Goal: Information Seeking & Learning: Learn about a topic

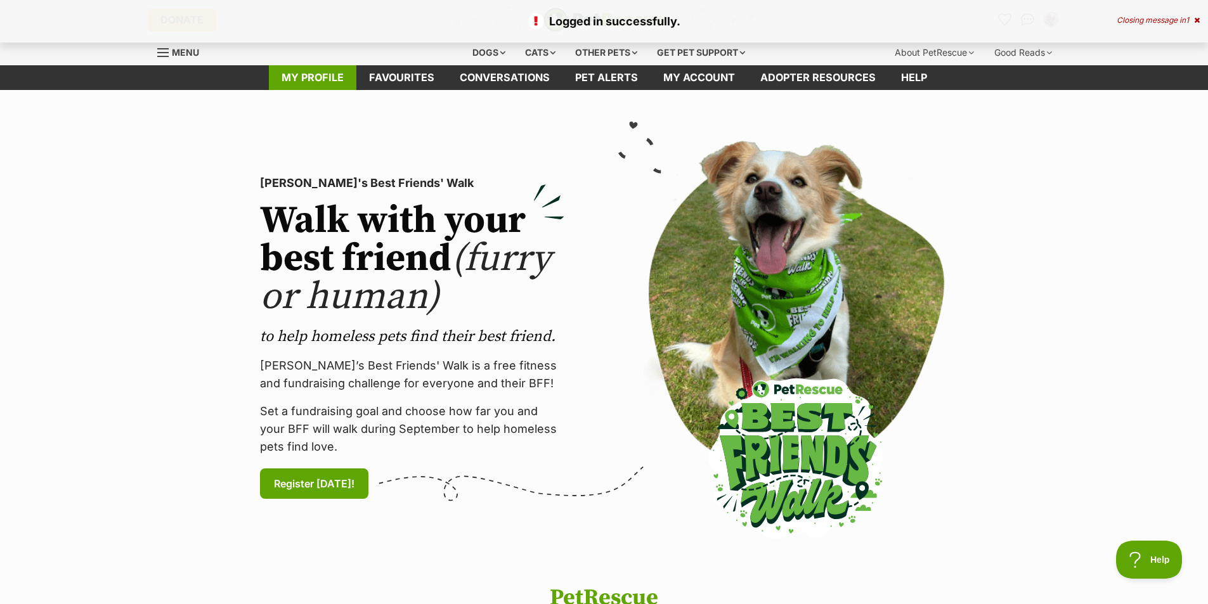
click at [330, 76] on link "My profile" at bounding box center [312, 77] width 87 height 25
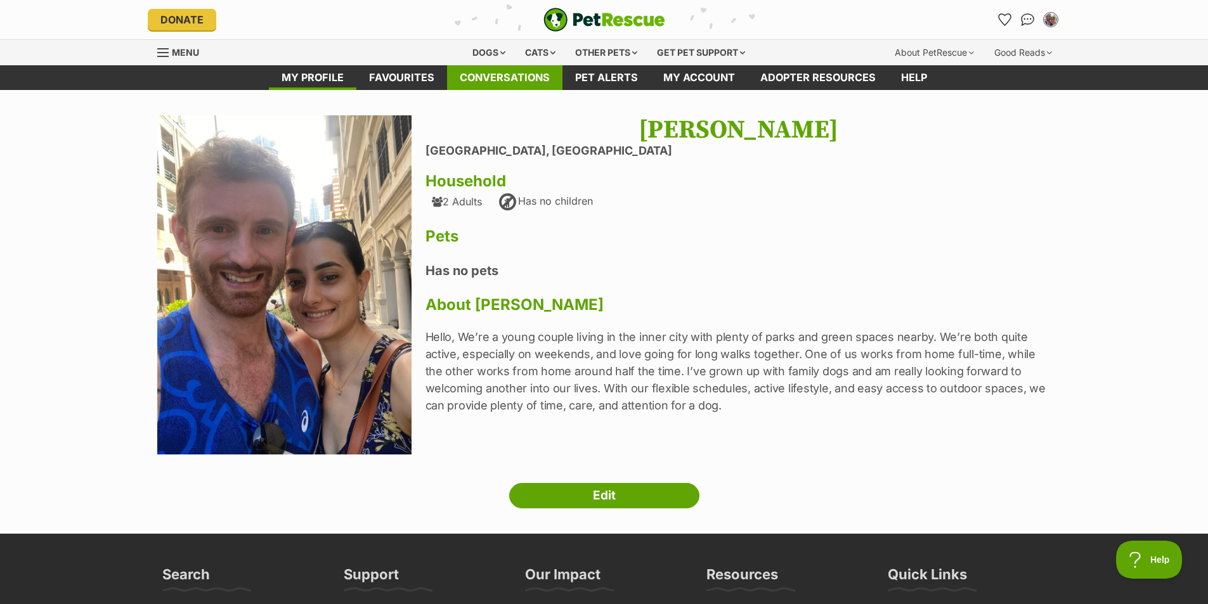
click at [487, 68] on link "Conversations" at bounding box center [504, 77] width 115 height 25
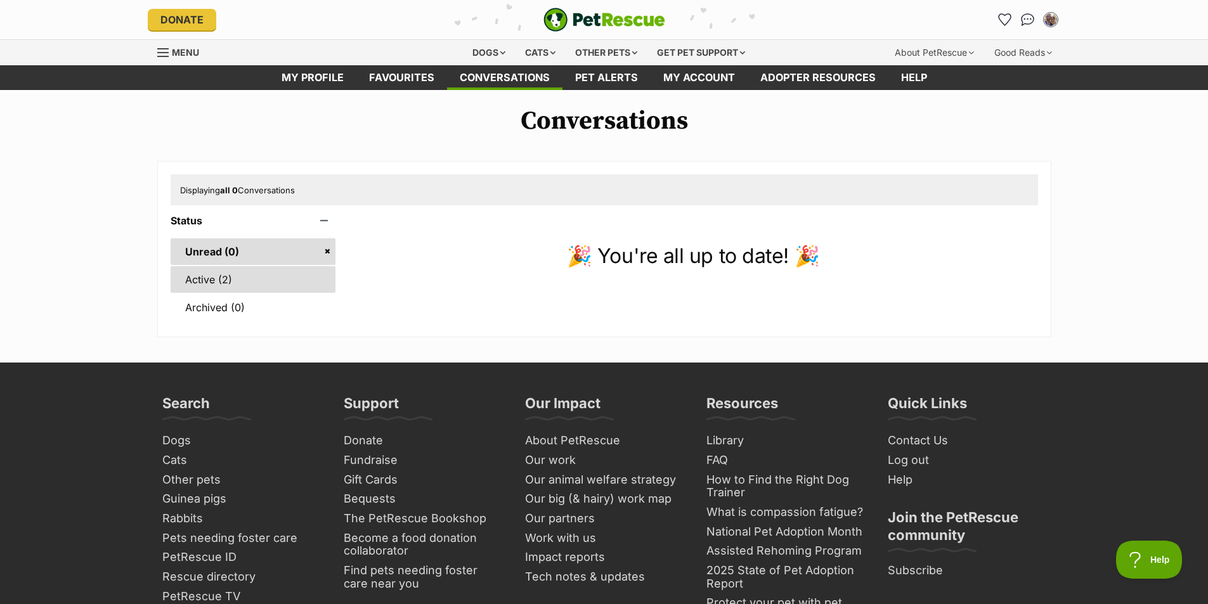
click at [261, 282] on link "Active (2)" at bounding box center [253, 279] width 165 height 27
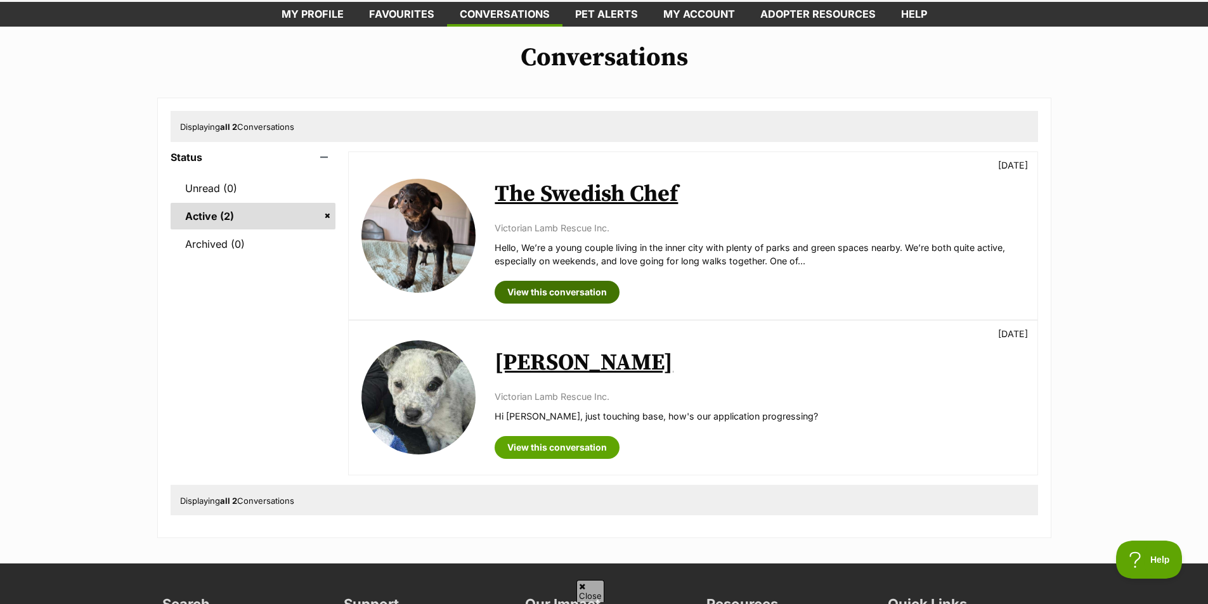
click at [564, 283] on link "View this conversation" at bounding box center [556, 292] width 125 height 23
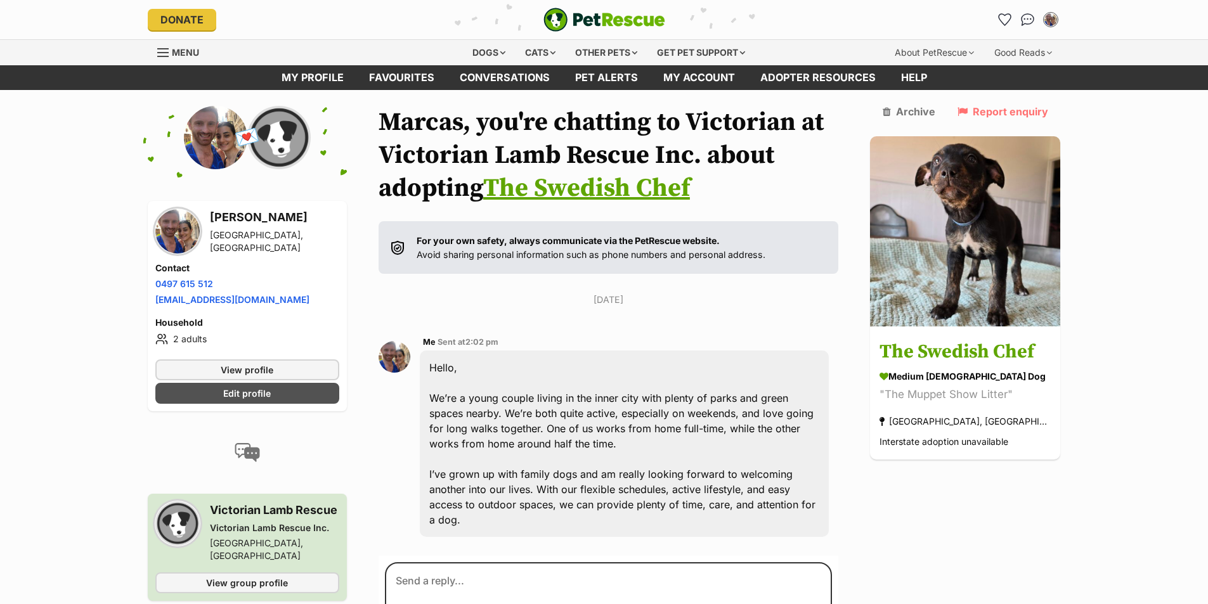
click at [653, 197] on link "The Swedish Chef" at bounding box center [586, 188] width 207 height 32
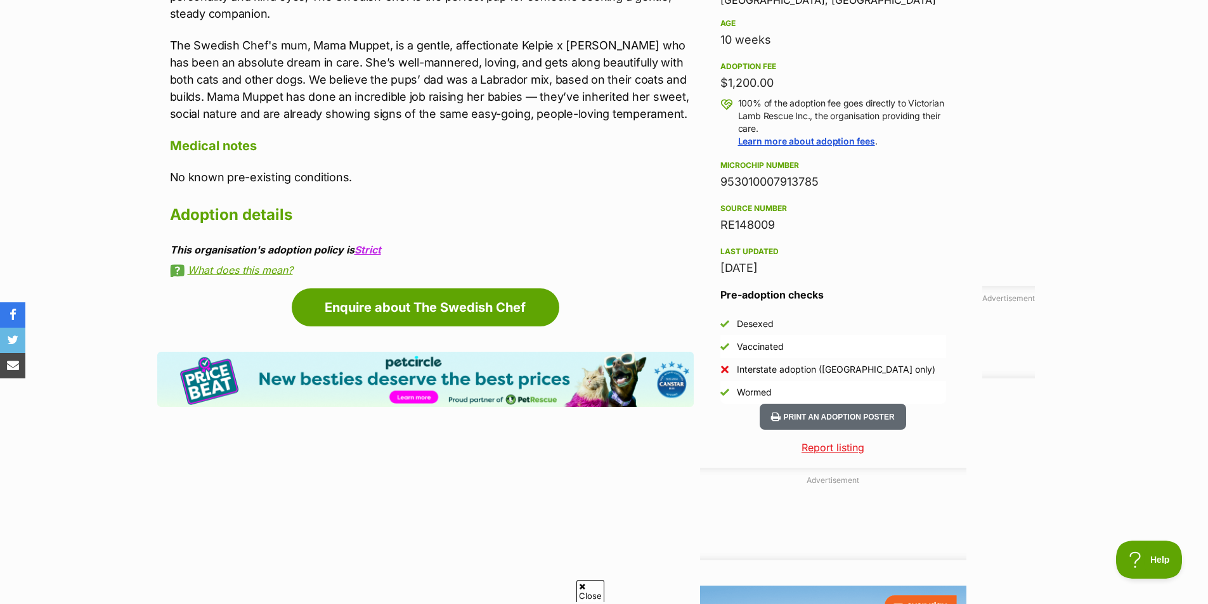
scroll to position [507, 0]
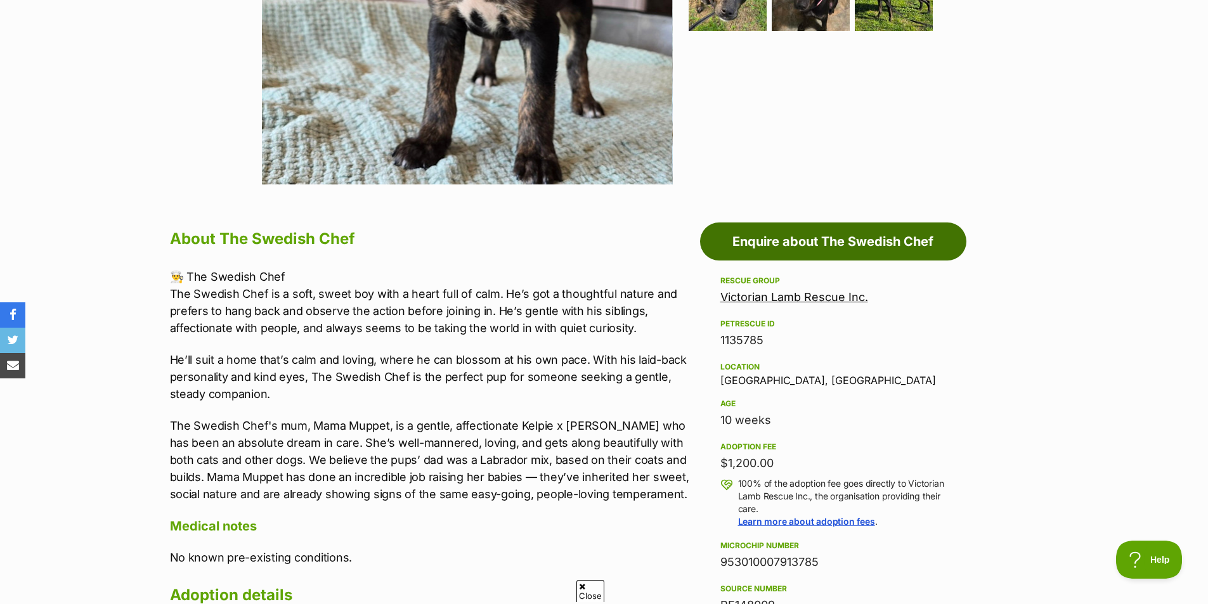
click at [788, 233] on link "Enquire about The Swedish Chef" at bounding box center [833, 242] width 266 height 38
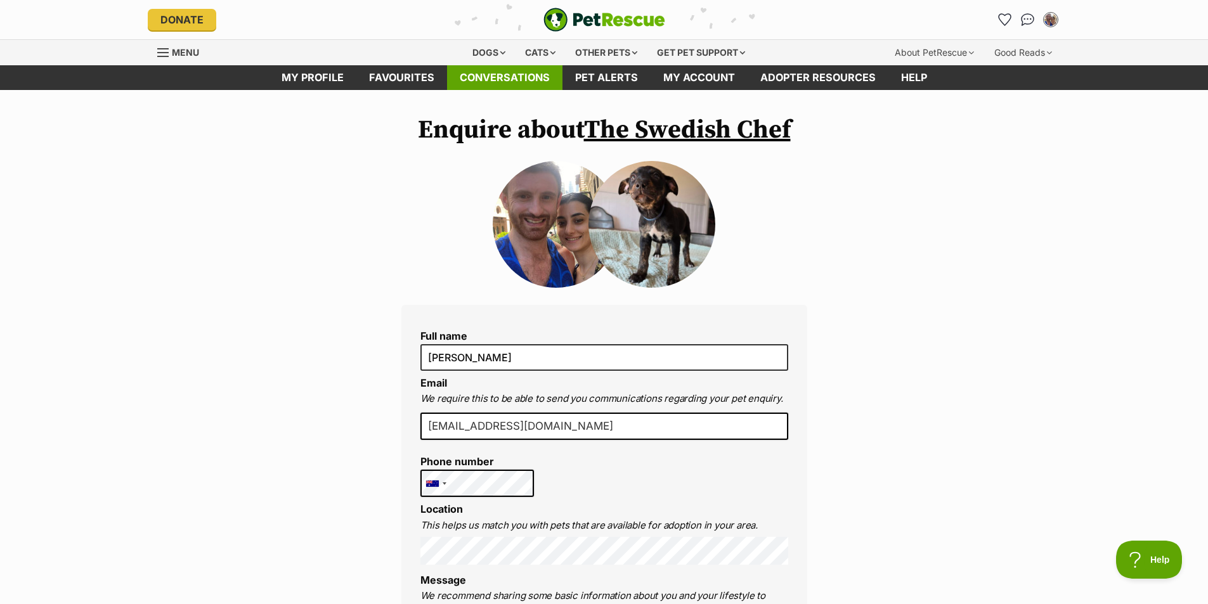
click at [472, 67] on link "Conversations" at bounding box center [504, 77] width 115 height 25
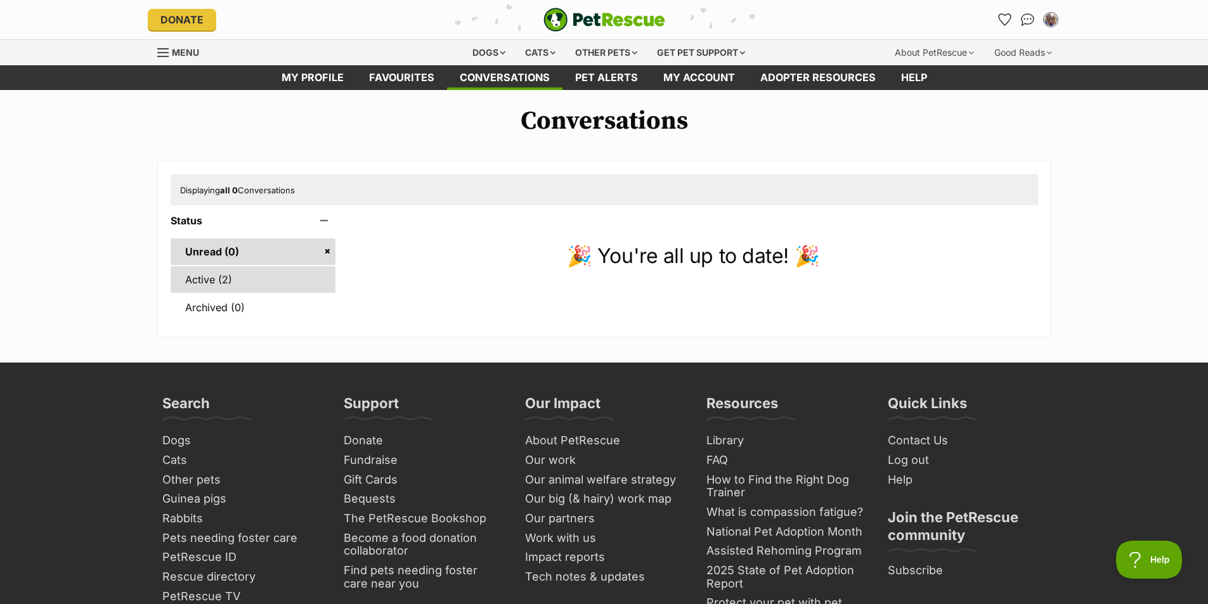
click at [286, 271] on link "Active (2)" at bounding box center [253, 279] width 165 height 27
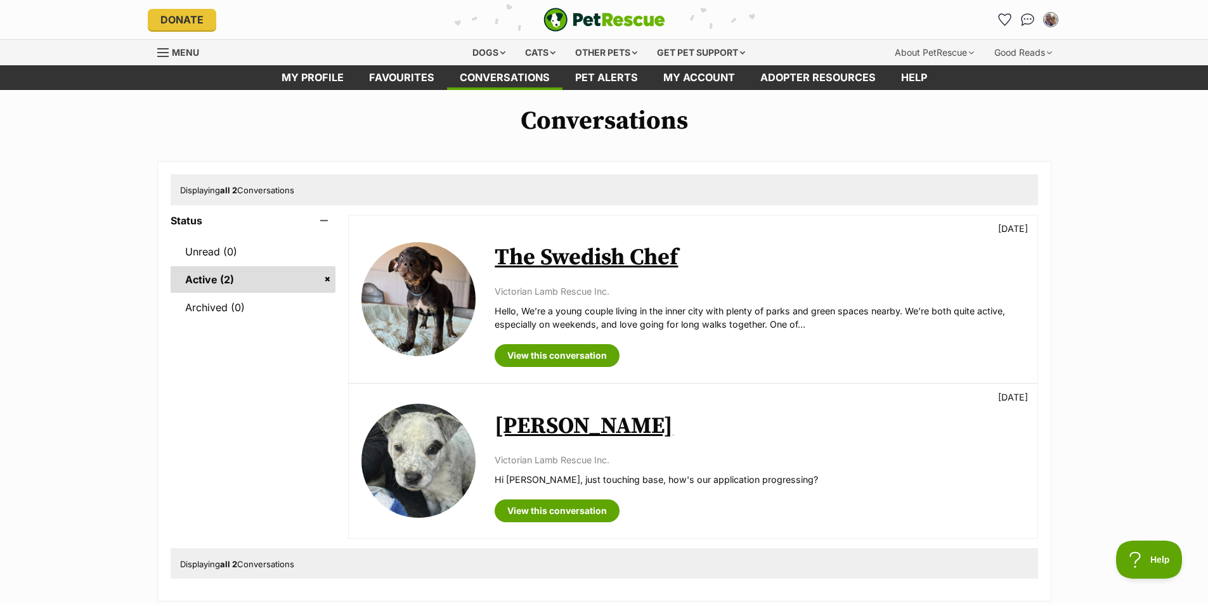
scroll to position [63, 0]
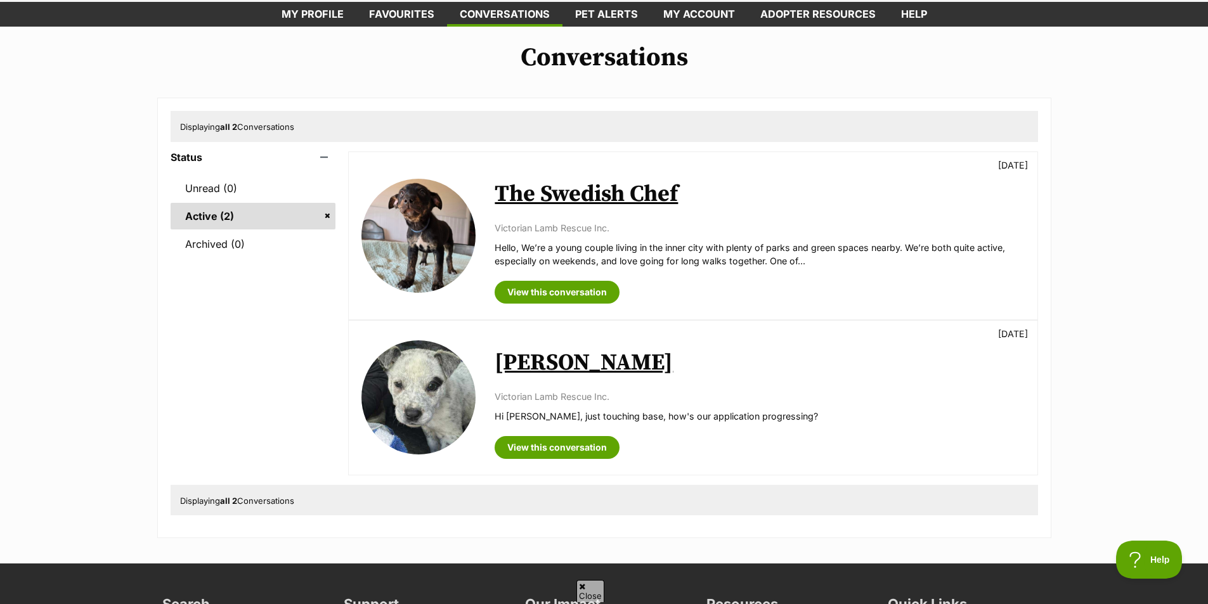
click at [565, 366] on link "Winston" at bounding box center [583, 363] width 178 height 29
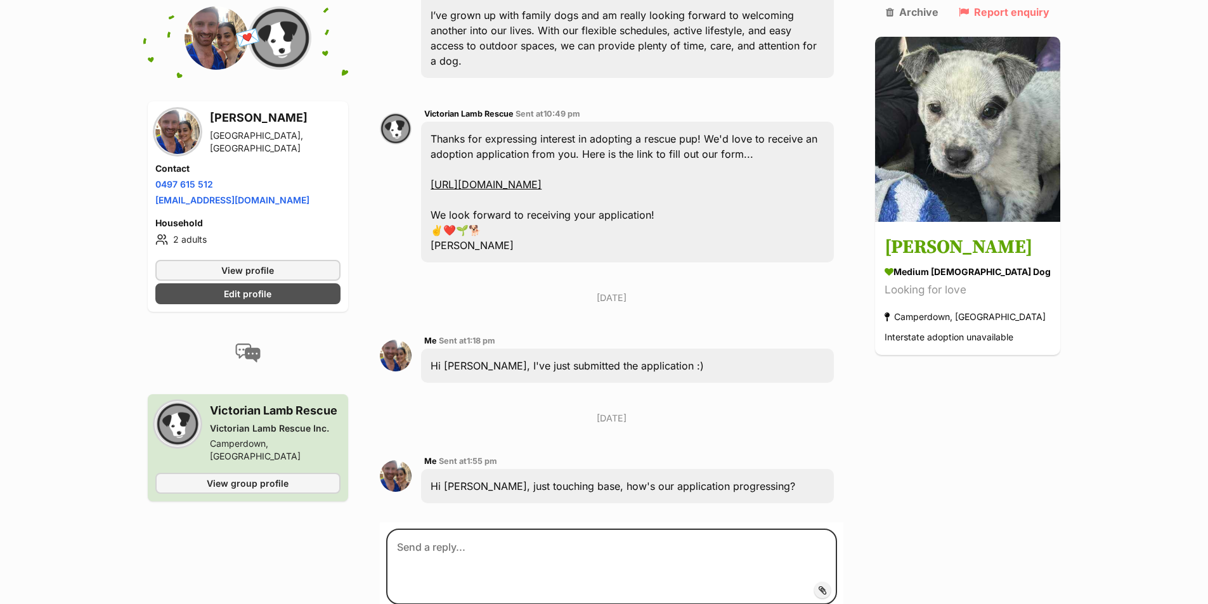
scroll to position [430, 0]
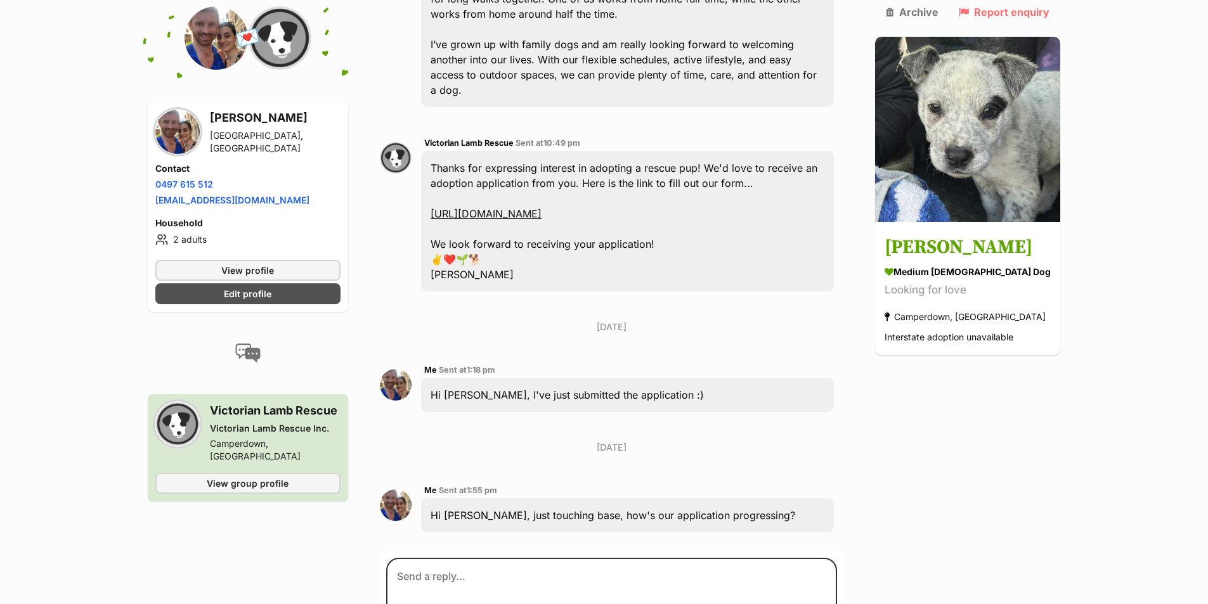
click at [541, 207] on link "https://form.jotform.com/232381517952863" at bounding box center [485, 213] width 111 height 13
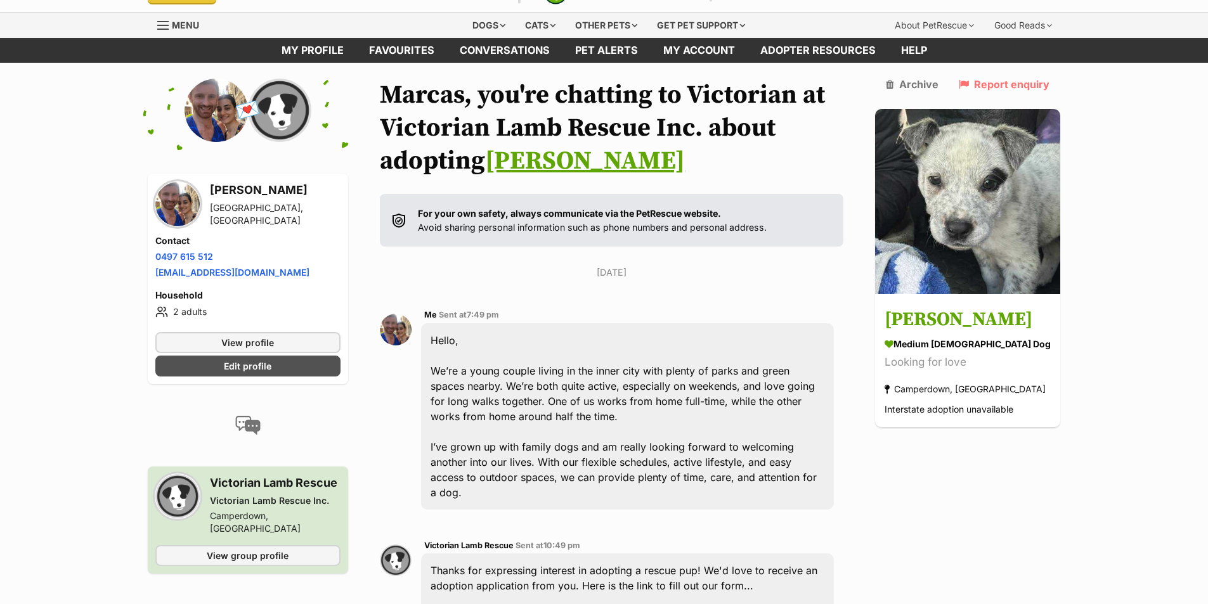
scroll to position [0, 0]
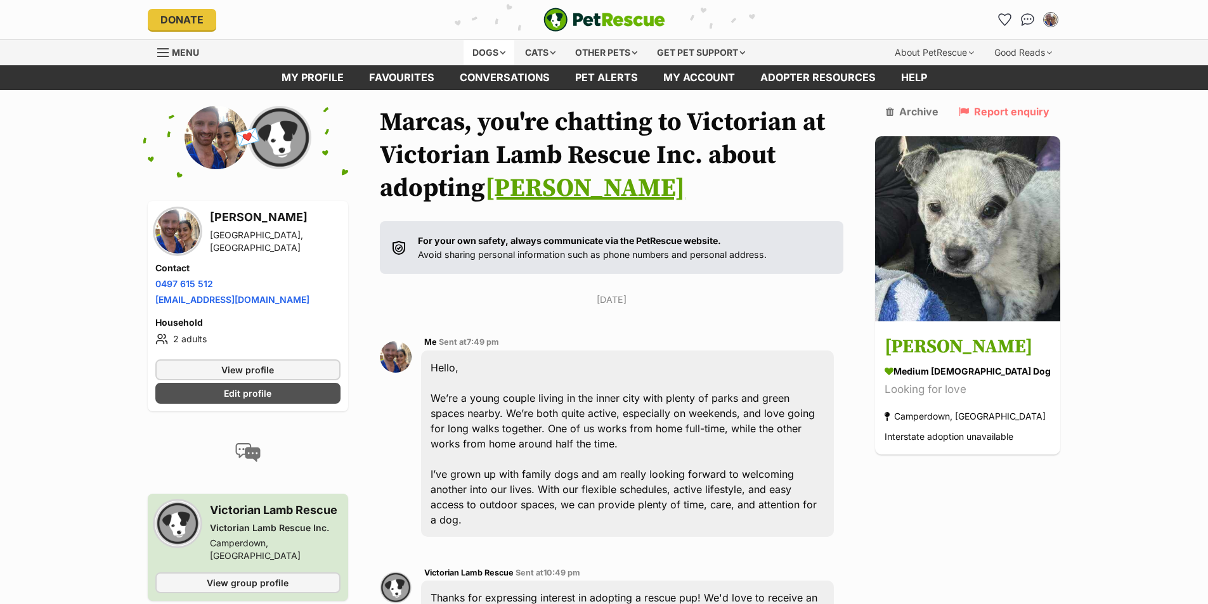
click at [493, 51] on div "Dogs" at bounding box center [488, 52] width 51 height 25
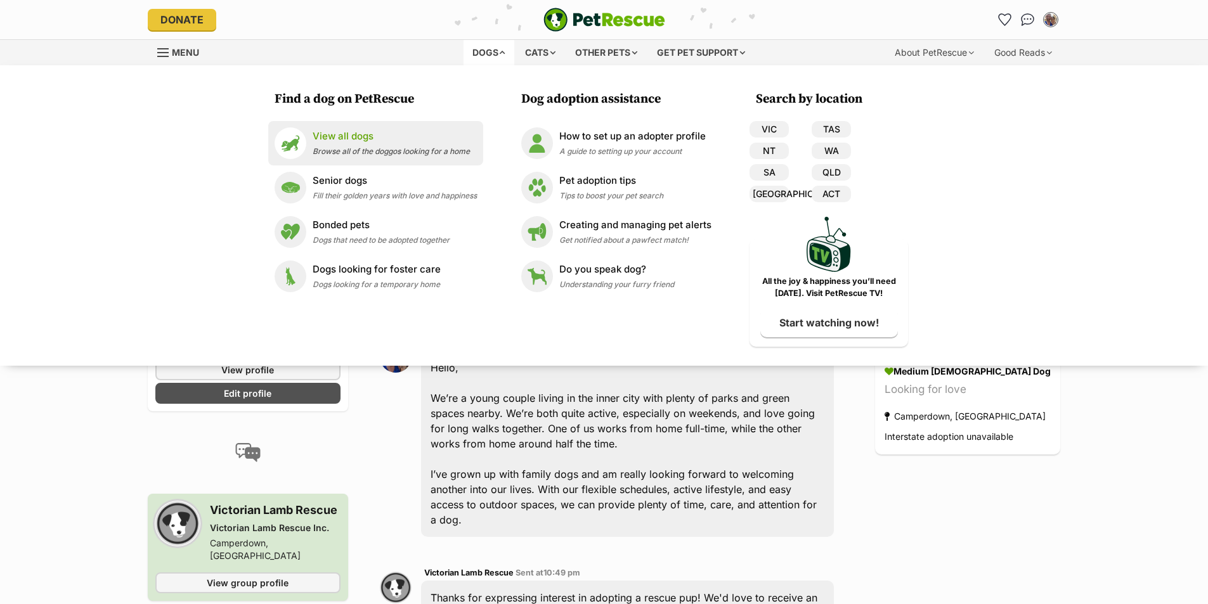
click at [343, 156] on div "View all dogs Browse all of the doggos looking for a home" at bounding box center [391, 142] width 157 height 27
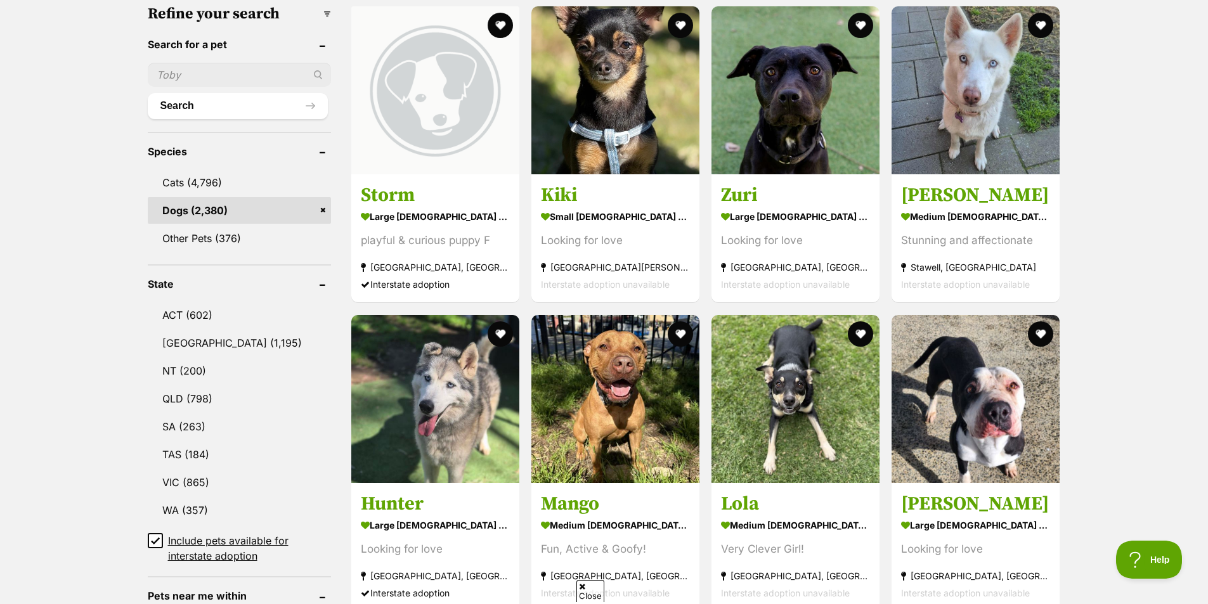
scroll to position [444, 0]
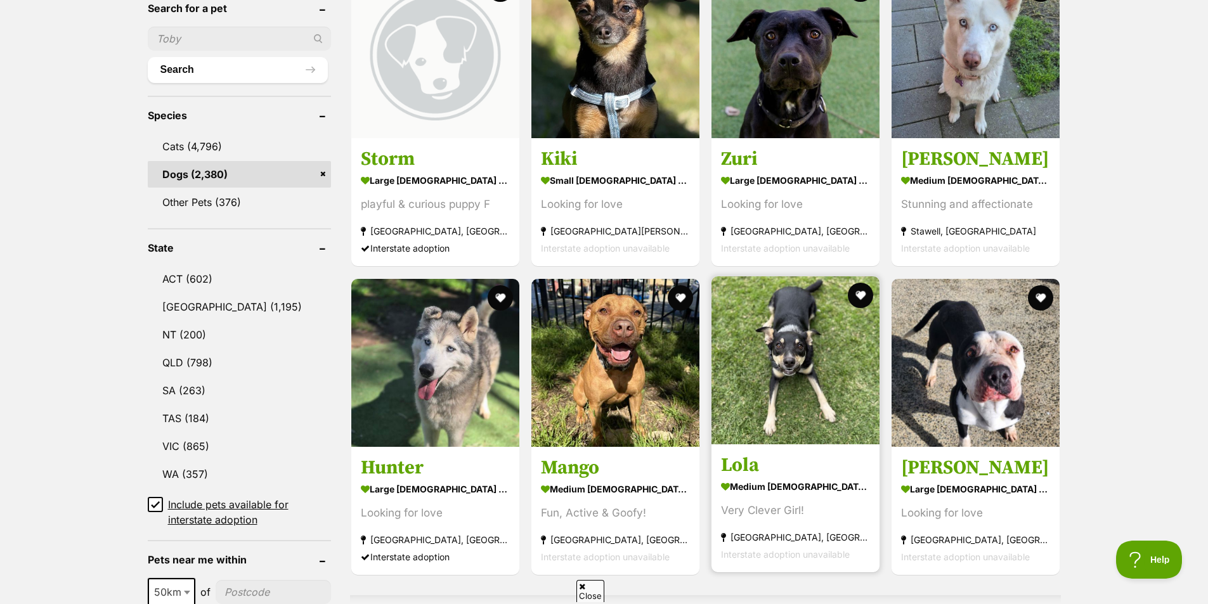
click at [840, 371] on img at bounding box center [795, 360] width 168 height 168
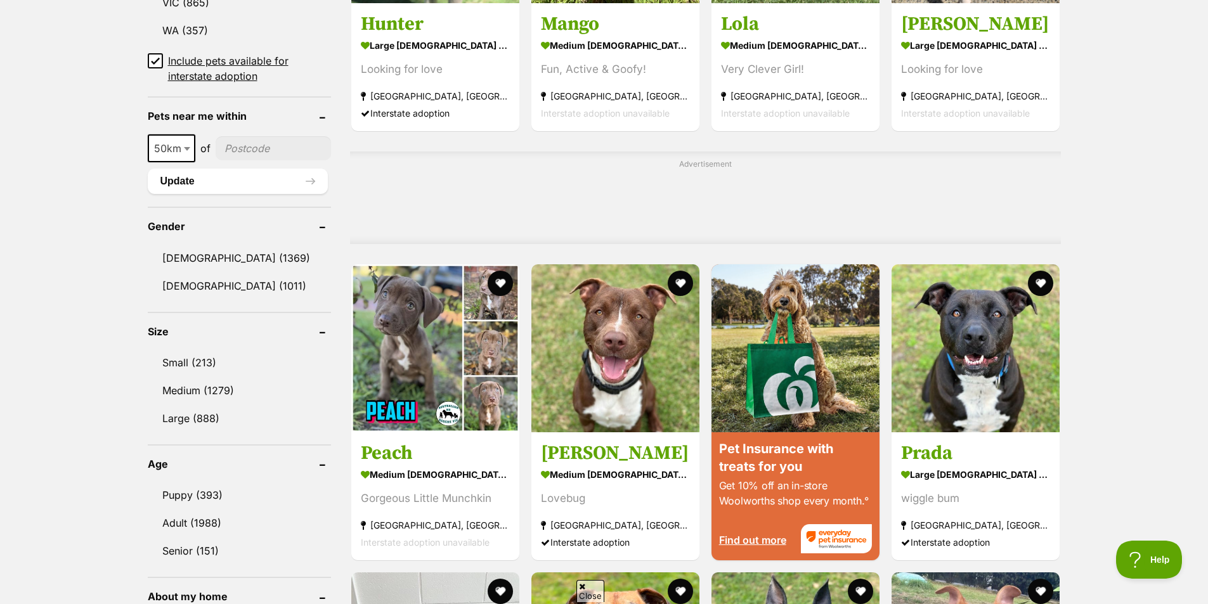
scroll to position [951, 0]
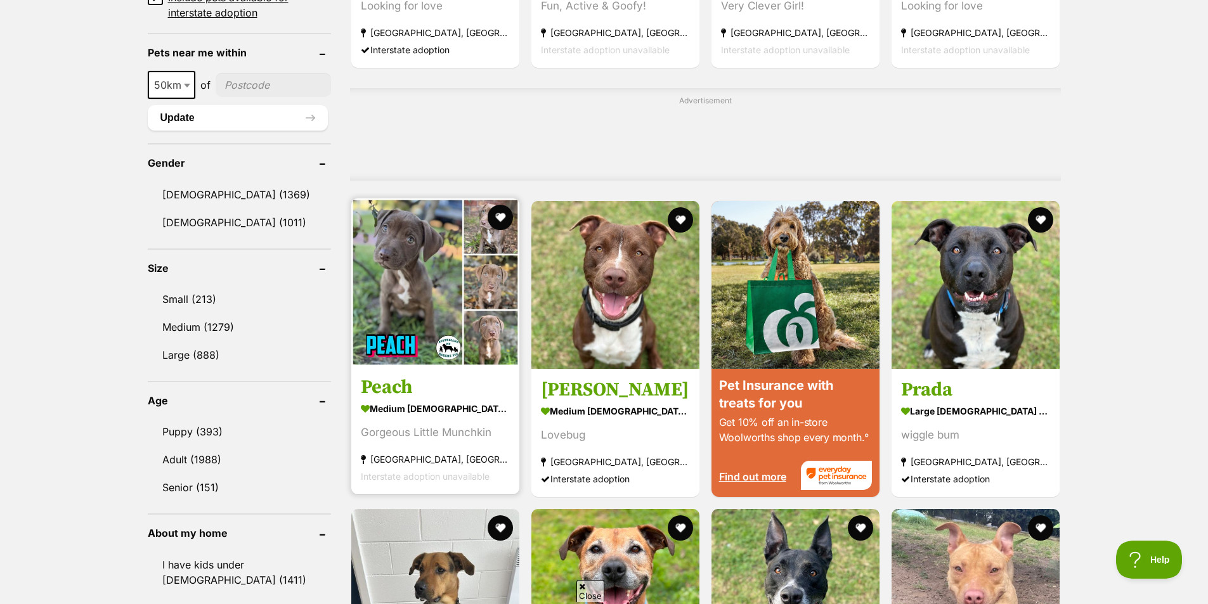
click at [444, 446] on section "medium female Dog Gorgeous Little Munchkin Mill Park, VIC Interstate adoption u…" at bounding box center [435, 442] width 149 height 86
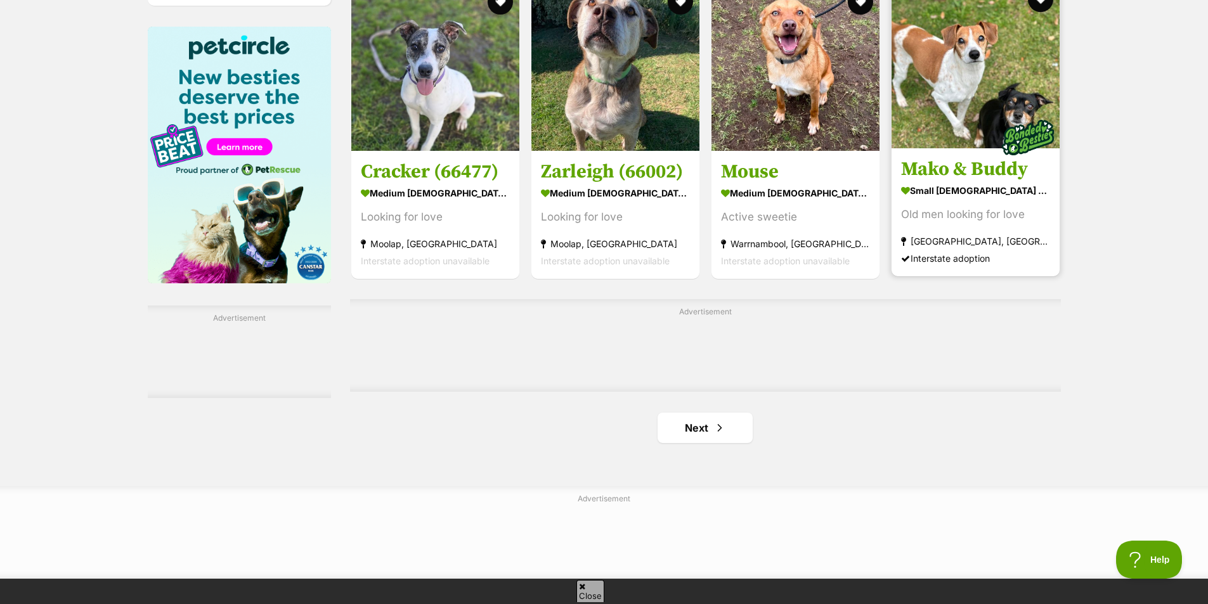
scroll to position [1965, 0]
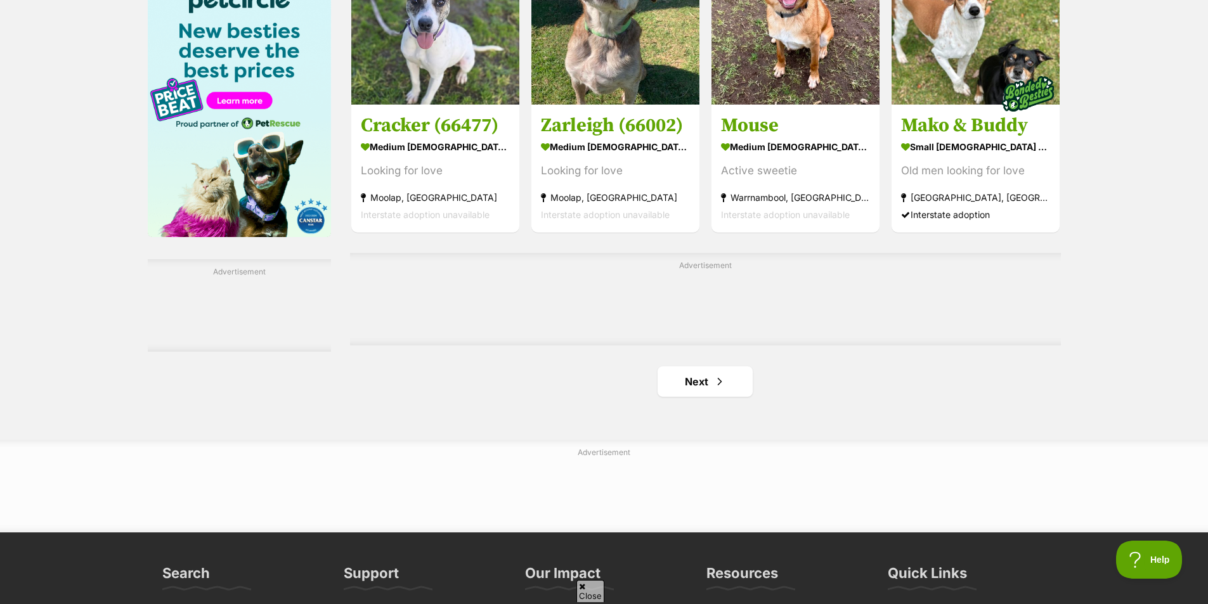
click at [713, 387] on span "Next page" at bounding box center [719, 381] width 13 height 15
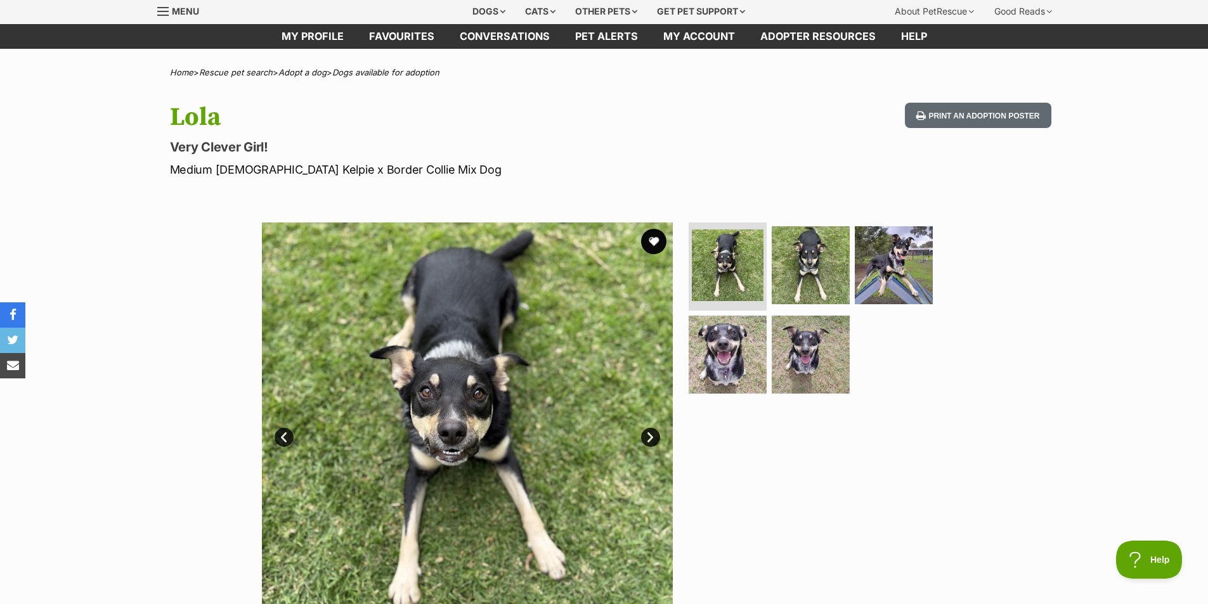
scroll to position [63, 0]
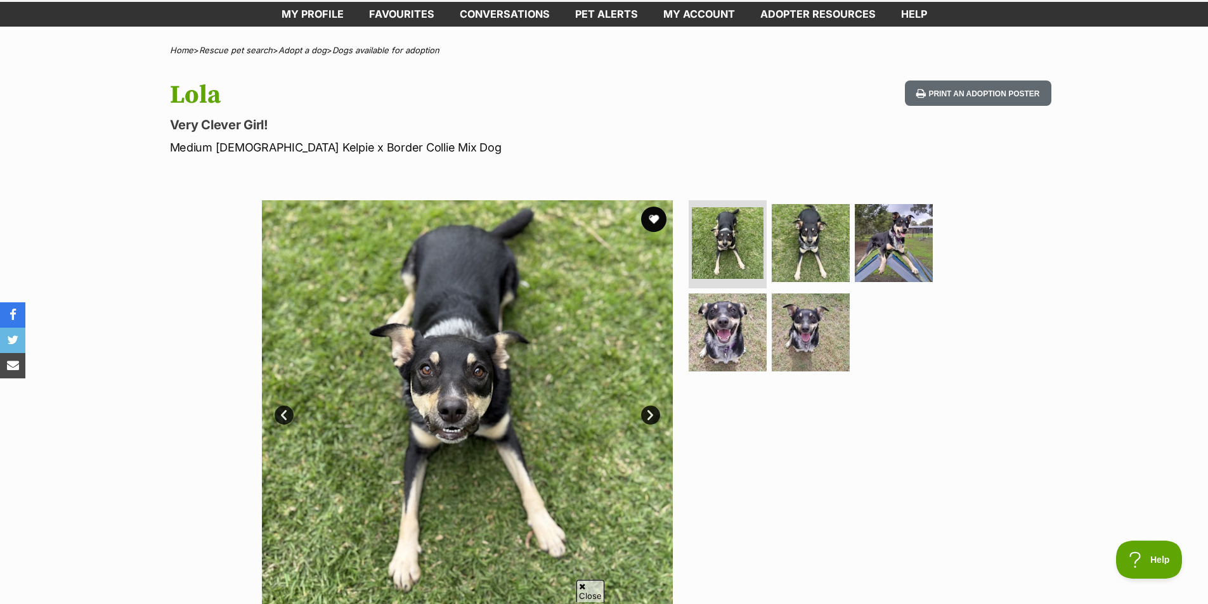
click at [490, 341] on img at bounding box center [467, 405] width 411 height 411
click at [706, 260] on img at bounding box center [727, 242] width 75 height 75
click at [805, 246] on img at bounding box center [811, 243] width 82 height 82
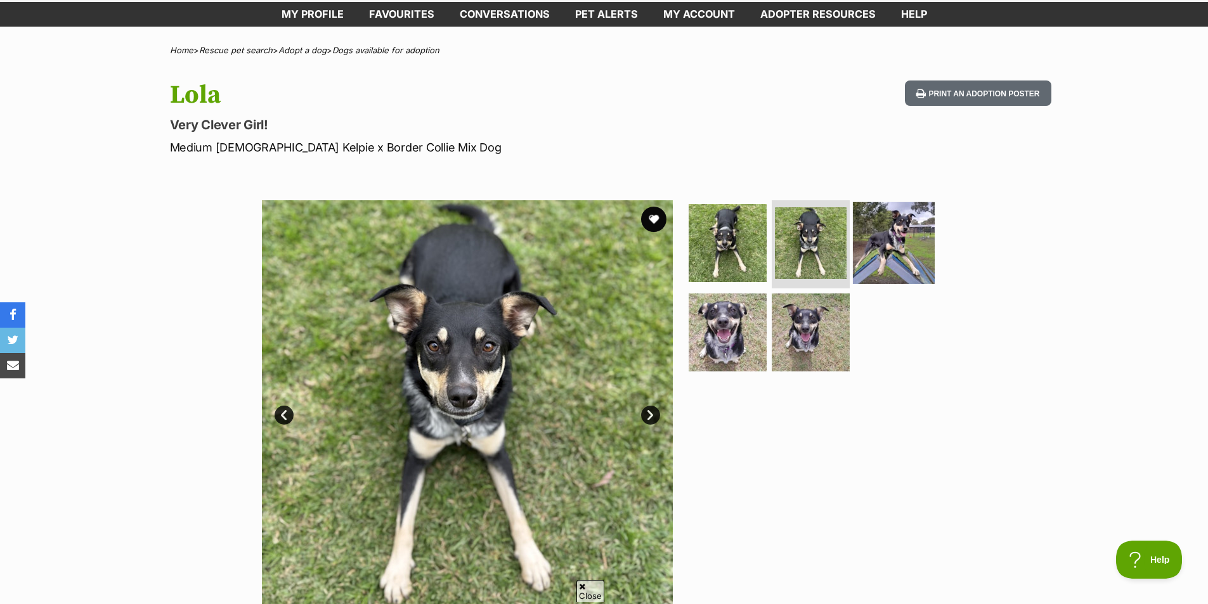
click at [911, 247] on img at bounding box center [894, 243] width 82 height 82
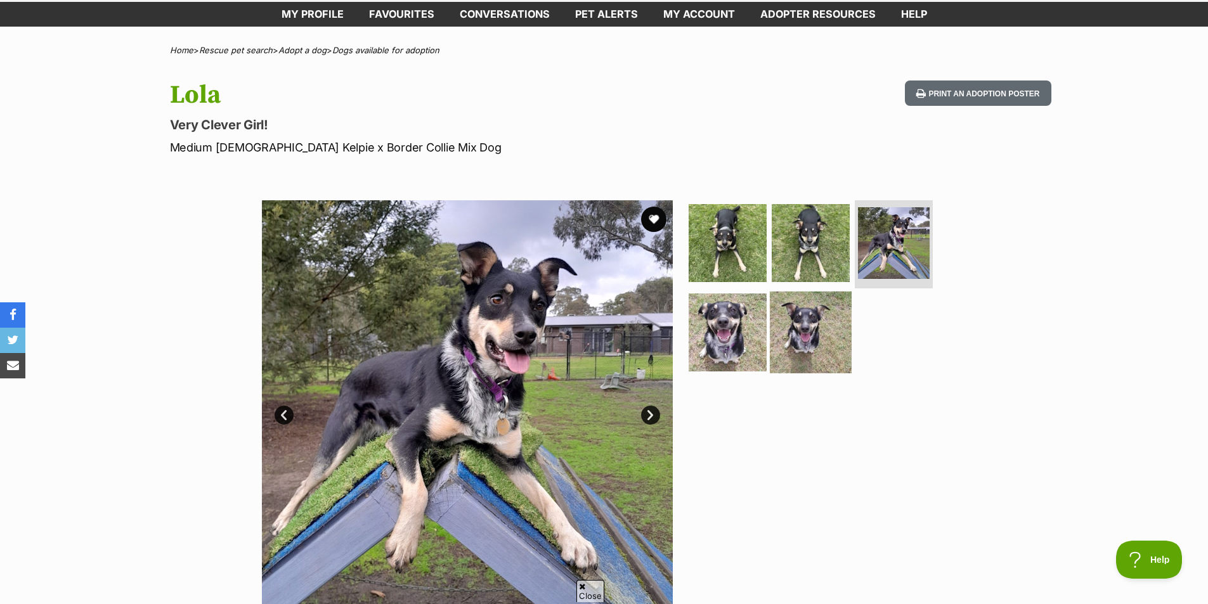
click at [808, 325] on img at bounding box center [811, 333] width 82 height 82
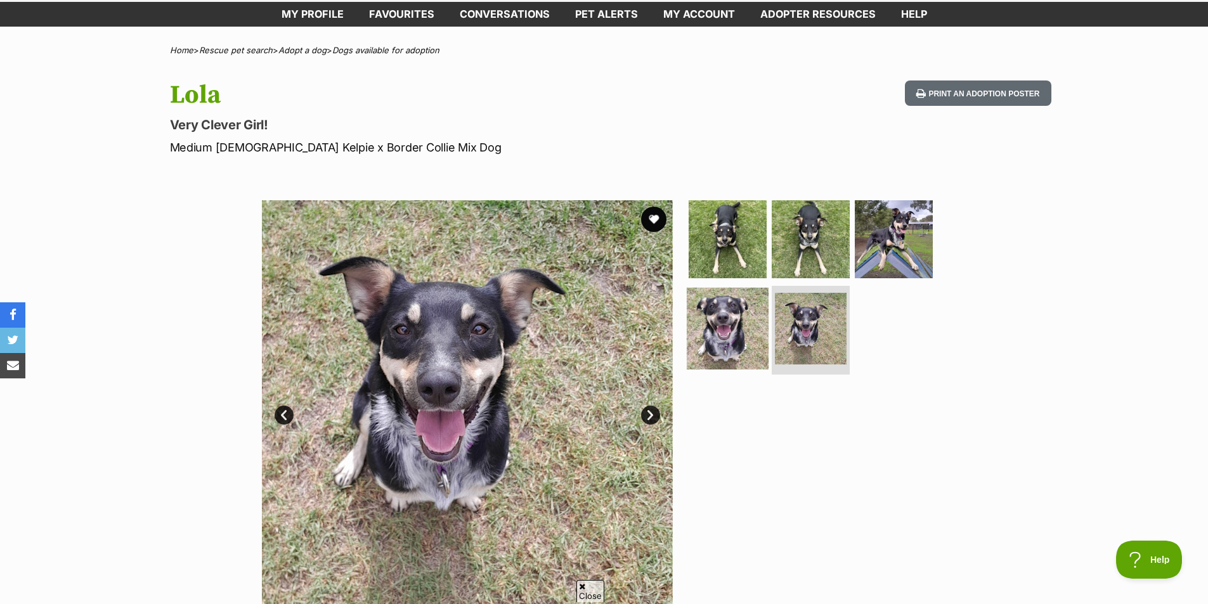
click at [721, 334] on img at bounding box center [728, 329] width 82 height 82
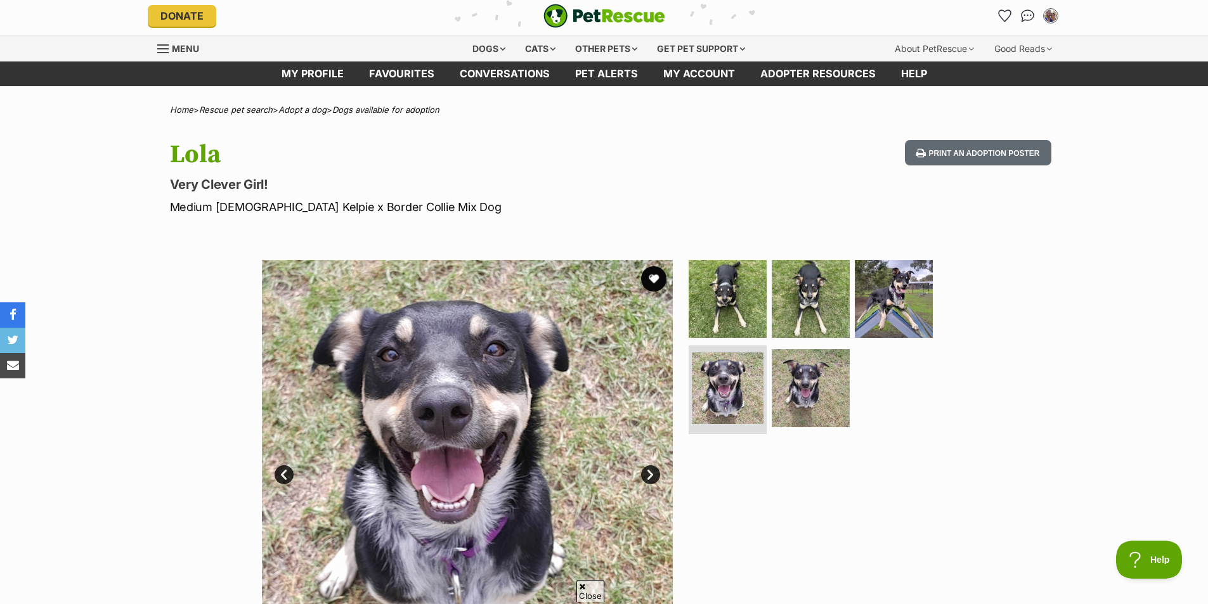
scroll to position [0, 0]
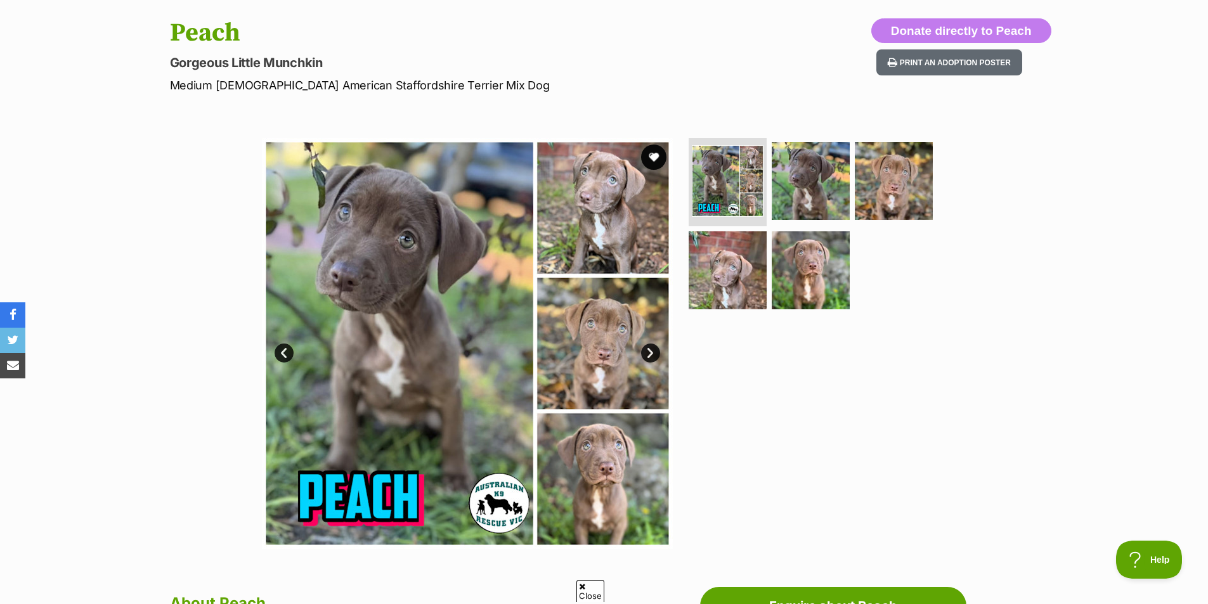
scroll to position [127, 0]
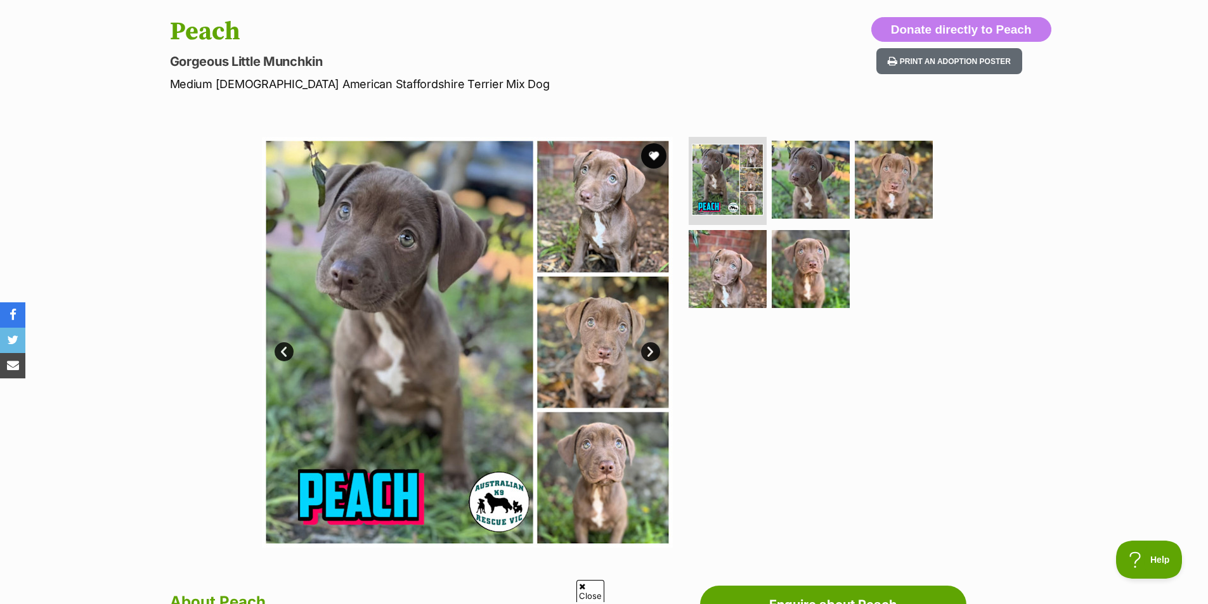
click at [616, 229] on img at bounding box center [467, 342] width 411 height 411
click at [620, 347] on img at bounding box center [467, 342] width 411 height 411
click at [740, 217] on link at bounding box center [727, 213] width 75 height 14
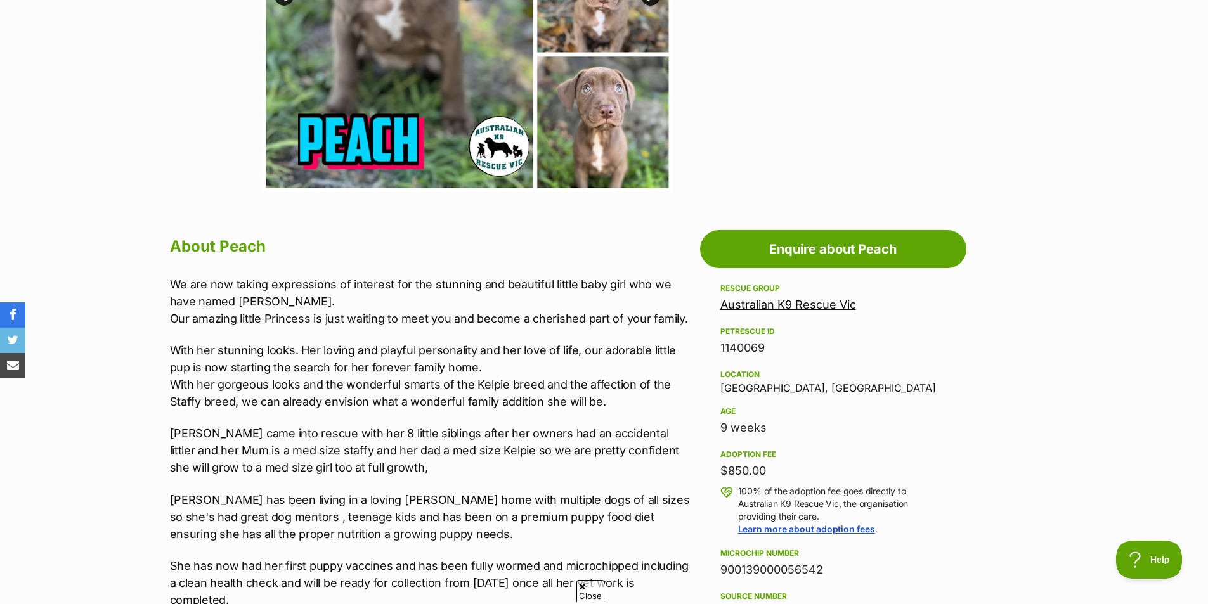
scroll to position [634, 0]
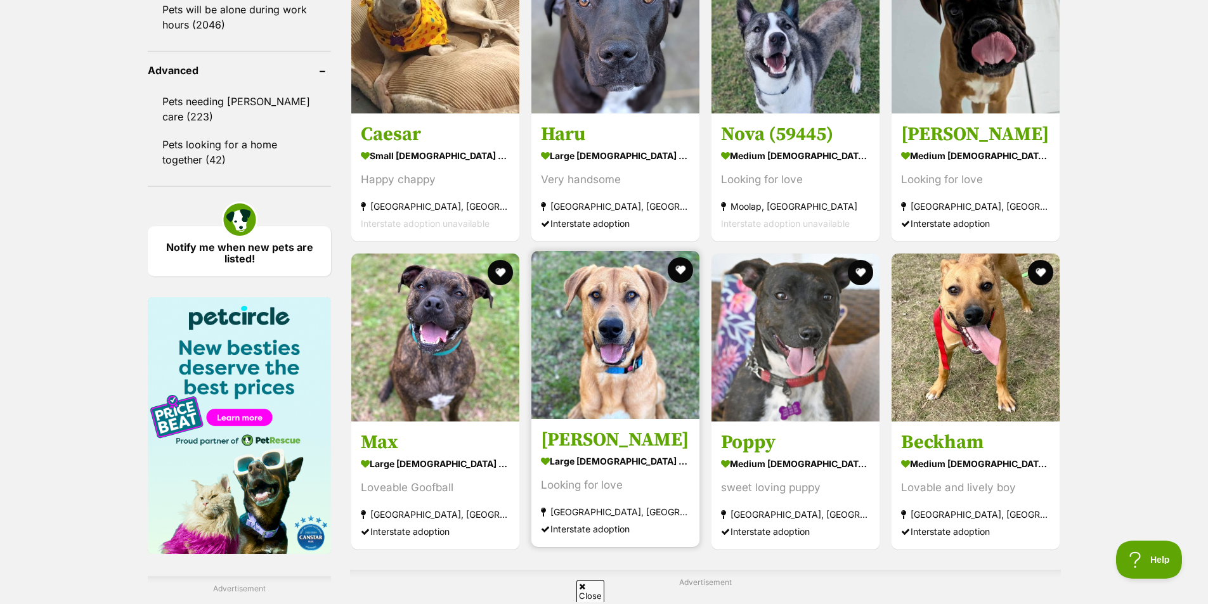
scroll to position [2029, 0]
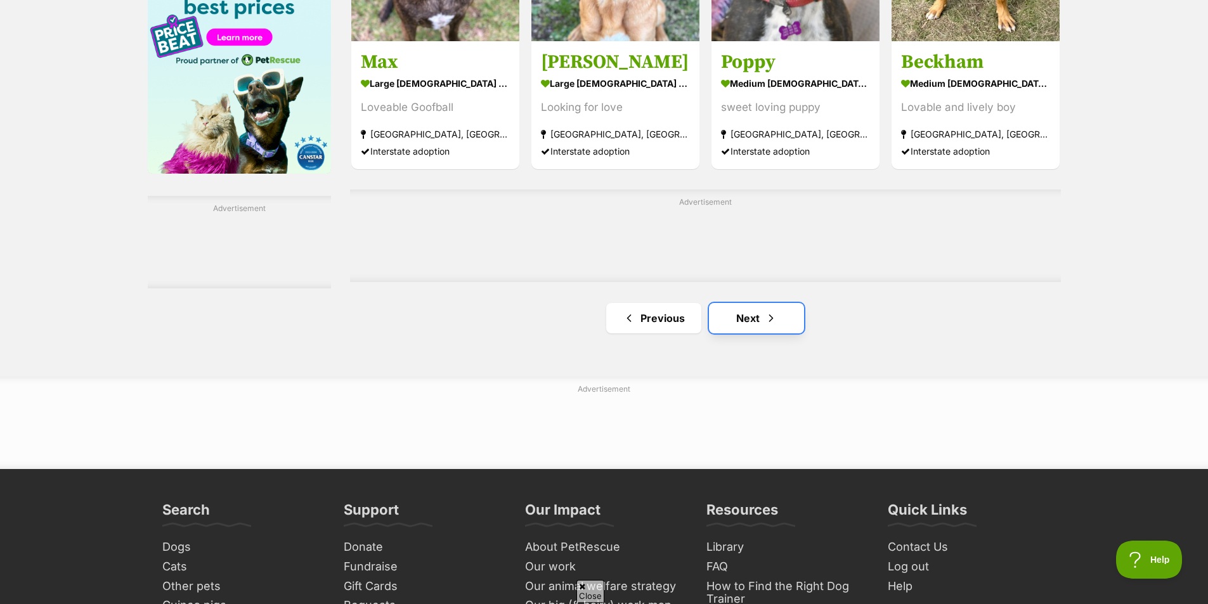
click at [766, 321] on span "Next page" at bounding box center [771, 318] width 13 height 15
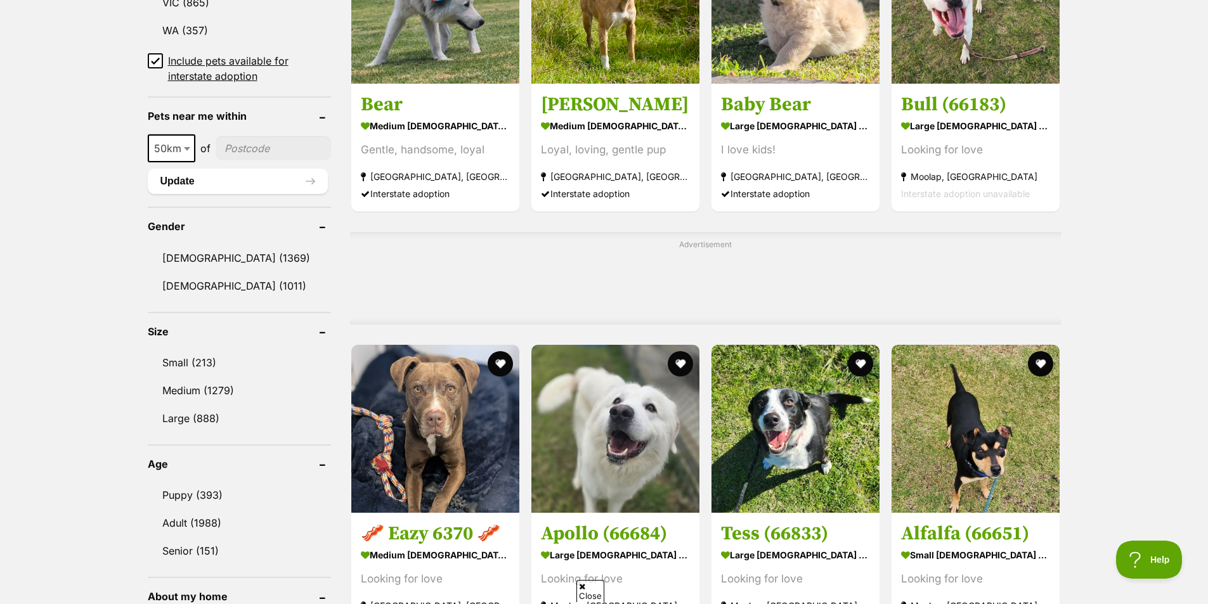
scroll to position [1078, 0]
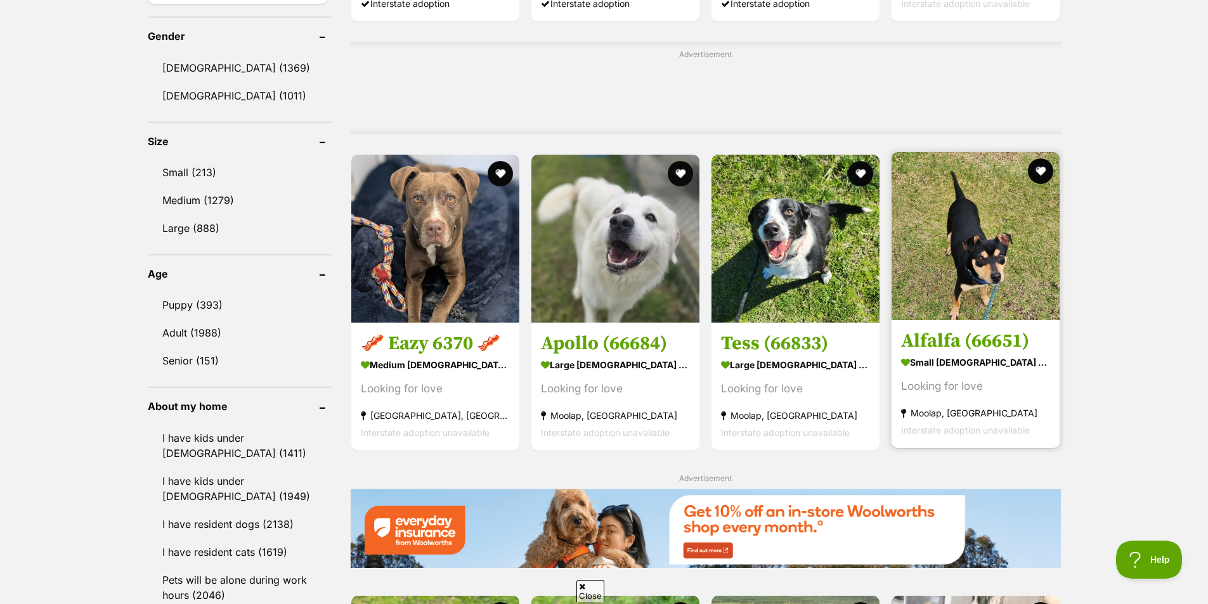
click at [961, 319] on img at bounding box center [975, 236] width 168 height 168
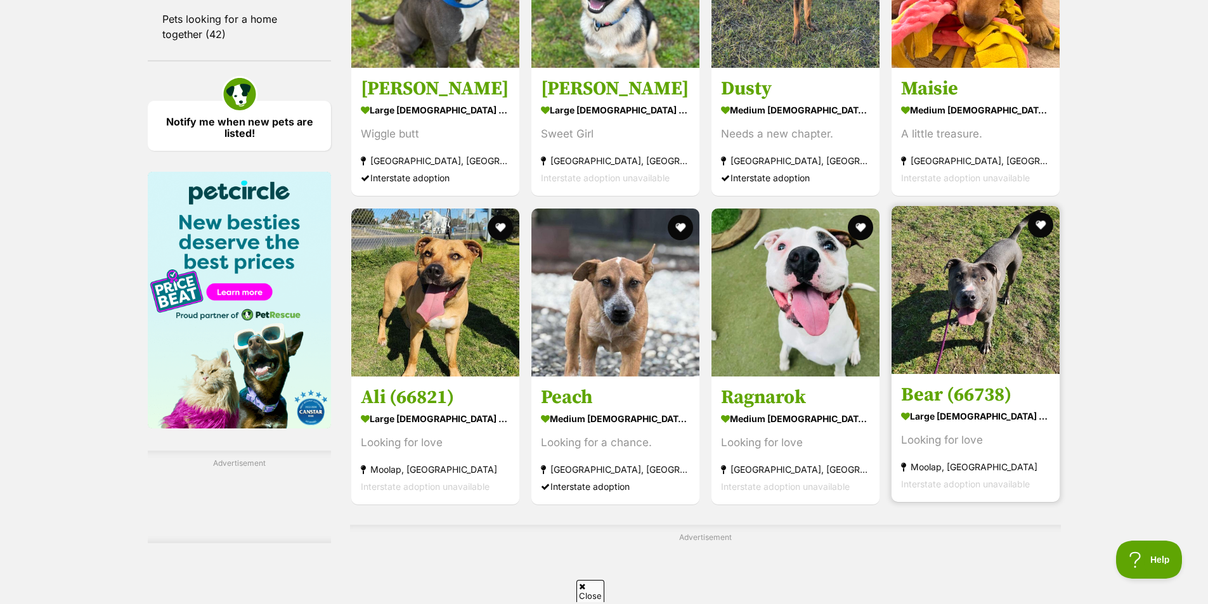
scroll to position [1775, 0]
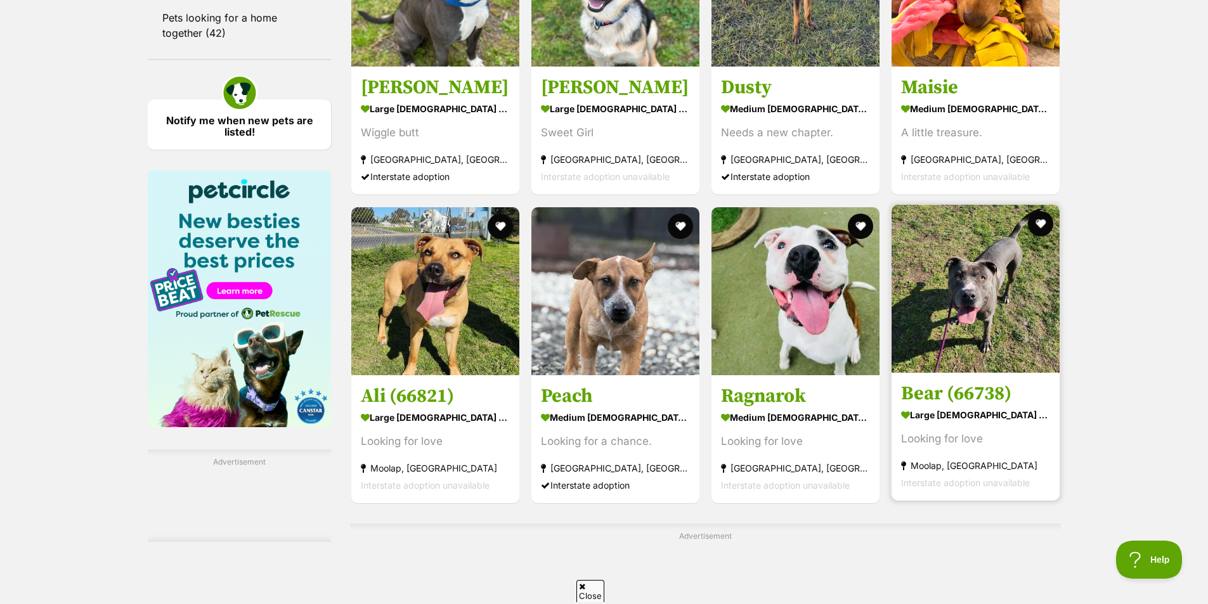
click at [1014, 316] on img at bounding box center [975, 289] width 168 height 168
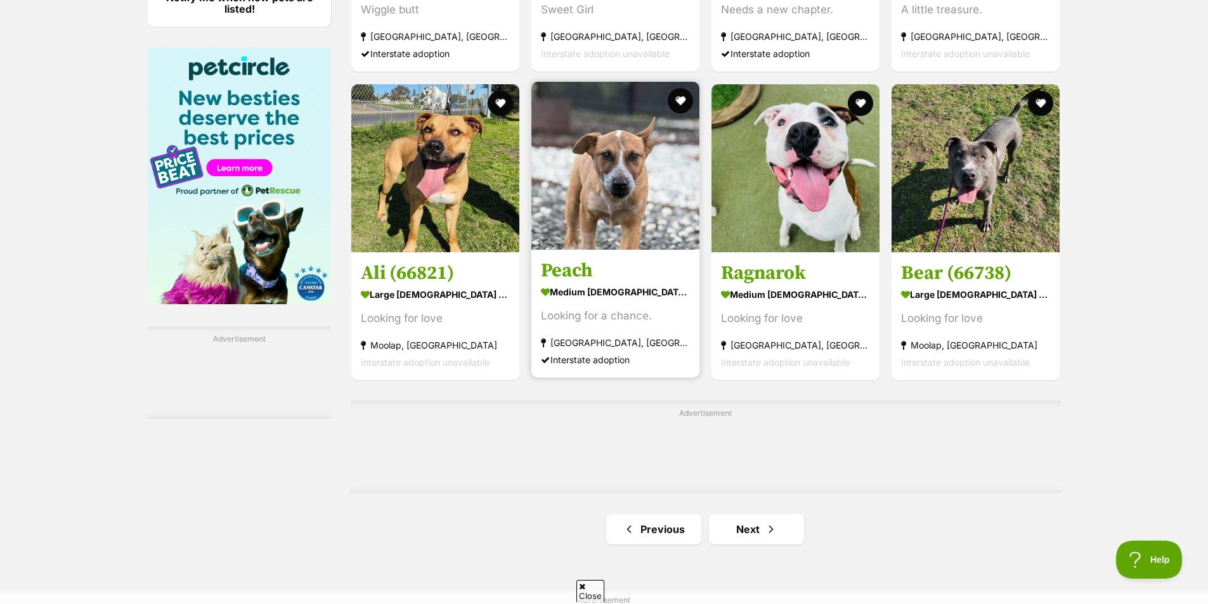
scroll to position [2029, 0]
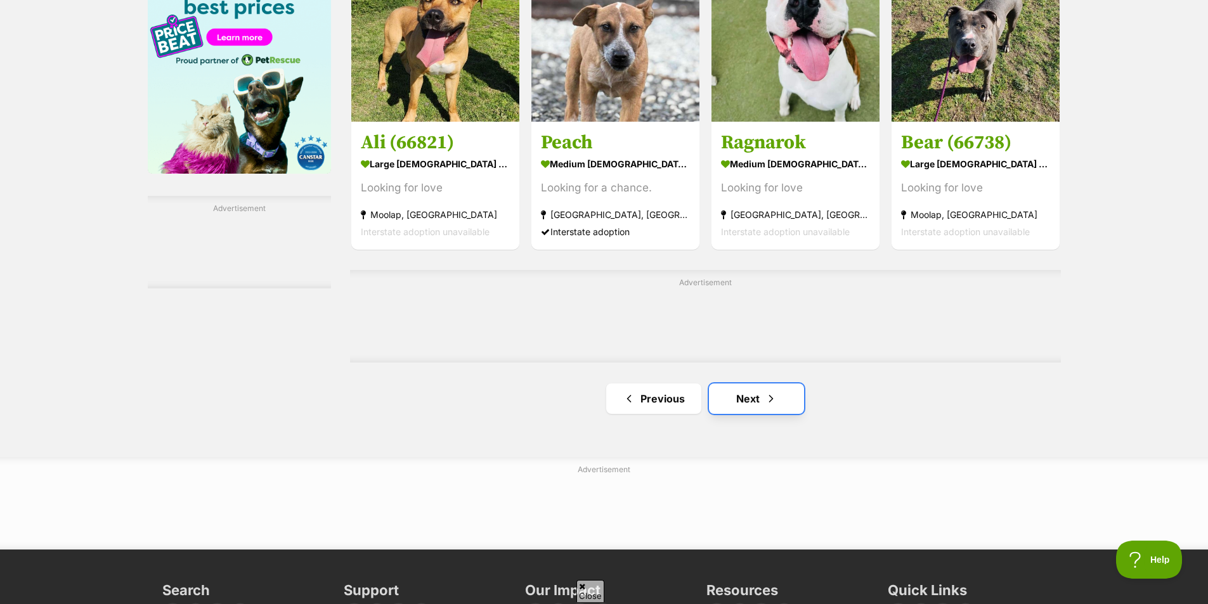
click at [789, 410] on link "Next" at bounding box center [756, 399] width 95 height 30
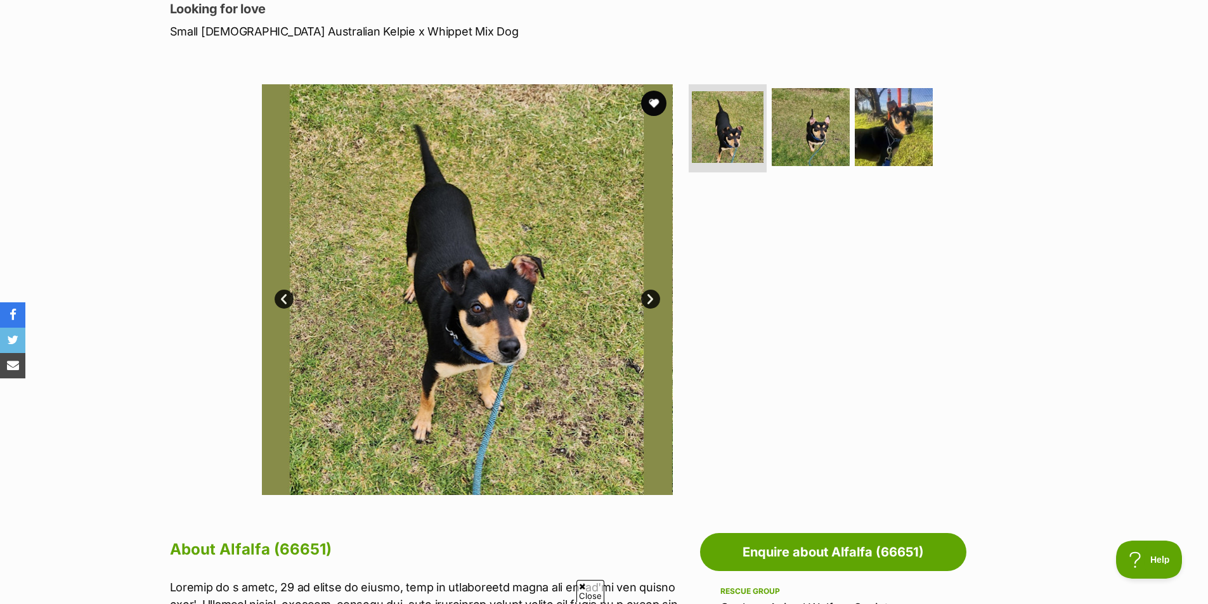
scroll to position [190, 0]
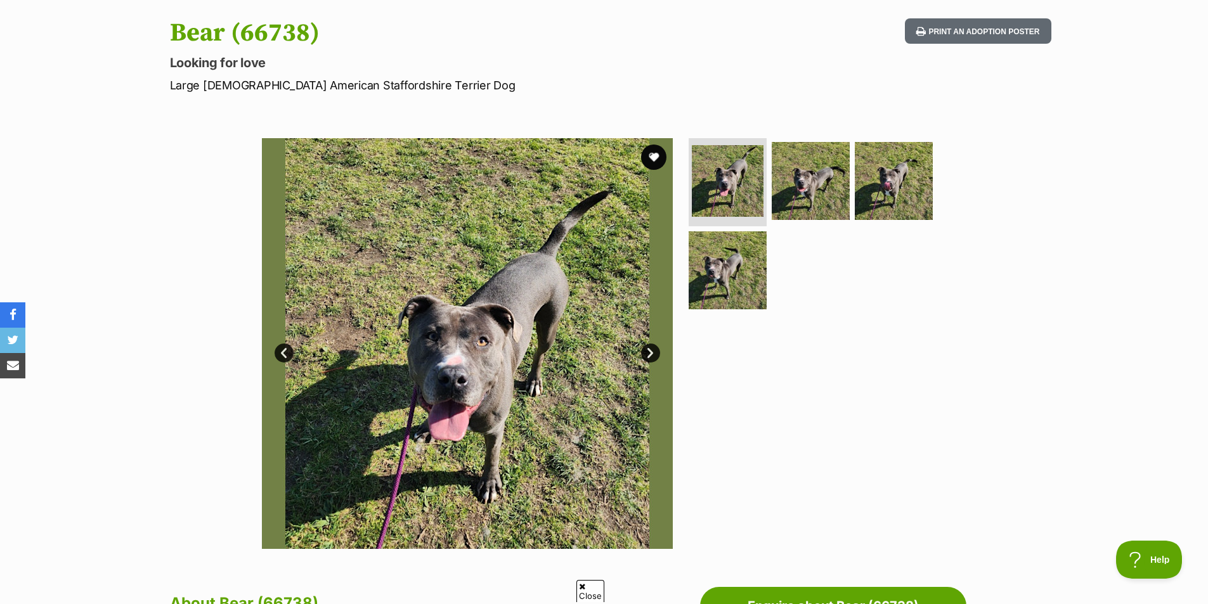
scroll to position [127, 0]
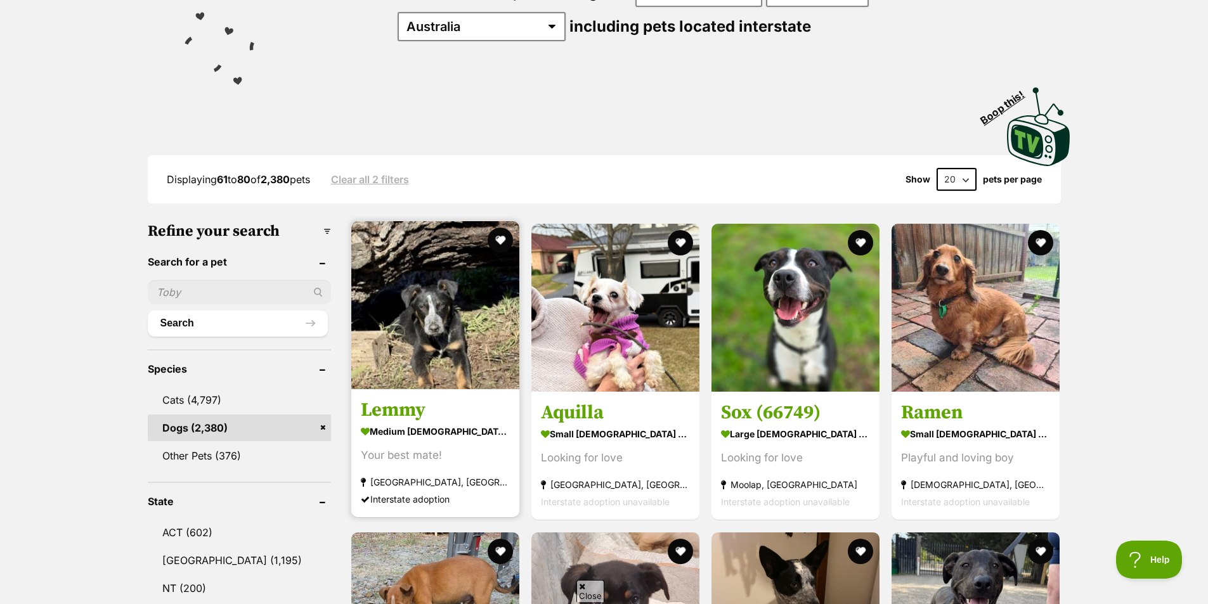
click at [403, 333] on img at bounding box center [435, 305] width 168 height 168
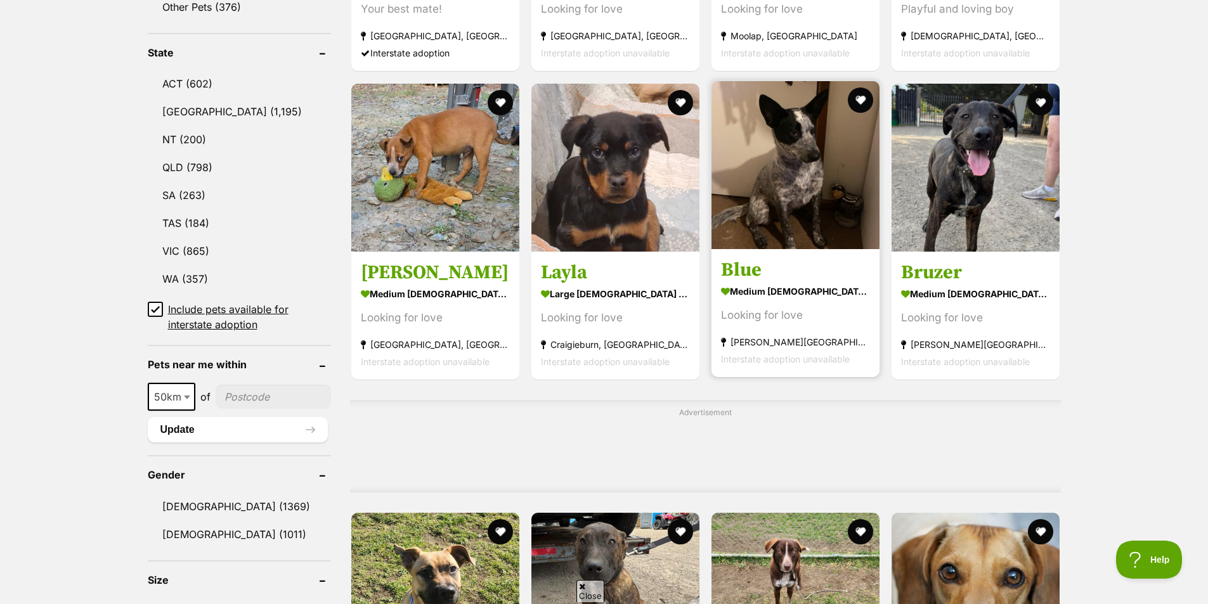
scroll to position [634, 0]
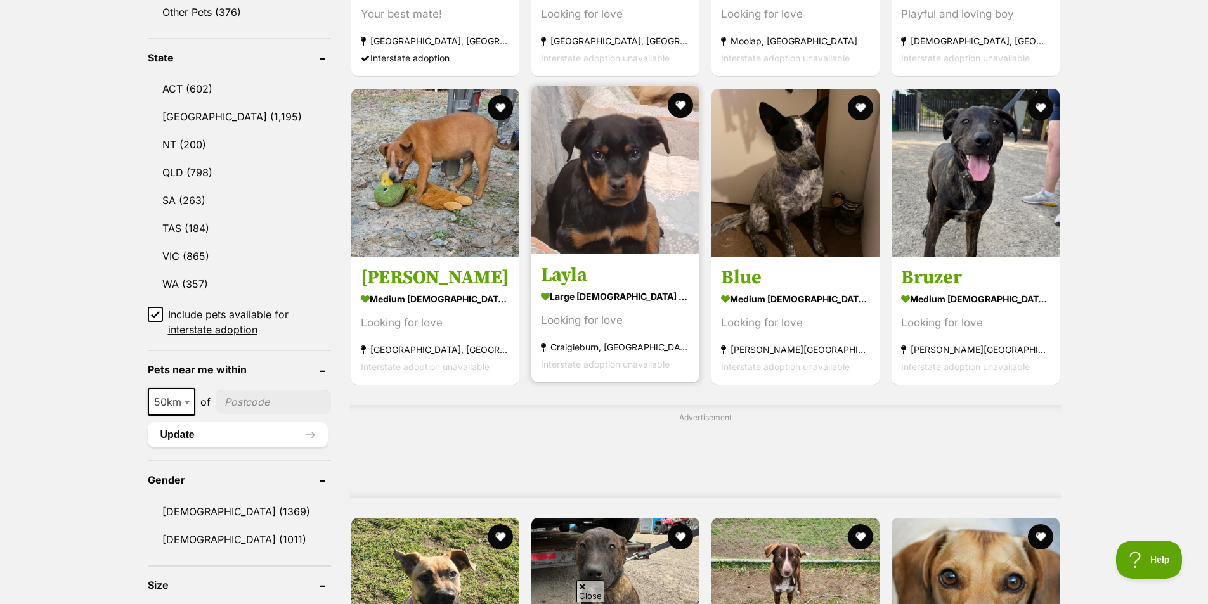
click at [652, 249] on img at bounding box center [615, 170] width 168 height 168
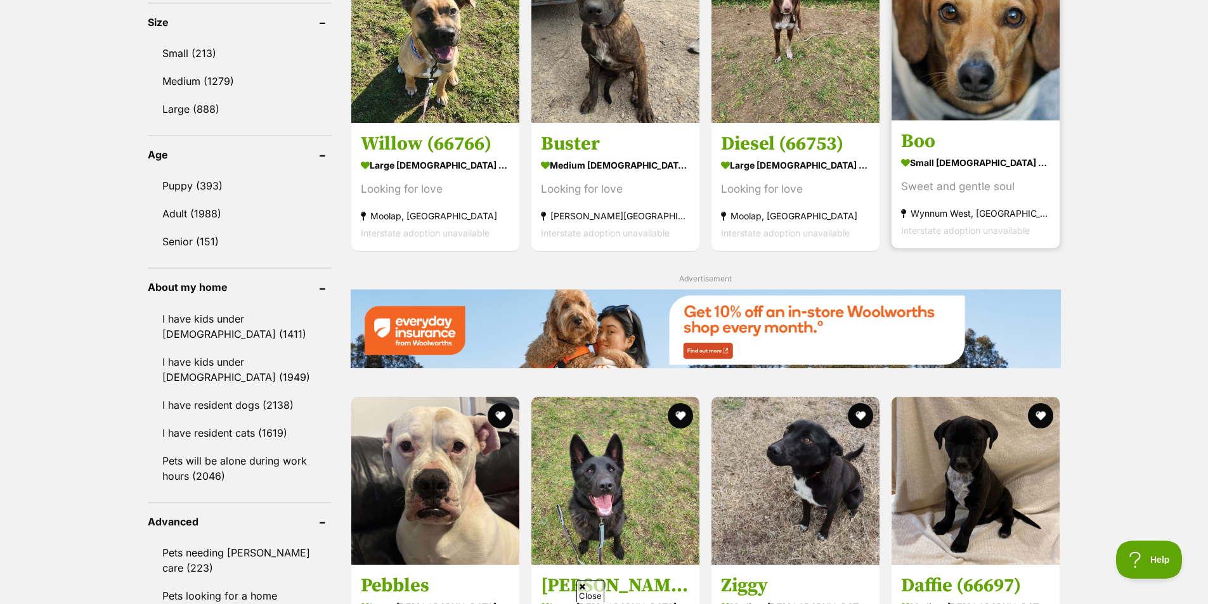
scroll to position [1331, 0]
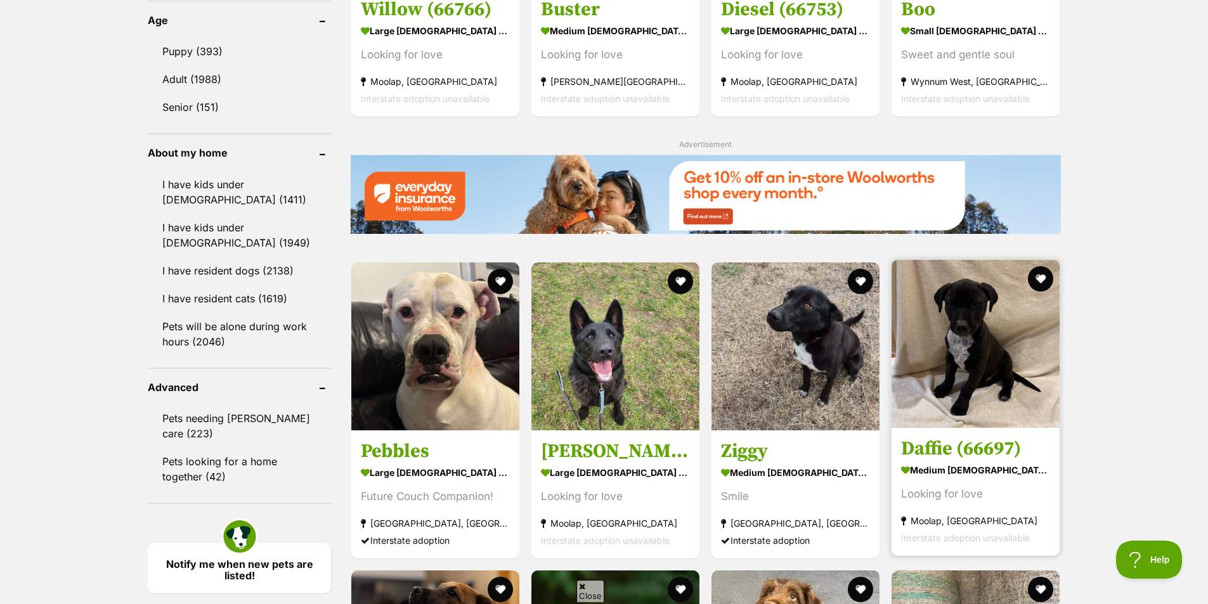
click at [1030, 408] on img at bounding box center [975, 344] width 168 height 168
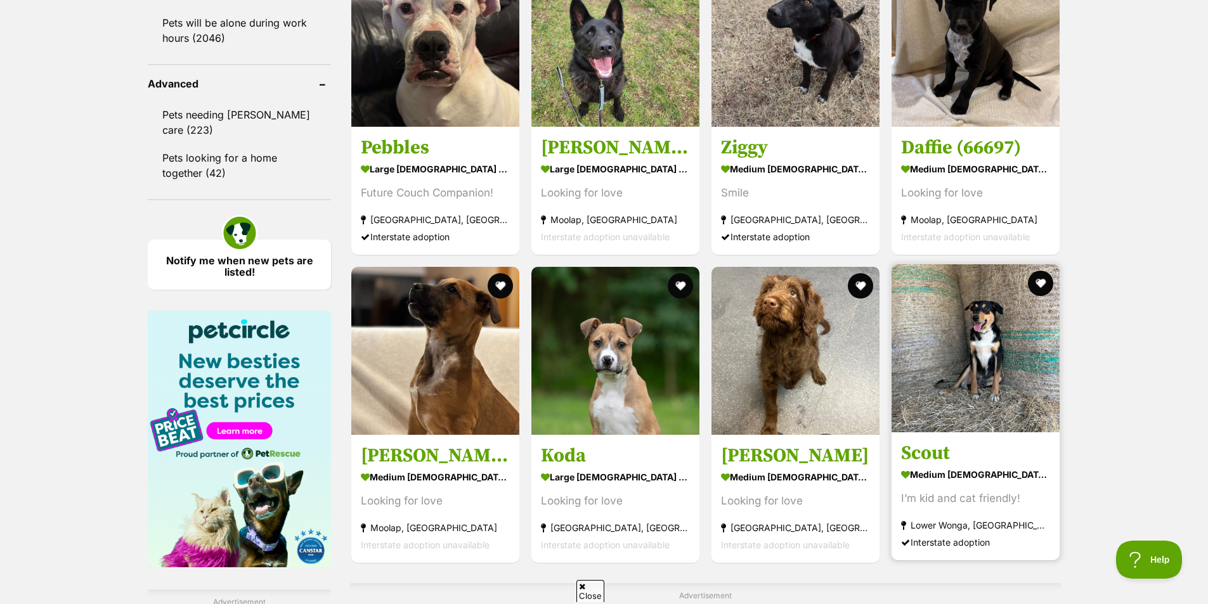
scroll to position [1648, 0]
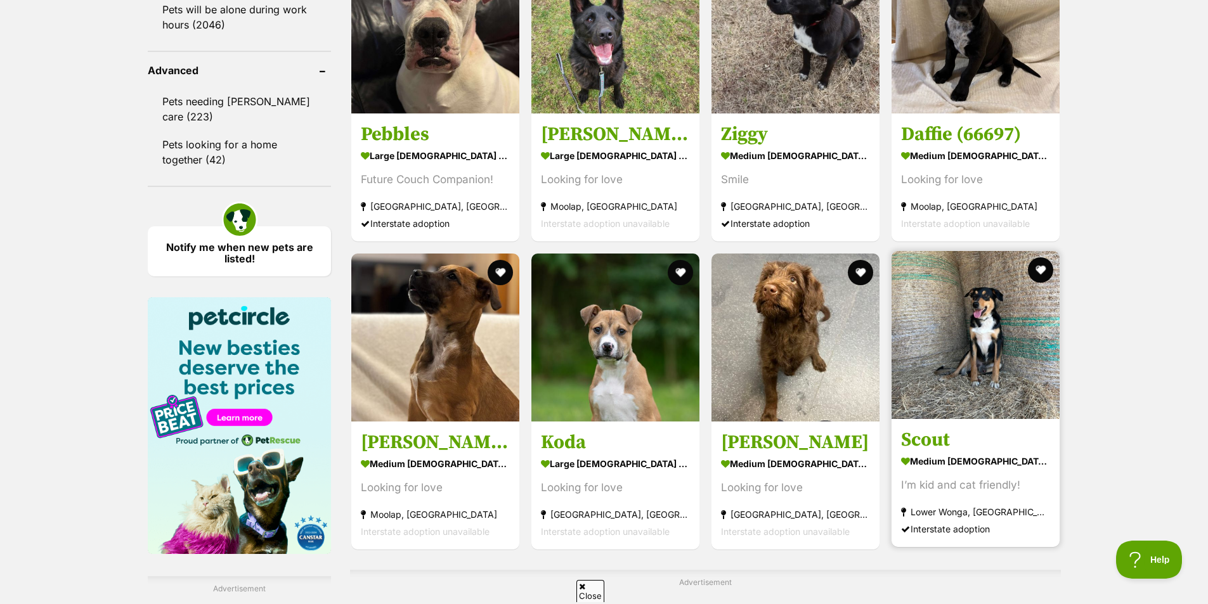
click at [970, 354] on img at bounding box center [975, 335] width 168 height 168
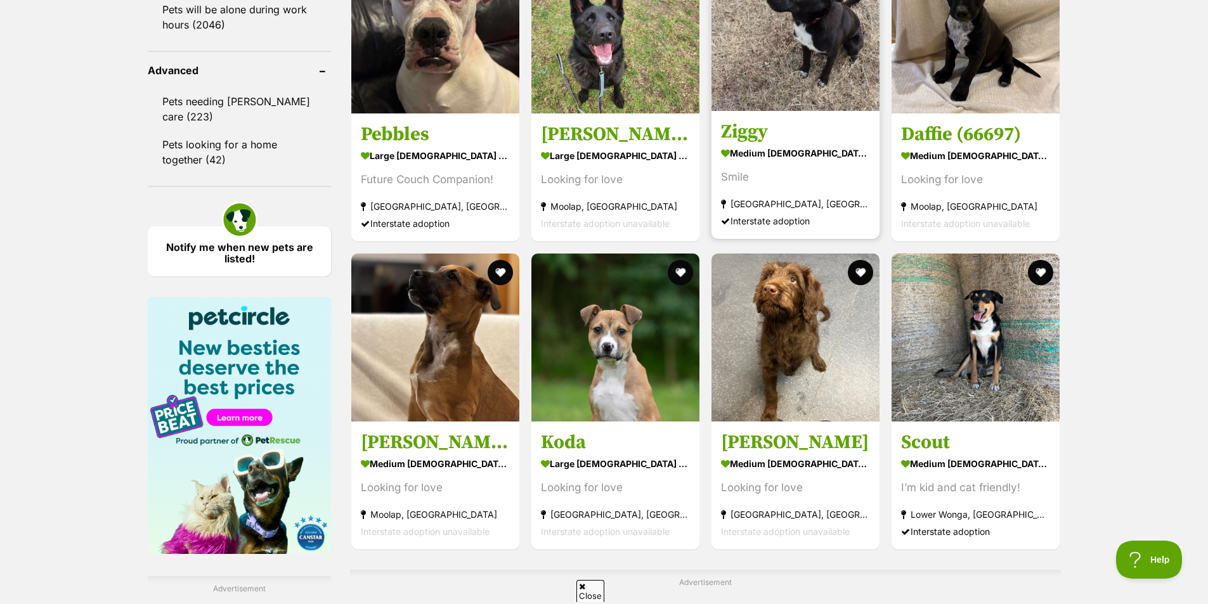
click at [846, 110] on img at bounding box center [795, 27] width 168 height 168
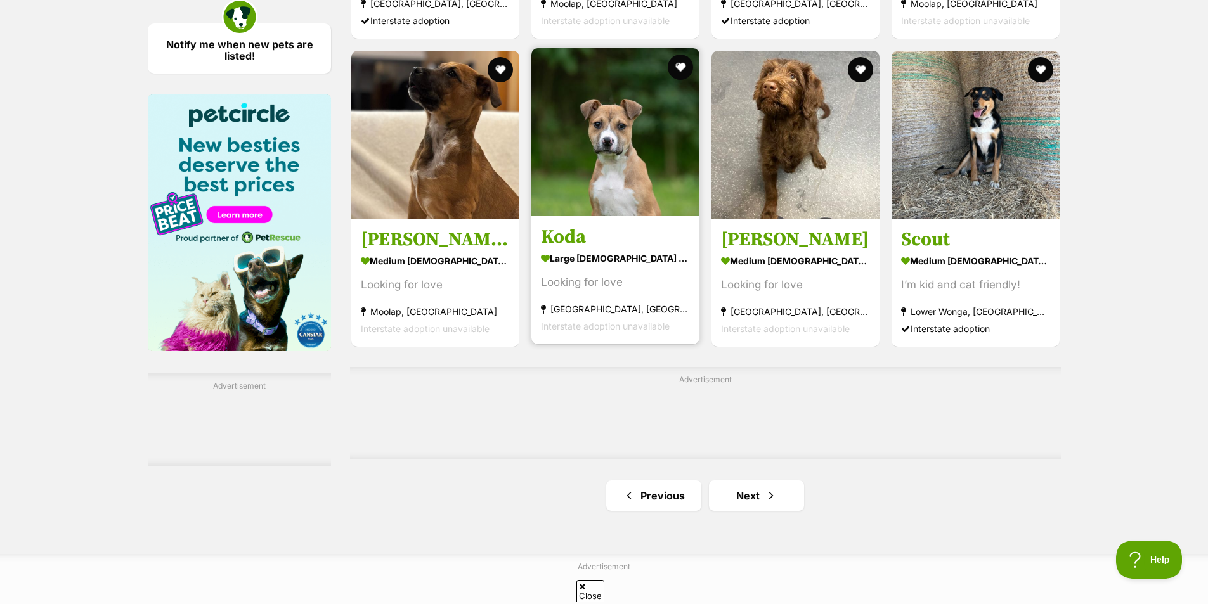
scroll to position [1902, 0]
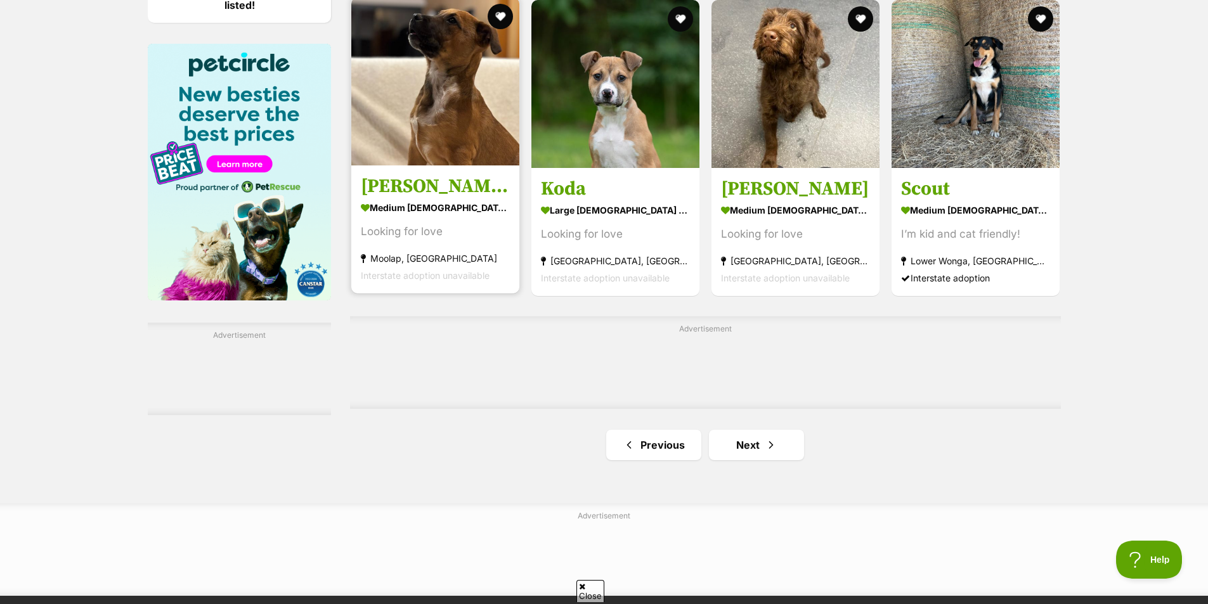
click at [403, 214] on strong "medium [DEMOGRAPHIC_DATA] Dog" at bounding box center [435, 207] width 149 height 18
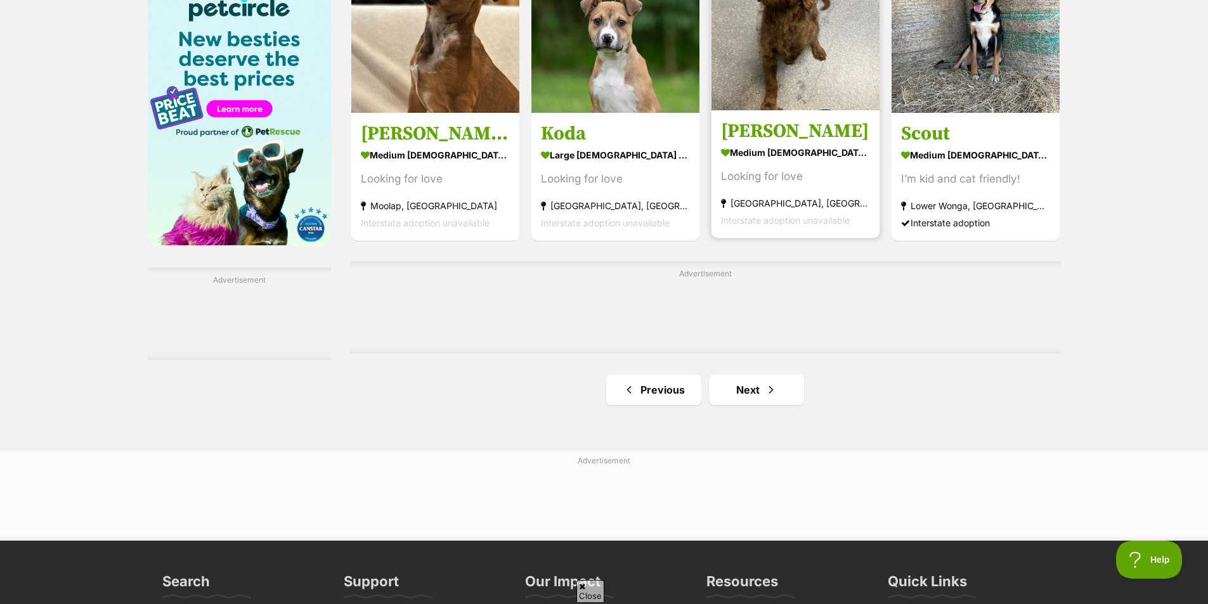
scroll to position [2092, 0]
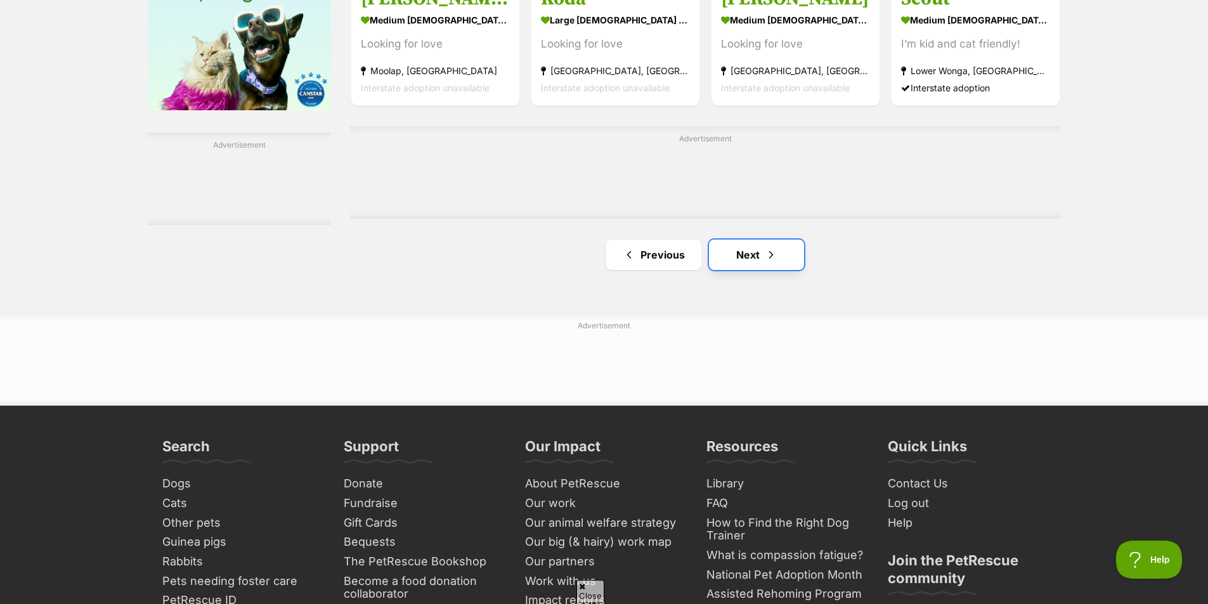
click at [789, 254] on link "Next" at bounding box center [756, 255] width 95 height 30
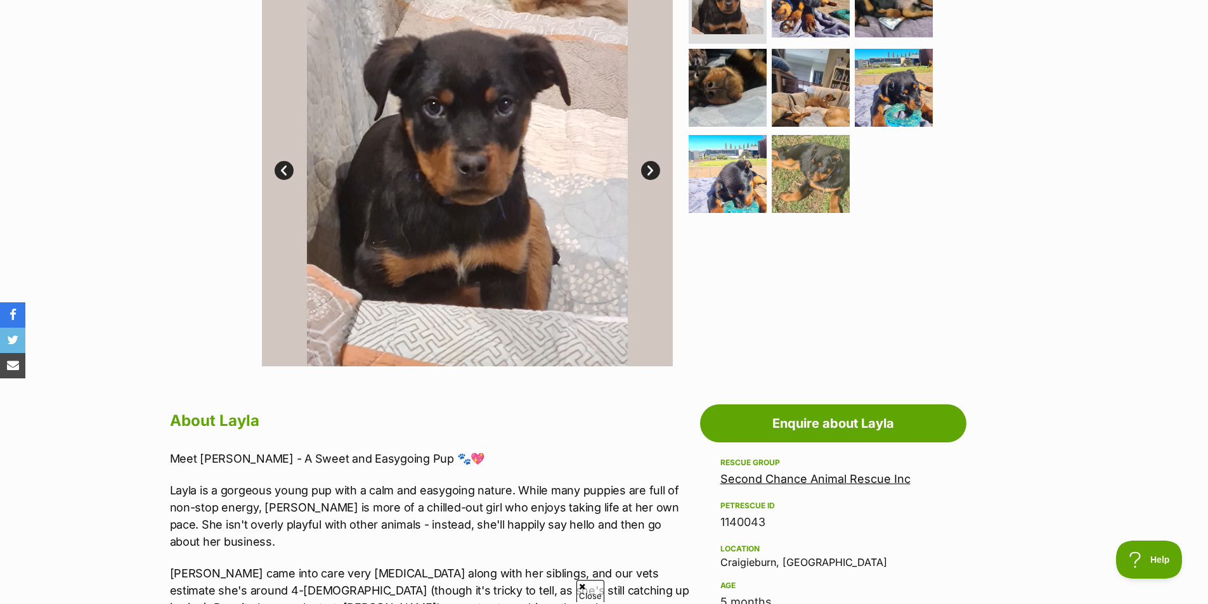
scroll to position [127, 0]
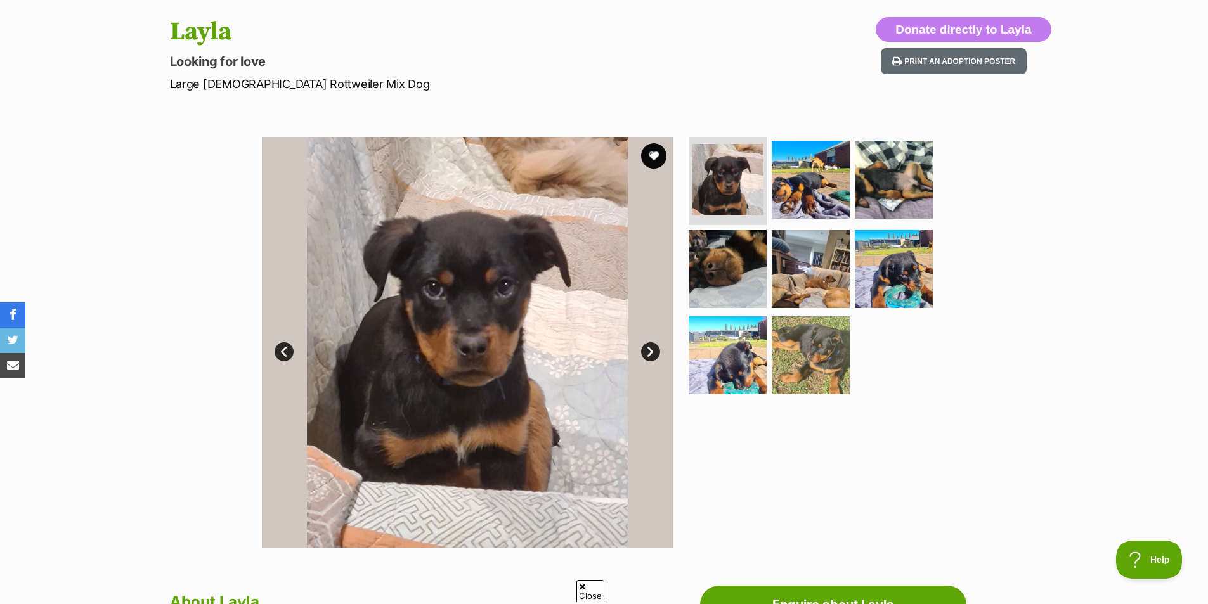
click at [640, 351] on img at bounding box center [467, 342] width 411 height 411
click at [646, 352] on link "Next" at bounding box center [650, 351] width 19 height 19
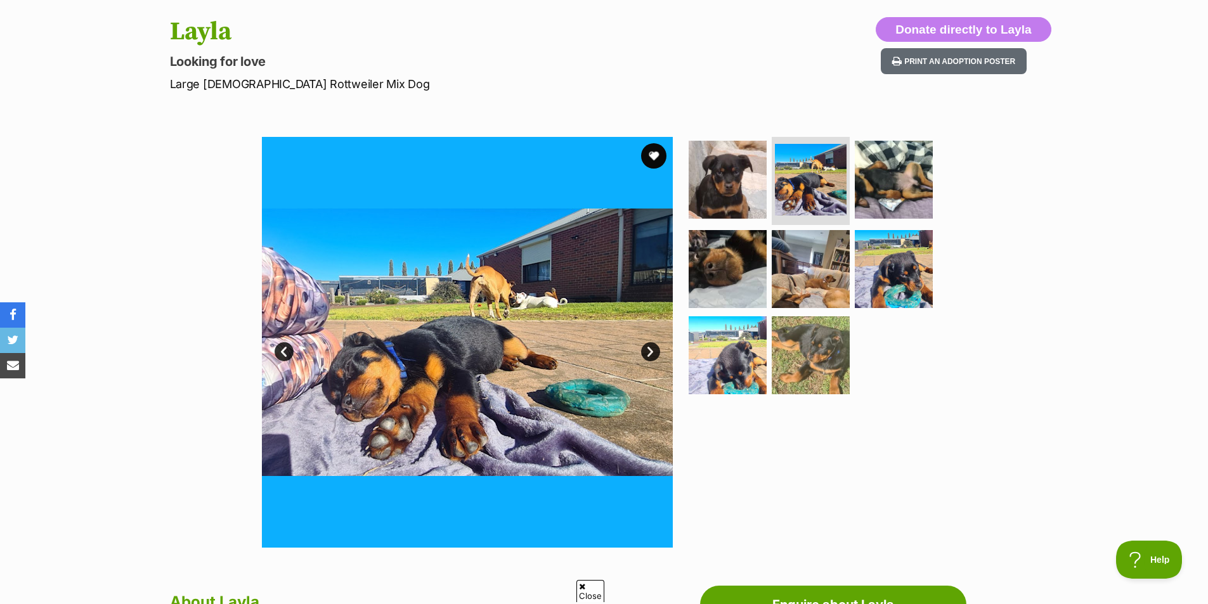
click at [646, 352] on link "Next" at bounding box center [650, 351] width 19 height 19
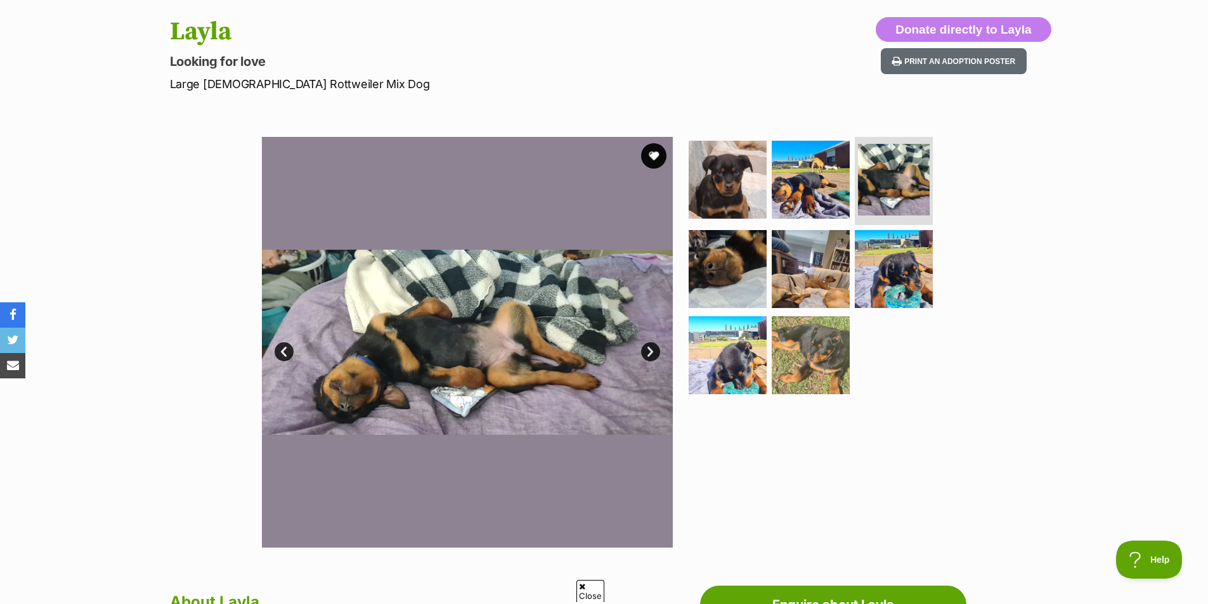
click at [646, 352] on link "Next" at bounding box center [650, 351] width 19 height 19
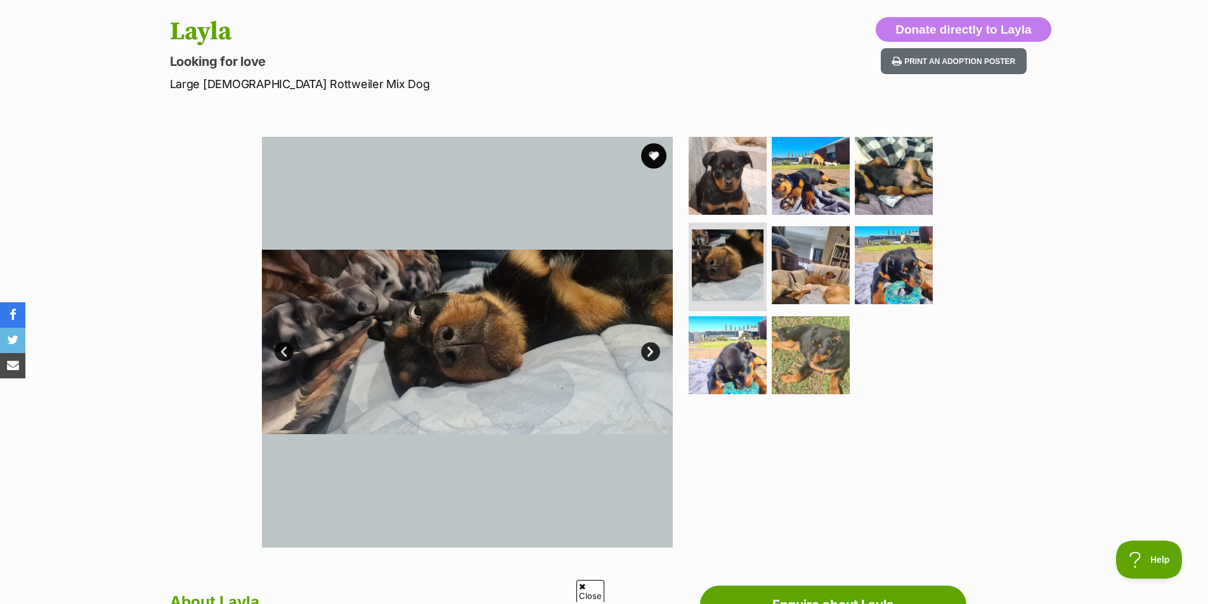
click at [646, 352] on link "Next" at bounding box center [650, 351] width 19 height 19
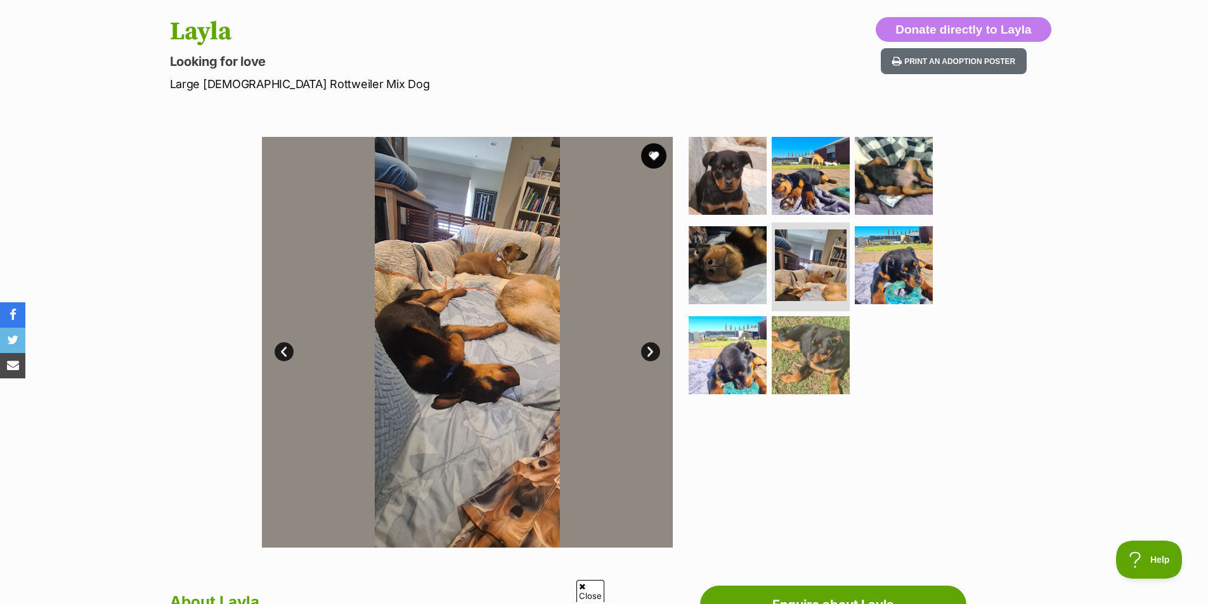
click at [643, 353] on link "Next" at bounding box center [650, 351] width 19 height 19
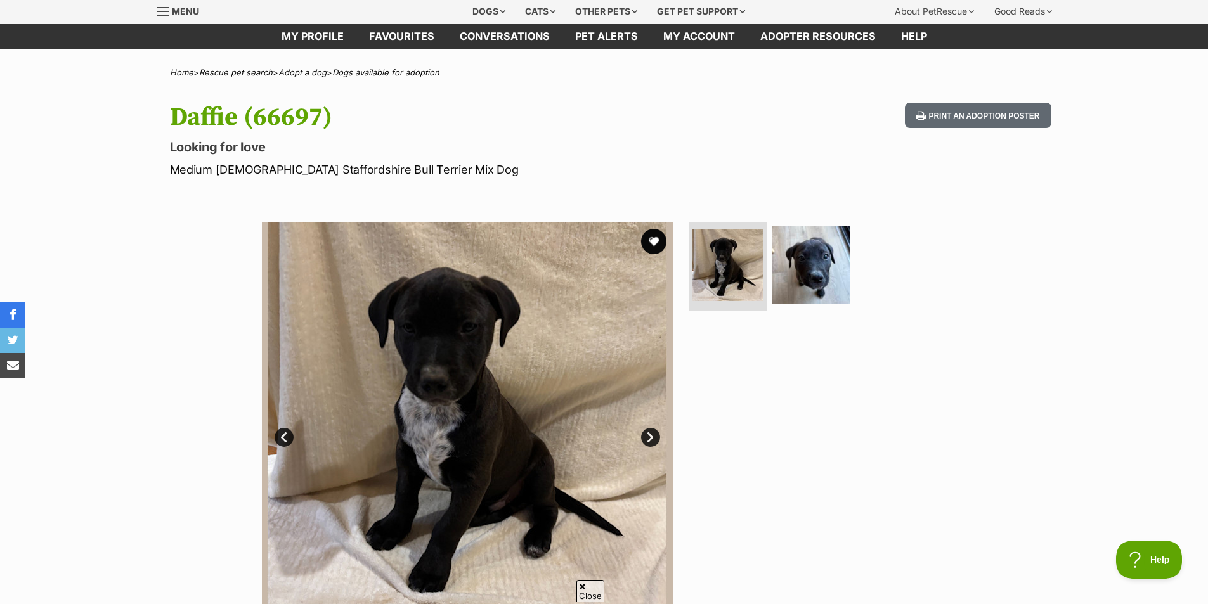
scroll to position [63, 0]
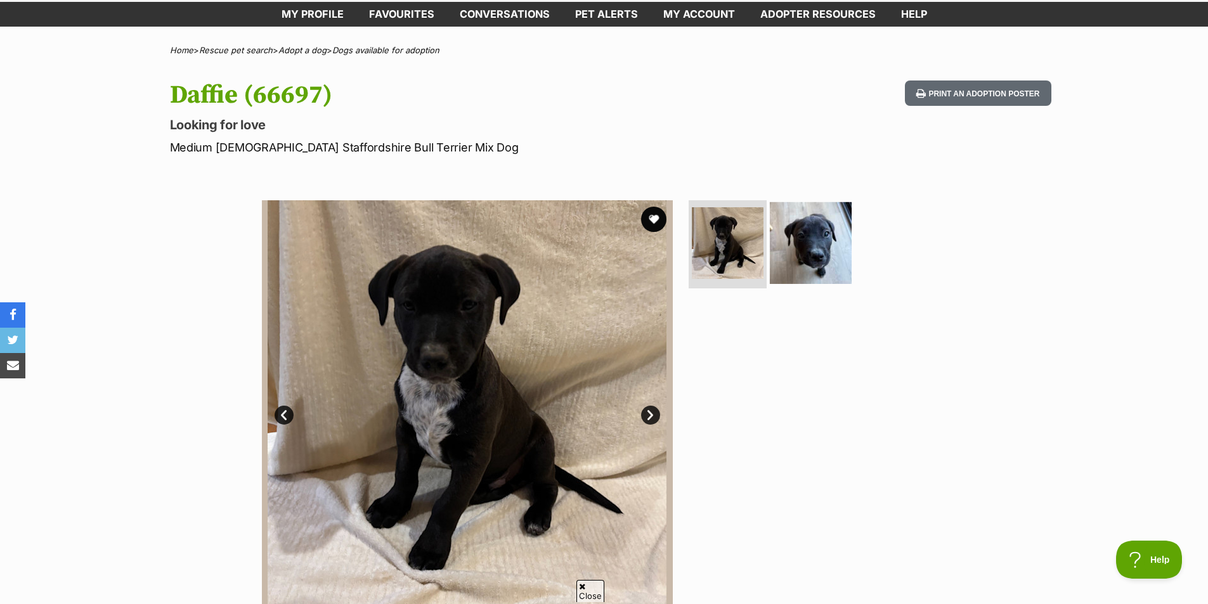
click at [778, 233] on img at bounding box center [811, 243] width 82 height 82
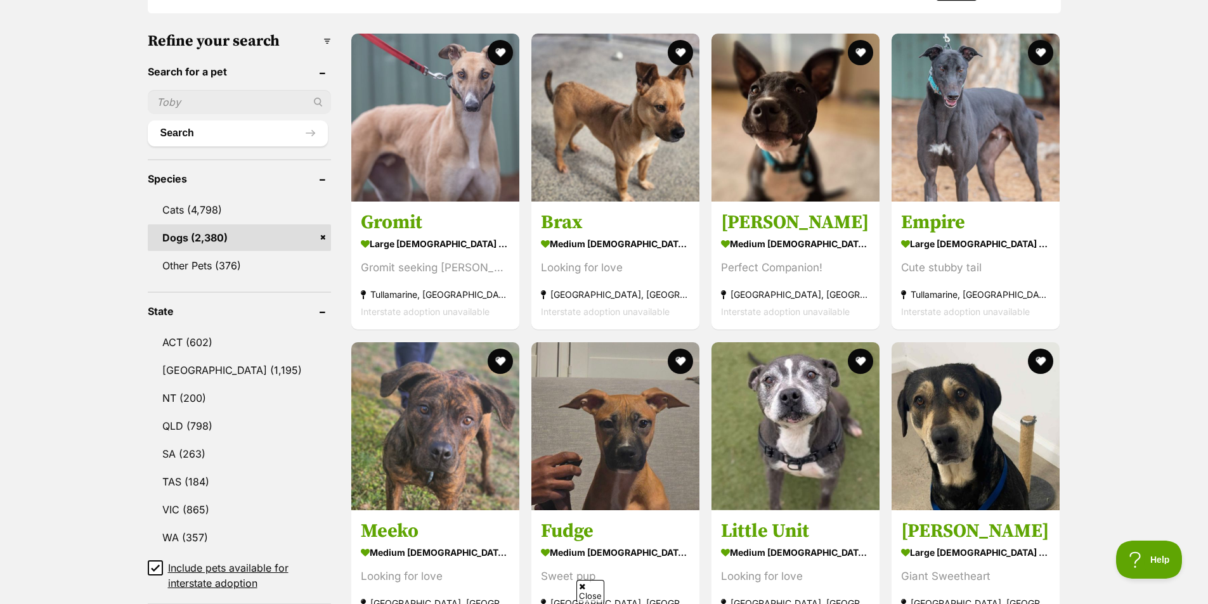
scroll to position [317, 0]
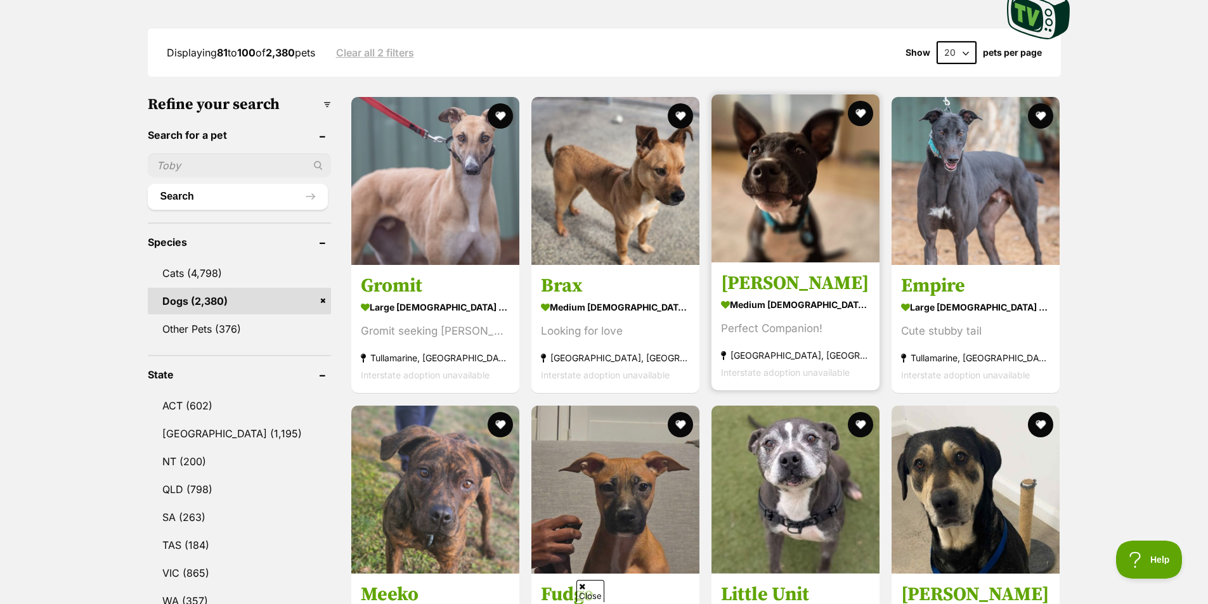
click at [841, 218] on img at bounding box center [795, 178] width 168 height 168
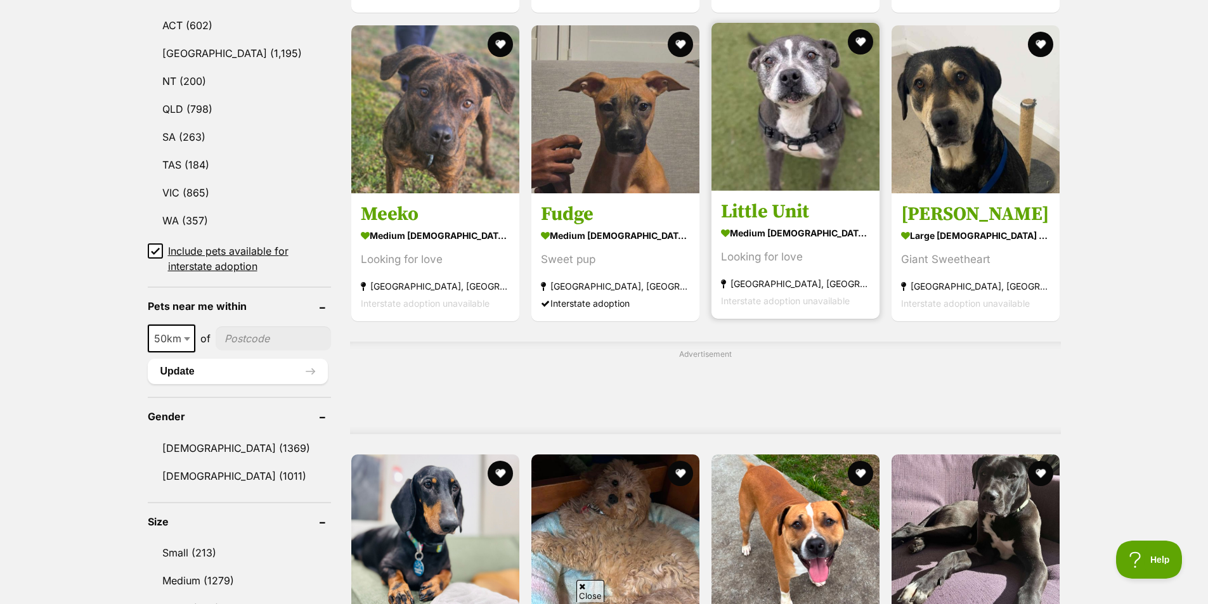
scroll to position [634, 0]
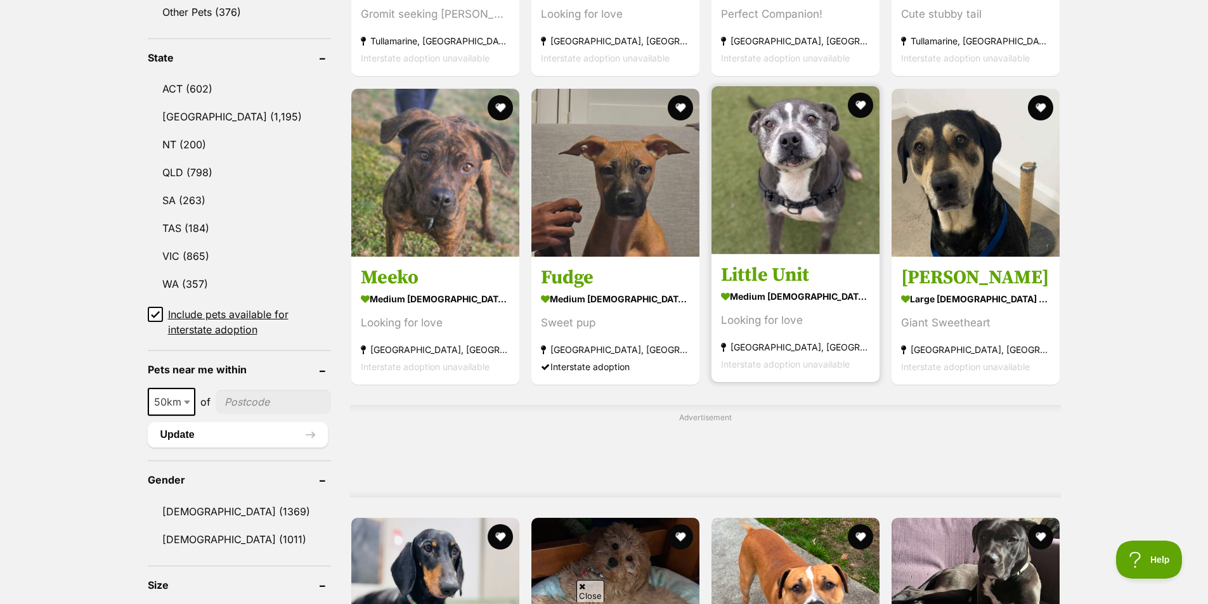
click at [810, 292] on strong "medium male Dog" at bounding box center [795, 296] width 149 height 18
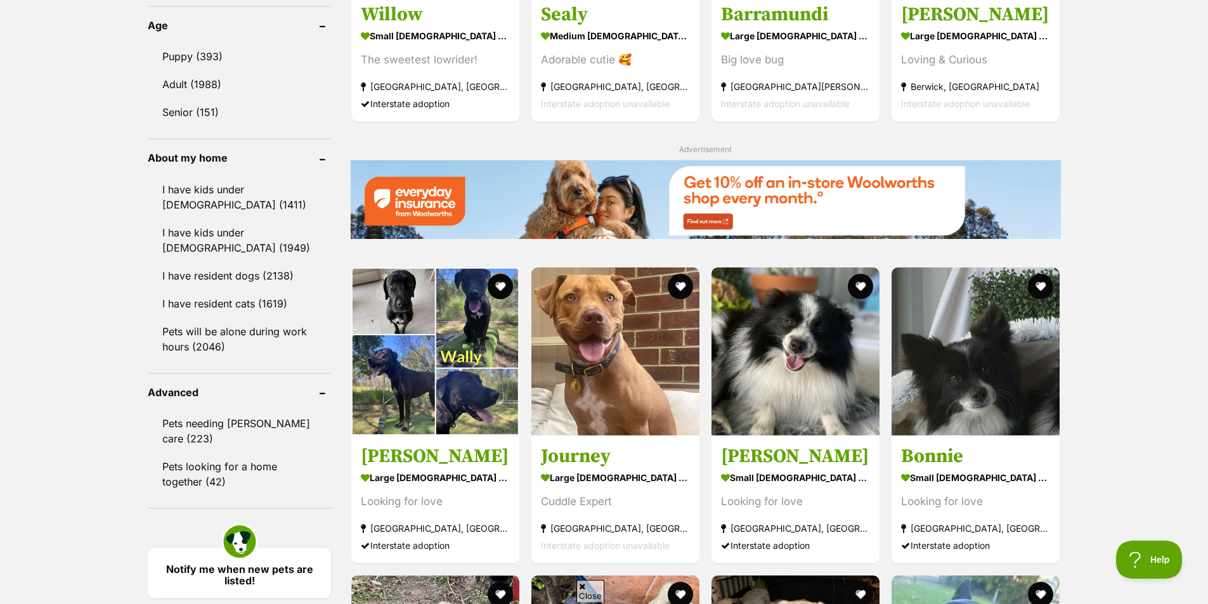
scroll to position [1268, 0]
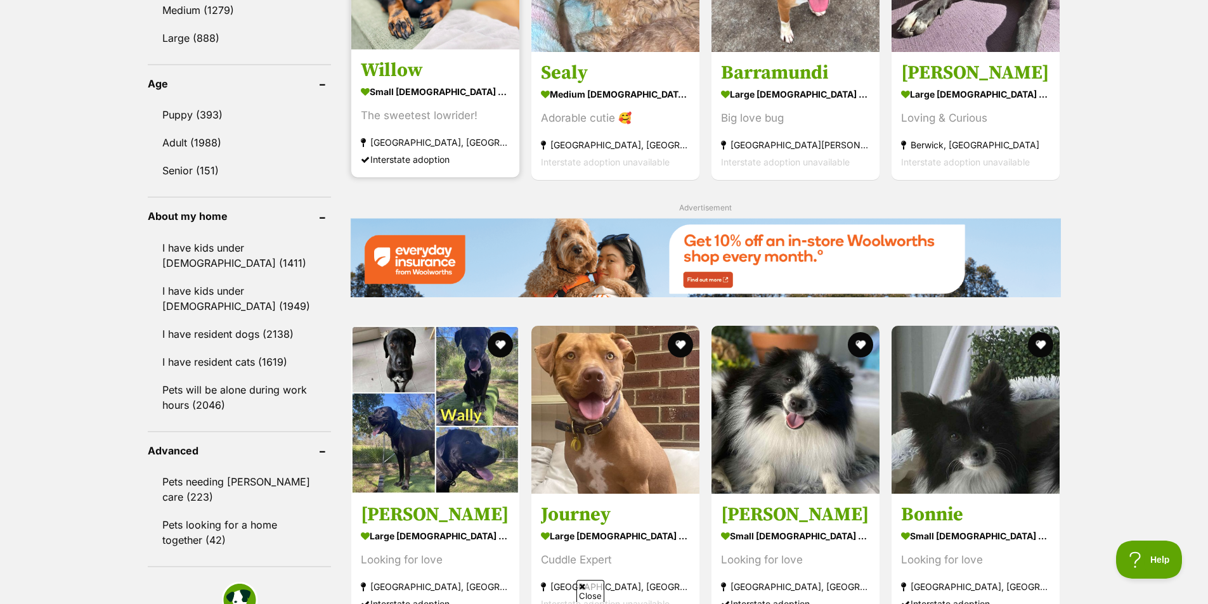
click at [468, 113] on div "The sweetest lowrider!" at bounding box center [435, 115] width 149 height 17
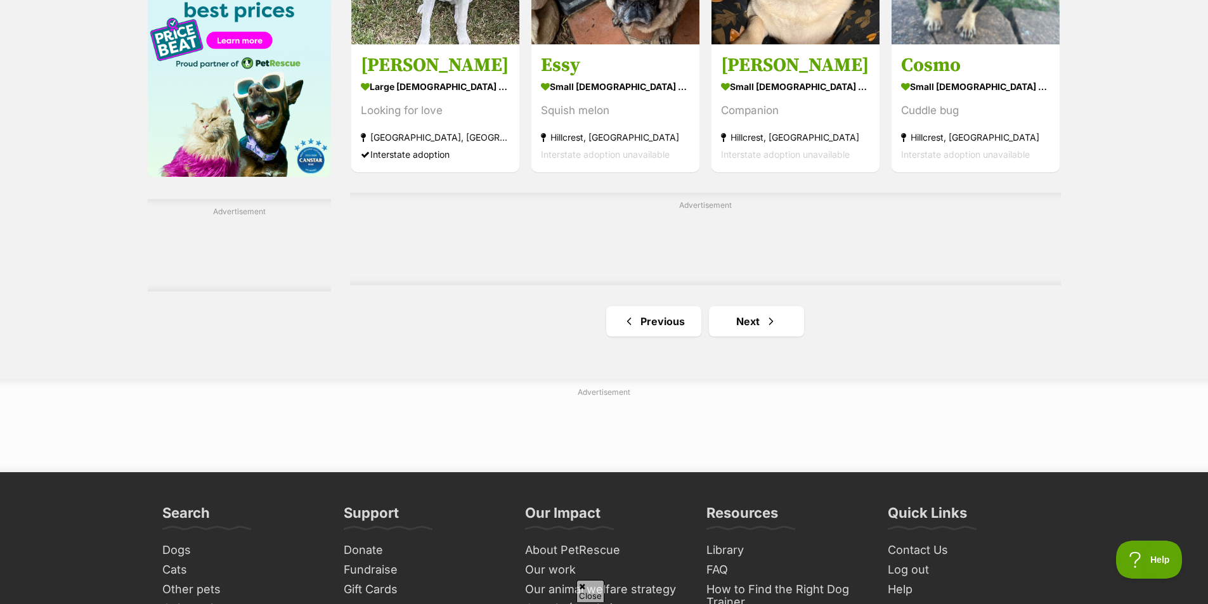
scroll to position [2029, 0]
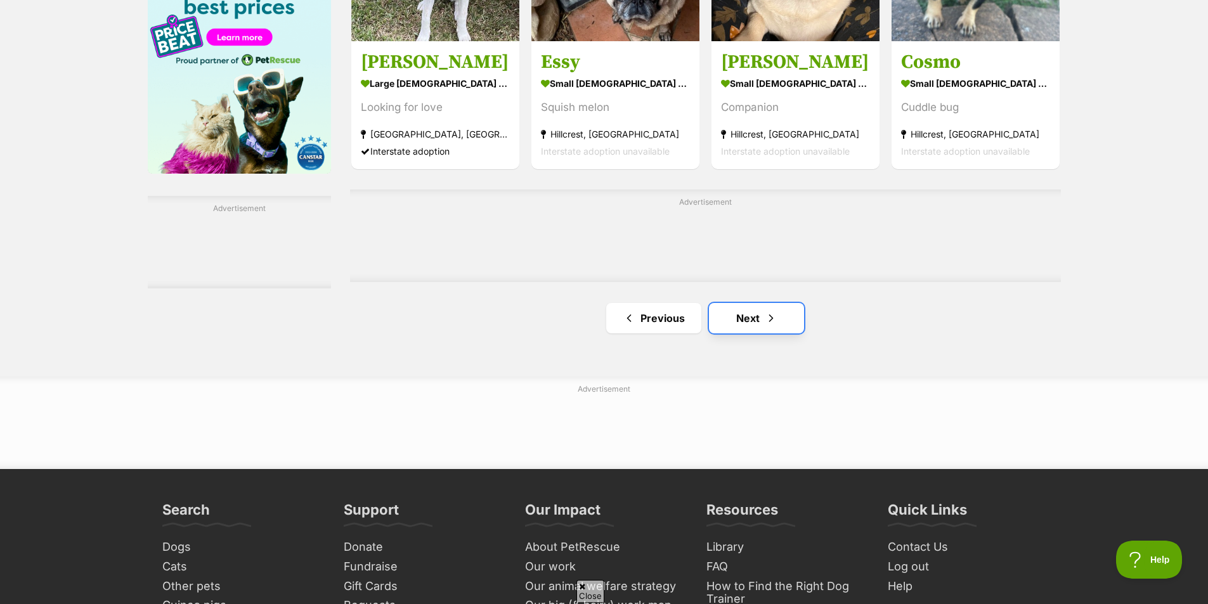
click at [783, 324] on link "Next" at bounding box center [756, 318] width 95 height 30
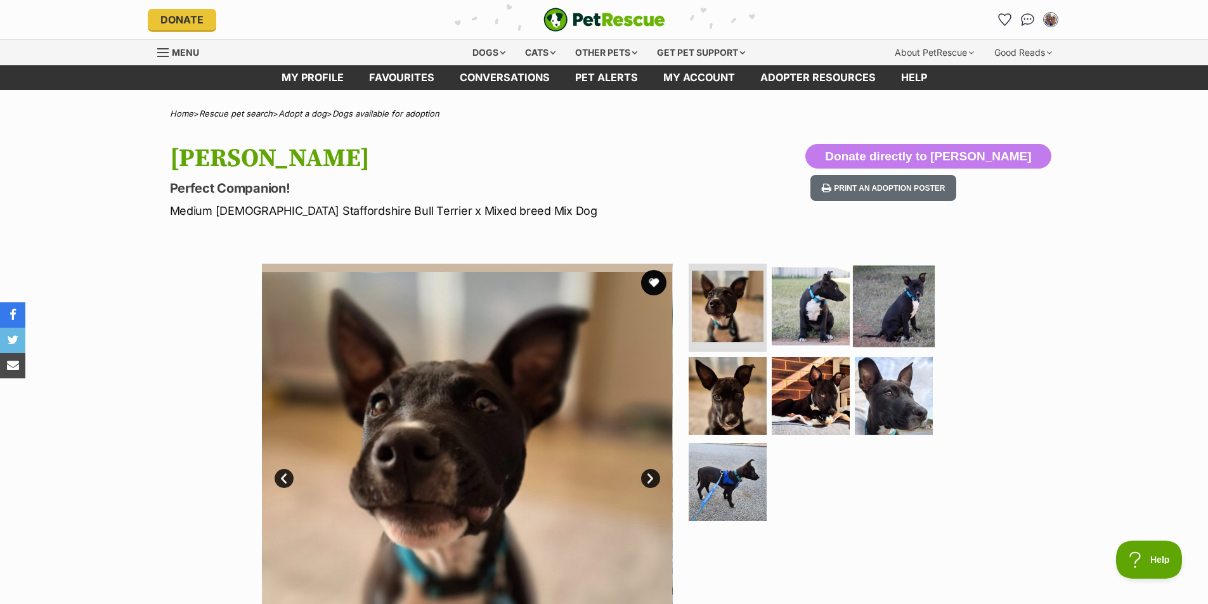
click at [898, 306] on img at bounding box center [894, 306] width 82 height 82
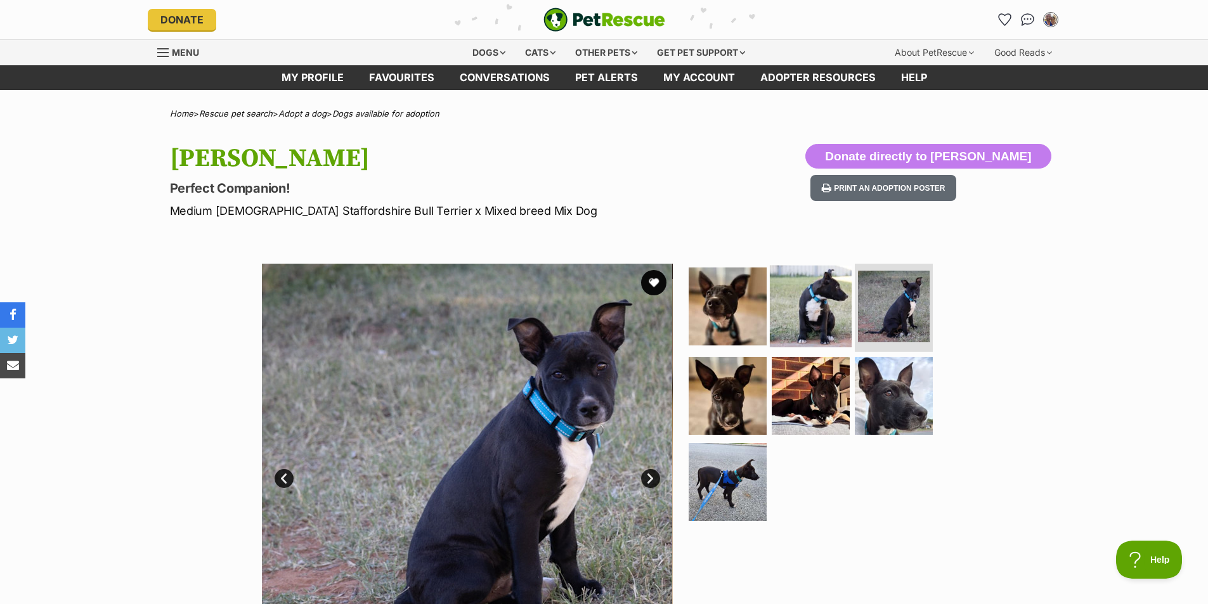
click at [836, 306] on img at bounding box center [811, 306] width 82 height 82
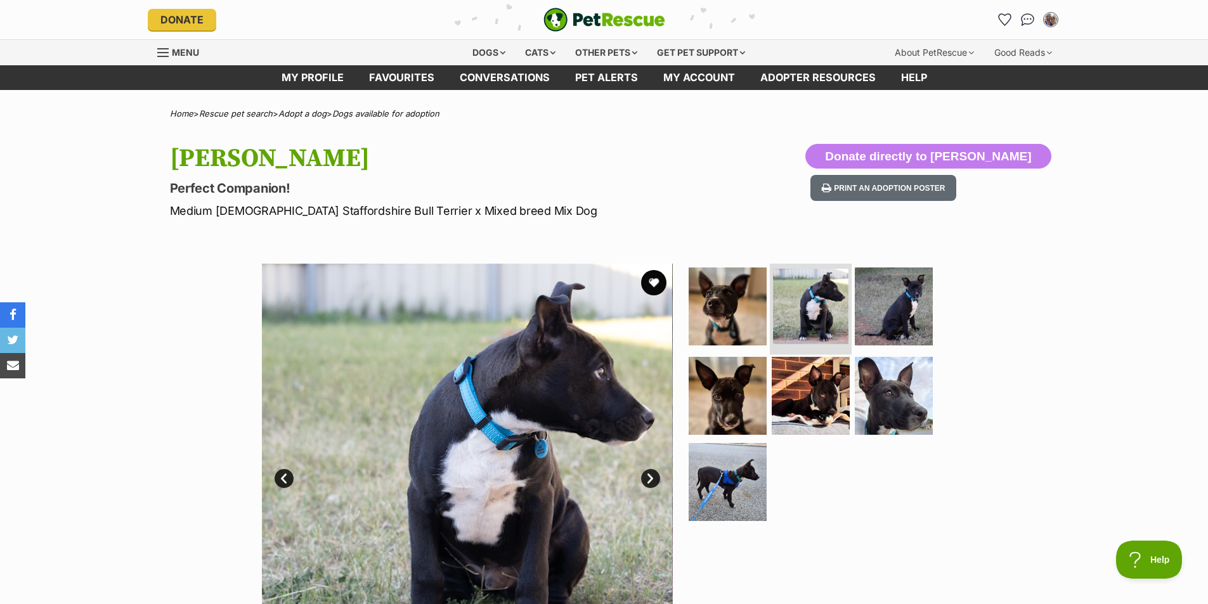
scroll to position [63, 0]
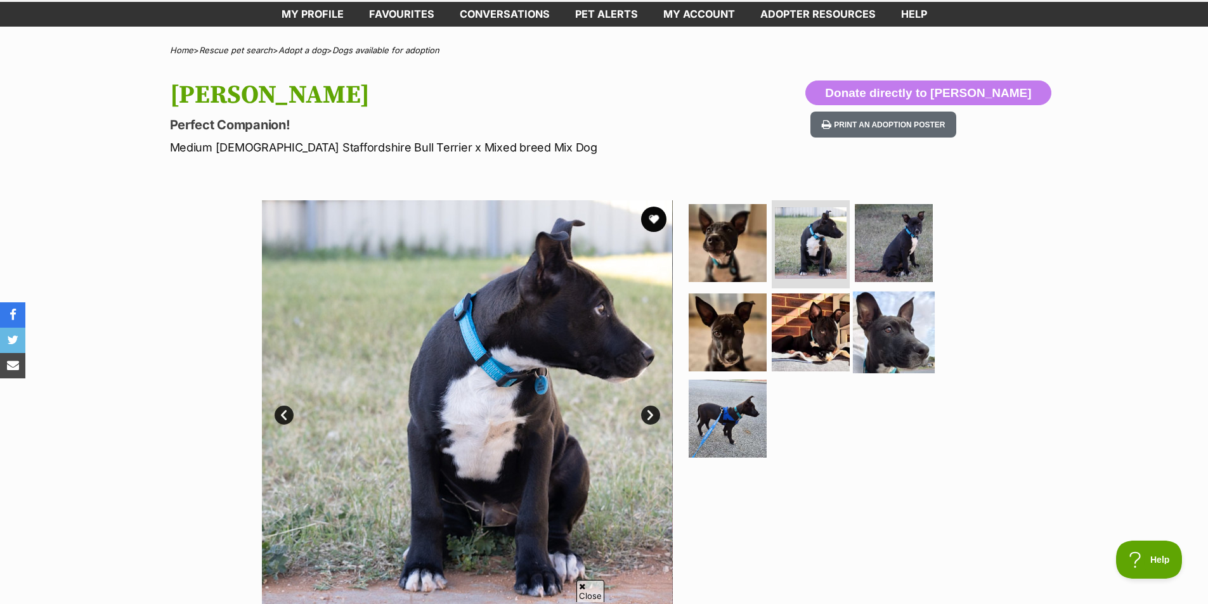
click at [860, 330] on img at bounding box center [894, 333] width 82 height 82
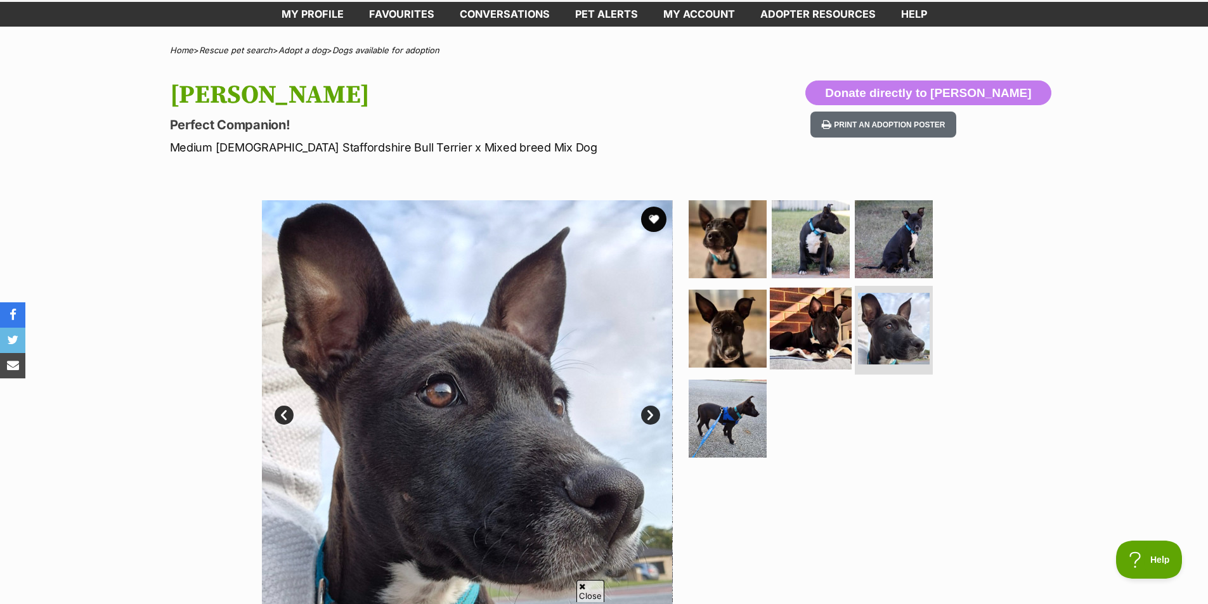
click at [828, 342] on img at bounding box center [811, 329] width 82 height 82
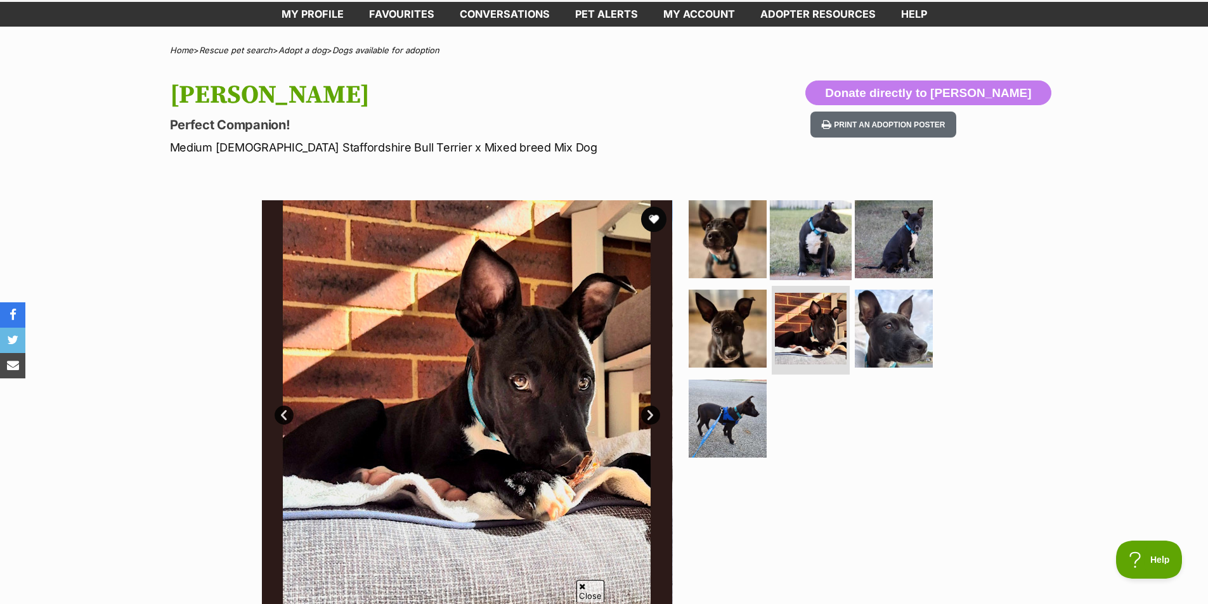
click at [816, 231] on img at bounding box center [811, 239] width 82 height 82
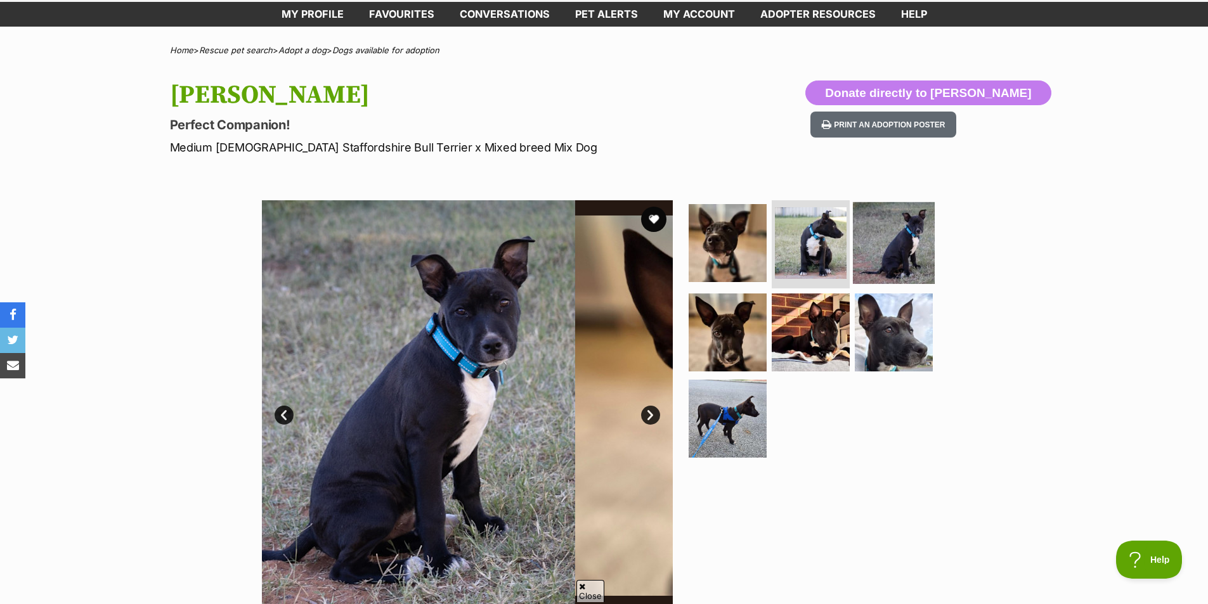
click at [893, 243] on img at bounding box center [894, 243] width 82 height 82
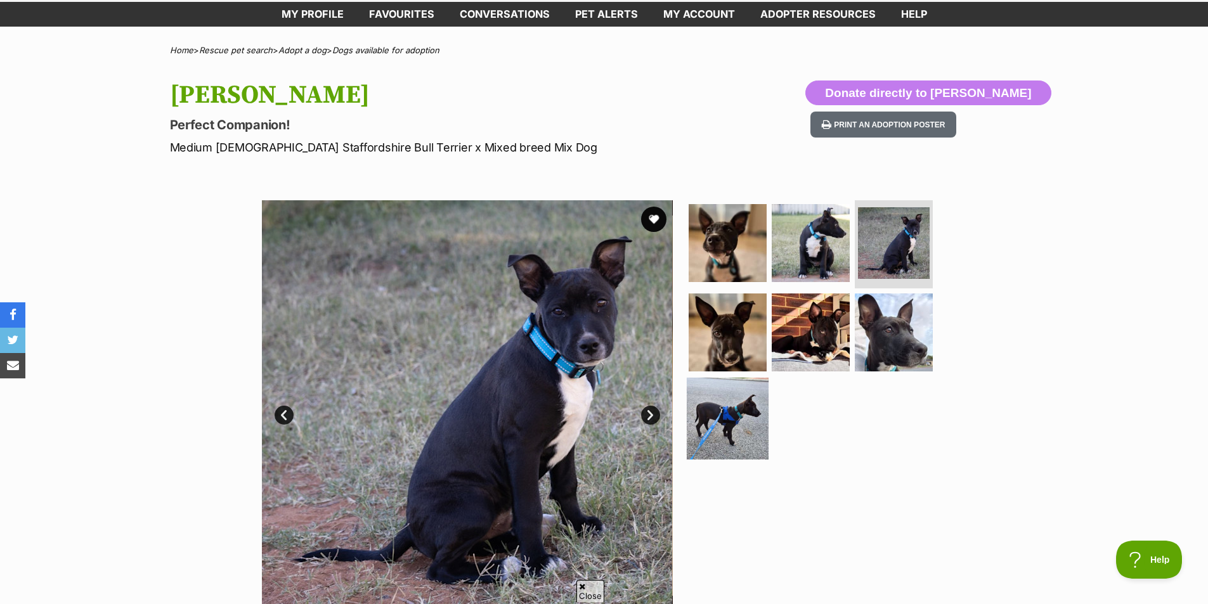
click at [713, 417] on img at bounding box center [728, 419] width 82 height 82
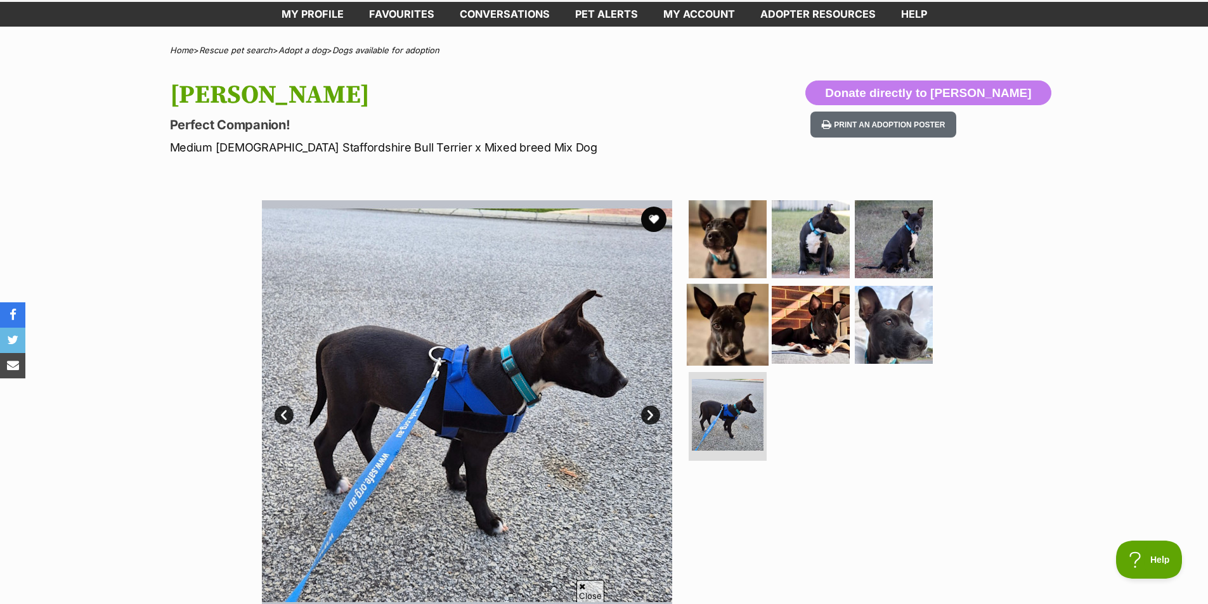
click at [723, 337] on img at bounding box center [728, 325] width 82 height 82
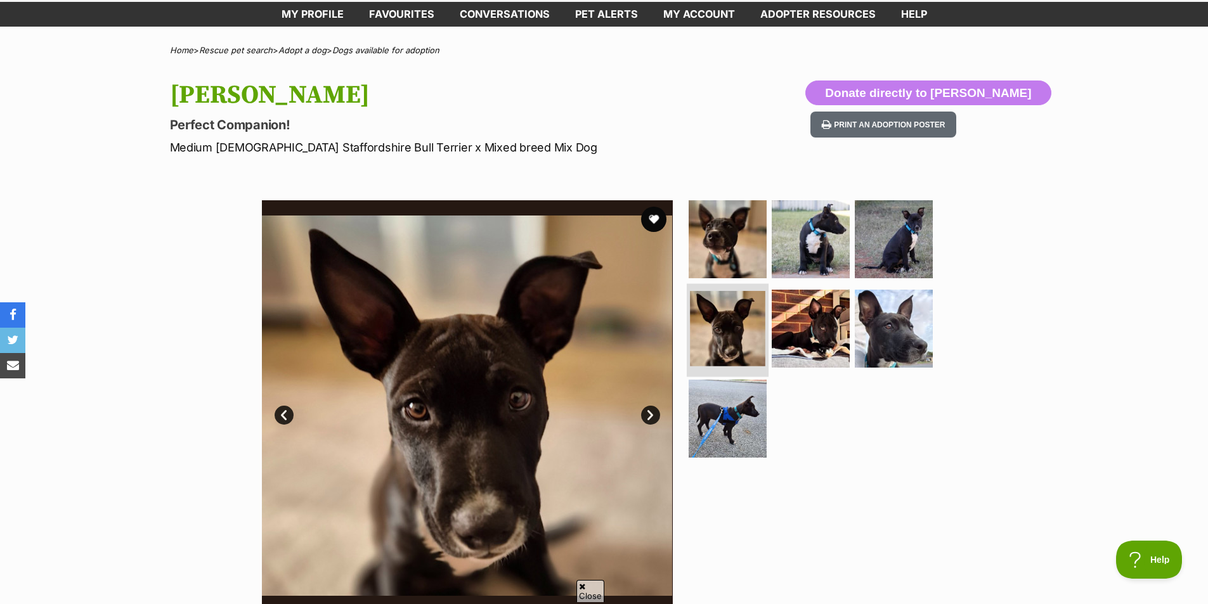
click at [723, 288] on li at bounding box center [728, 330] width 82 height 93
drag, startPoint x: 726, startPoint y: 285, endPoint x: 730, endPoint y: 275, distance: 10.8
click at [726, 286] on li at bounding box center [727, 330] width 78 height 89
click at [730, 273] on img at bounding box center [728, 239] width 82 height 82
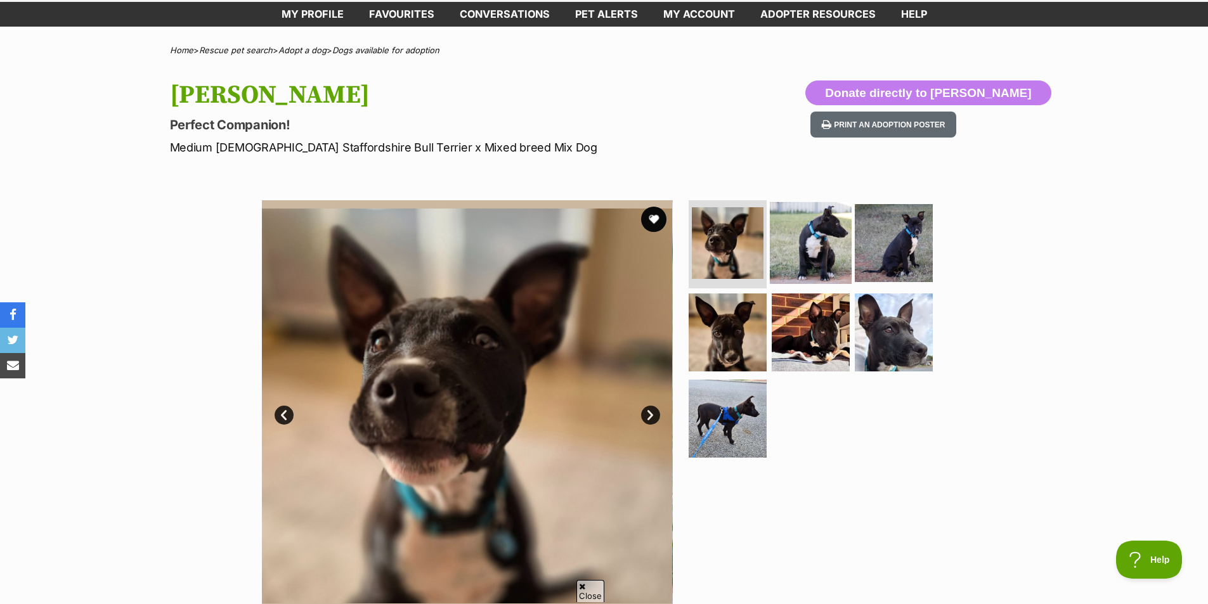
click at [811, 261] on img at bounding box center [811, 243] width 82 height 82
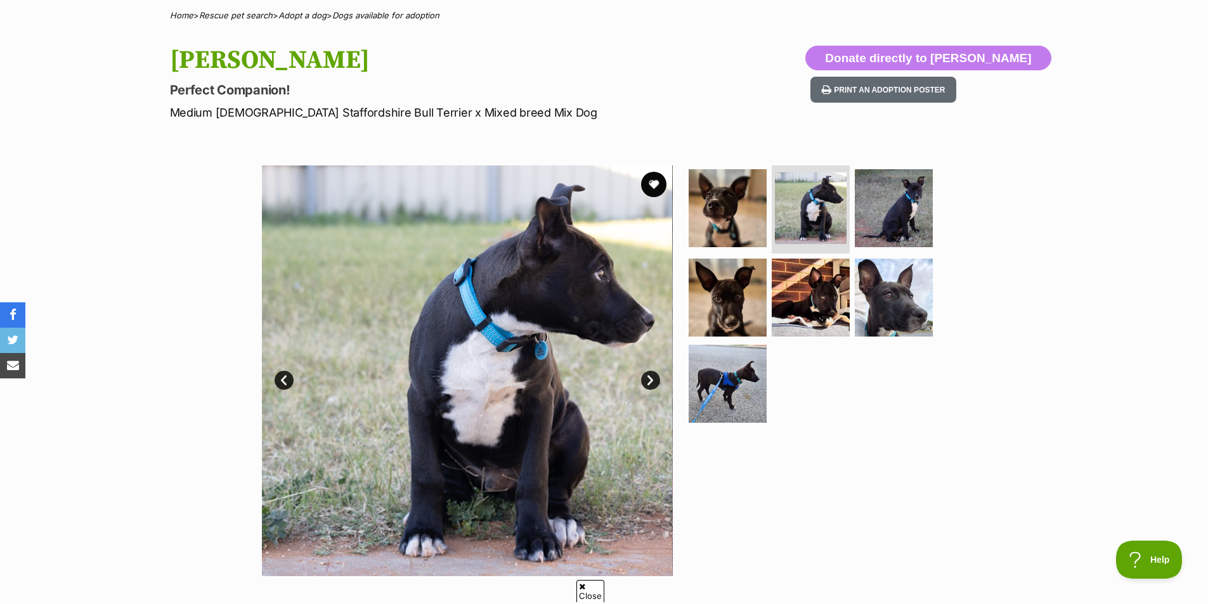
scroll to position [127, 0]
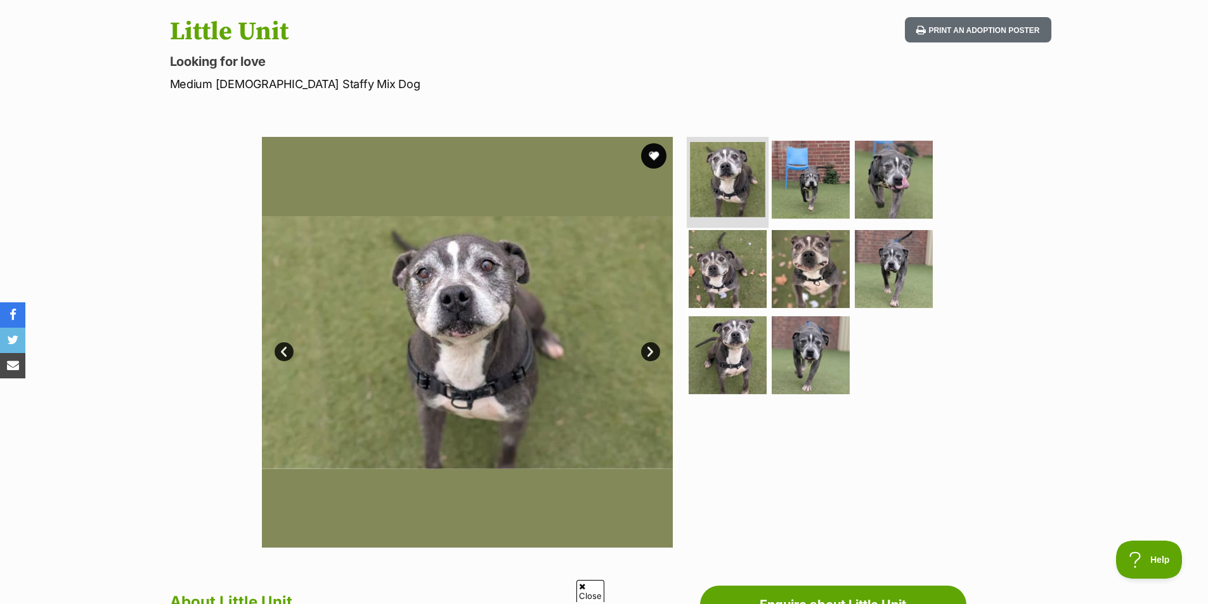
click at [739, 155] on img at bounding box center [727, 179] width 75 height 75
click at [785, 190] on img at bounding box center [811, 179] width 82 height 82
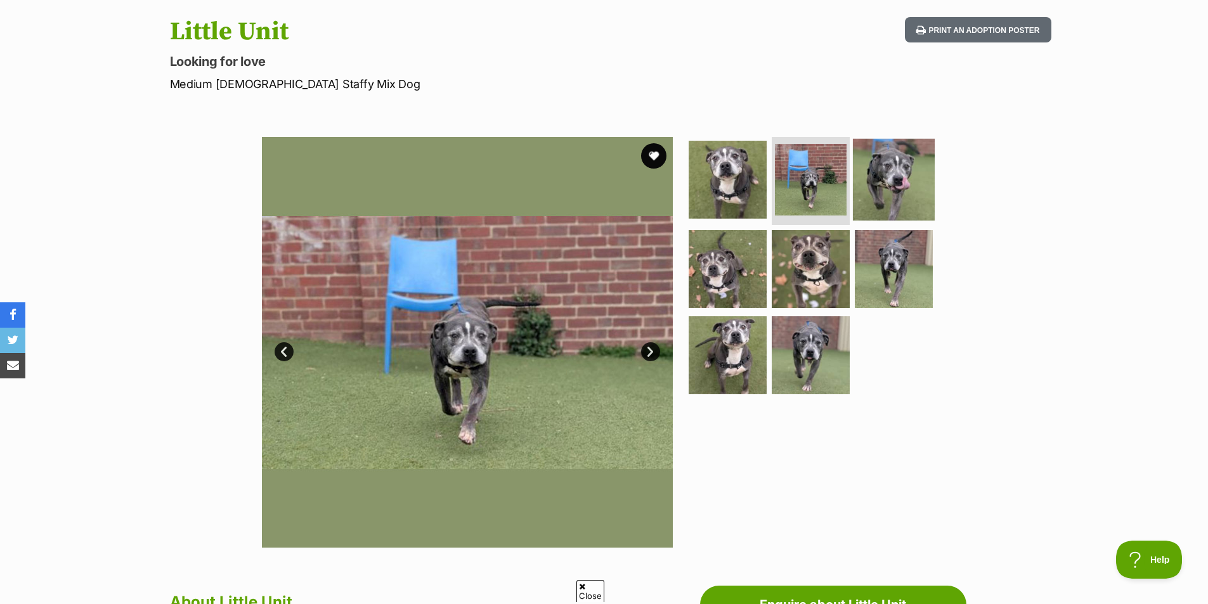
click at [866, 191] on img at bounding box center [894, 179] width 82 height 82
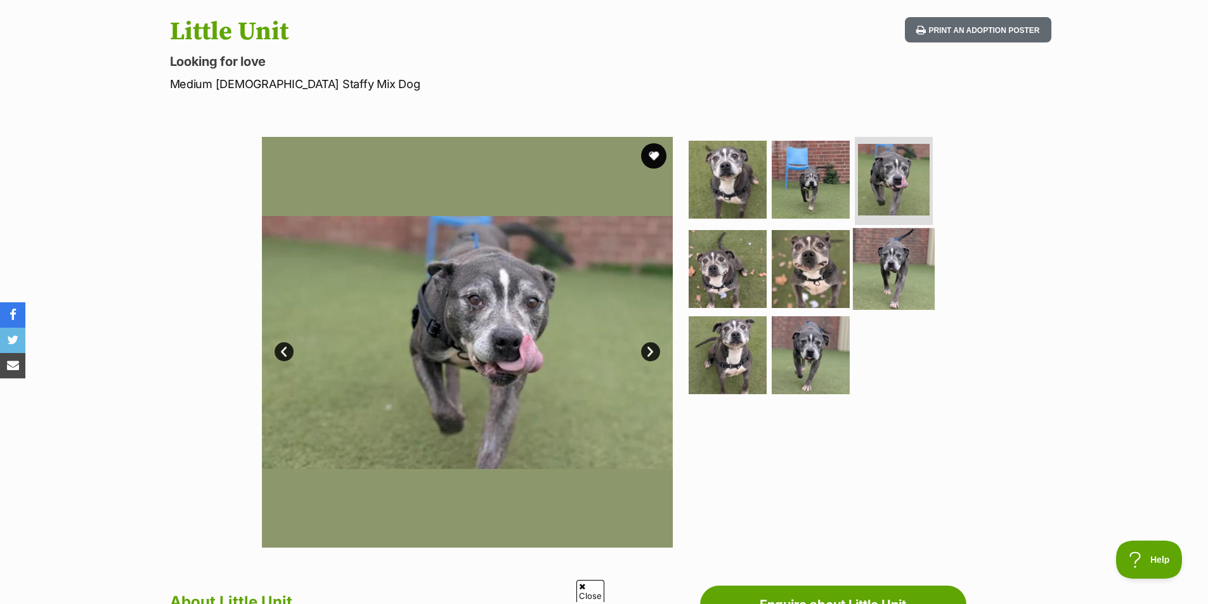
click at [870, 255] on img at bounding box center [894, 269] width 82 height 82
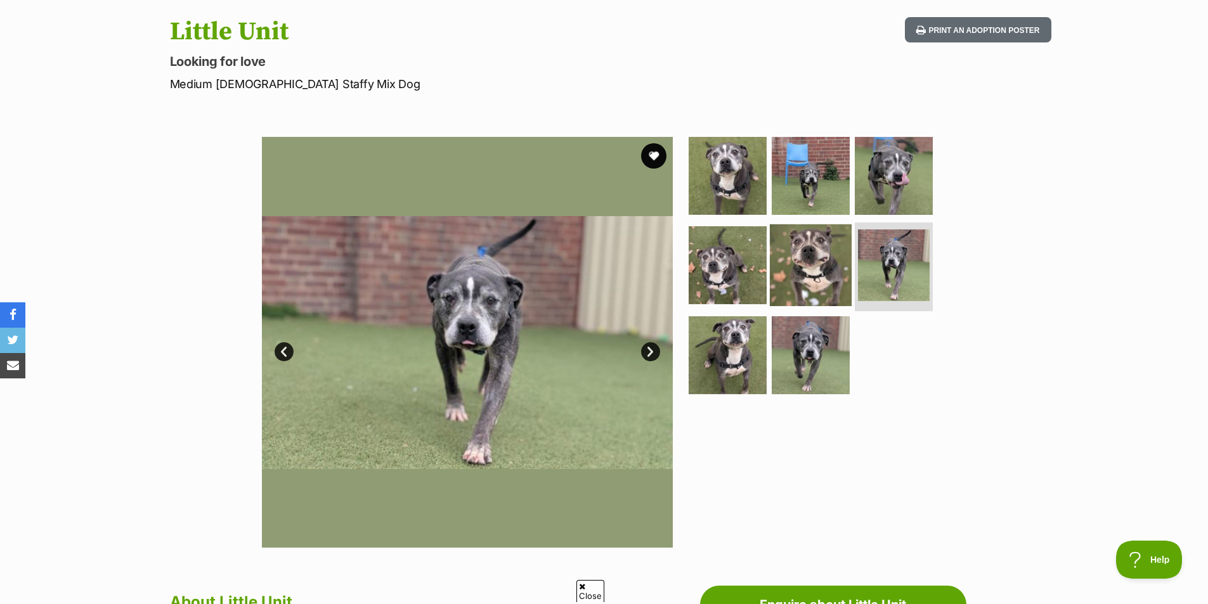
click at [770, 271] on img at bounding box center [811, 265] width 82 height 82
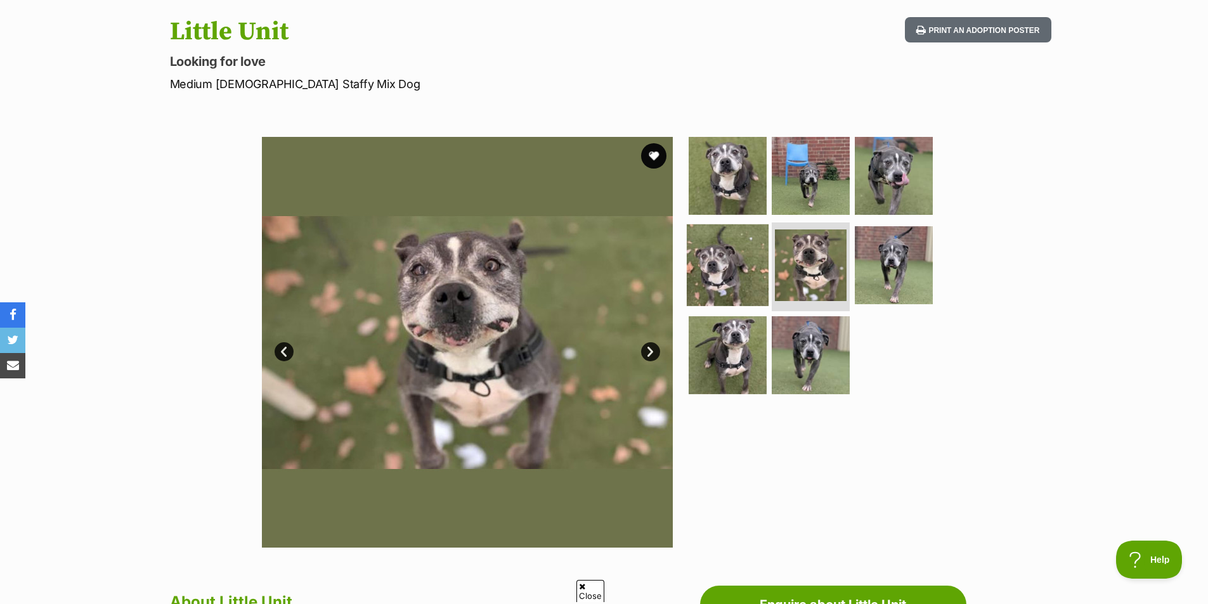
click at [715, 280] on img at bounding box center [728, 265] width 82 height 82
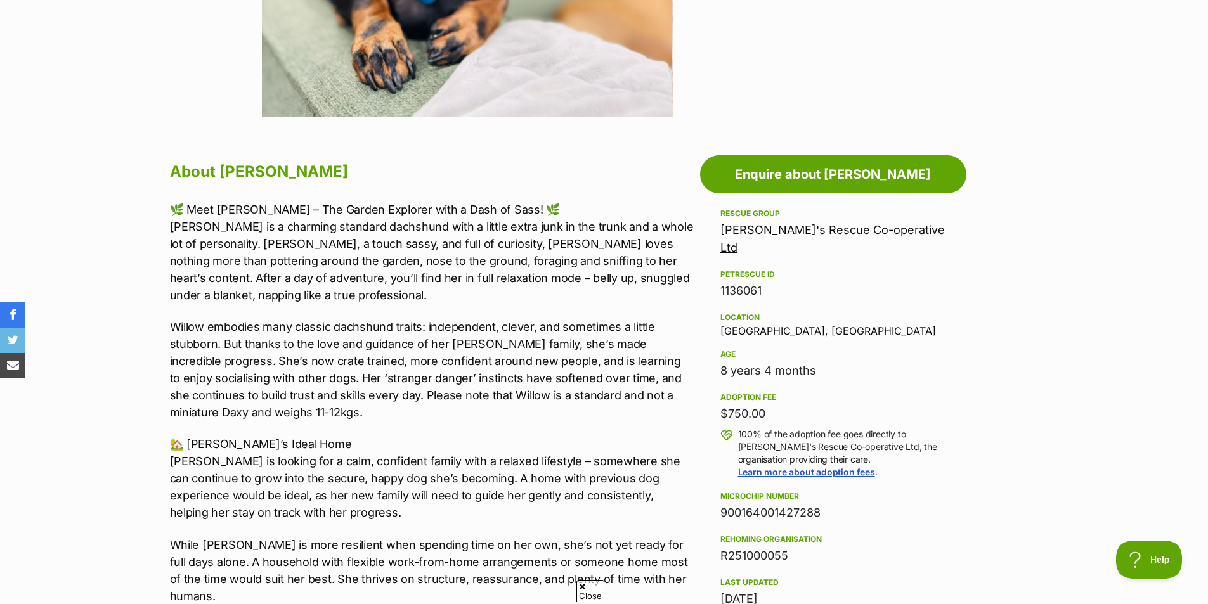
scroll to position [634, 0]
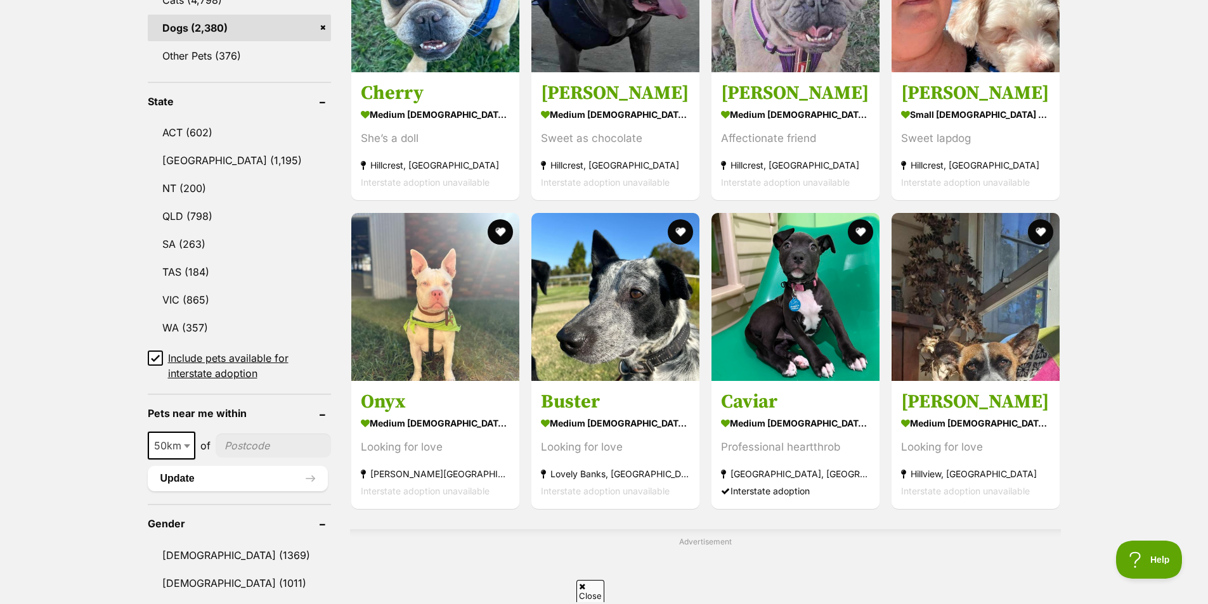
scroll to position [634, 0]
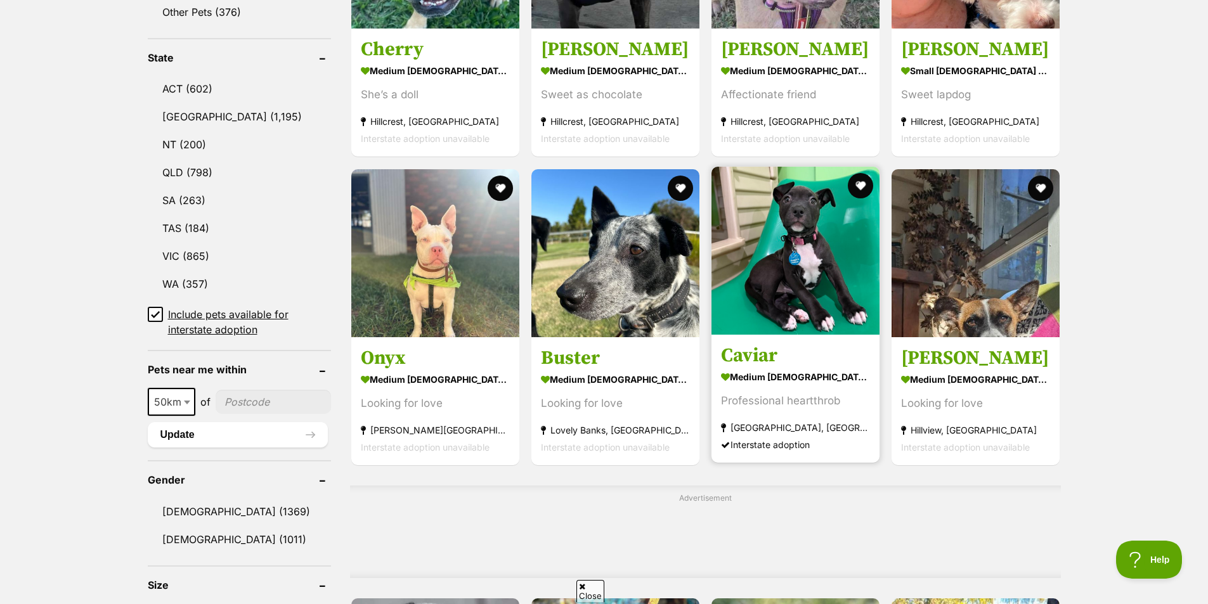
click at [795, 314] on img at bounding box center [795, 251] width 168 height 168
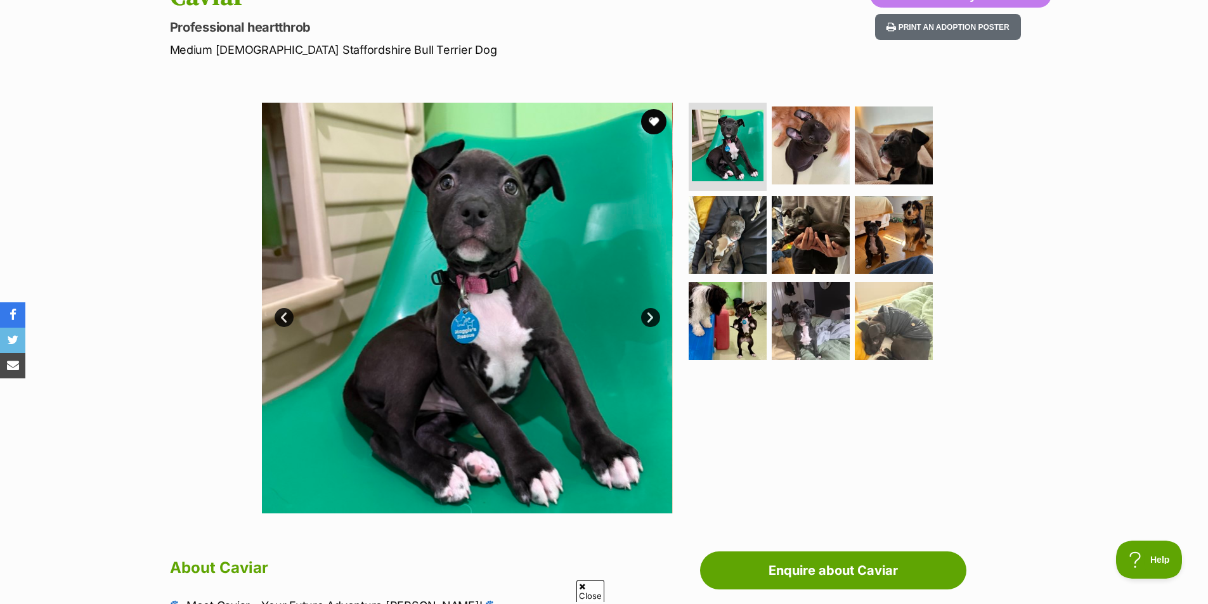
scroll to position [127, 0]
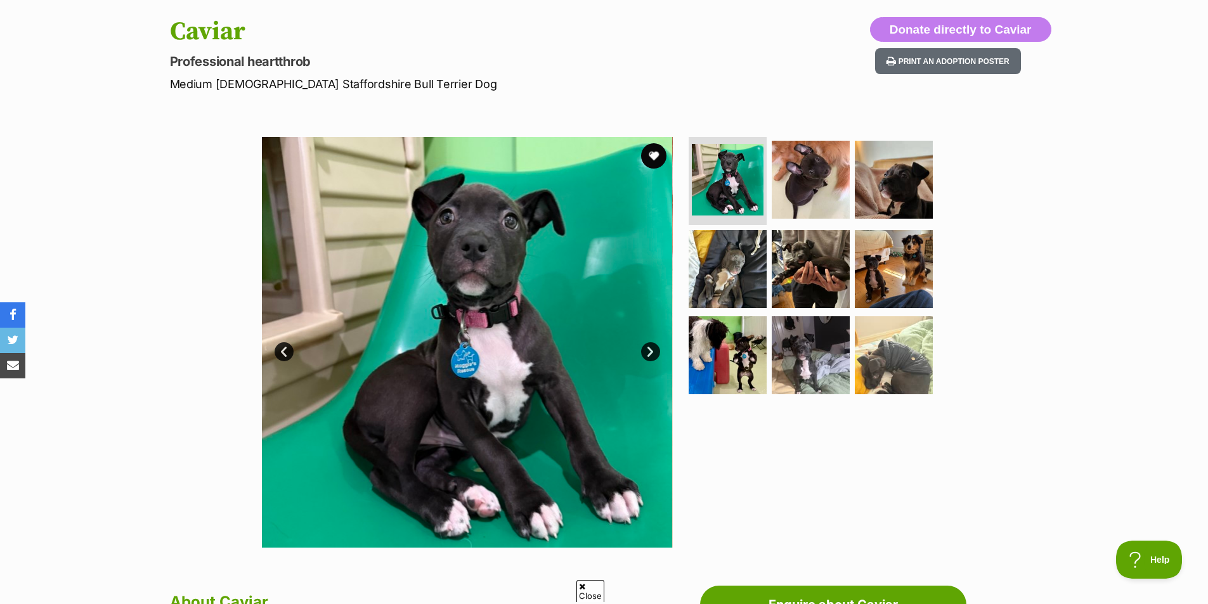
click at [662, 344] on img at bounding box center [467, 342] width 411 height 411
click at [654, 349] on link "Next" at bounding box center [650, 351] width 19 height 19
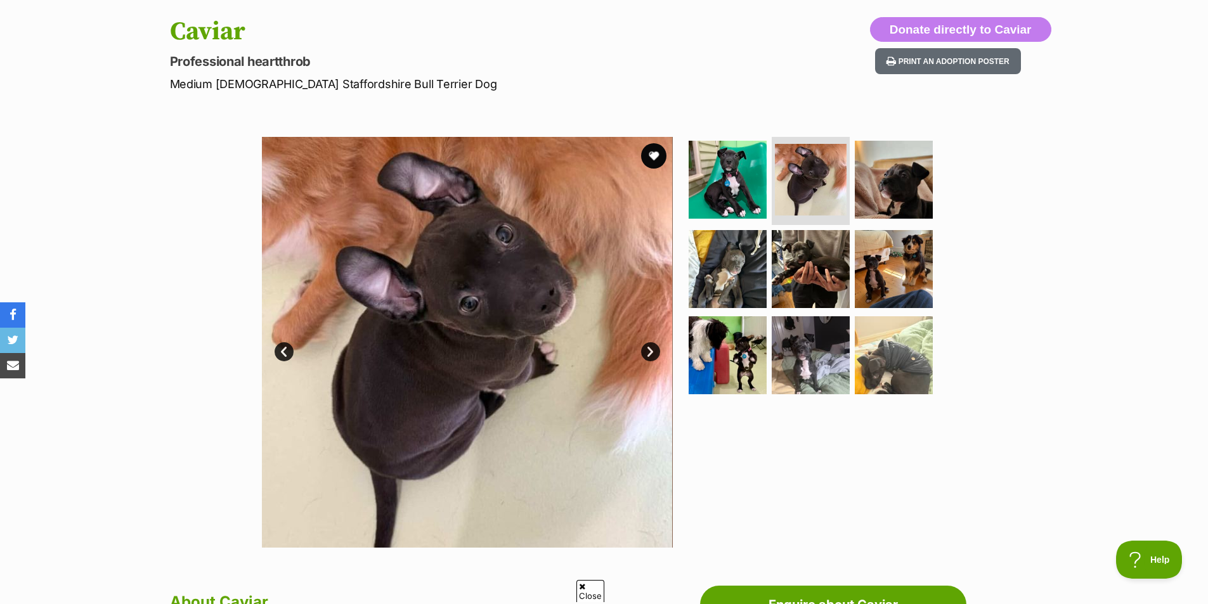
click at [654, 349] on link "Next" at bounding box center [650, 351] width 19 height 19
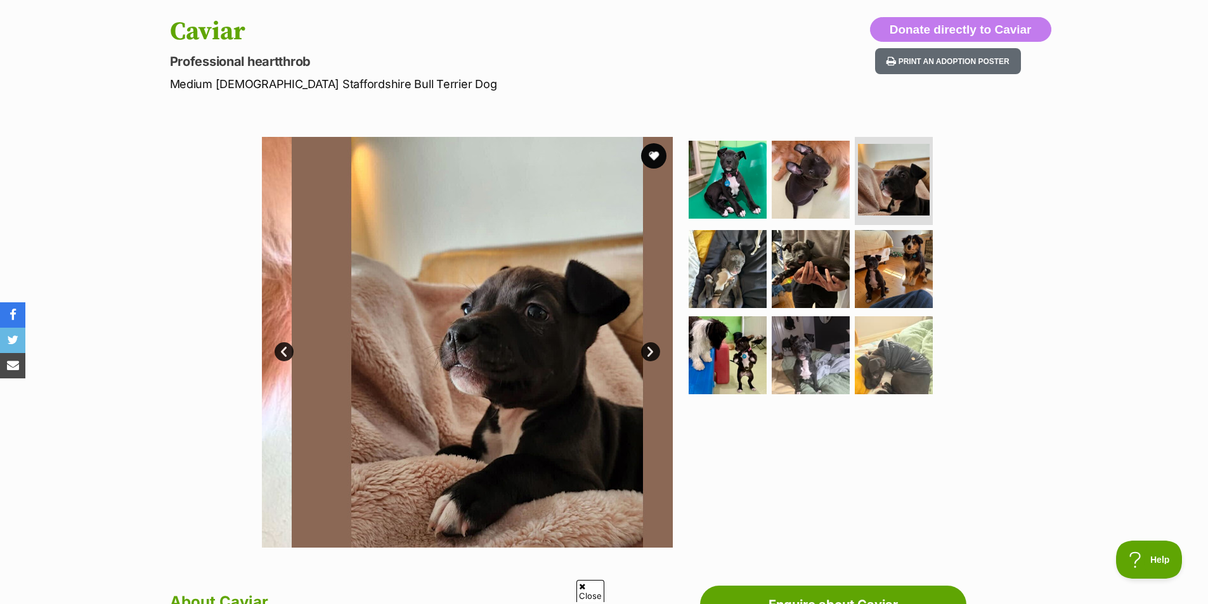
click at [654, 349] on link "Next" at bounding box center [650, 351] width 19 height 19
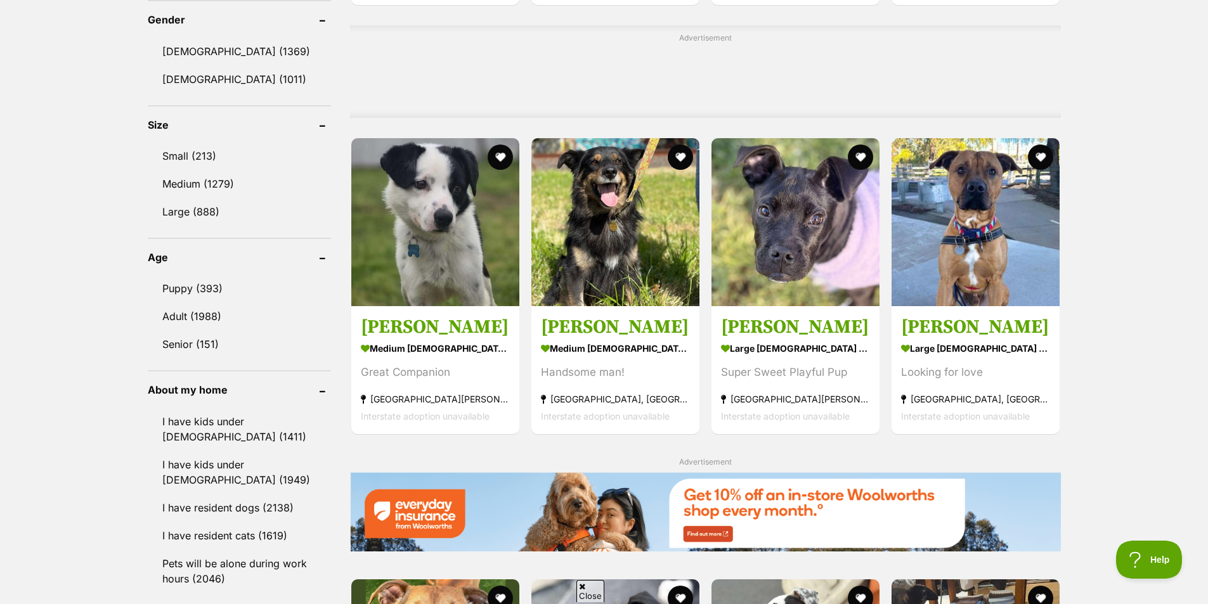
scroll to position [1078, 0]
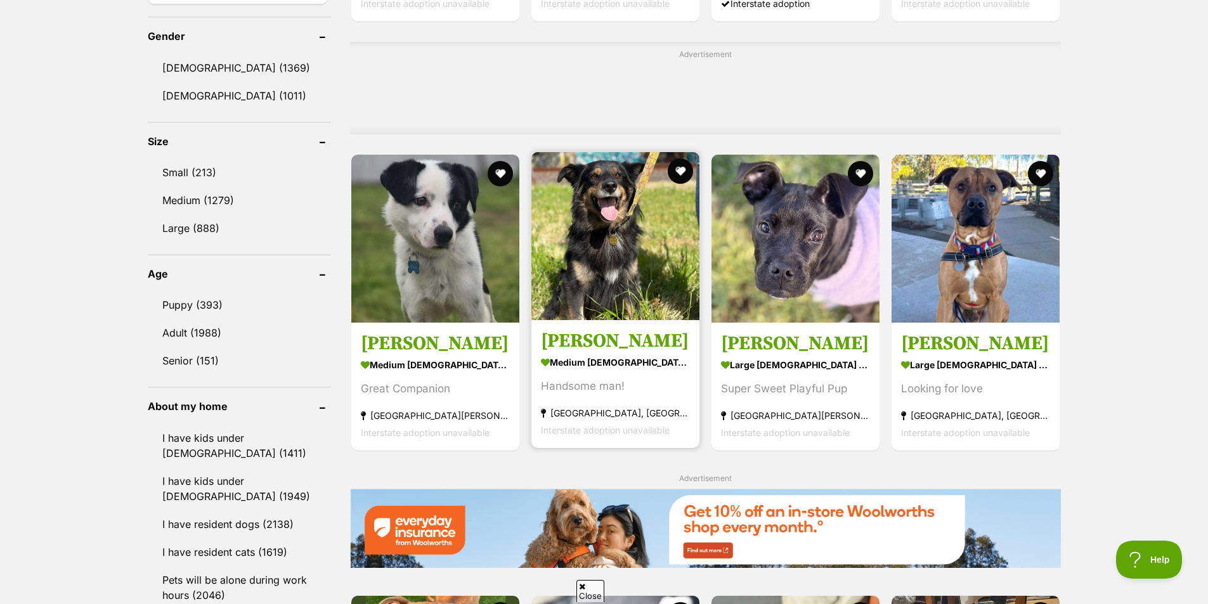
click at [626, 310] on img at bounding box center [615, 236] width 168 height 168
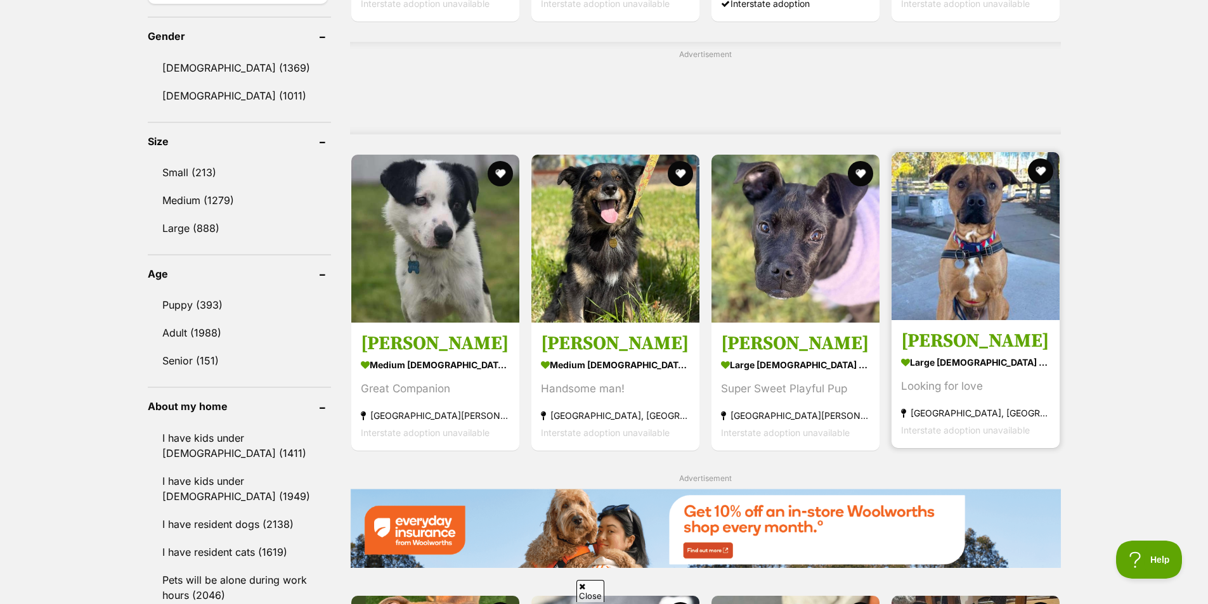
click at [992, 380] on section "large male Dog Looking for love North Melbourne, VIC Interstate adoption unavai…" at bounding box center [975, 396] width 149 height 86
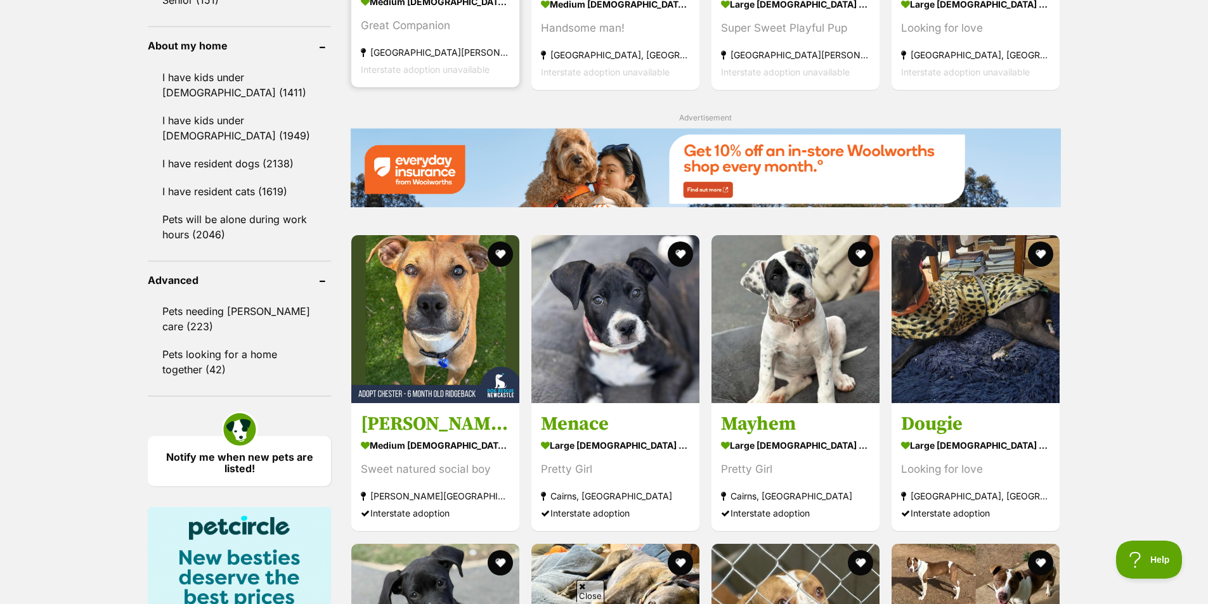
scroll to position [1458, 0]
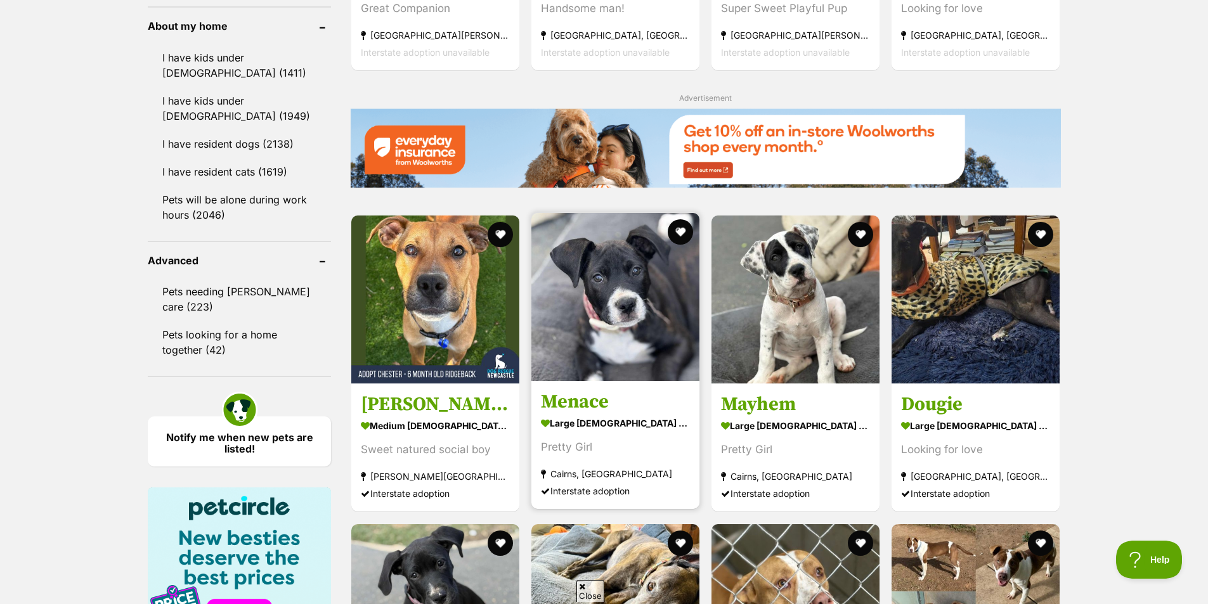
click at [648, 374] on img at bounding box center [615, 297] width 168 height 168
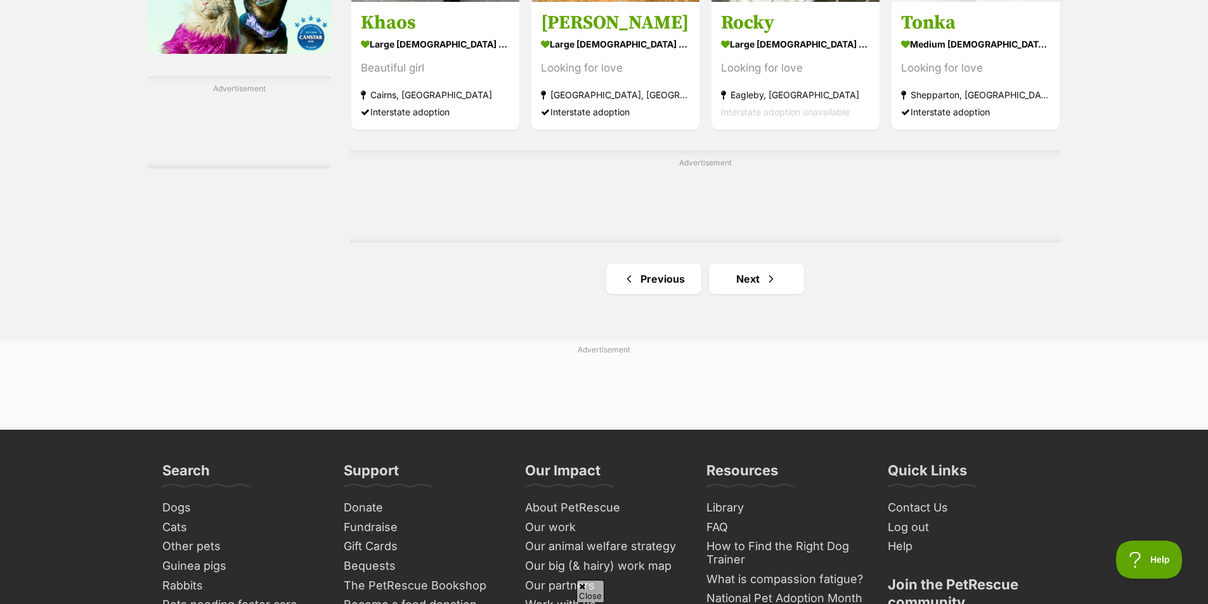
scroll to position [2155, 0]
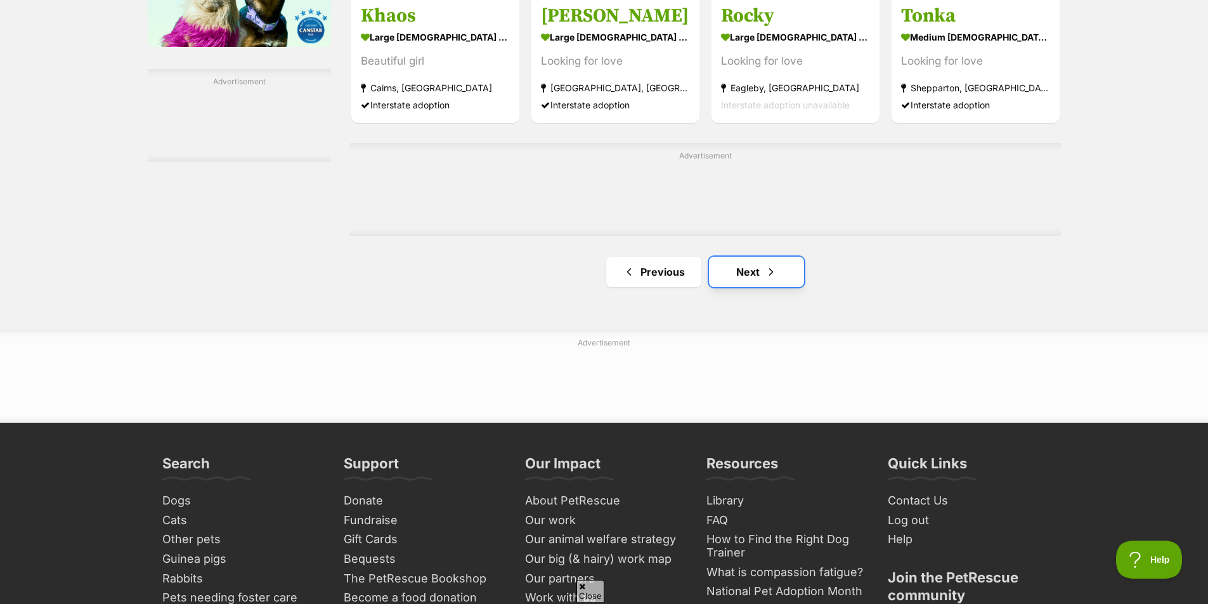
click at [735, 264] on link "Next" at bounding box center [756, 272] width 95 height 30
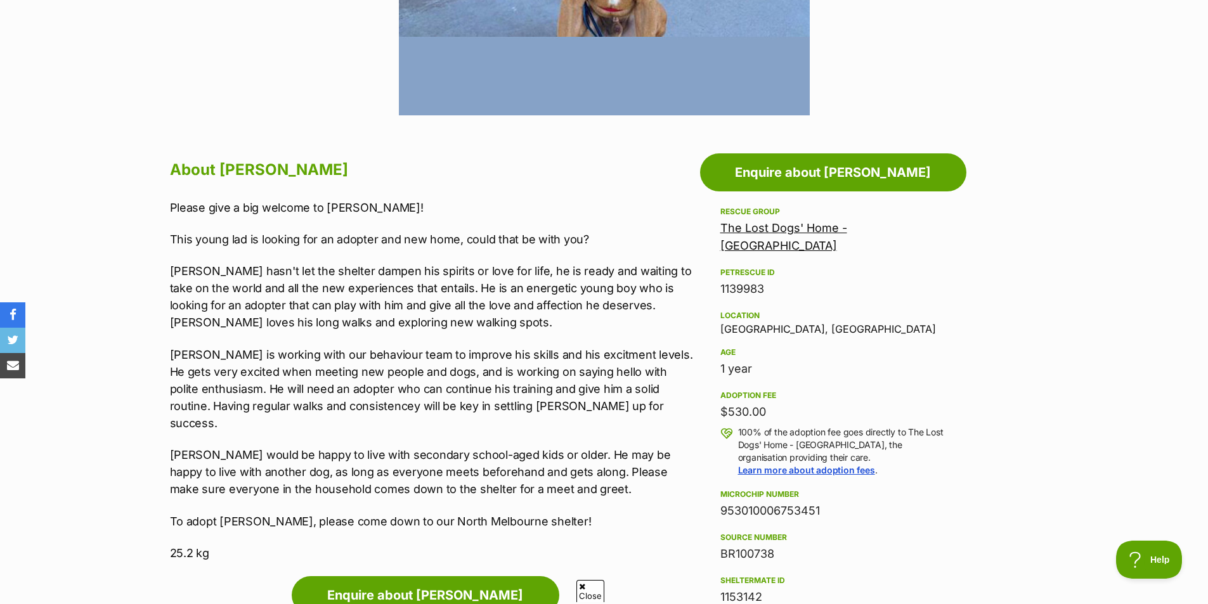
scroll to position [571, 0]
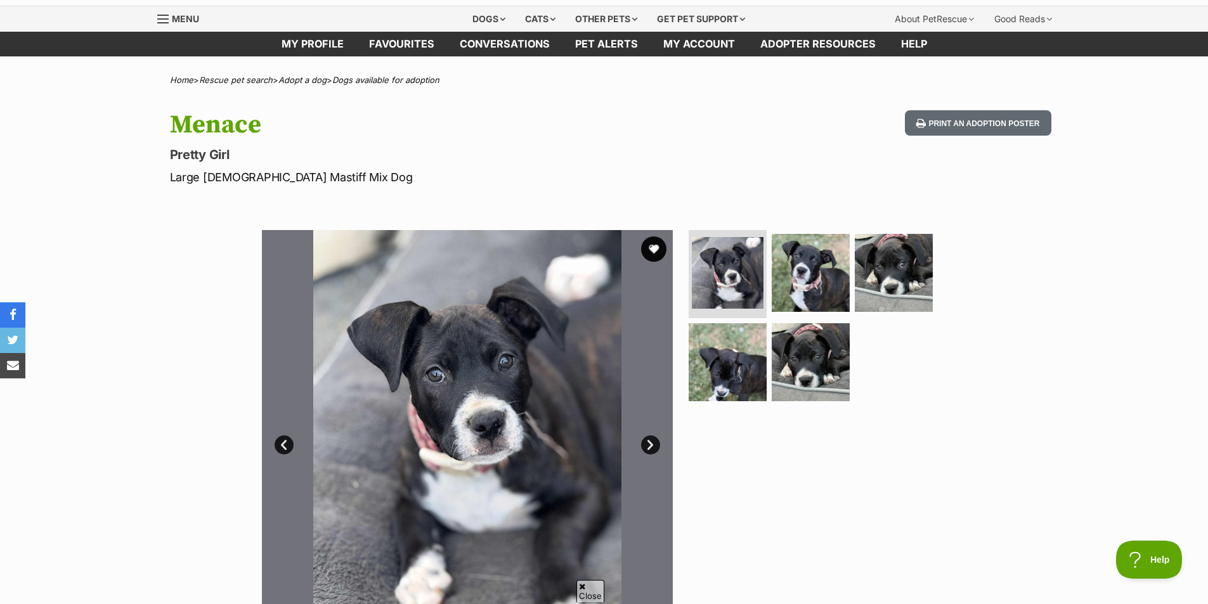
scroll to position [63, 0]
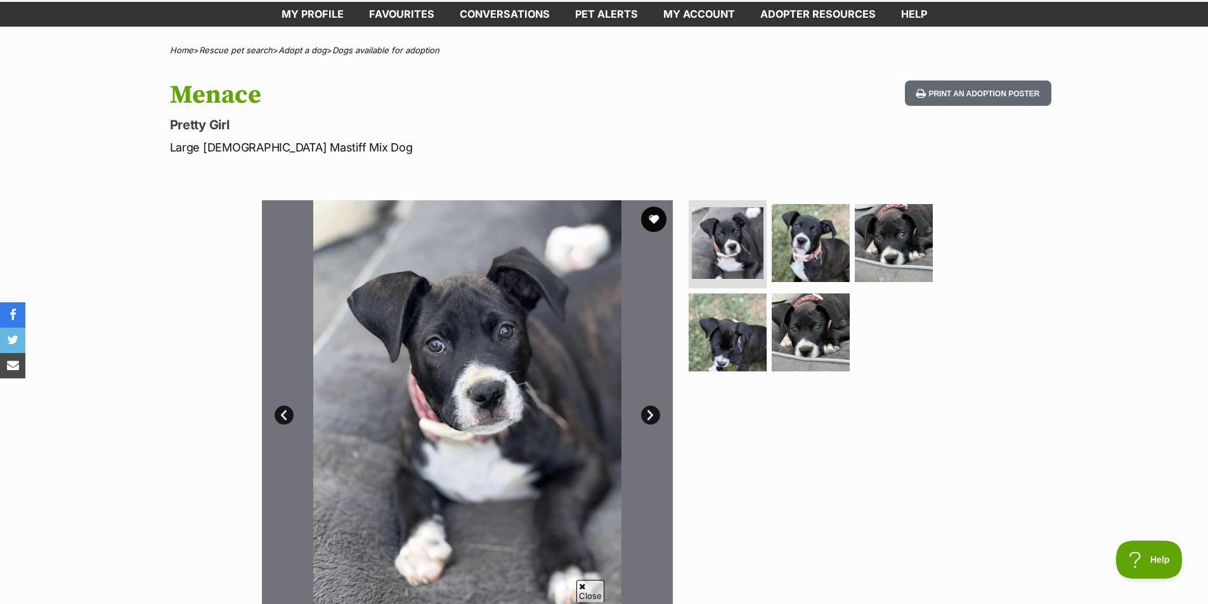
click at [650, 413] on link "Next" at bounding box center [650, 415] width 19 height 19
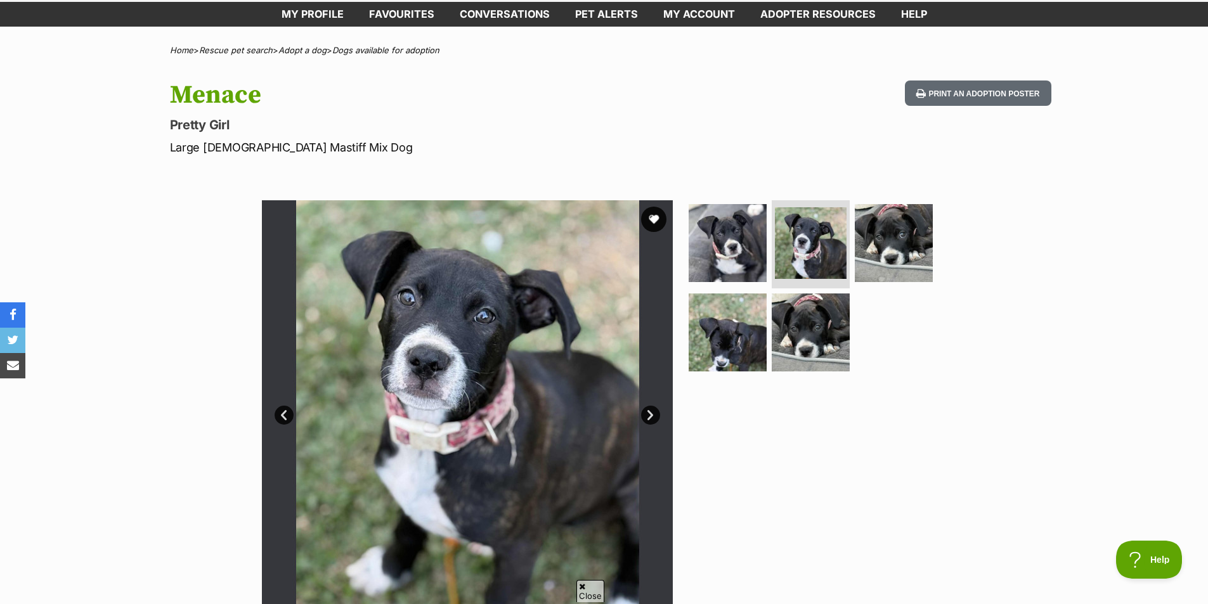
click at [650, 413] on link "Next" at bounding box center [650, 415] width 19 height 19
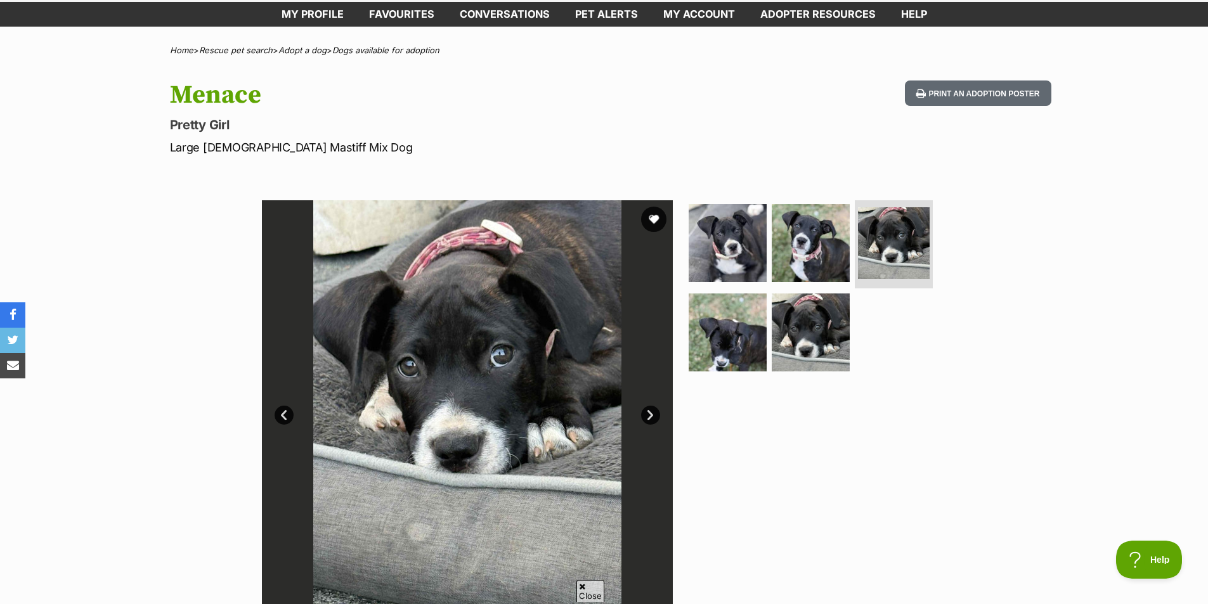
click at [650, 413] on link "Next" at bounding box center [650, 415] width 19 height 19
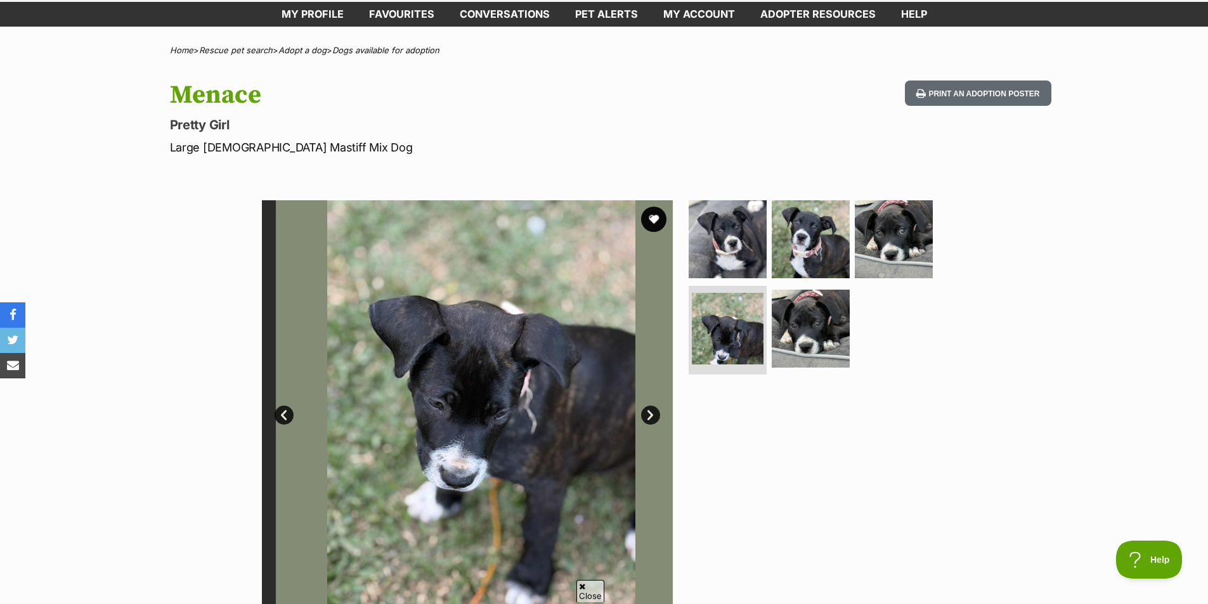
click at [650, 413] on link "Next" at bounding box center [650, 415] width 19 height 19
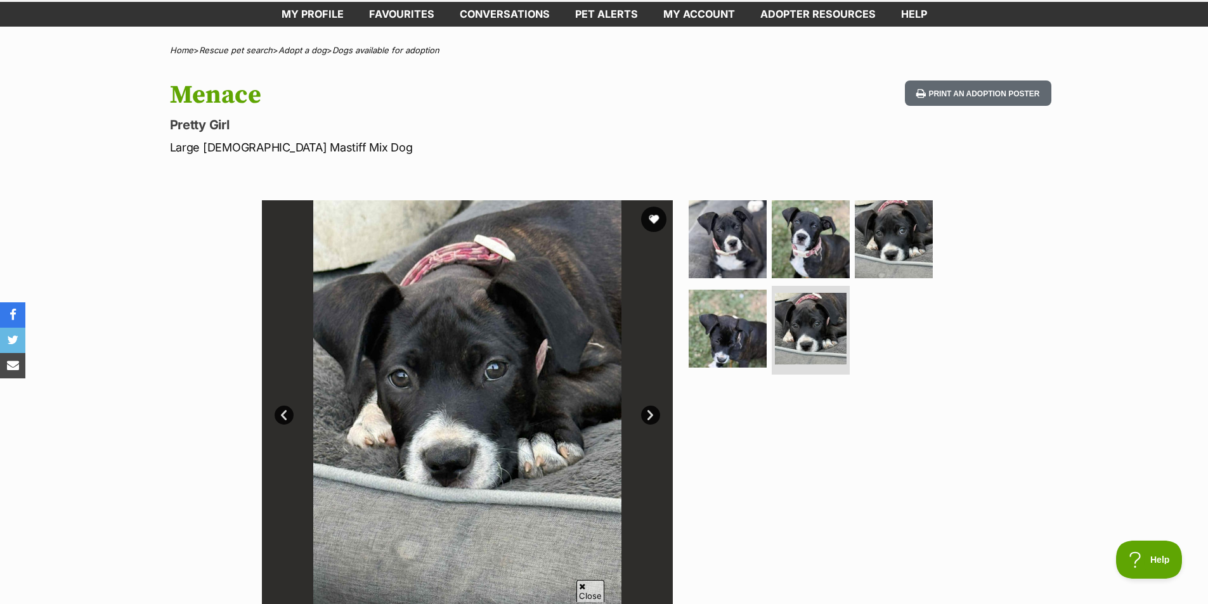
click at [650, 413] on link "Next" at bounding box center [650, 415] width 19 height 19
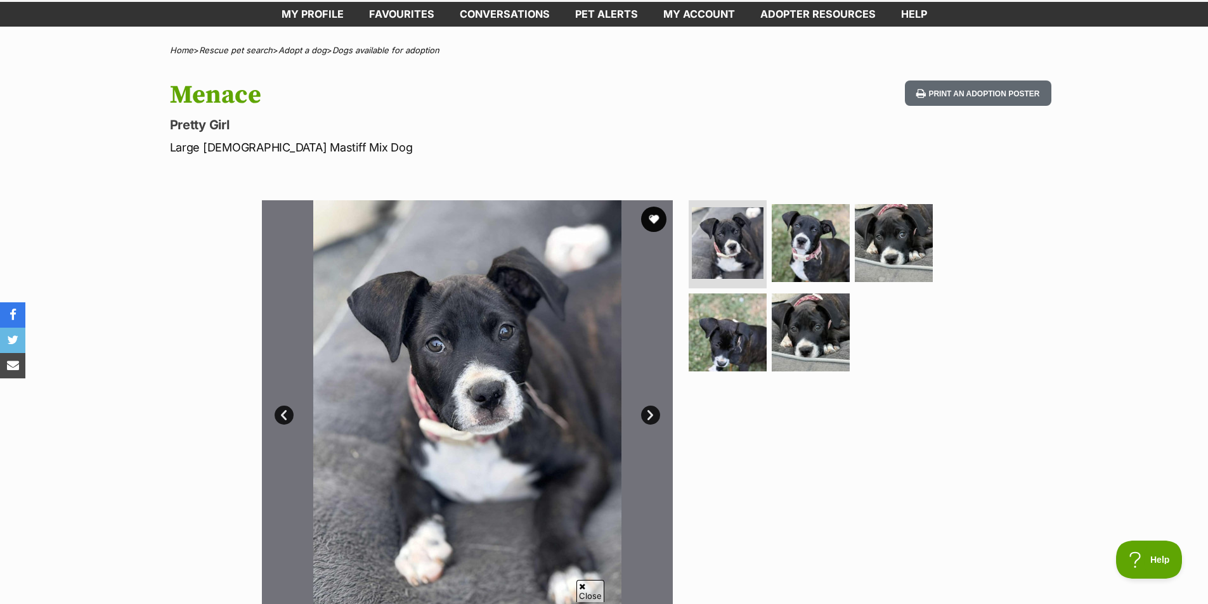
scroll to position [127, 0]
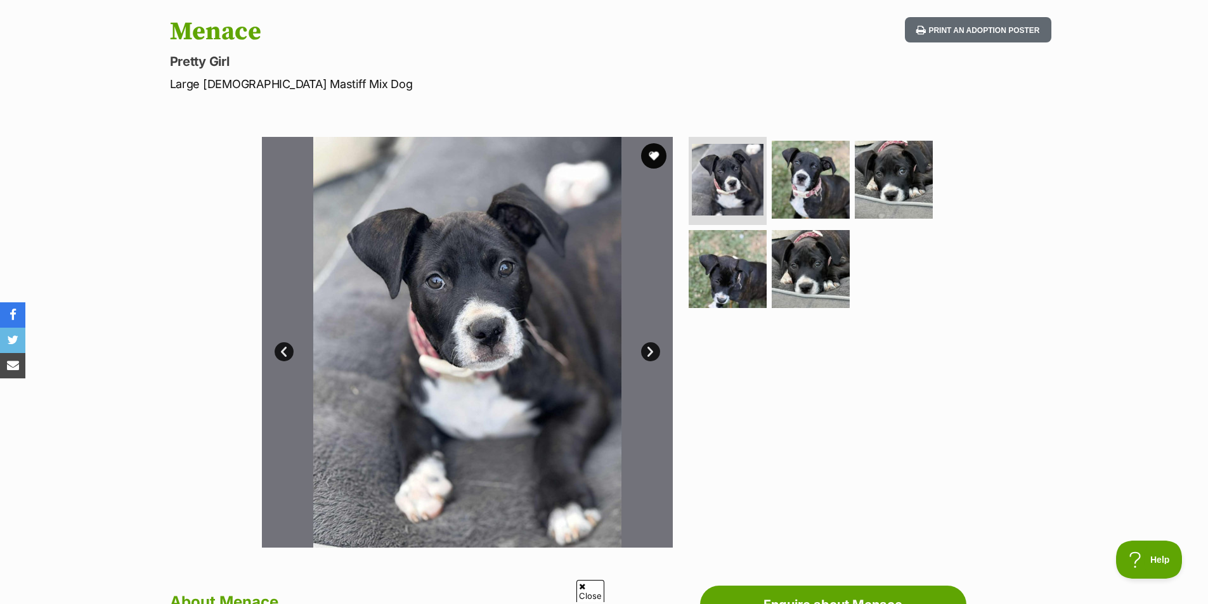
click at [651, 349] on link "Next" at bounding box center [650, 351] width 19 height 19
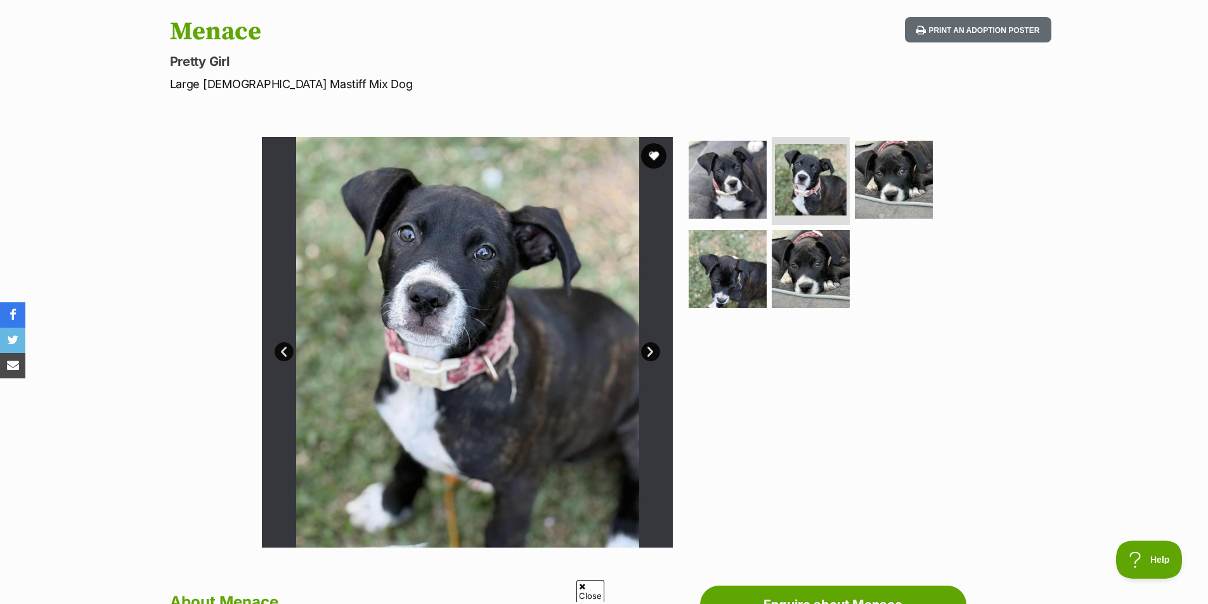
click at [651, 349] on link "Next" at bounding box center [650, 351] width 19 height 19
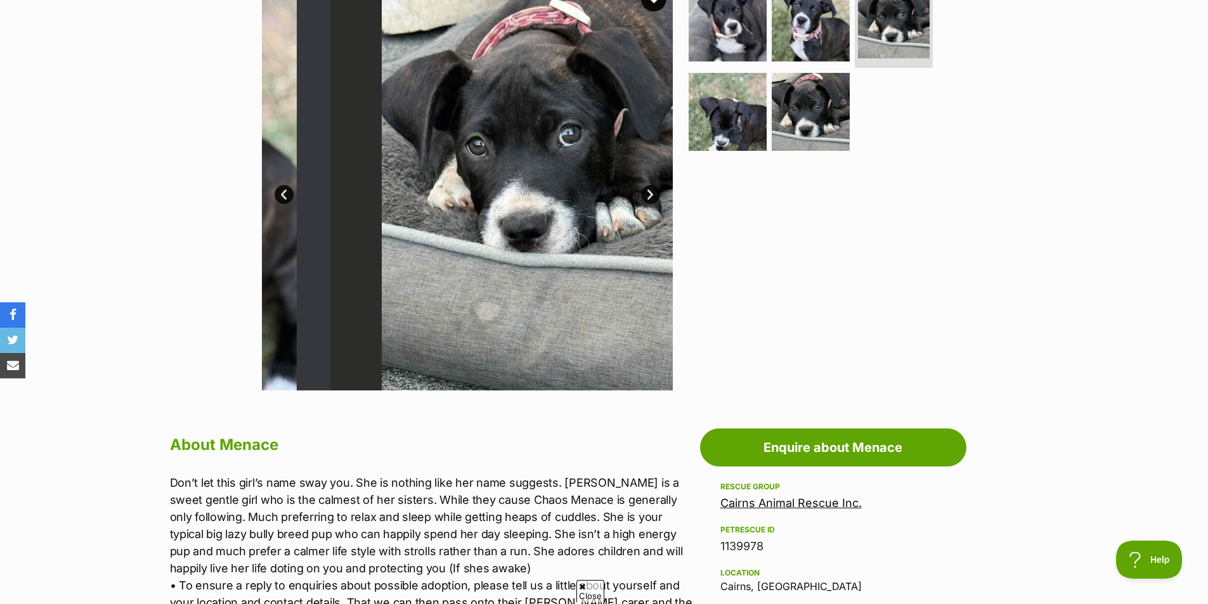
scroll to position [507, 0]
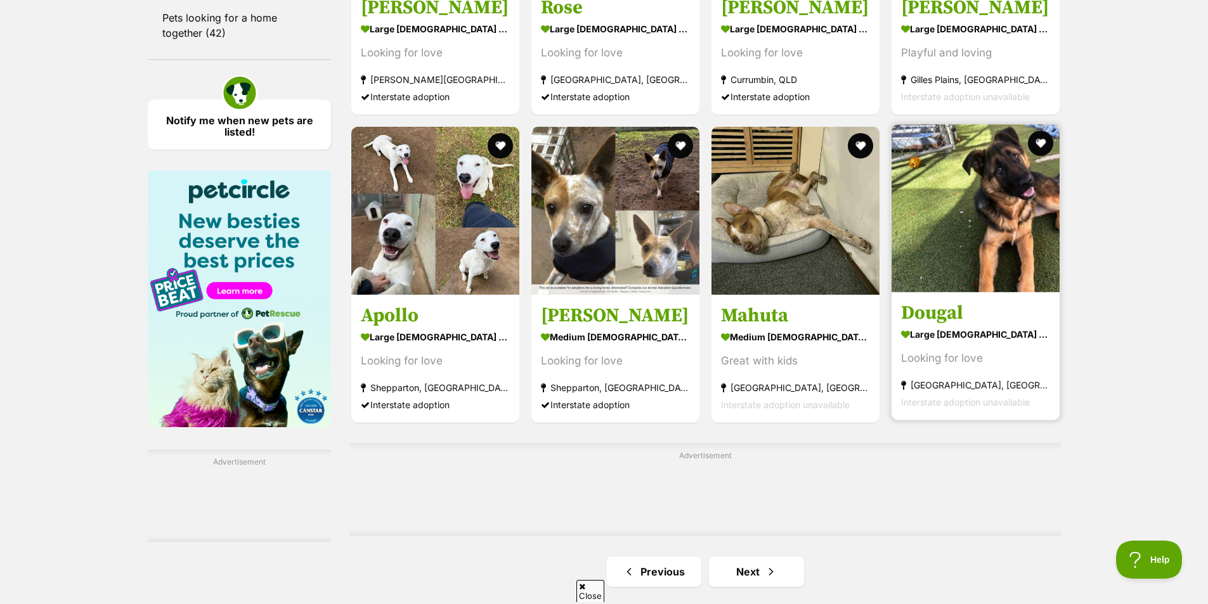
scroll to position [1838, 0]
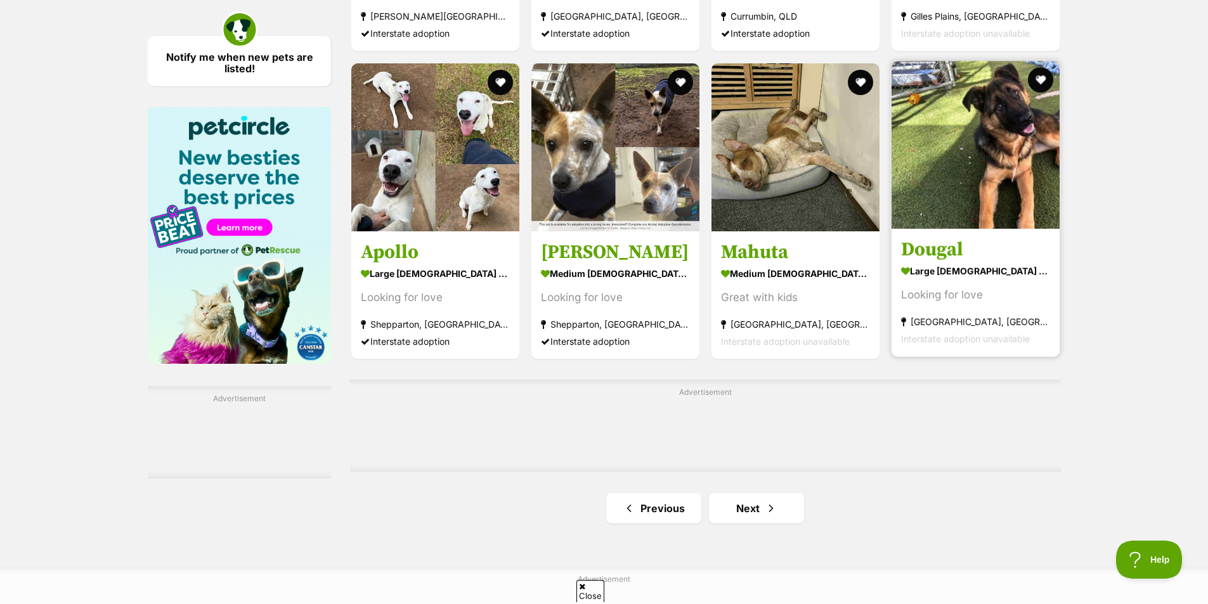
click at [921, 262] on h3 "Dougal" at bounding box center [975, 250] width 149 height 24
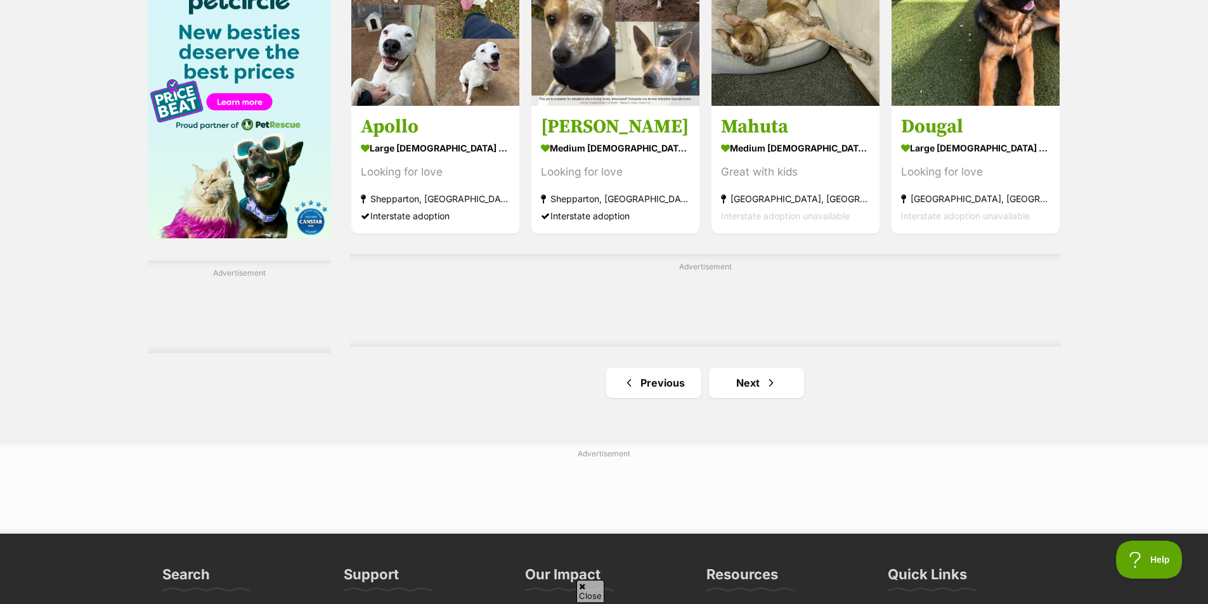
scroll to position [1965, 0]
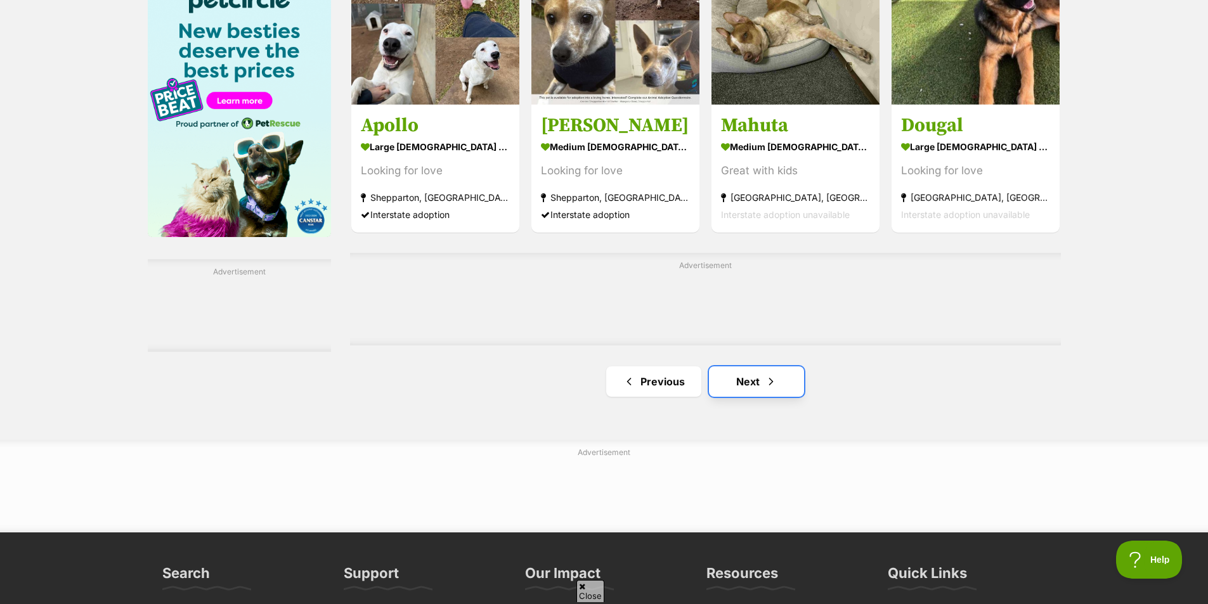
click at [749, 393] on link "Next" at bounding box center [756, 381] width 95 height 30
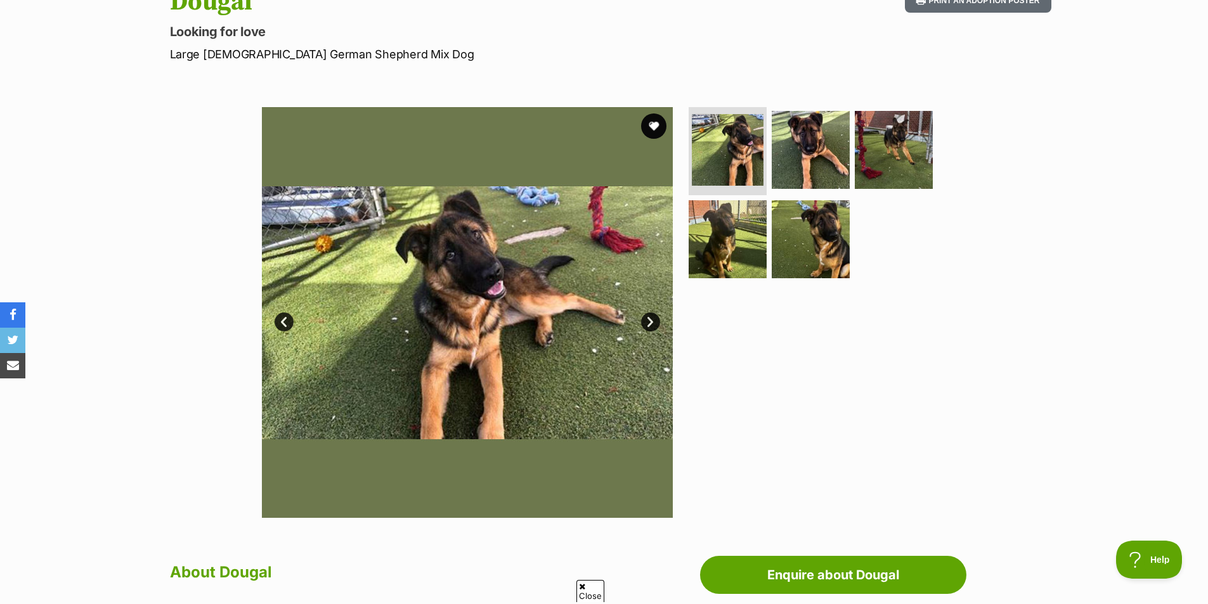
scroll to position [63, 0]
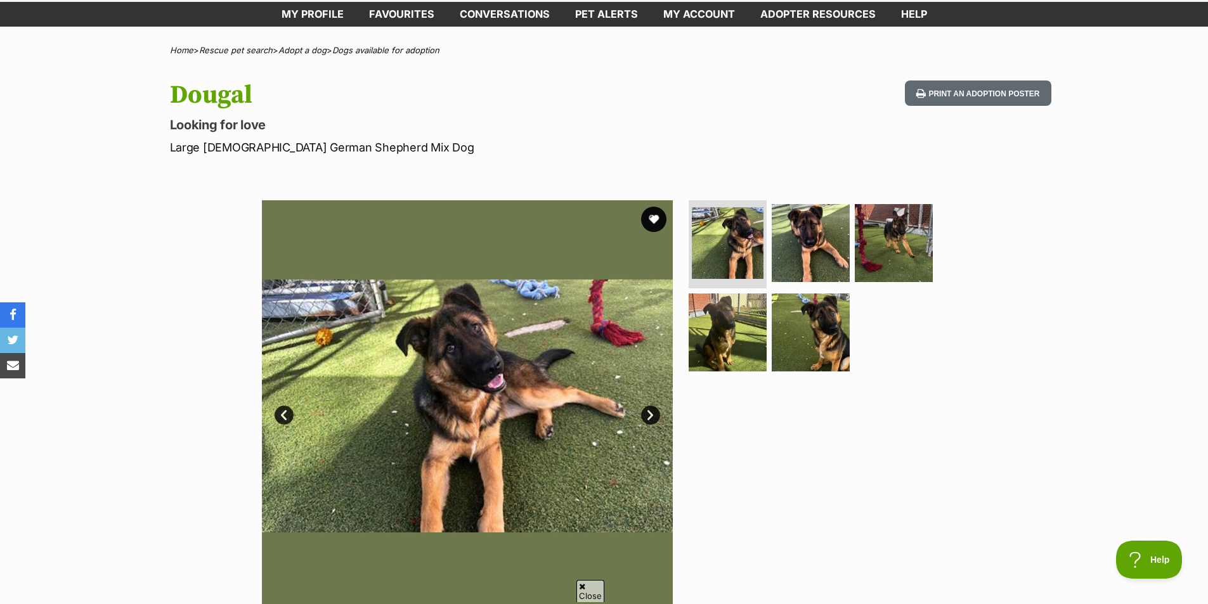
click at [648, 413] on link "Next" at bounding box center [650, 415] width 19 height 19
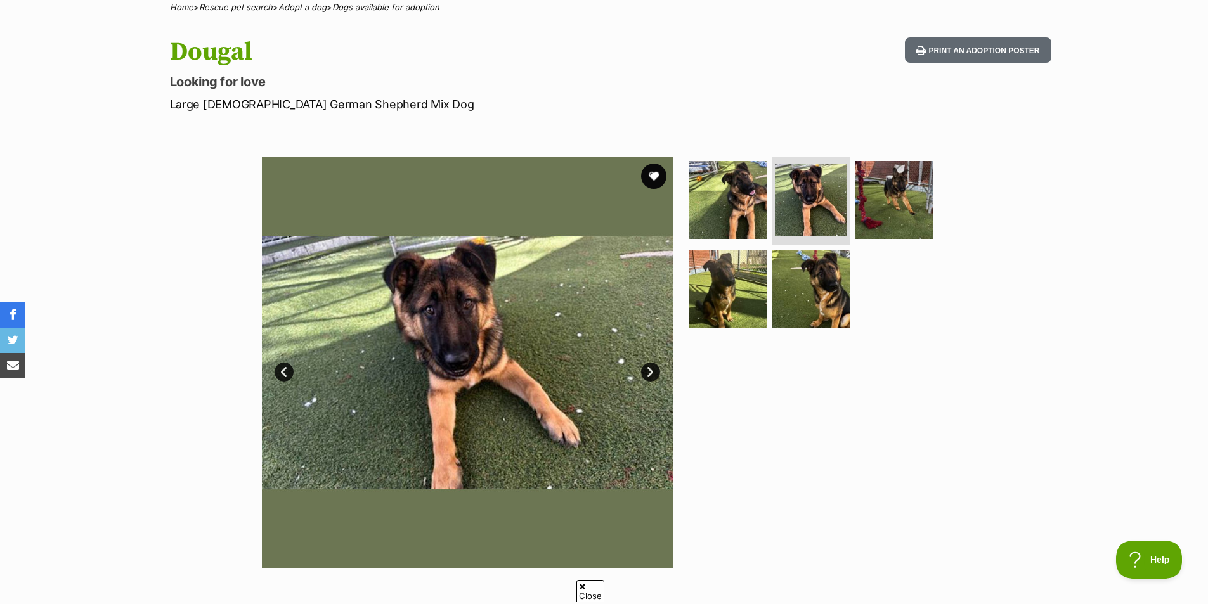
scroll to position [127, 0]
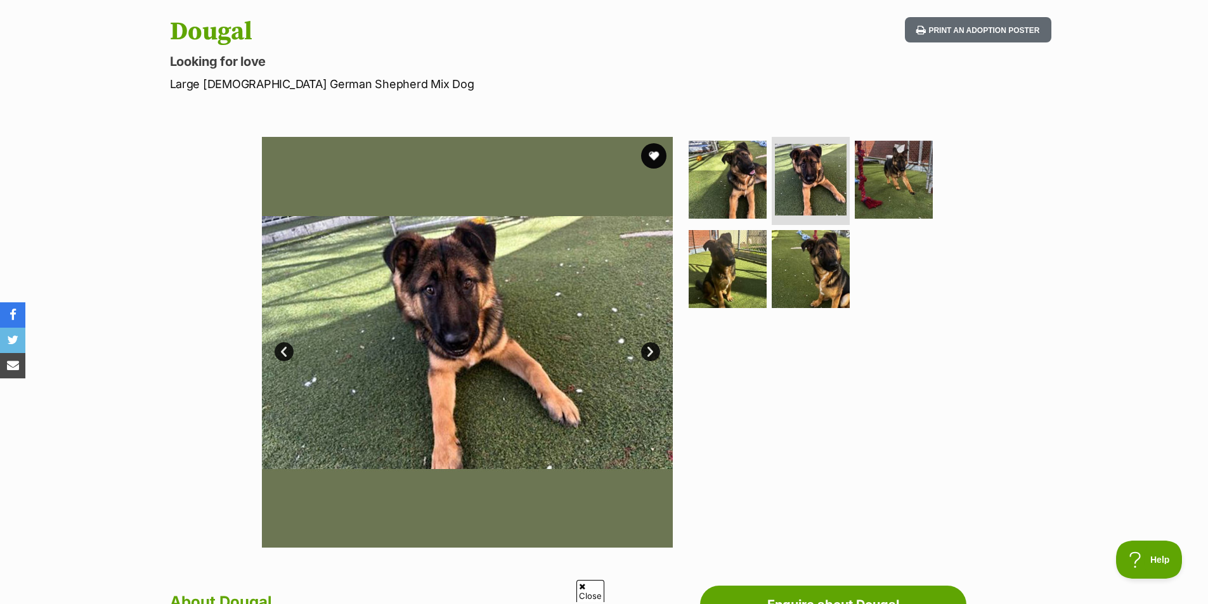
click at [648, 352] on link "Next" at bounding box center [650, 351] width 19 height 19
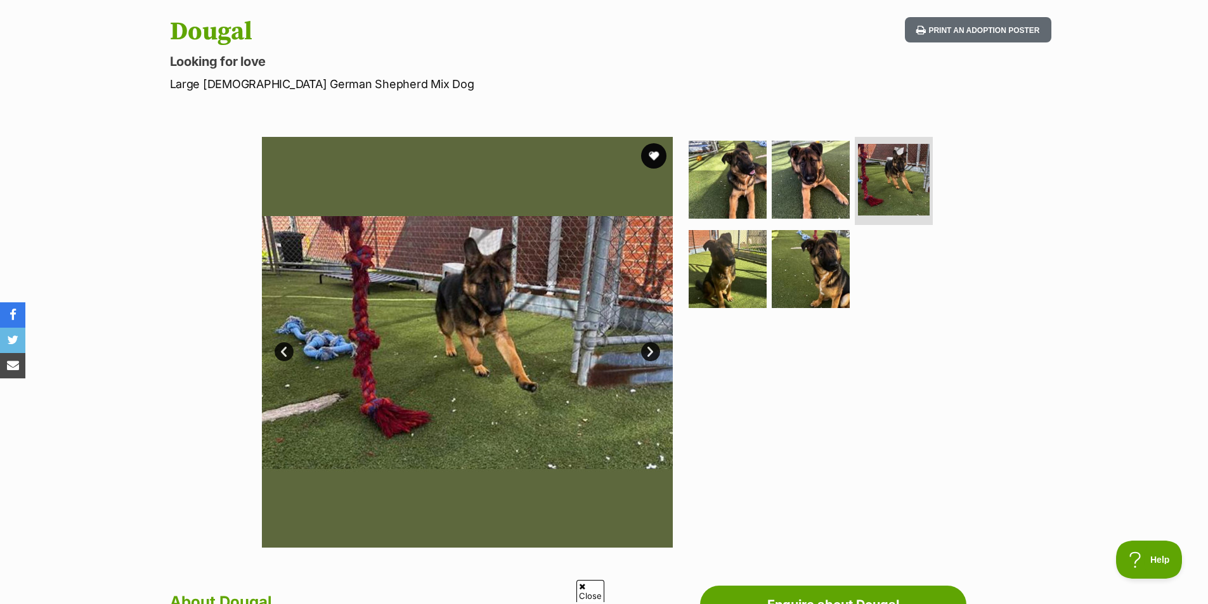
click at [648, 352] on link "Next" at bounding box center [650, 351] width 19 height 19
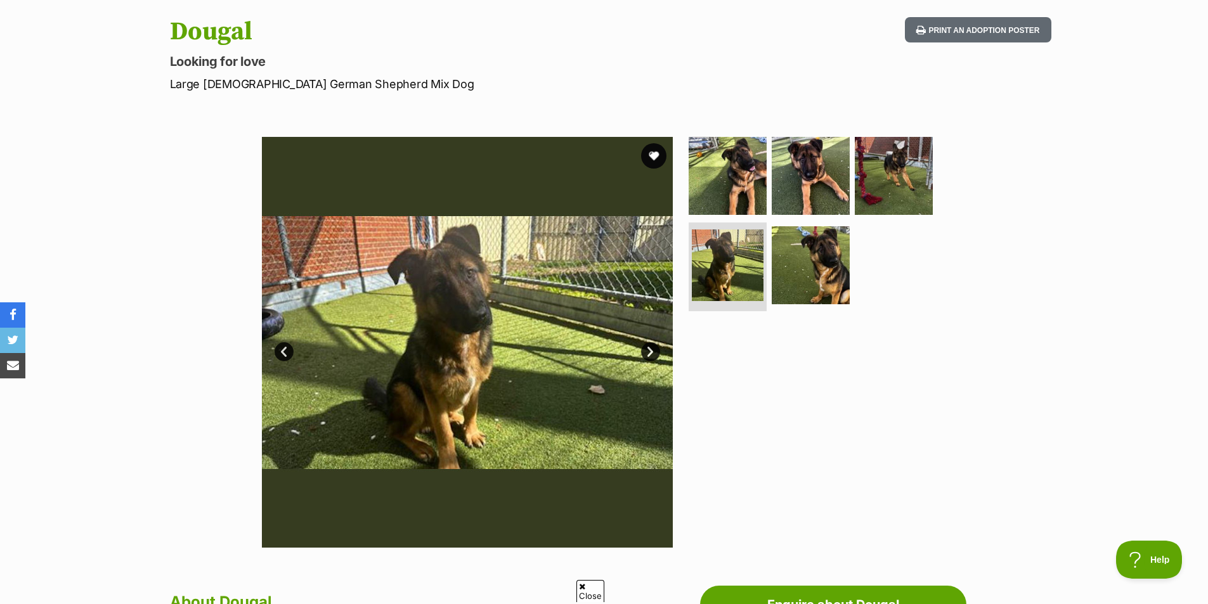
click at [648, 352] on link "Next" at bounding box center [650, 351] width 19 height 19
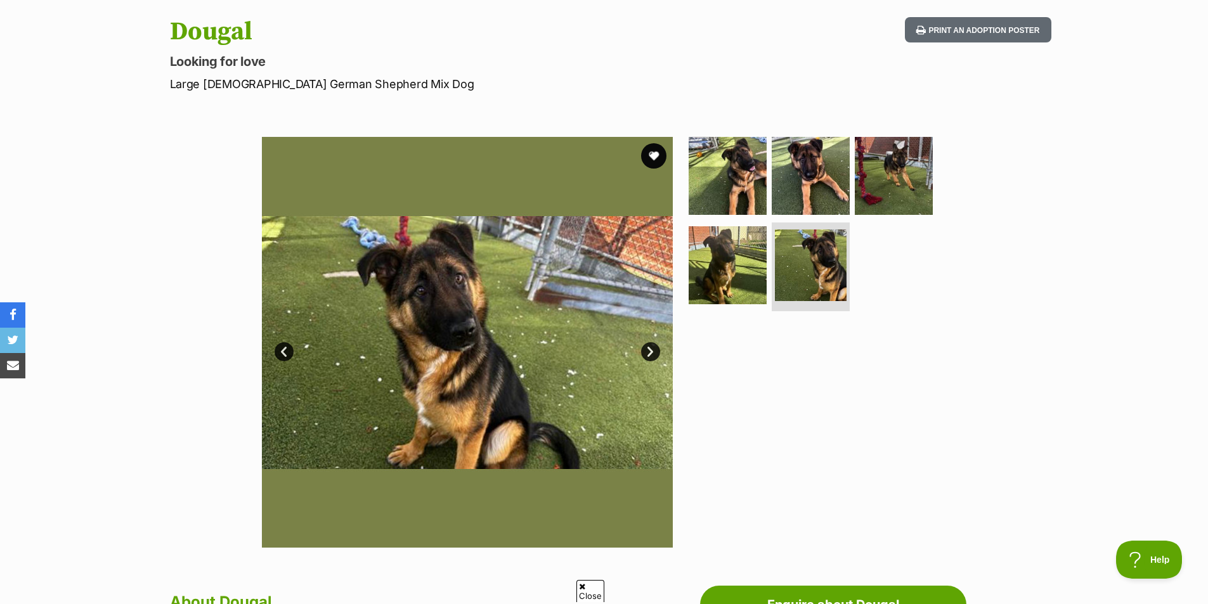
click at [648, 352] on link "Next" at bounding box center [650, 351] width 19 height 19
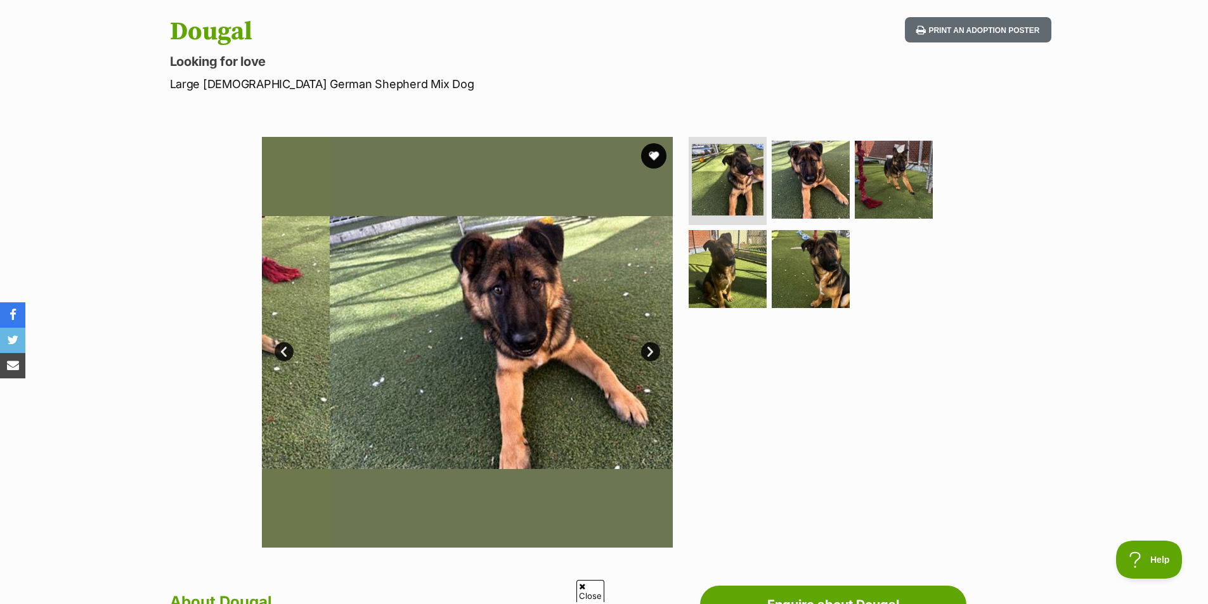
click at [648, 352] on link "Next" at bounding box center [650, 351] width 19 height 19
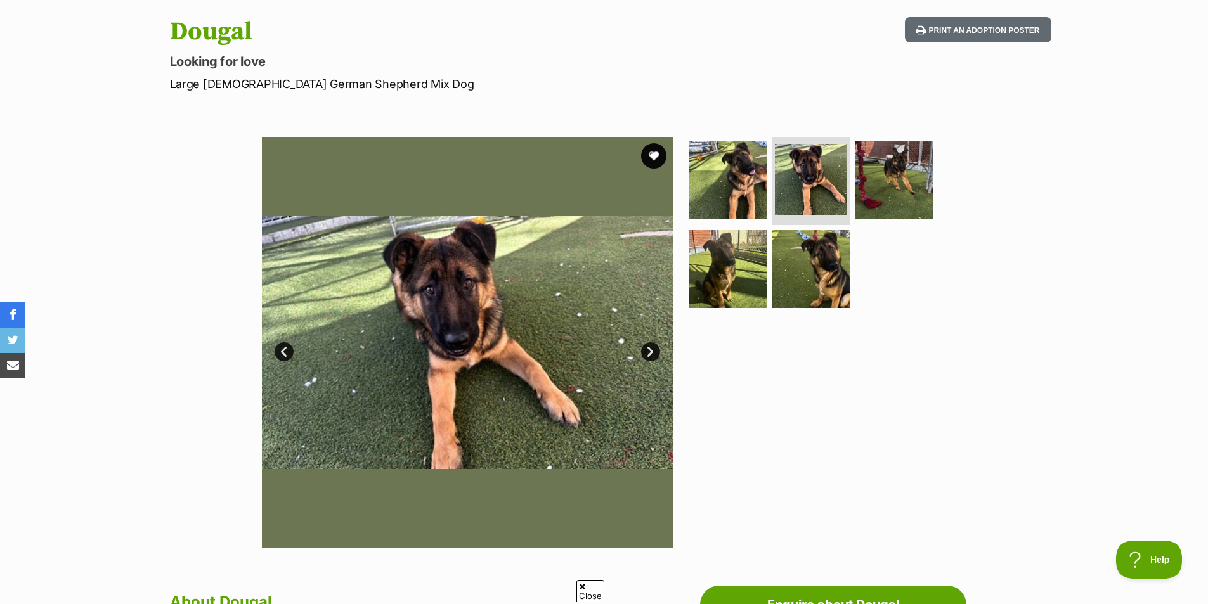
click at [648, 352] on link "Next" at bounding box center [650, 351] width 19 height 19
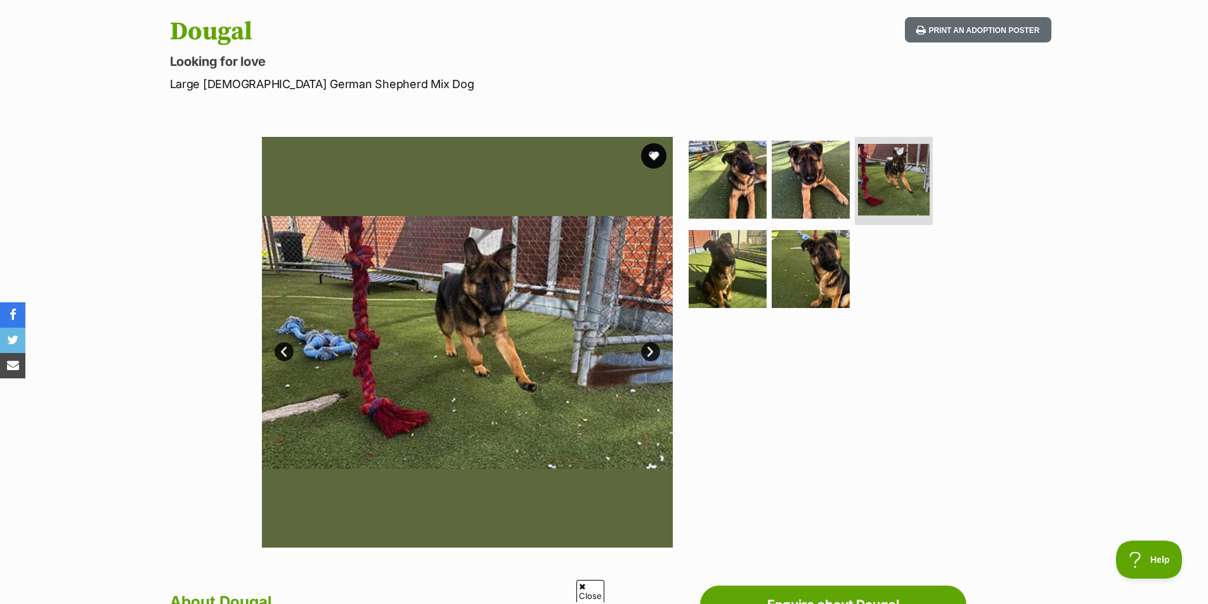
click at [648, 352] on link "Next" at bounding box center [650, 351] width 19 height 19
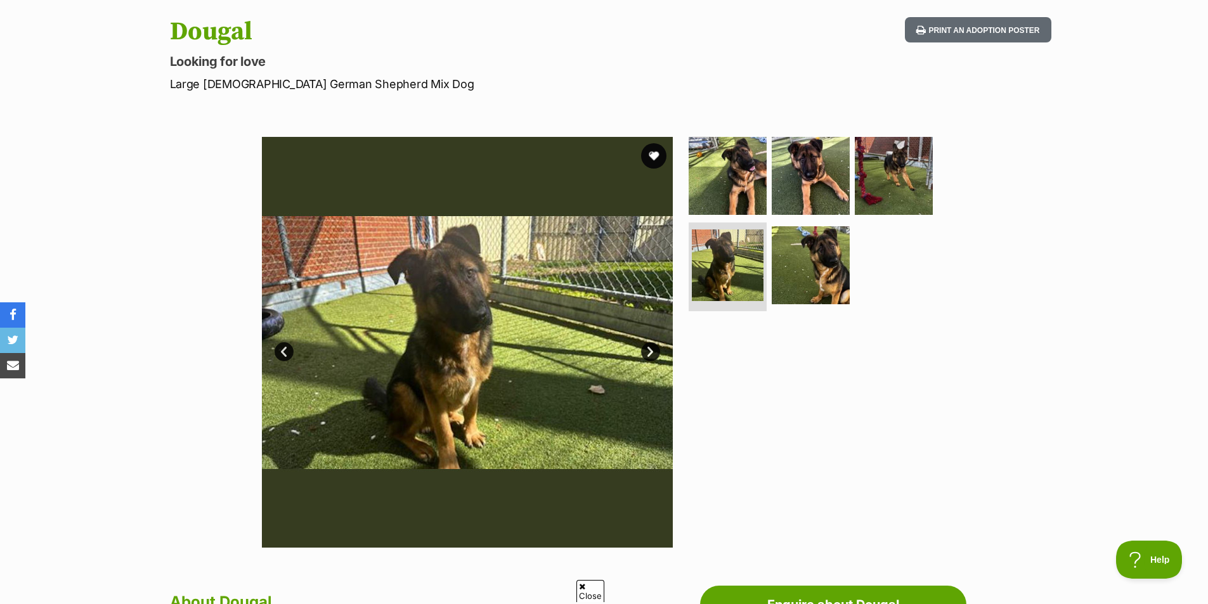
click at [648, 352] on link "Next" at bounding box center [650, 351] width 19 height 19
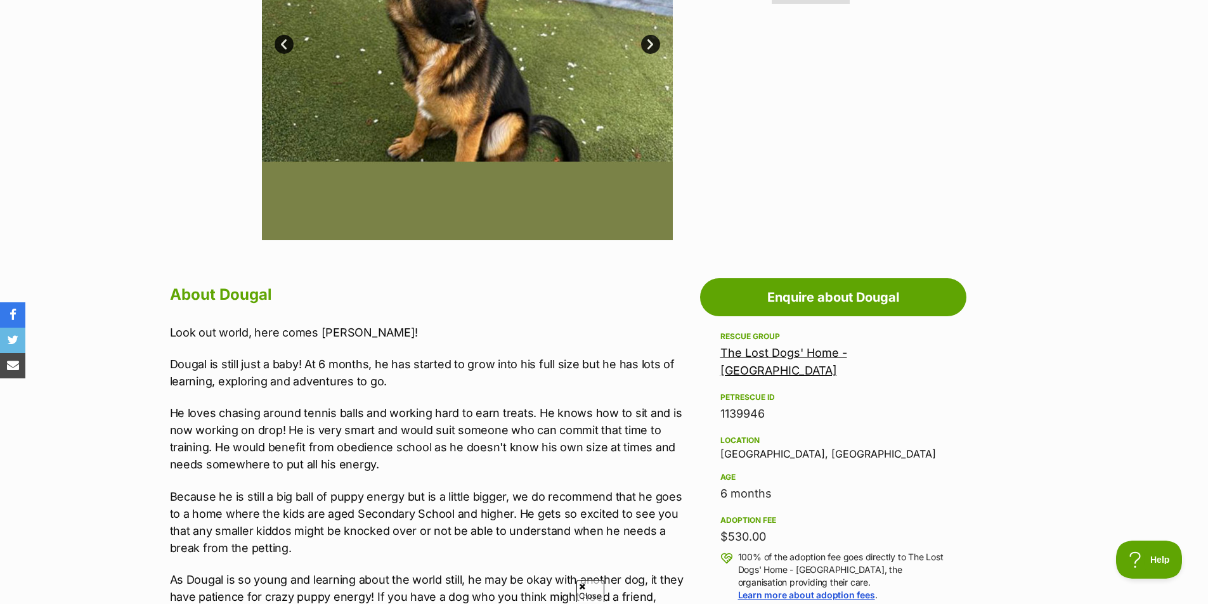
scroll to position [190, 0]
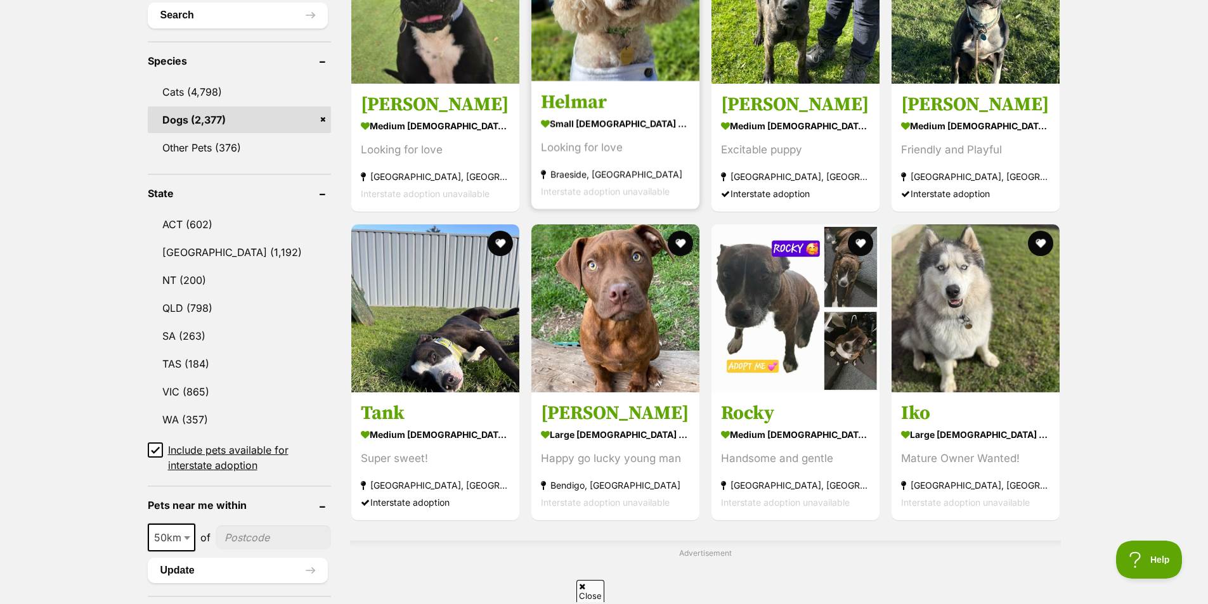
scroll to position [571, 0]
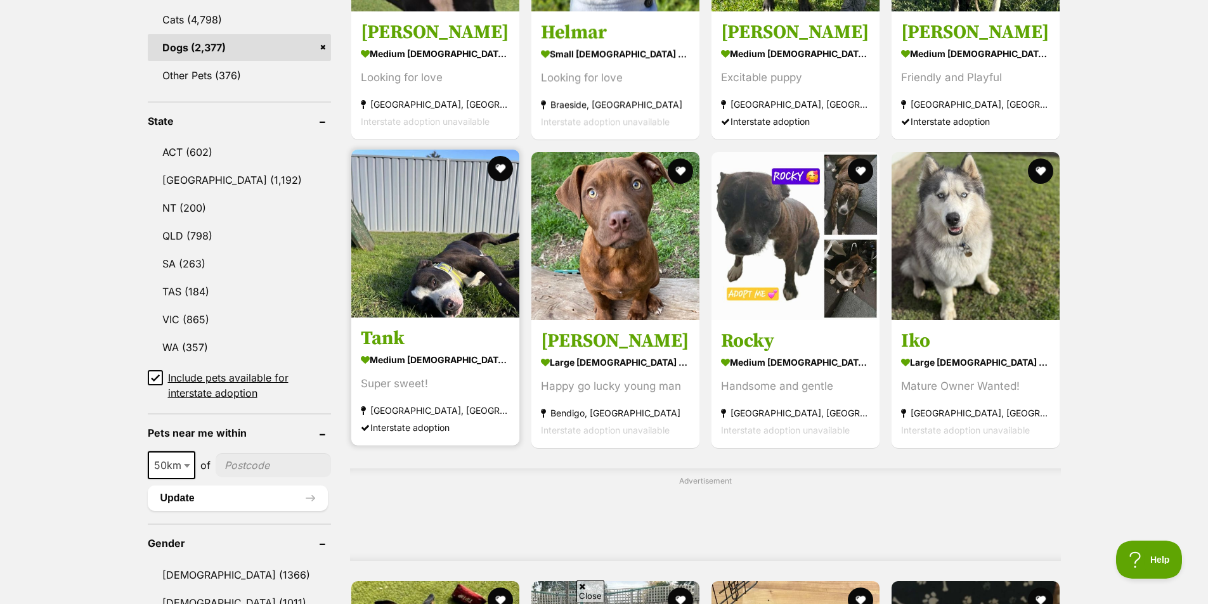
click at [421, 295] on img at bounding box center [435, 234] width 168 height 168
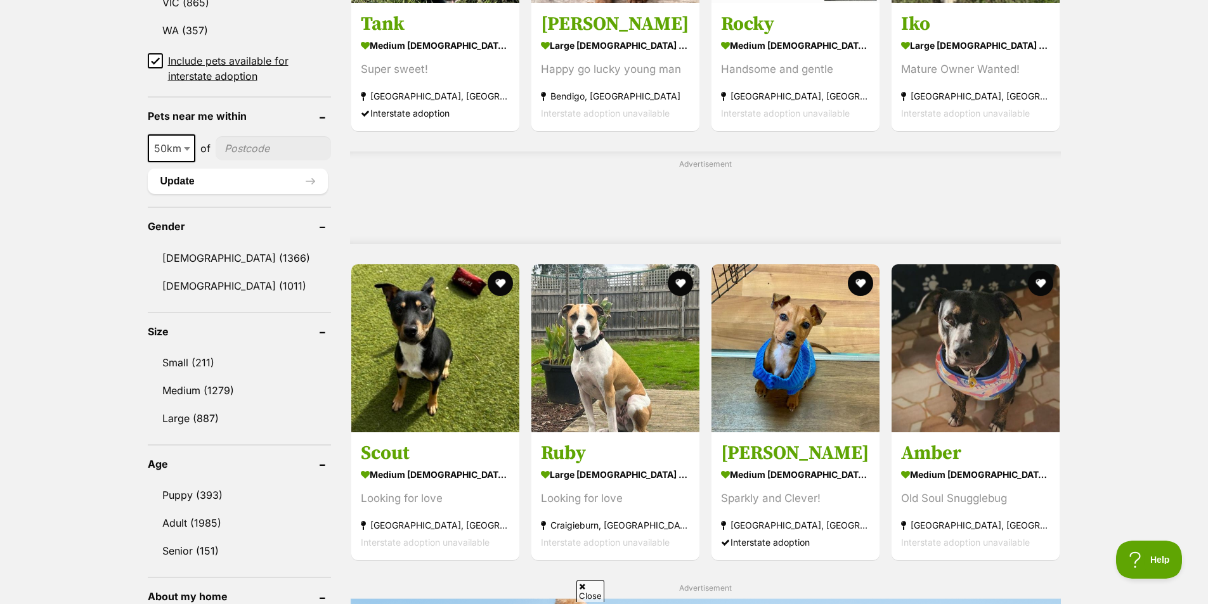
scroll to position [951, 0]
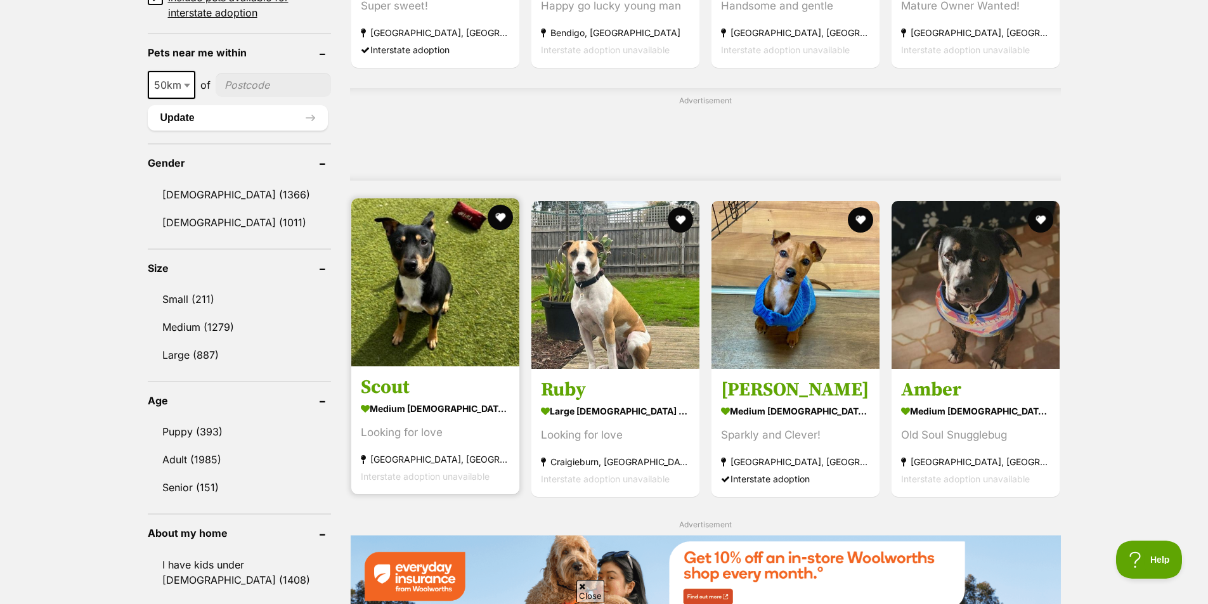
click at [397, 422] on section "medium male Dog Looking for love North Melbourne, VIC Interstate adoption unava…" at bounding box center [435, 442] width 149 height 86
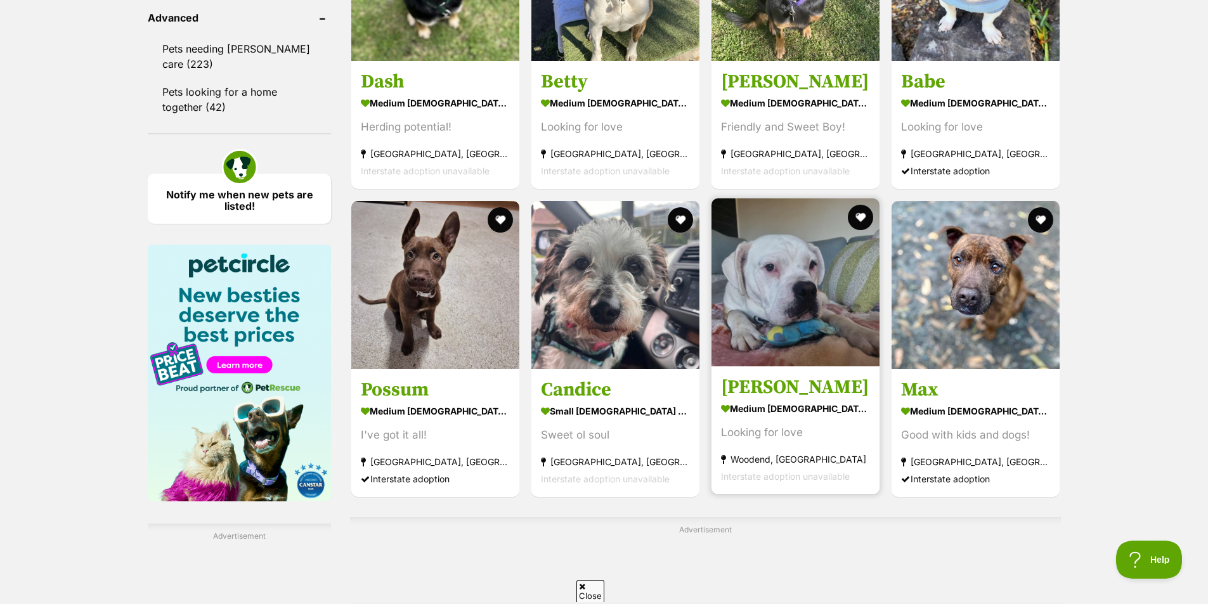
scroll to position [1522, 0]
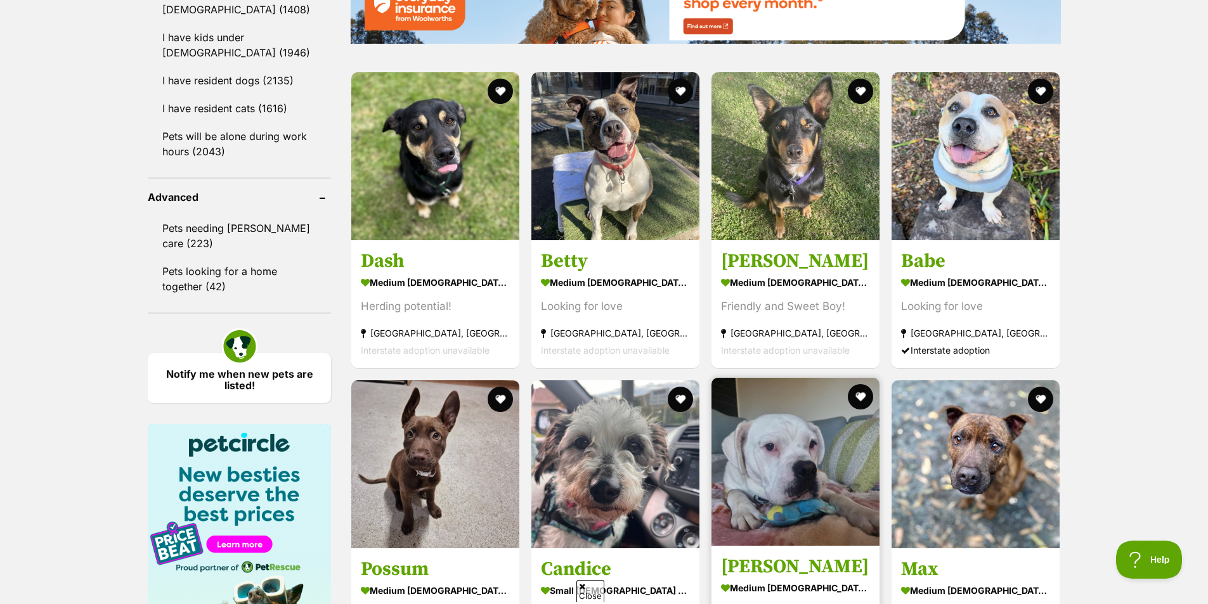
click at [820, 221] on img at bounding box center [795, 156] width 168 height 168
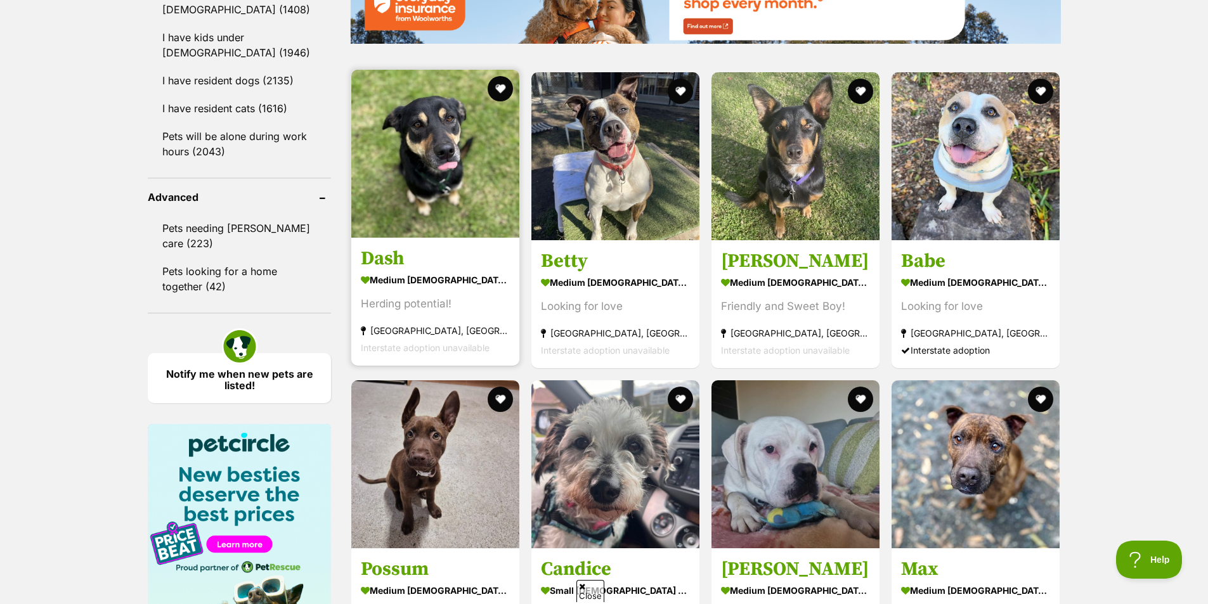
click at [408, 173] on img at bounding box center [435, 154] width 168 height 168
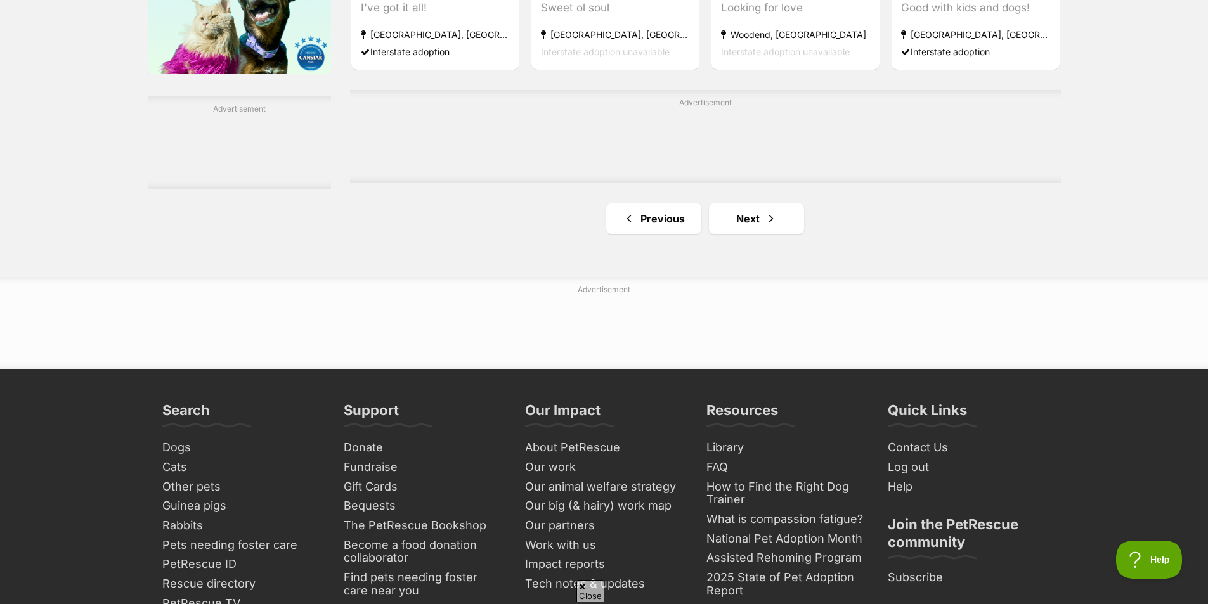
scroll to position [2219, 0]
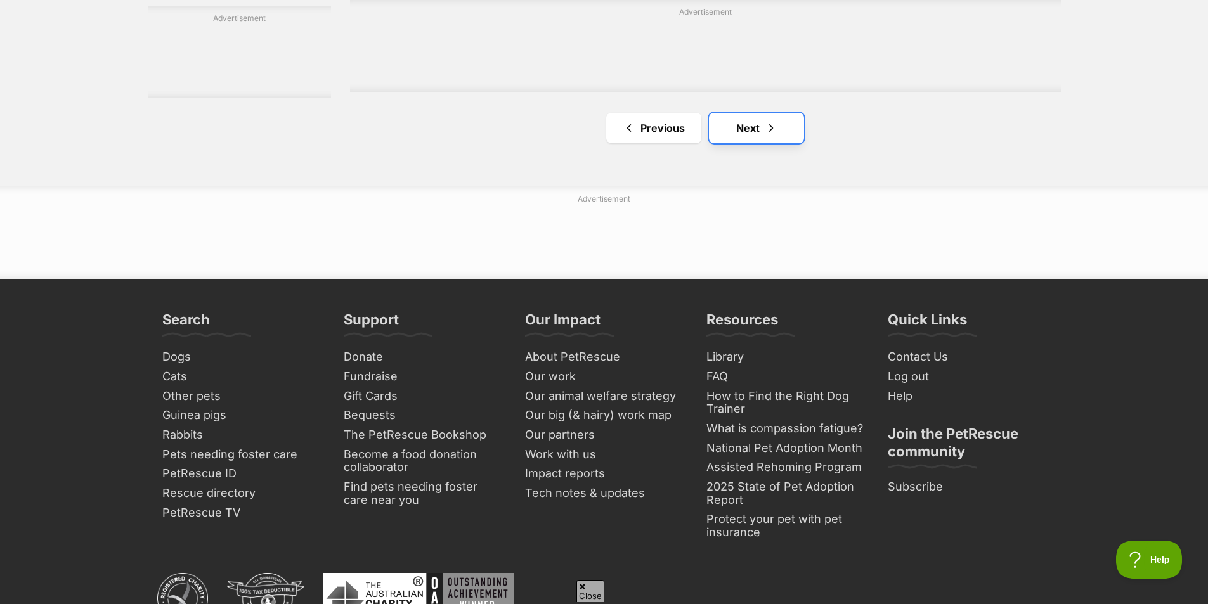
click at [741, 143] on link "Next" at bounding box center [756, 128] width 95 height 30
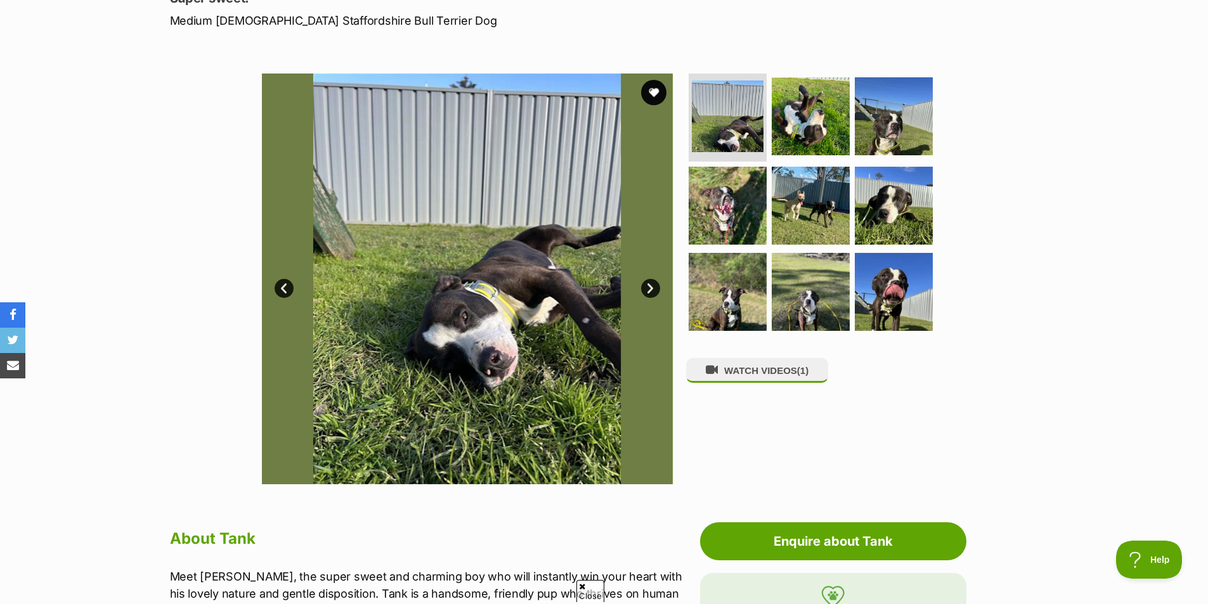
click at [641, 289] on link "Next" at bounding box center [650, 288] width 19 height 19
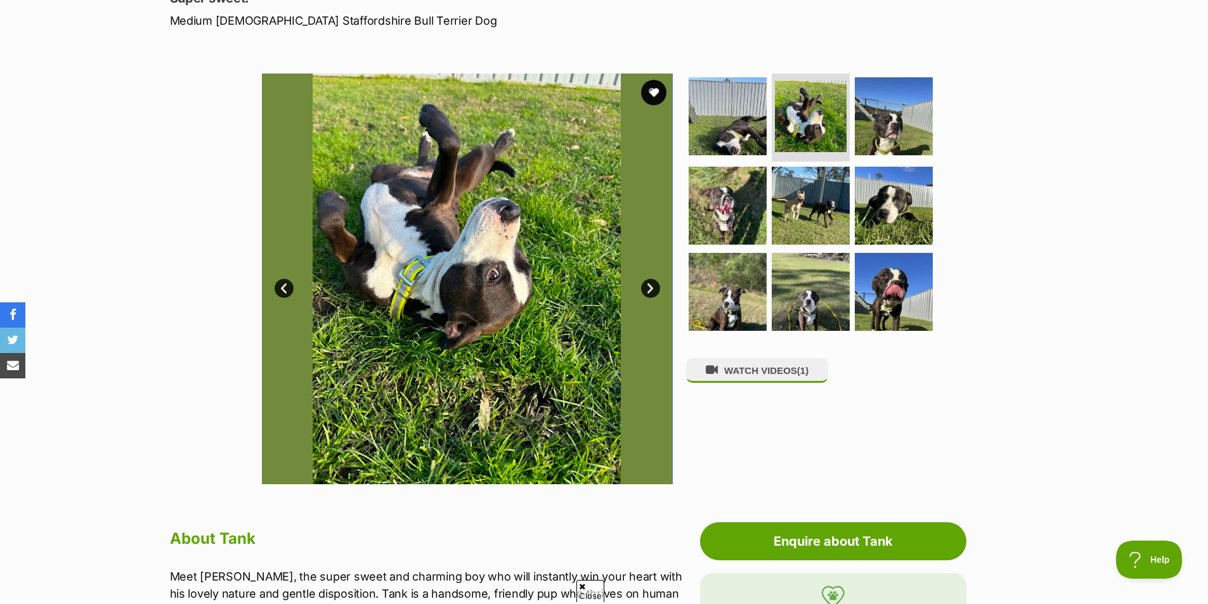
click at [641, 289] on link "Next" at bounding box center [650, 288] width 19 height 19
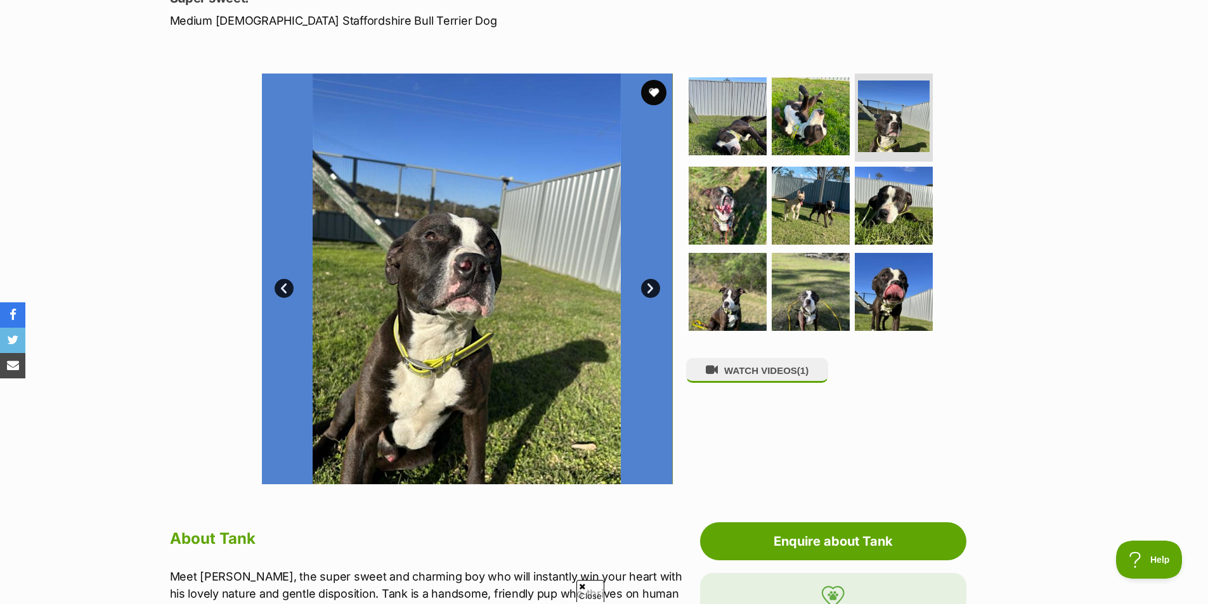
click at [641, 289] on link "Next" at bounding box center [650, 288] width 19 height 19
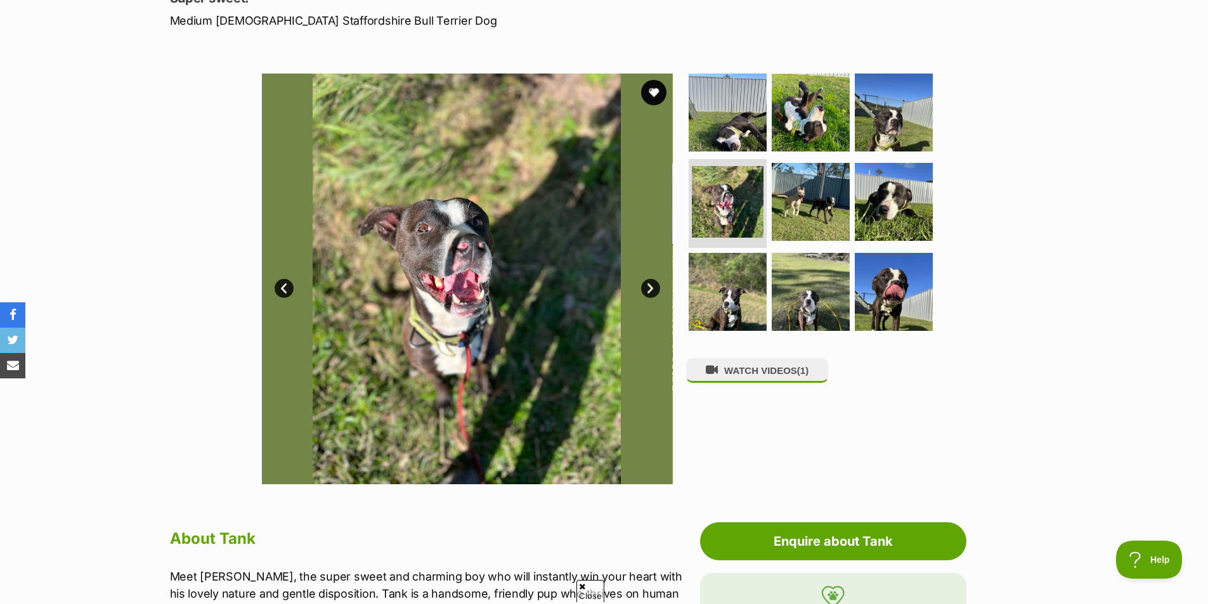
click at [641, 289] on link "Next" at bounding box center [650, 288] width 19 height 19
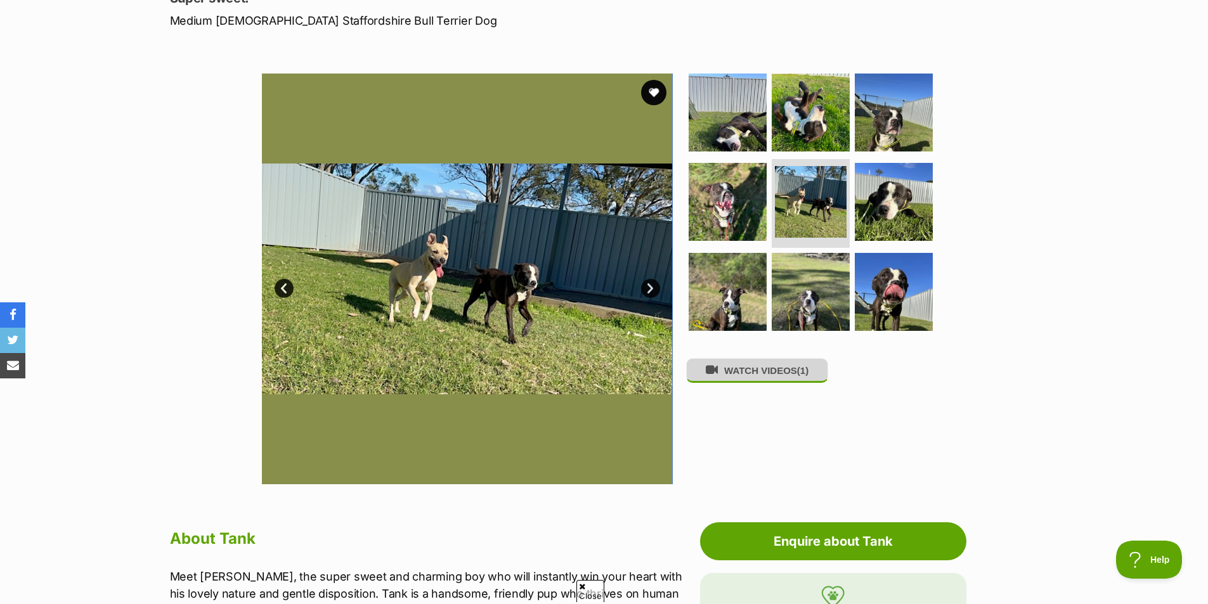
click at [813, 369] on button "WATCH VIDEOS (1)" at bounding box center [757, 370] width 142 height 25
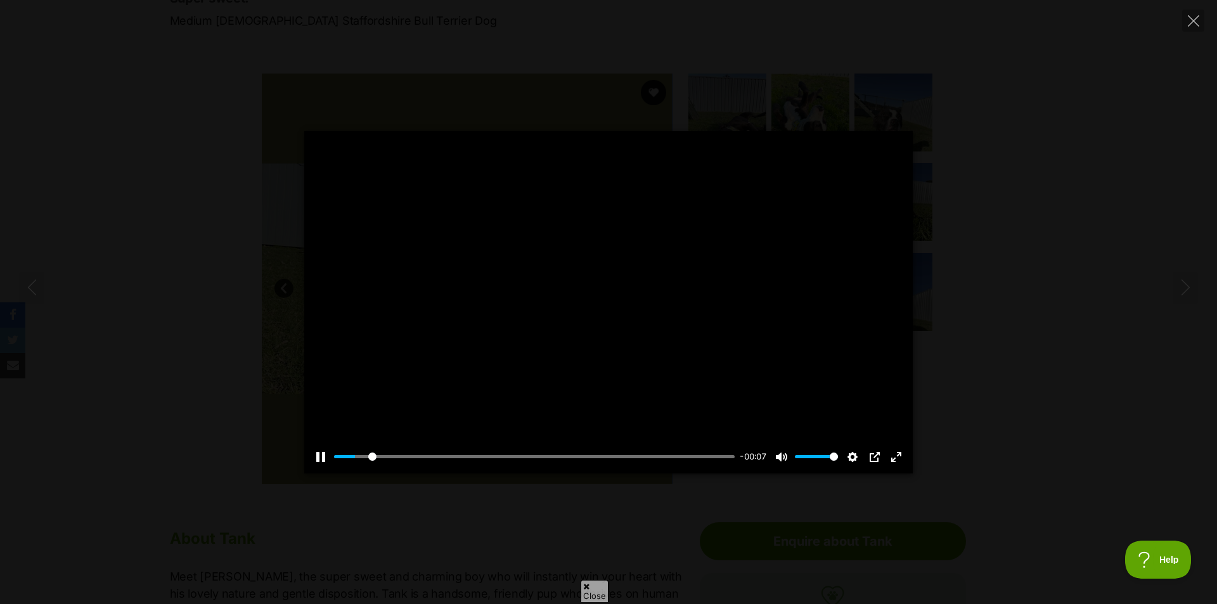
click at [611, 304] on div at bounding box center [608, 302] width 609 height 342
click at [611, 304] on button "Play" at bounding box center [608, 302] width 30 height 30
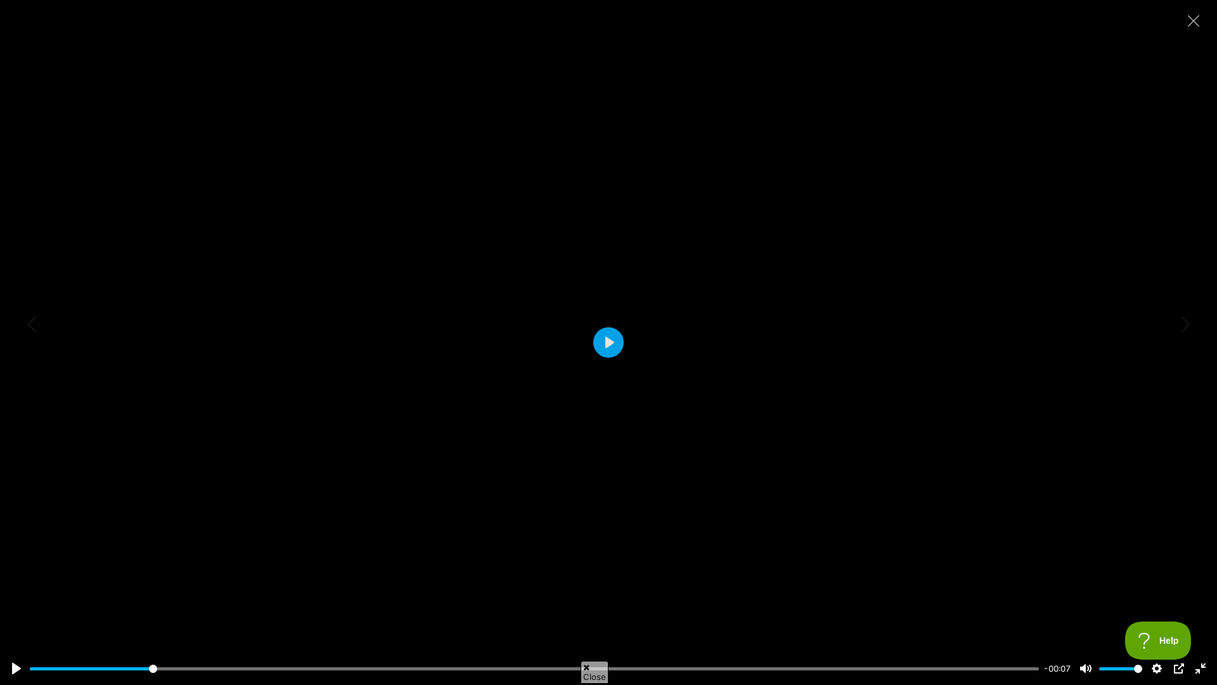
click at [611, 359] on div at bounding box center [608, 342] width 1217 height 685
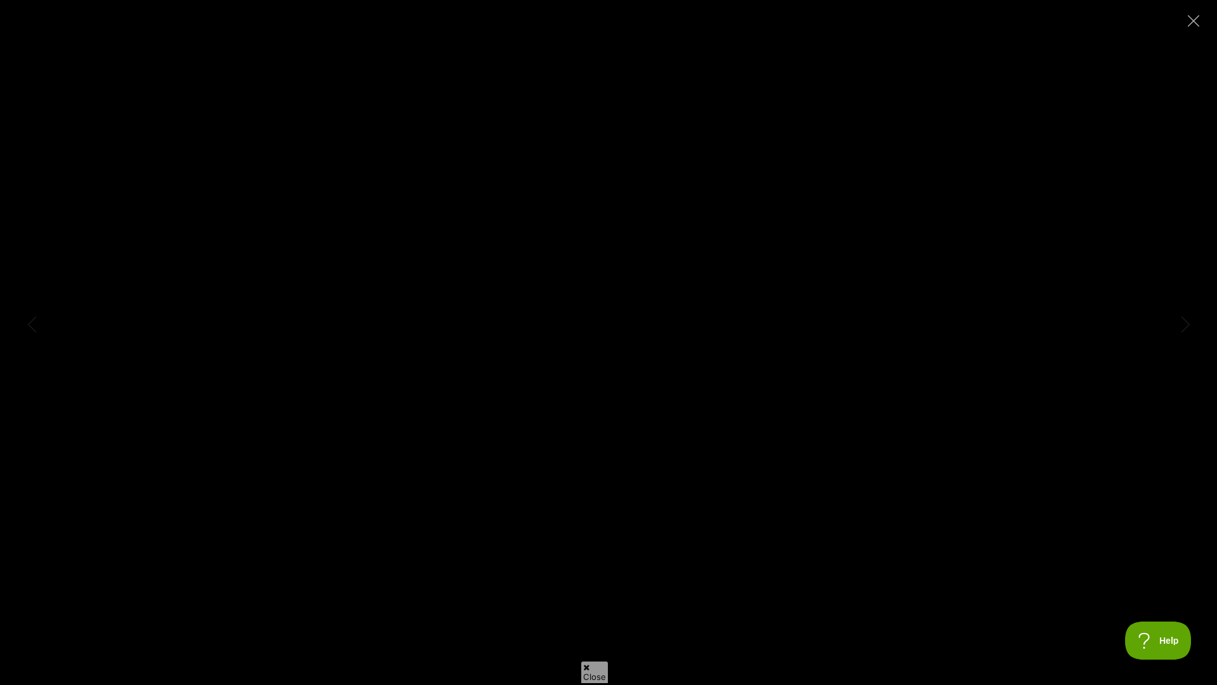
type input "100"
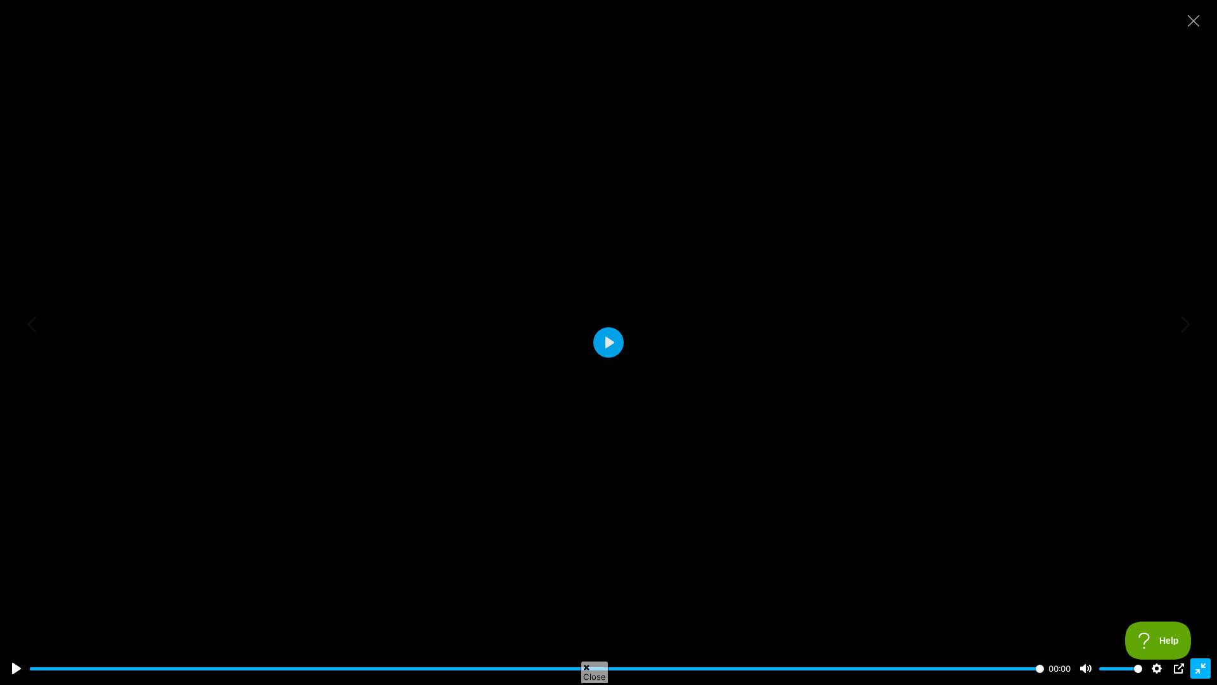
click at [1204, 604] on button "Exit fullscreen Enter fullscreen" at bounding box center [1201, 668] width 20 height 20
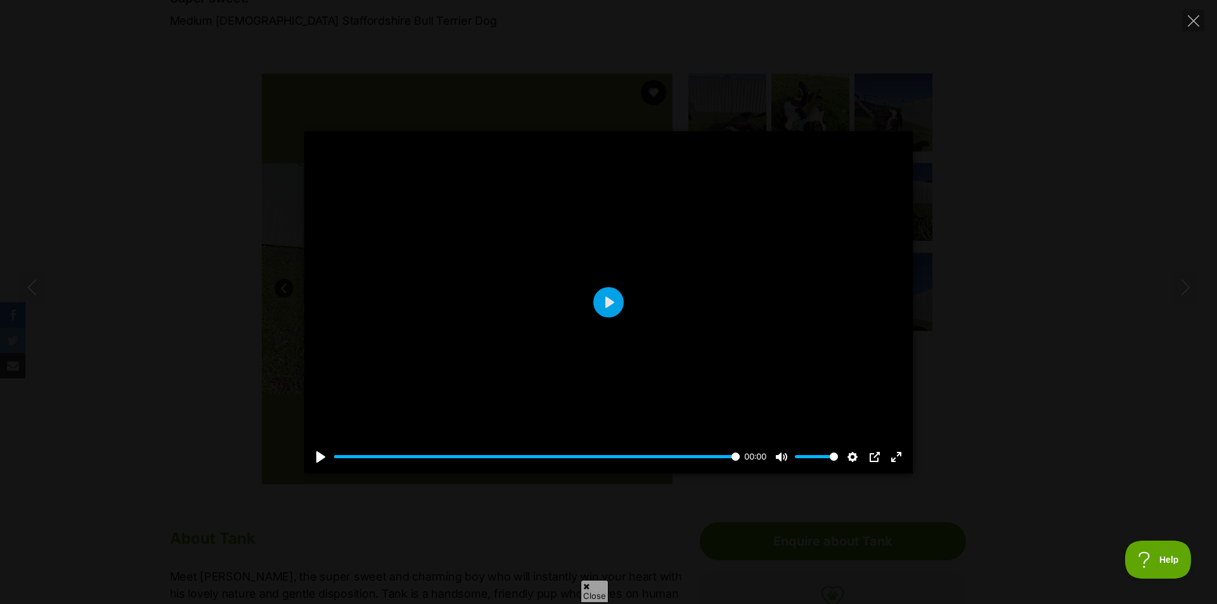
click at [1073, 323] on div "Pause Play % buffered 00:07 00:00 Unmute Mute Disable captions Enable captions …" at bounding box center [608, 302] width 1217 height 342
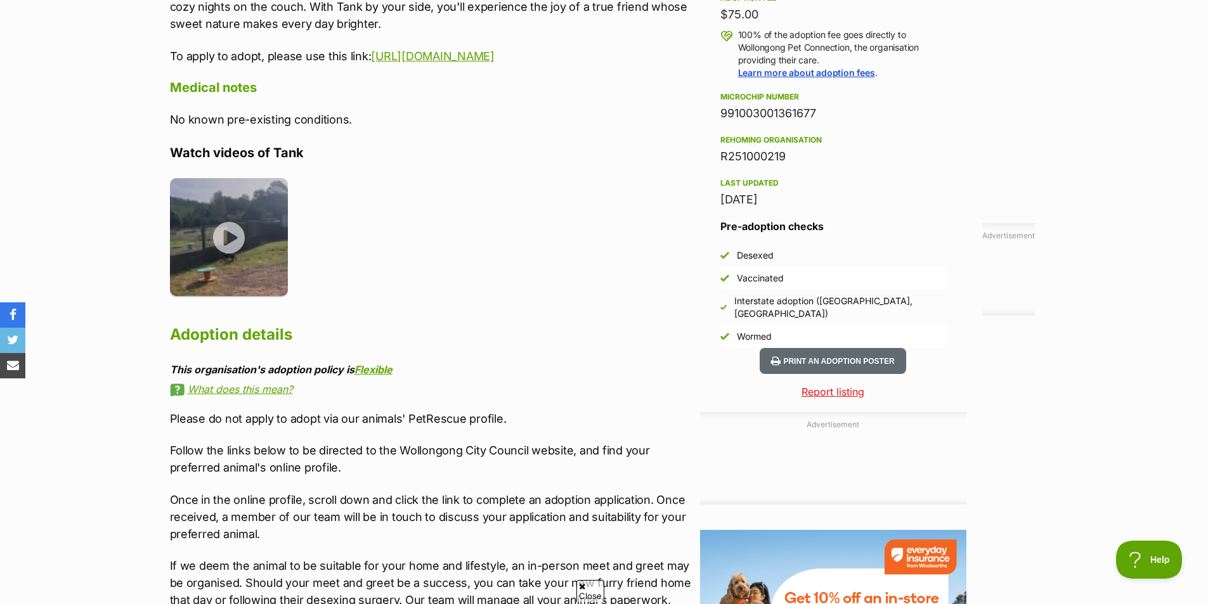
scroll to position [1014, 0]
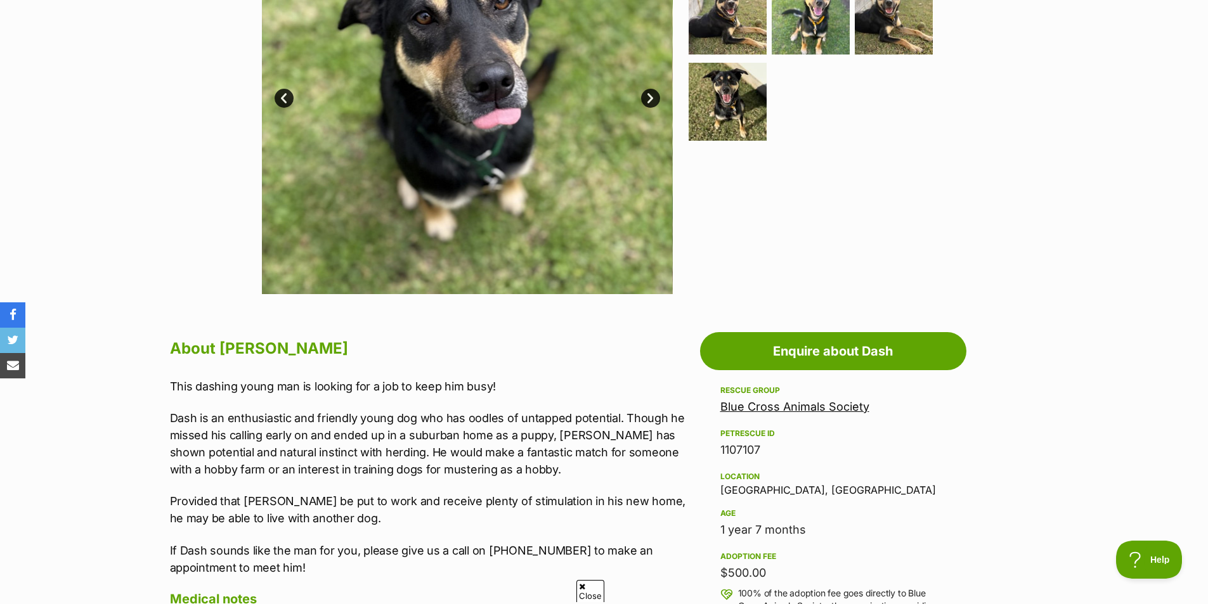
scroll to position [571, 0]
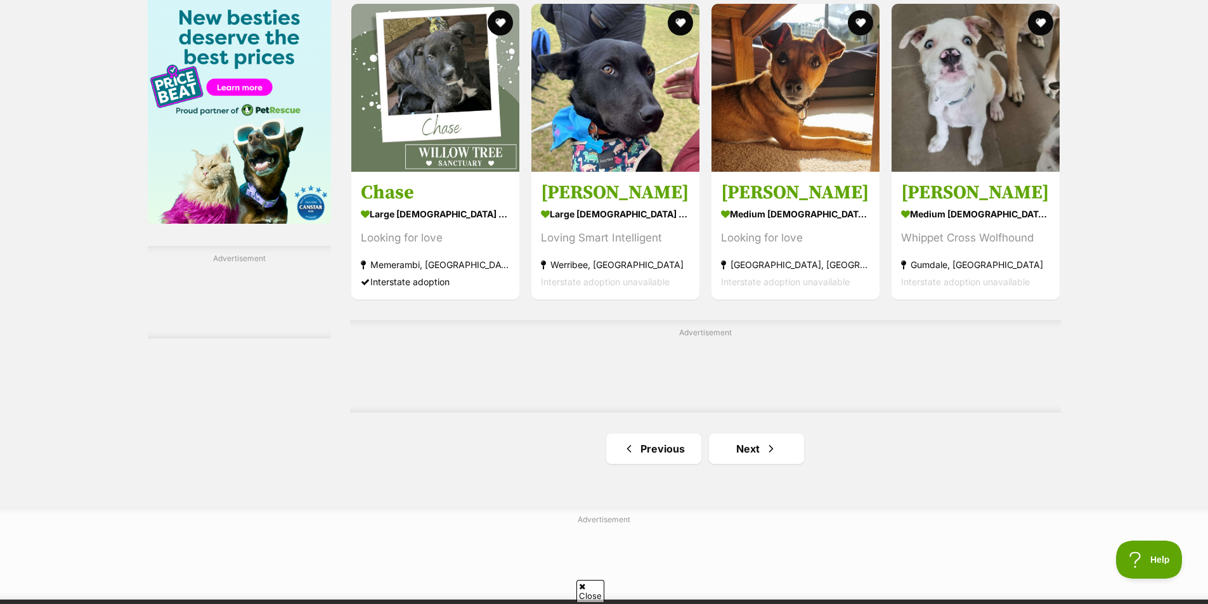
scroll to position [1902, 0]
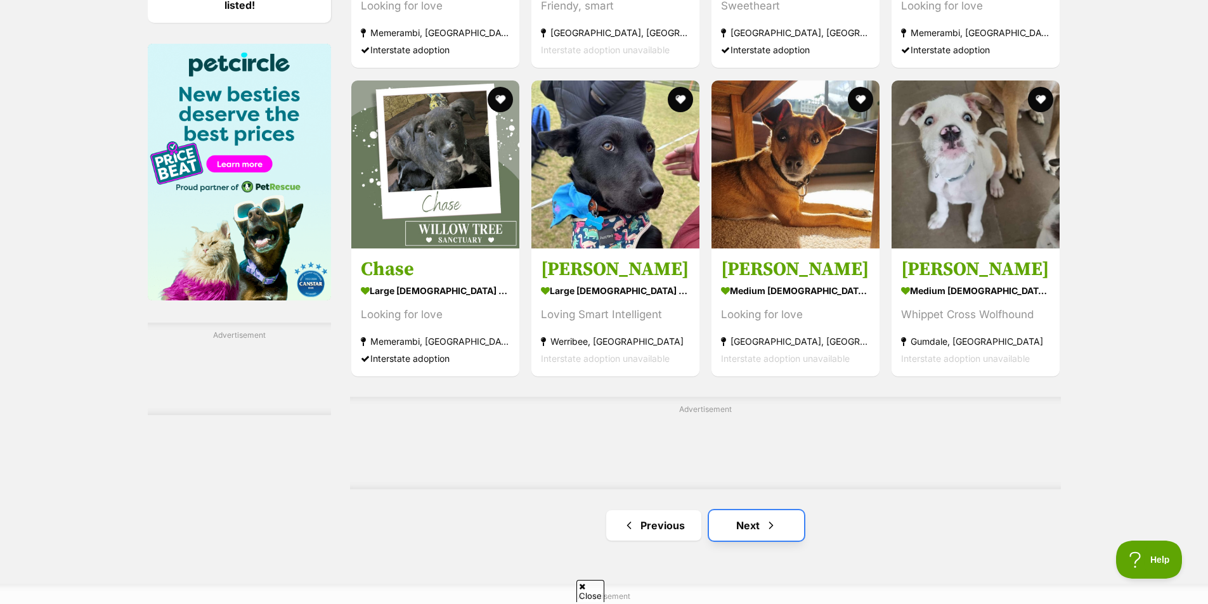
click at [787, 529] on link "Next" at bounding box center [756, 525] width 95 height 30
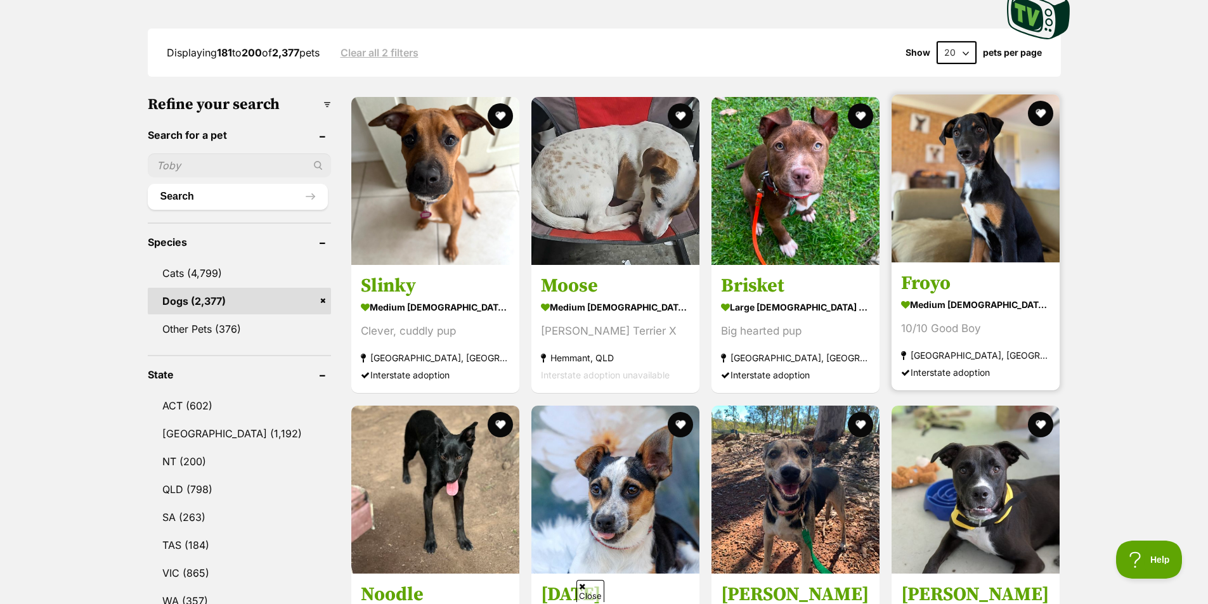
click at [1003, 280] on h3 "Froyo" at bounding box center [975, 284] width 149 height 24
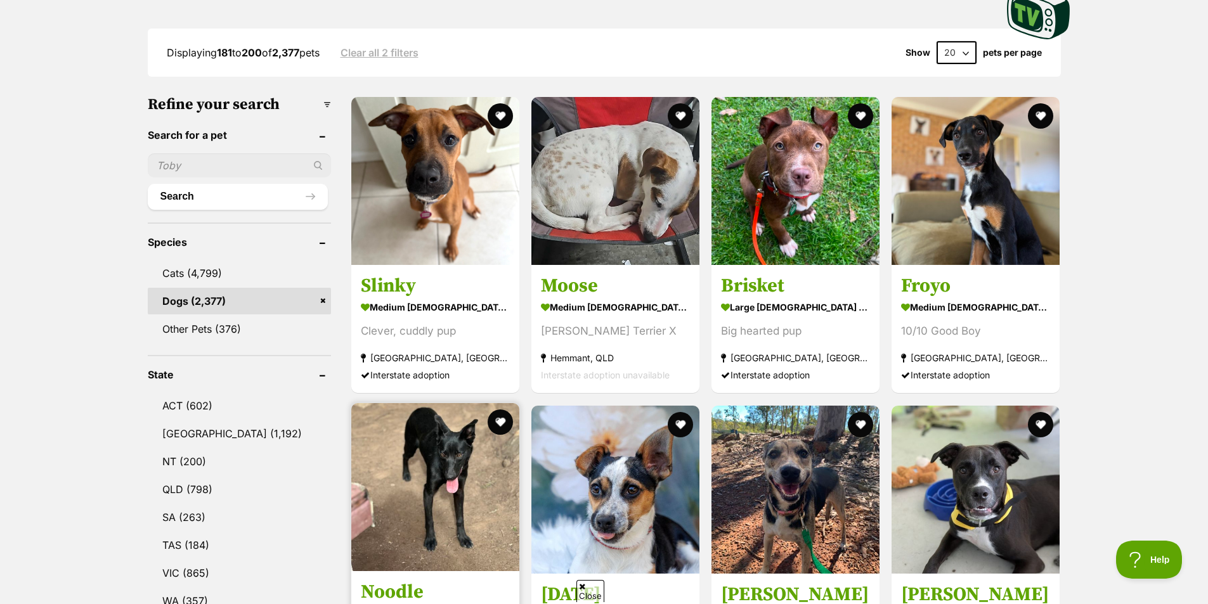
click at [418, 492] on img at bounding box center [435, 487] width 168 height 168
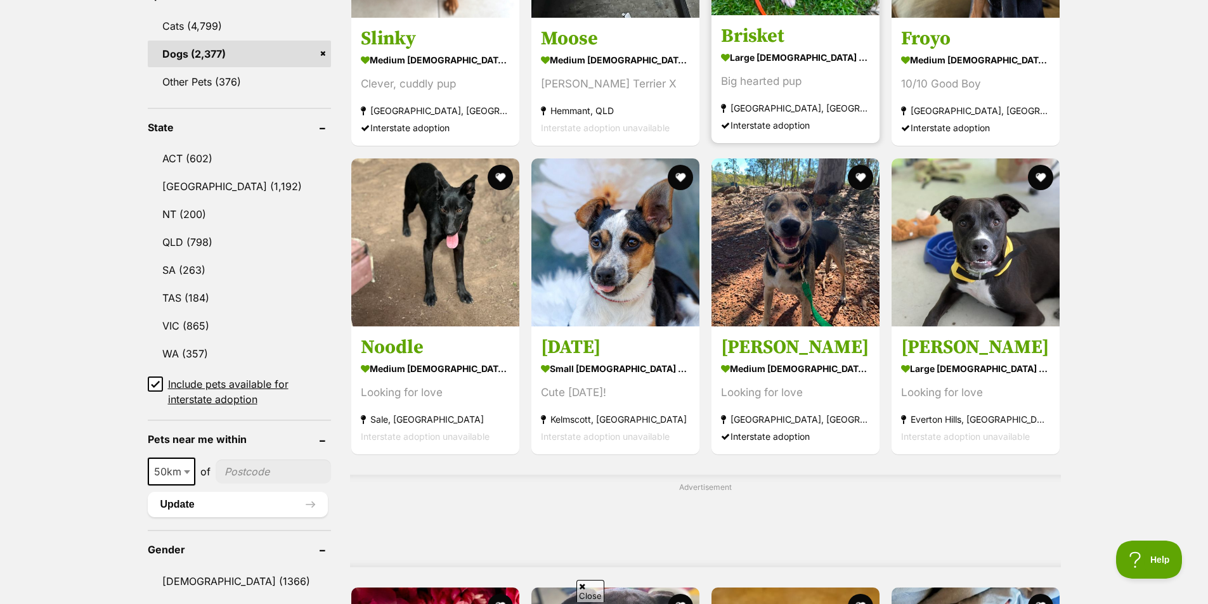
scroll to position [571, 0]
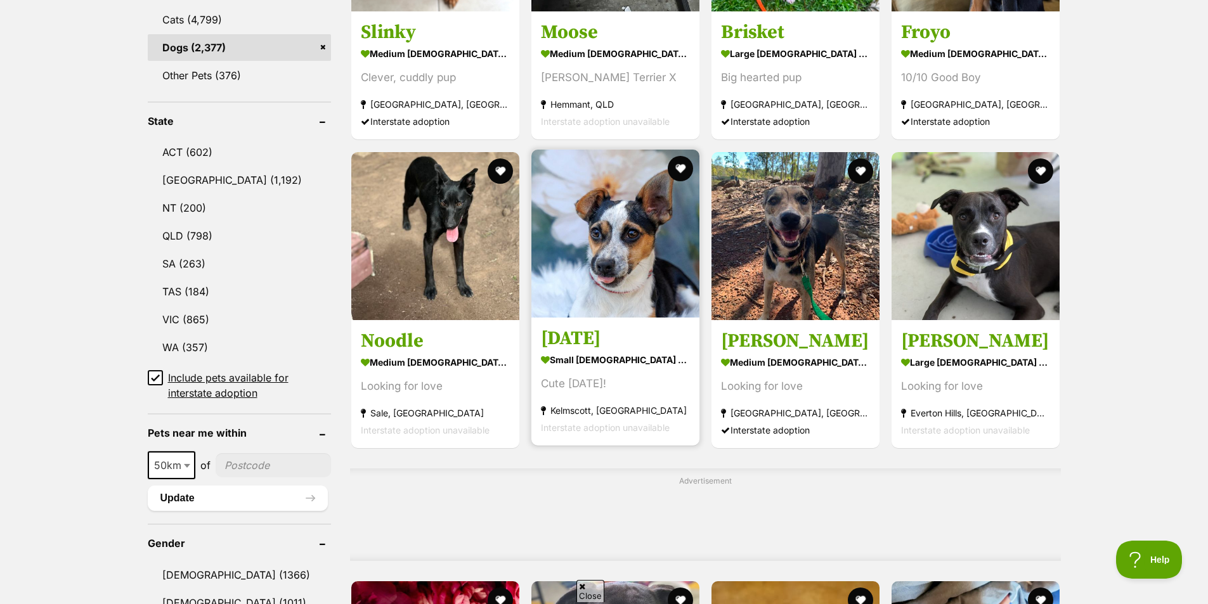
click at [660, 370] on section "small male Dog Cute Karma! Kelmscott, WA Interstate adoption unavailable" at bounding box center [615, 394] width 149 height 86
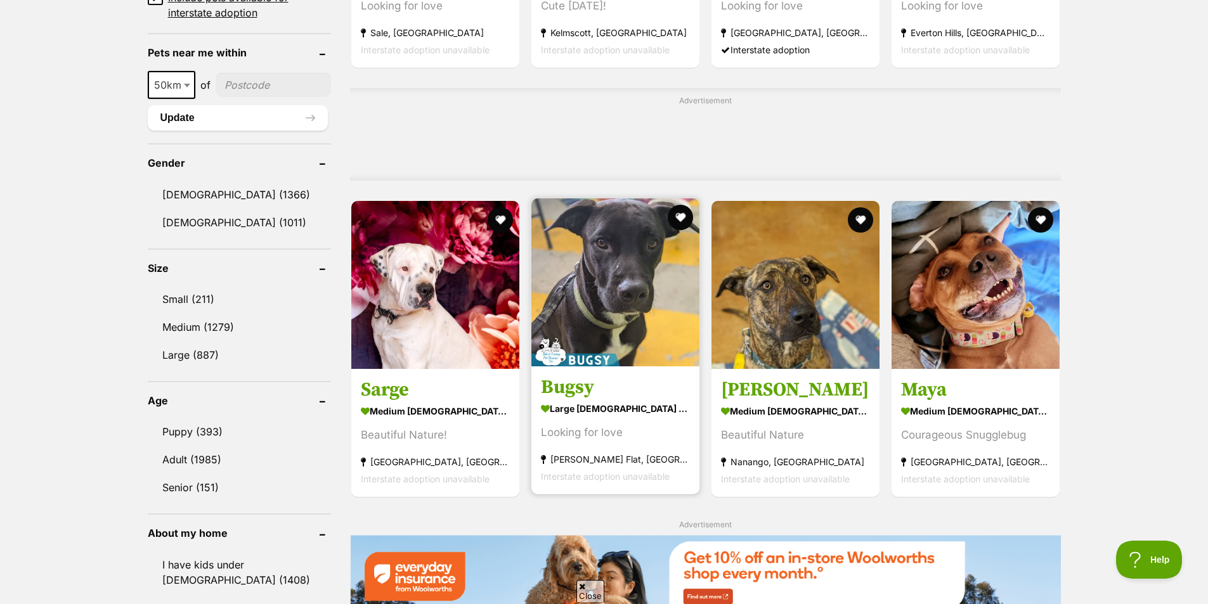
scroll to position [1014, 0]
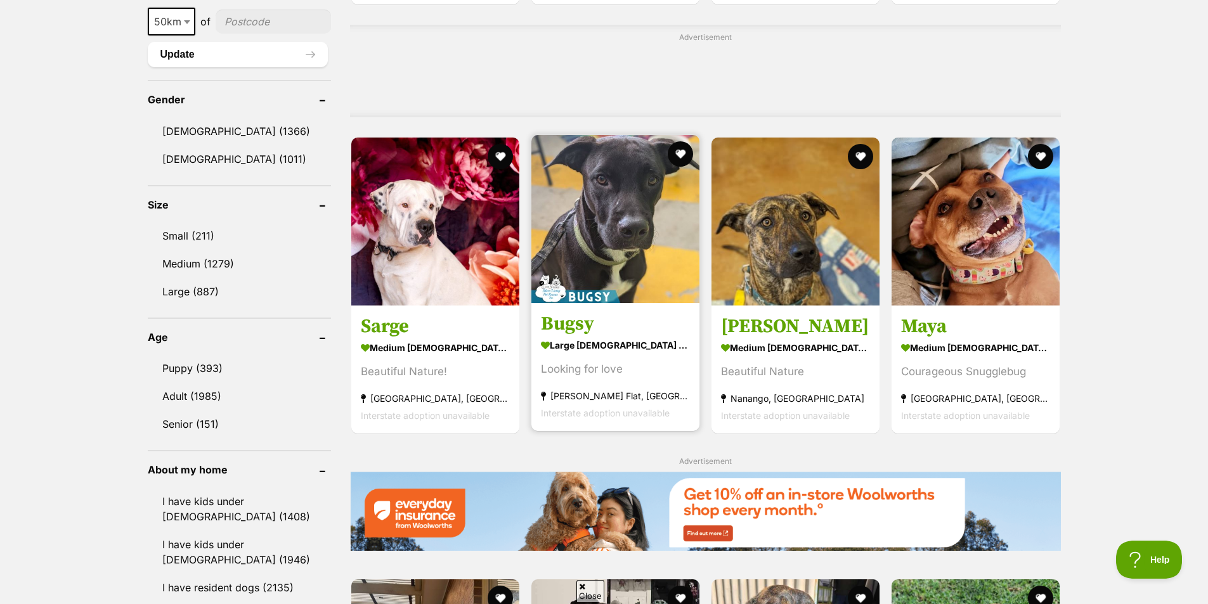
click at [685, 344] on strong "large male Dog" at bounding box center [615, 345] width 149 height 18
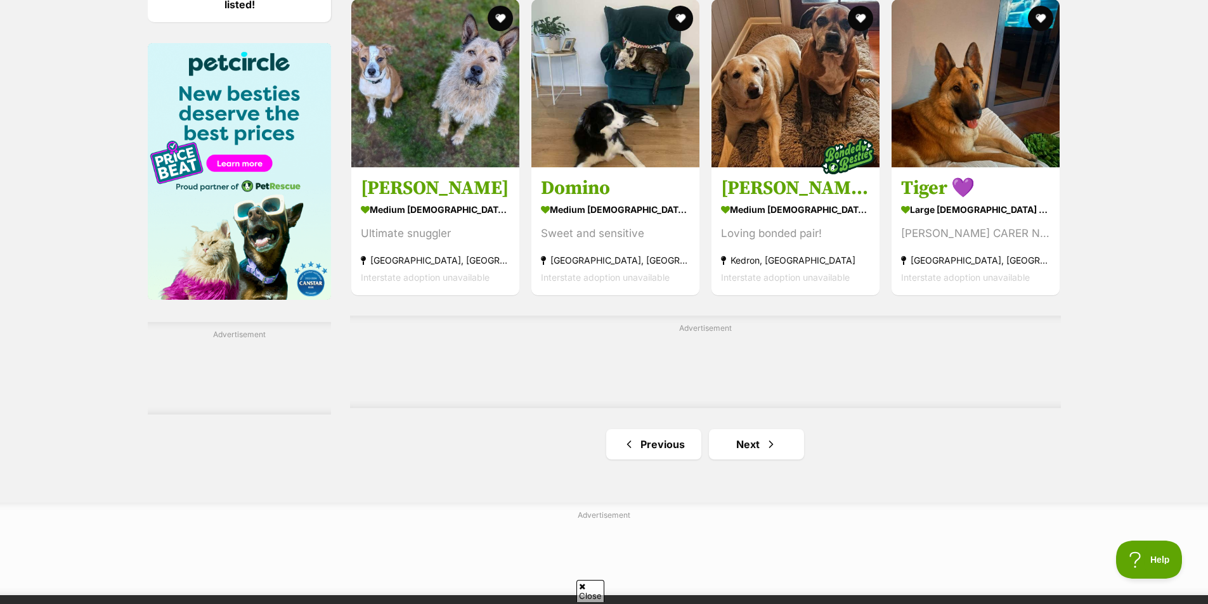
scroll to position [1965, 0]
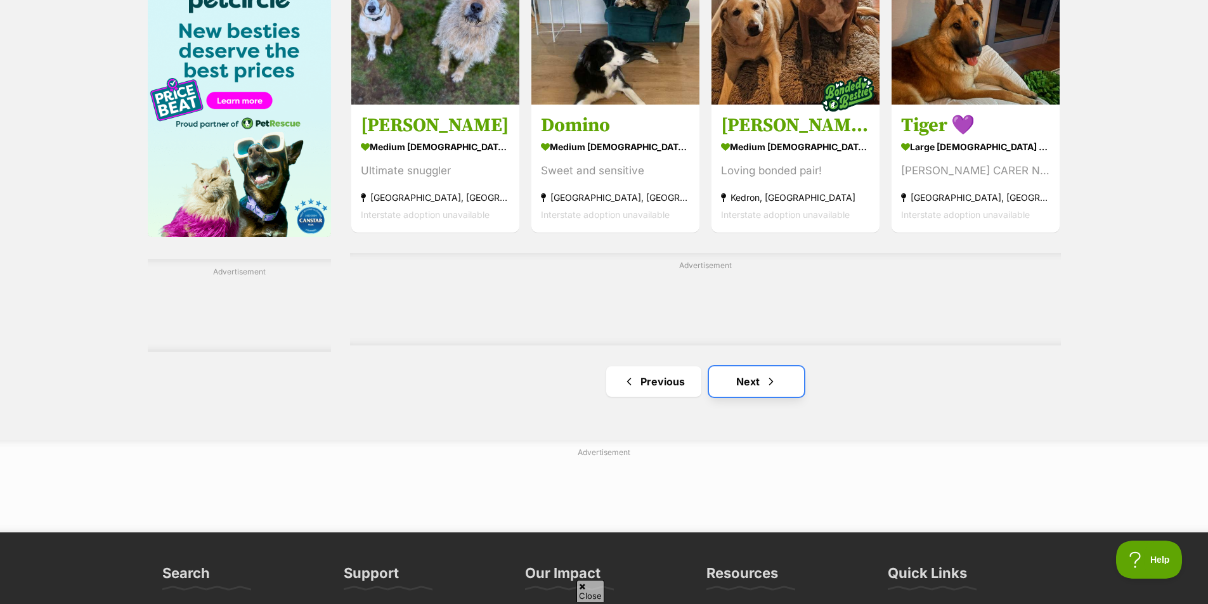
click at [768, 383] on span "Next page" at bounding box center [771, 381] width 13 height 15
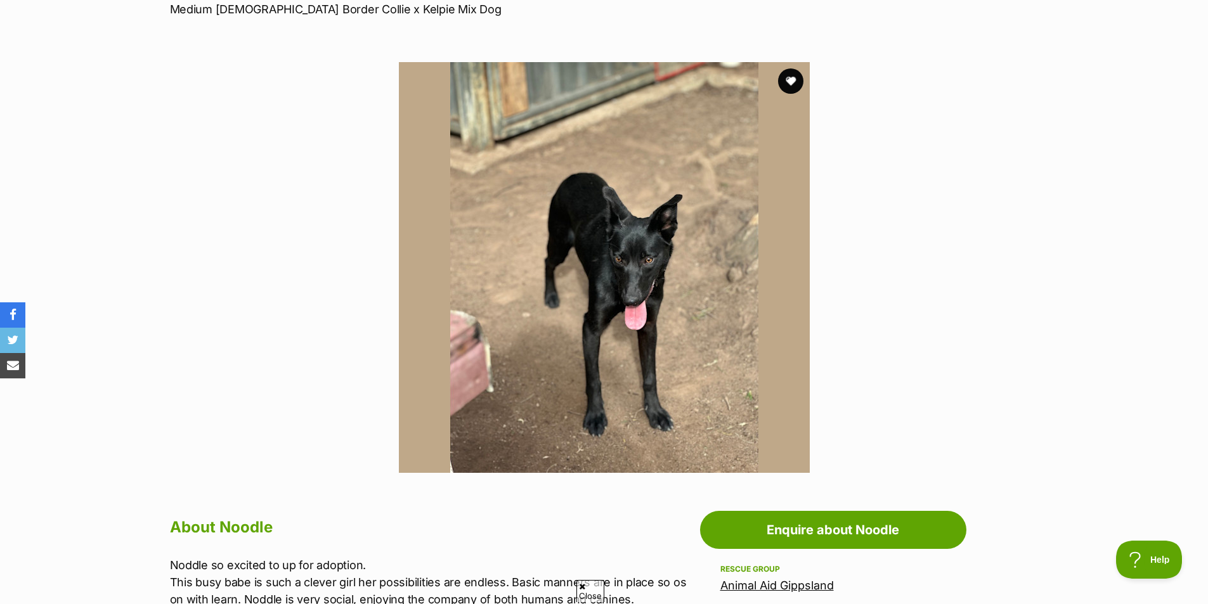
scroll to position [190, 0]
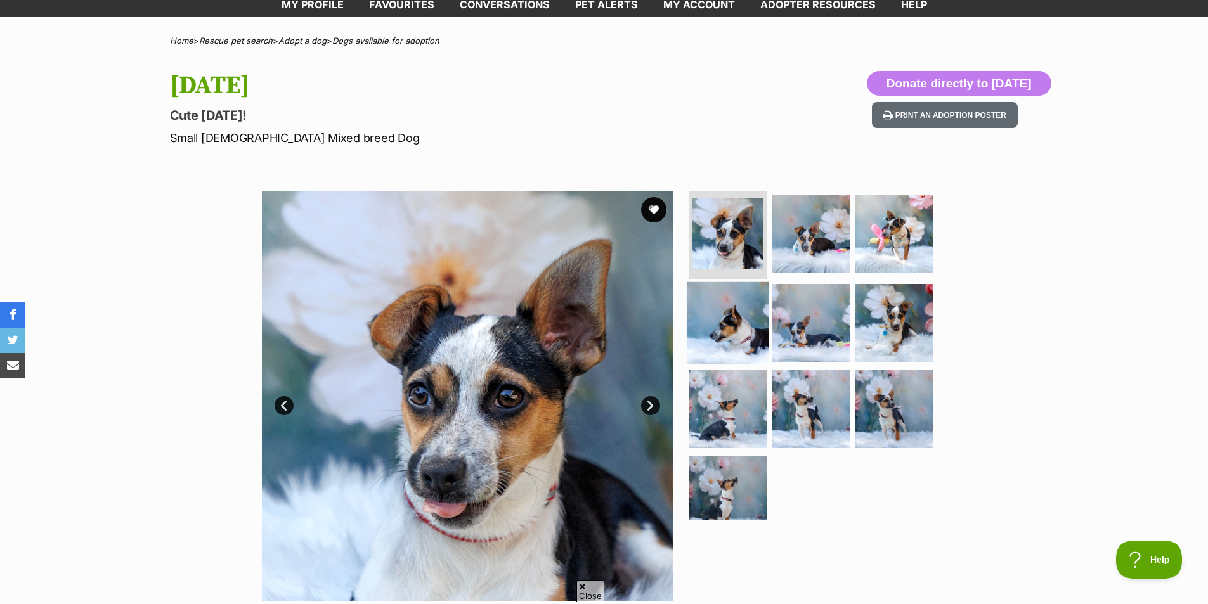
scroll to position [63, 0]
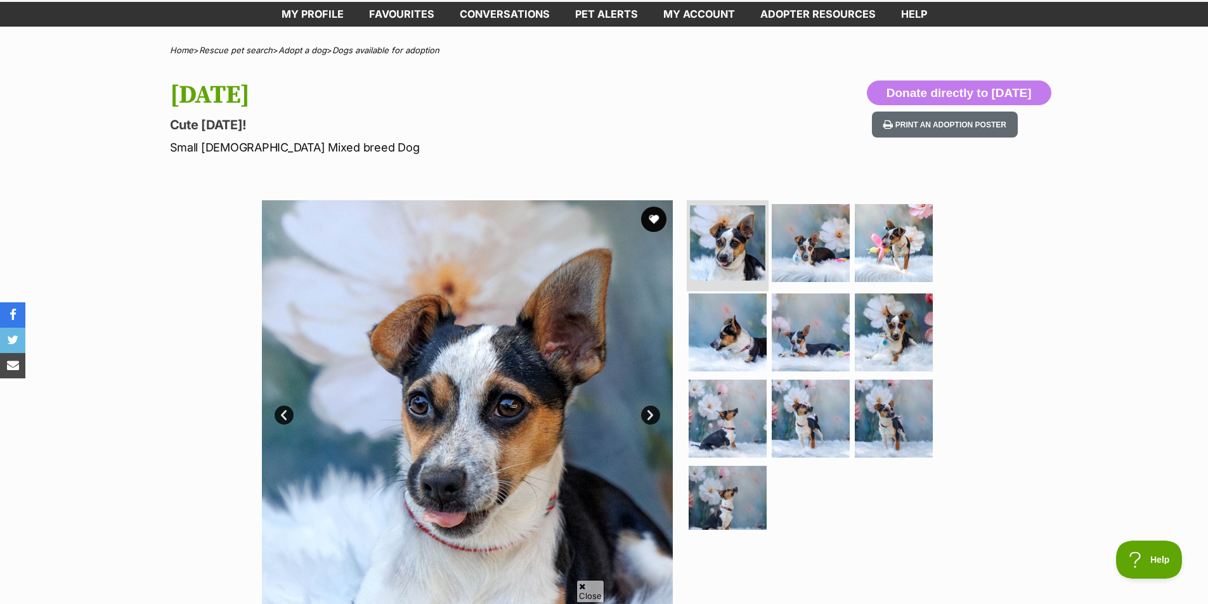
click at [721, 266] on img at bounding box center [727, 242] width 75 height 75
click at [771, 261] on img at bounding box center [811, 243] width 82 height 82
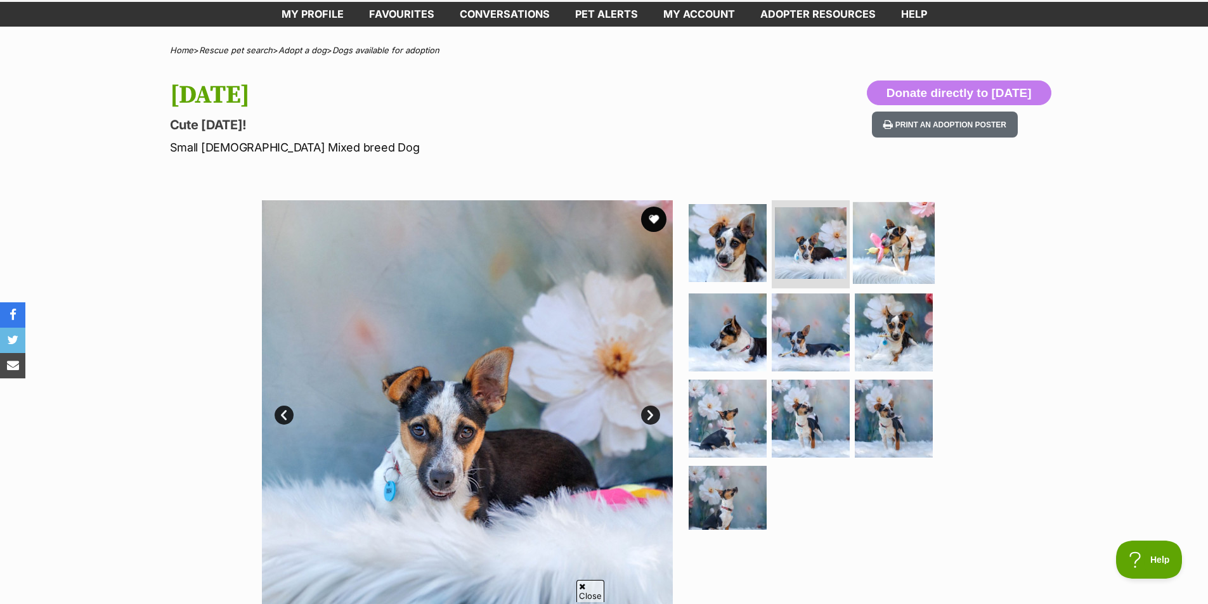
click at [870, 261] on img at bounding box center [894, 243] width 82 height 82
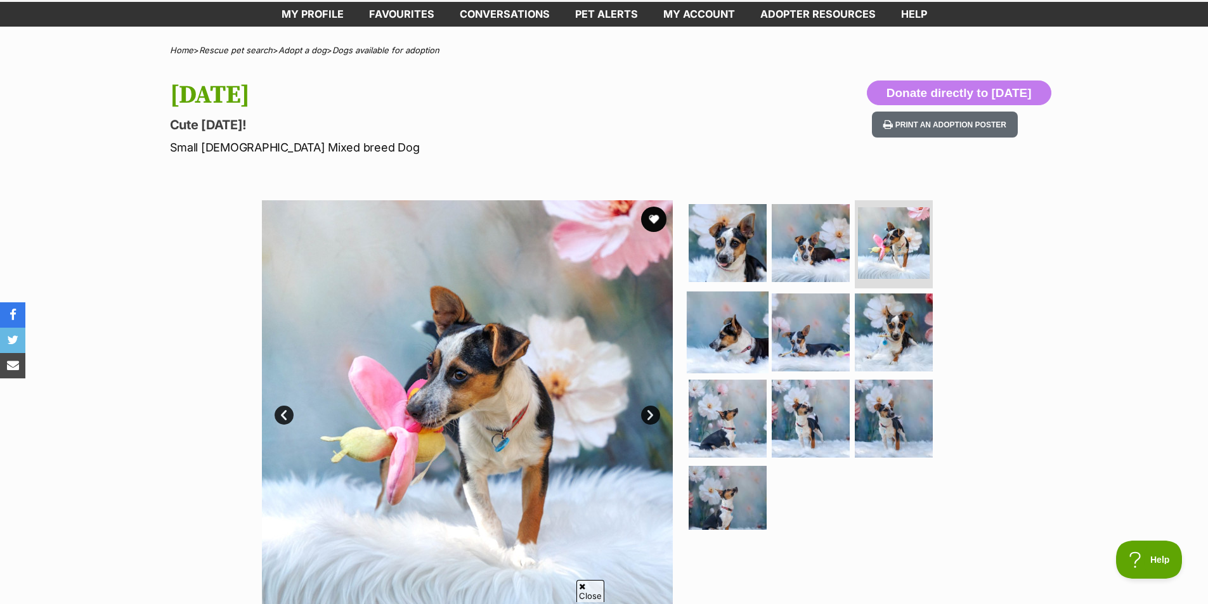
click at [716, 349] on img at bounding box center [728, 333] width 82 height 82
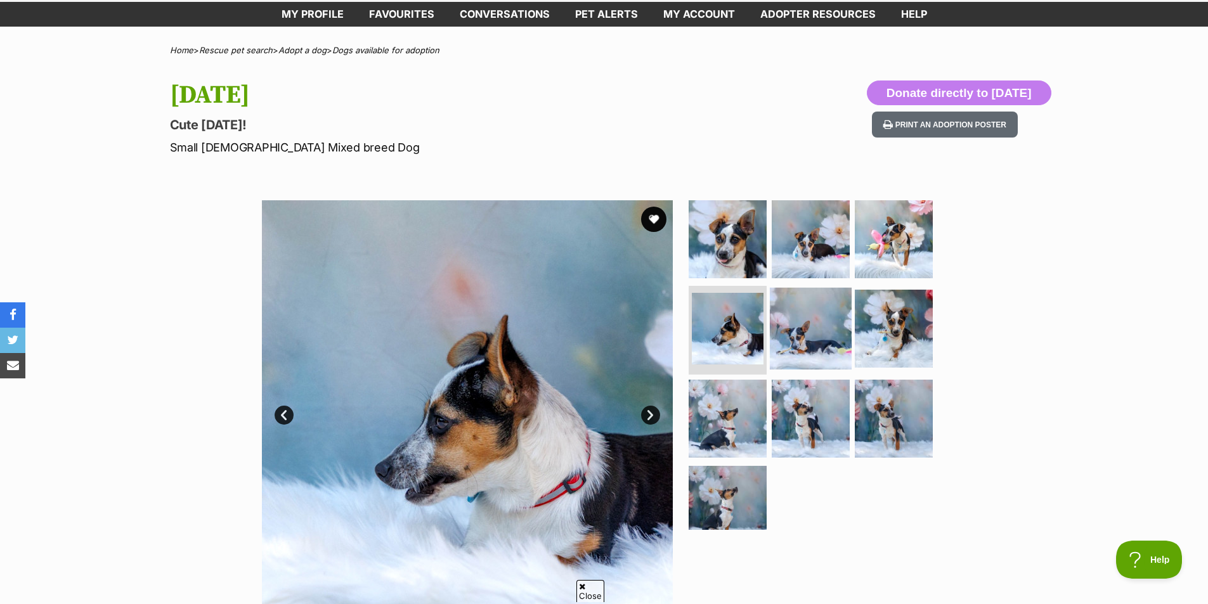
click at [779, 342] on img at bounding box center [811, 329] width 82 height 82
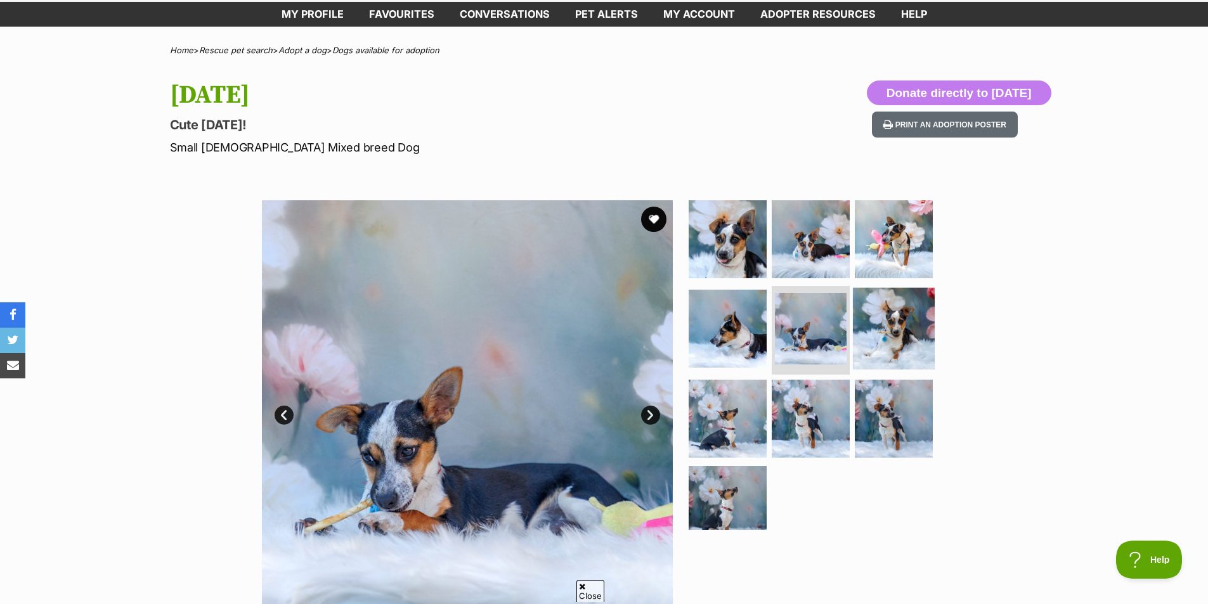
click at [863, 341] on img at bounding box center [894, 329] width 82 height 82
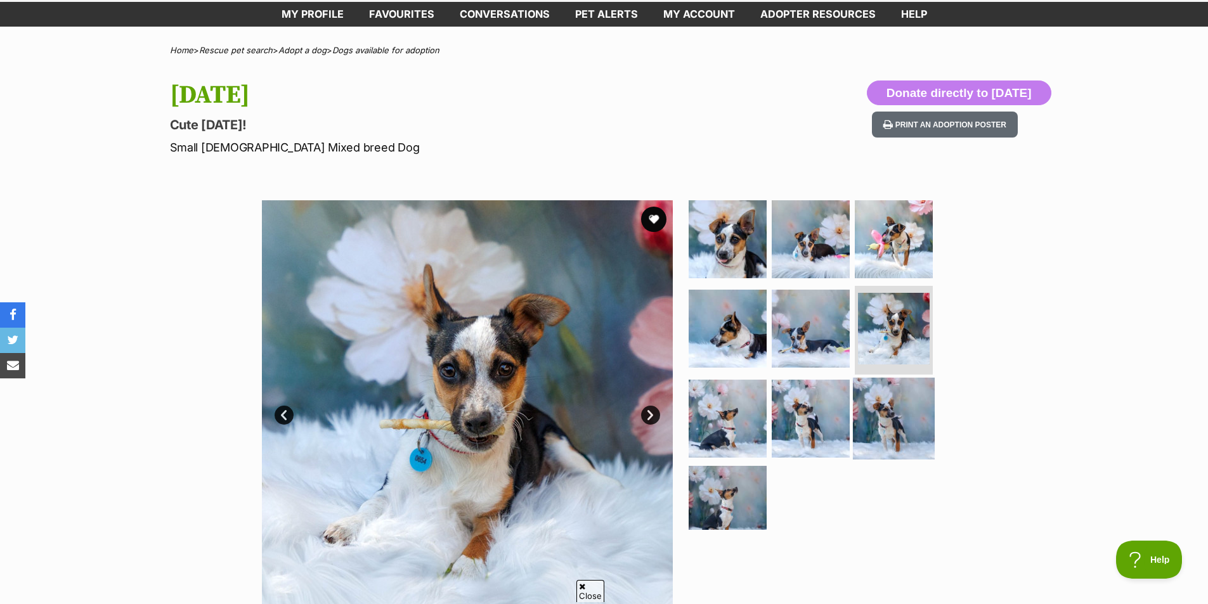
click at [853, 427] on img at bounding box center [894, 419] width 82 height 82
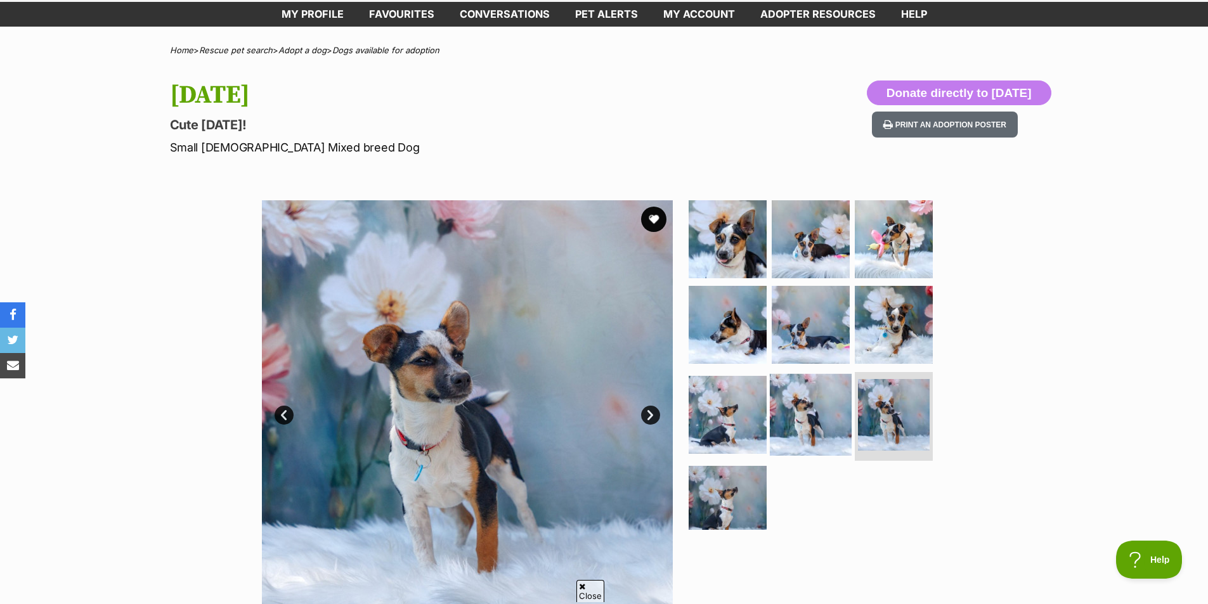
click at [827, 430] on img at bounding box center [811, 415] width 82 height 82
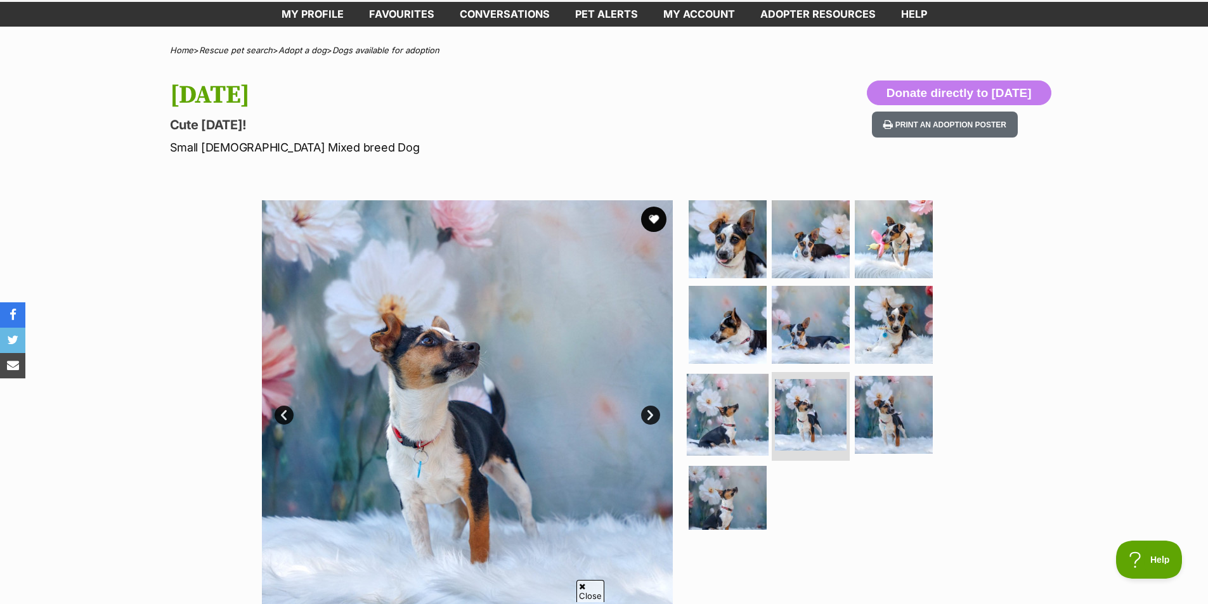
click at [712, 439] on img at bounding box center [728, 415] width 82 height 82
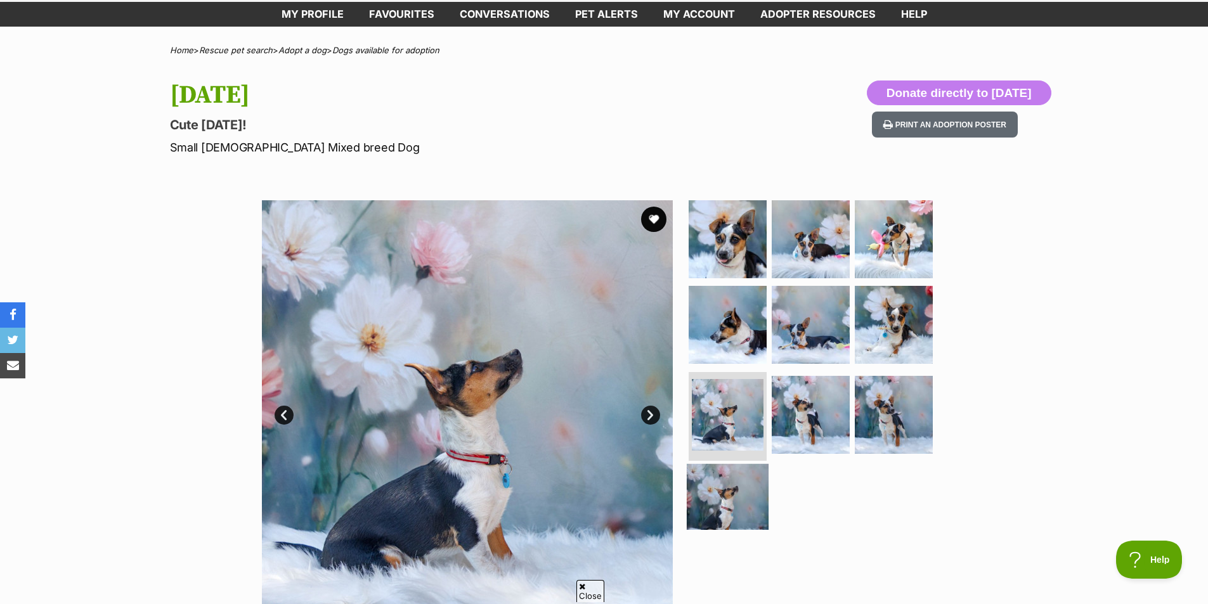
click at [713, 507] on img at bounding box center [728, 505] width 82 height 82
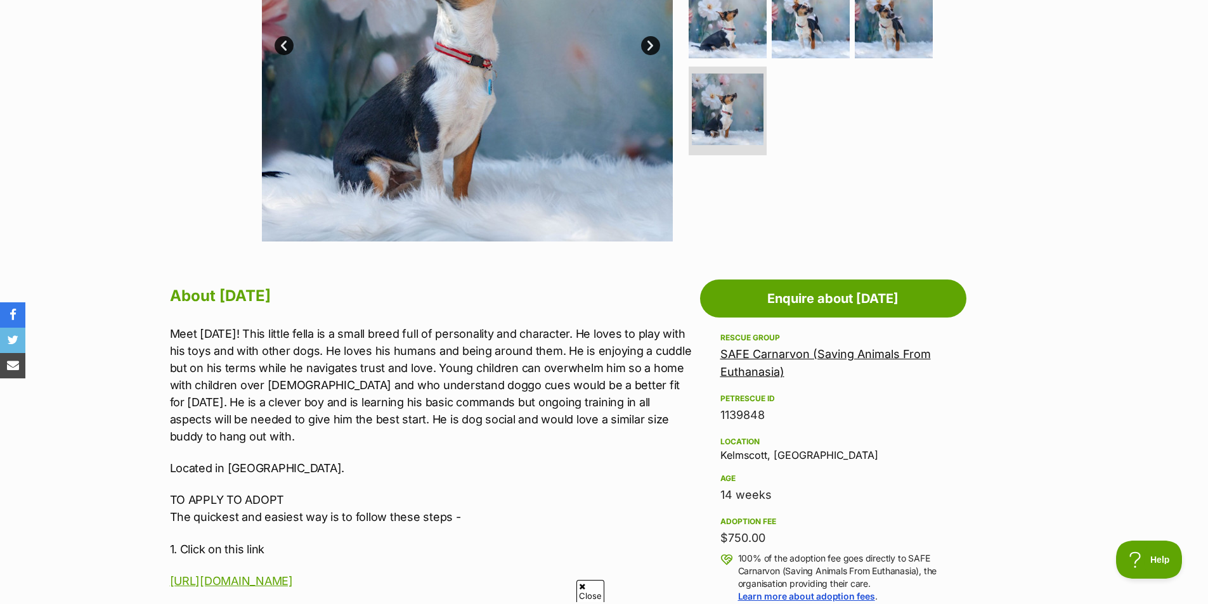
scroll to position [697, 0]
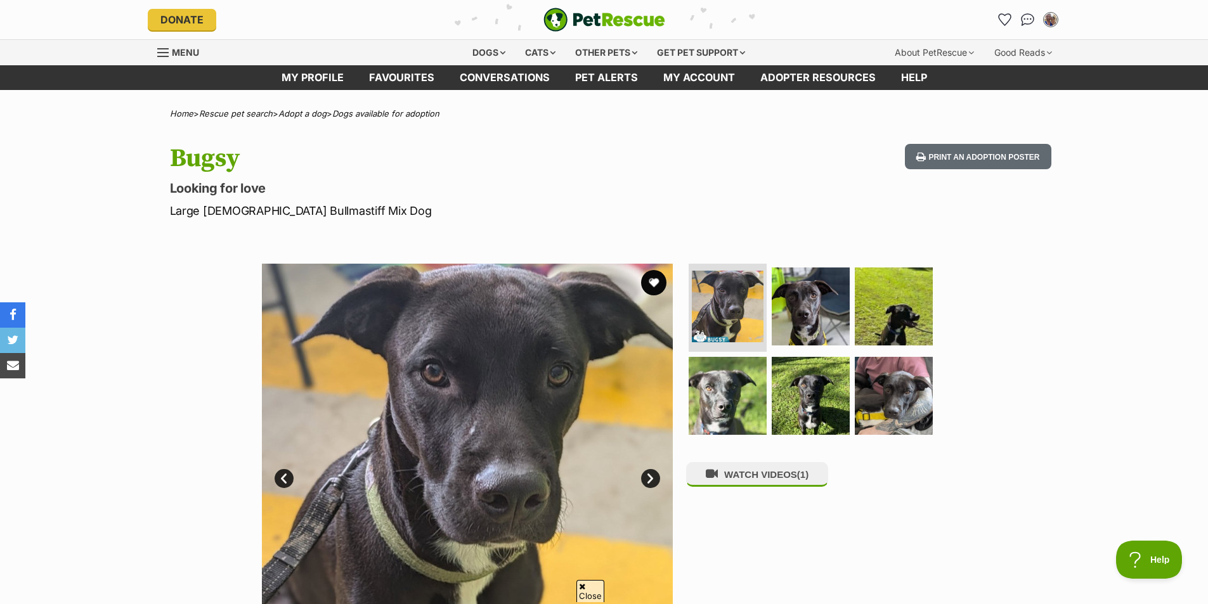
scroll to position [63, 0]
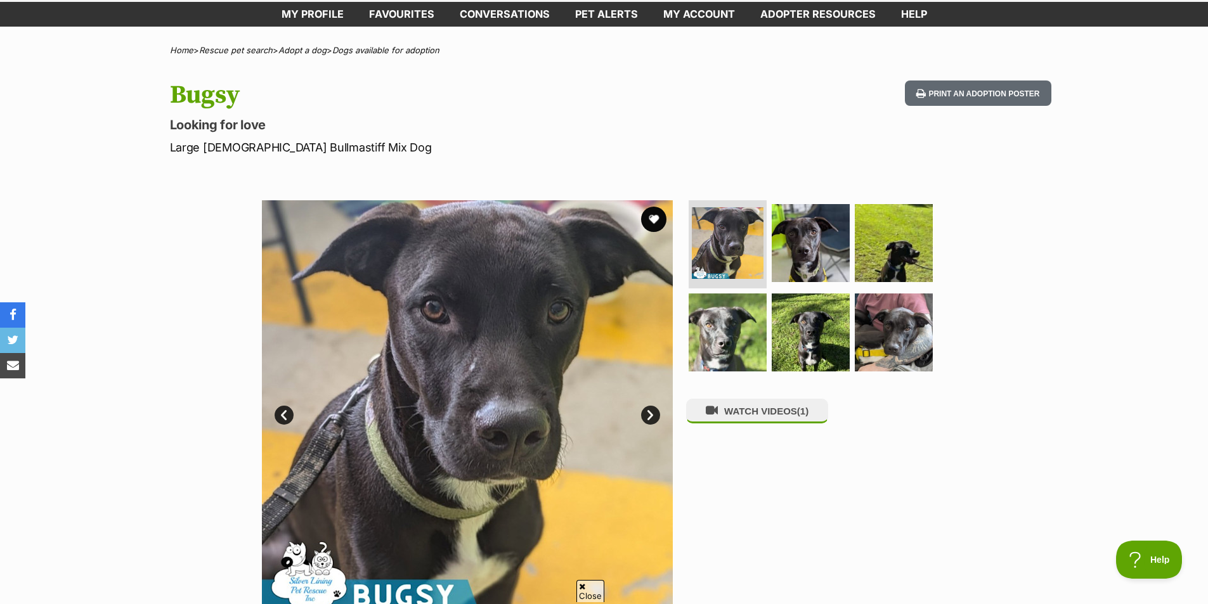
click at [657, 429] on img at bounding box center [467, 405] width 411 height 411
click at [654, 420] on link "Next" at bounding box center [650, 415] width 19 height 19
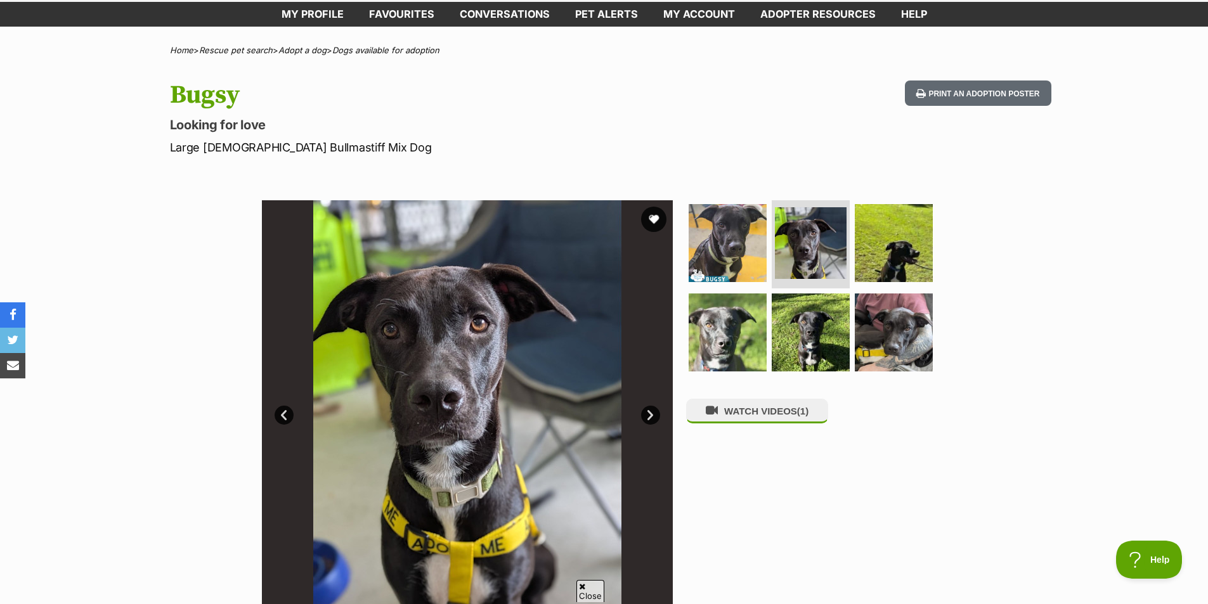
click at [653, 419] on link "Next" at bounding box center [650, 415] width 19 height 19
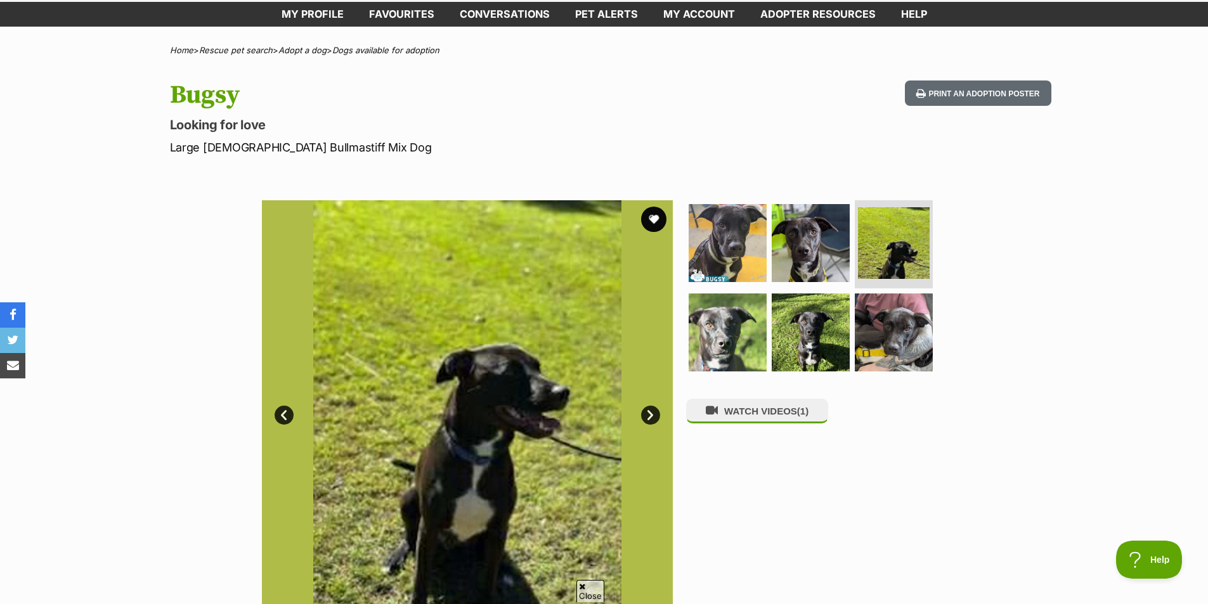
click at [653, 419] on link "Next" at bounding box center [650, 415] width 19 height 19
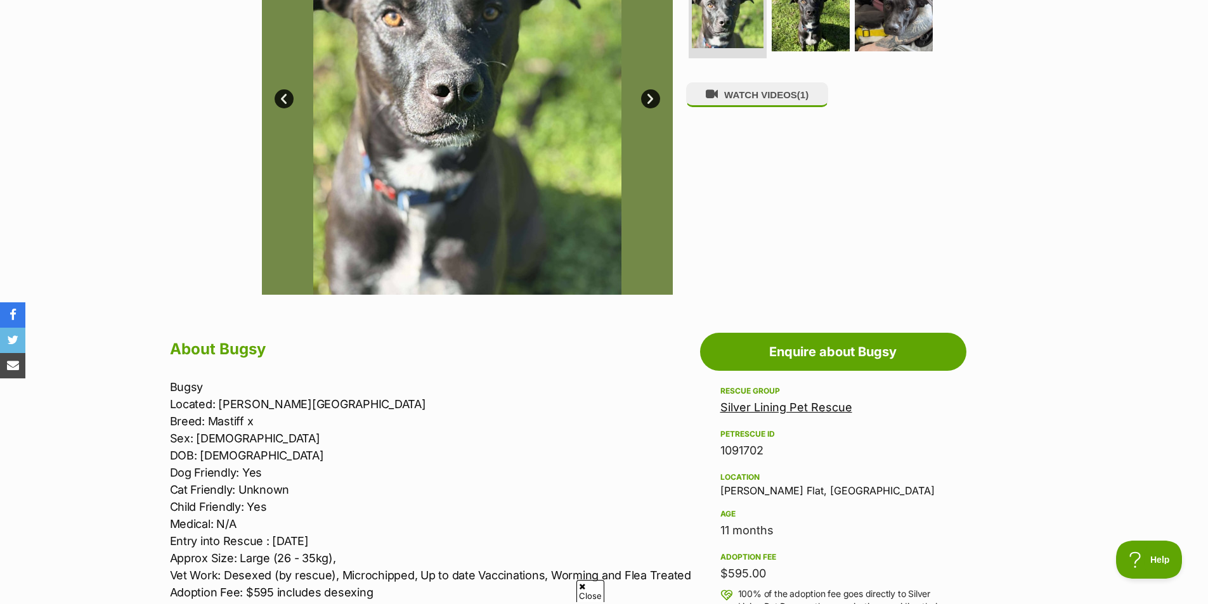
scroll to position [254, 0]
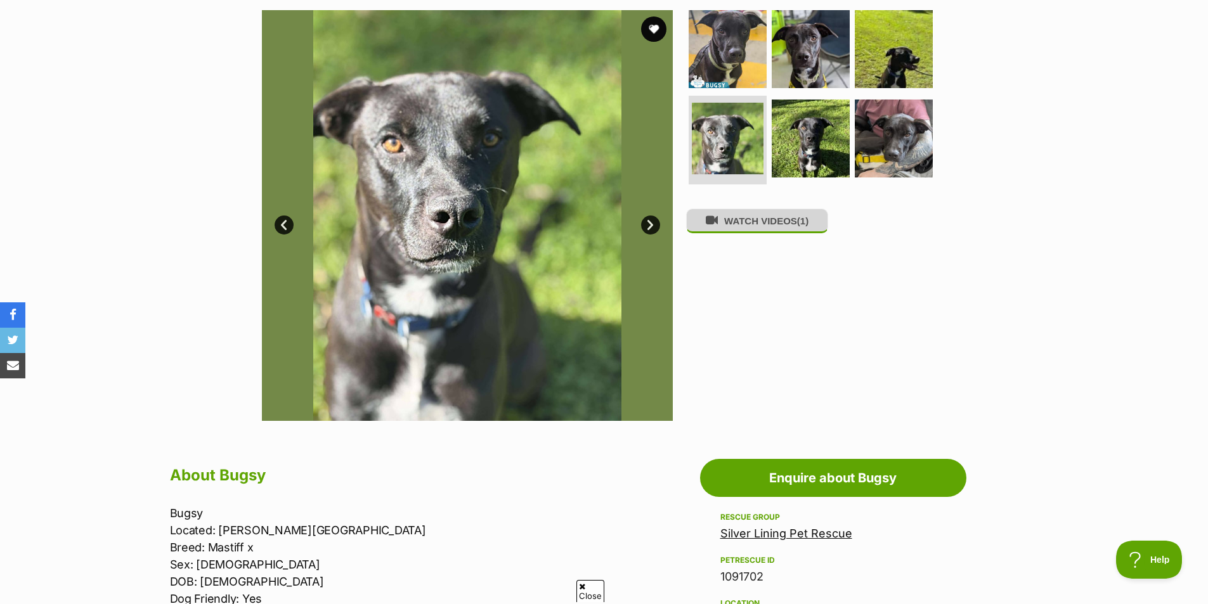
click at [723, 231] on button "WATCH VIDEOS (1)" at bounding box center [757, 221] width 142 height 25
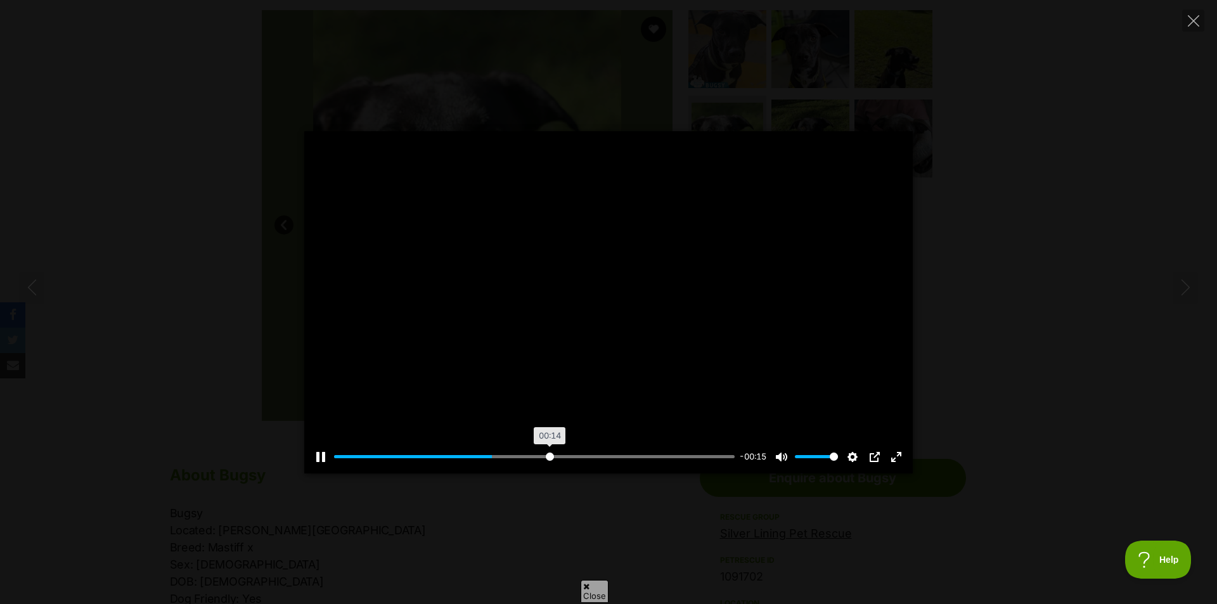
click at [549, 456] on input "Seek" at bounding box center [534, 457] width 401 height 12
click at [618, 452] on input "Seek" at bounding box center [534, 457] width 401 height 12
click at [666, 456] on input "Seek" at bounding box center [534, 457] width 401 height 12
click at [1128, 397] on div "Pause Play % buffered 00:21 -00:03 Unmute Mute Disable captions Enable captions…" at bounding box center [608, 302] width 1217 height 342
type input "88.84"
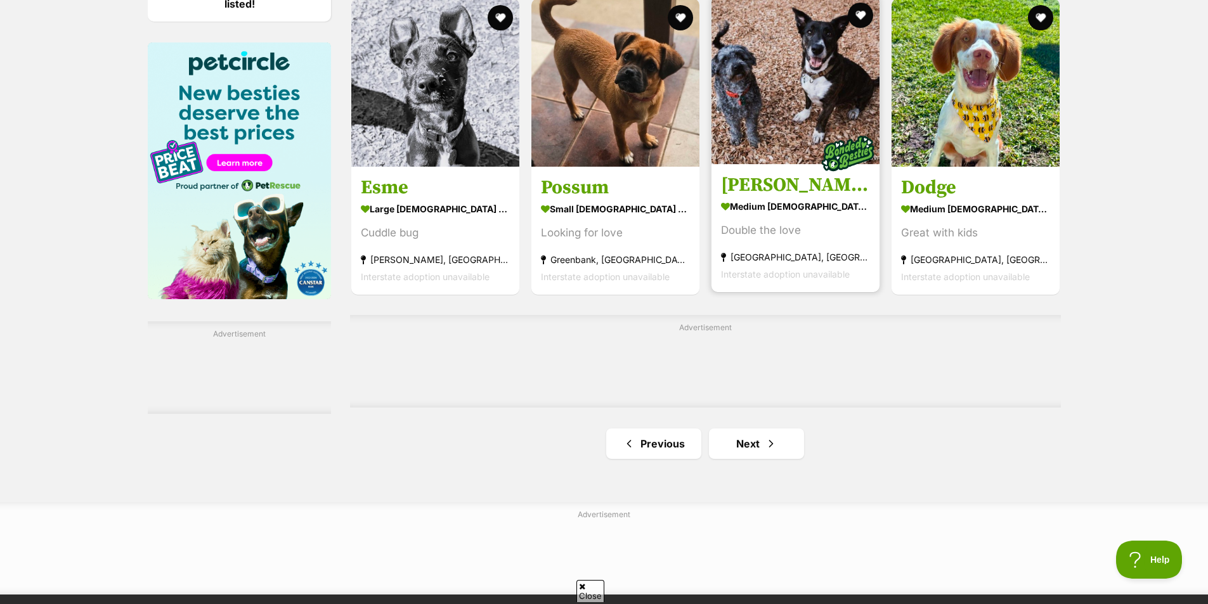
scroll to position [1902, 0]
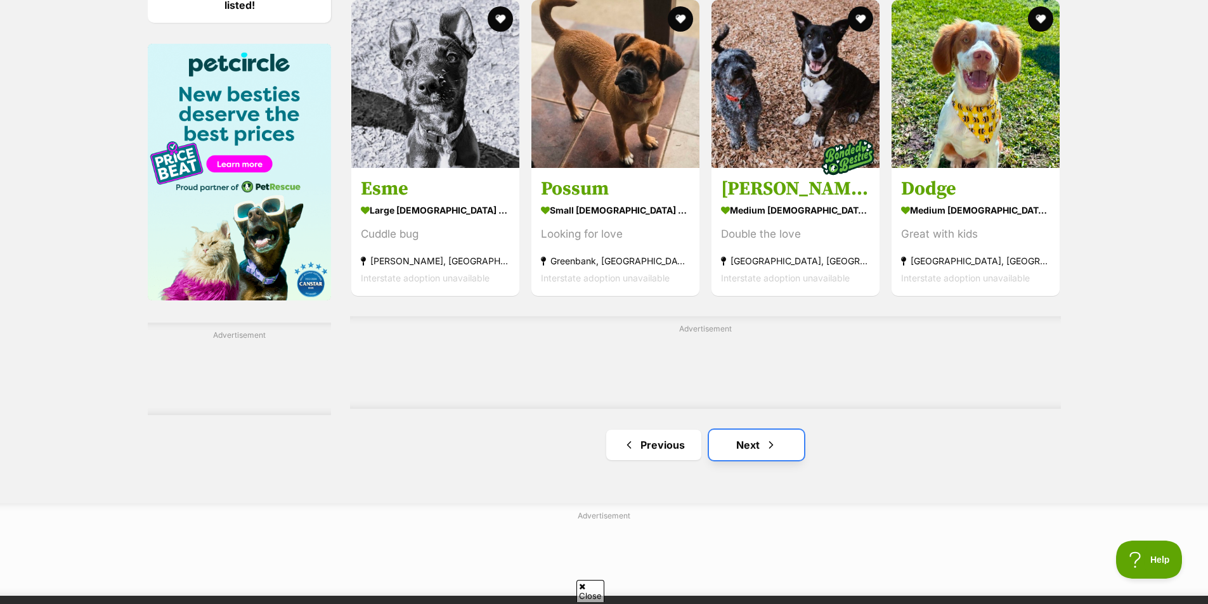
click at [746, 451] on link "Next" at bounding box center [756, 445] width 95 height 30
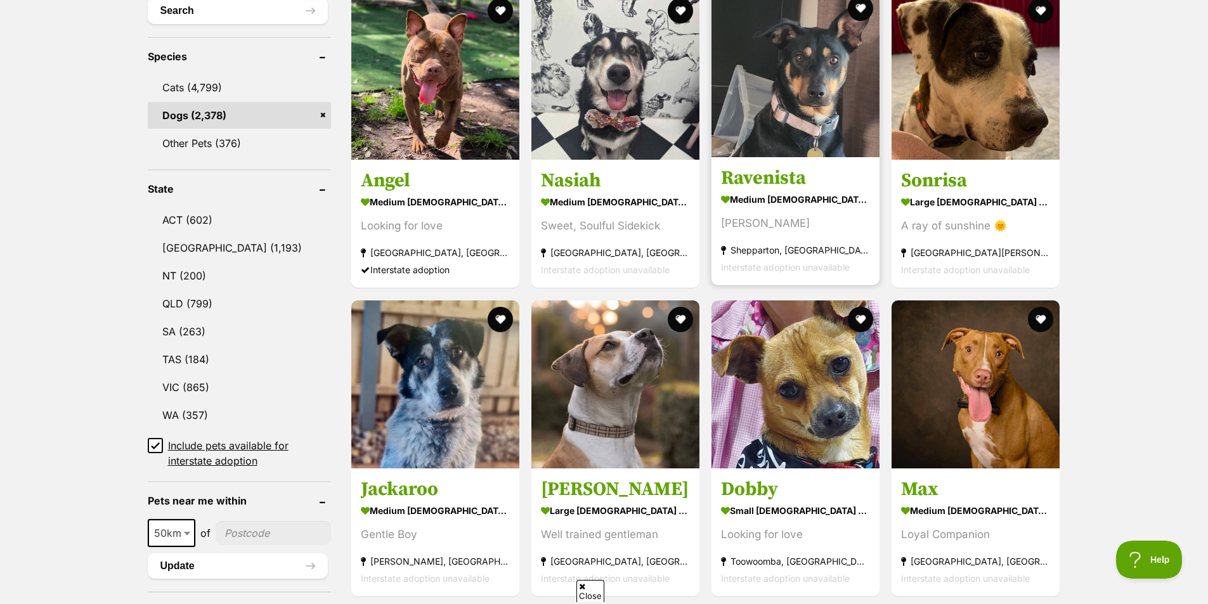
scroll to position [507, 0]
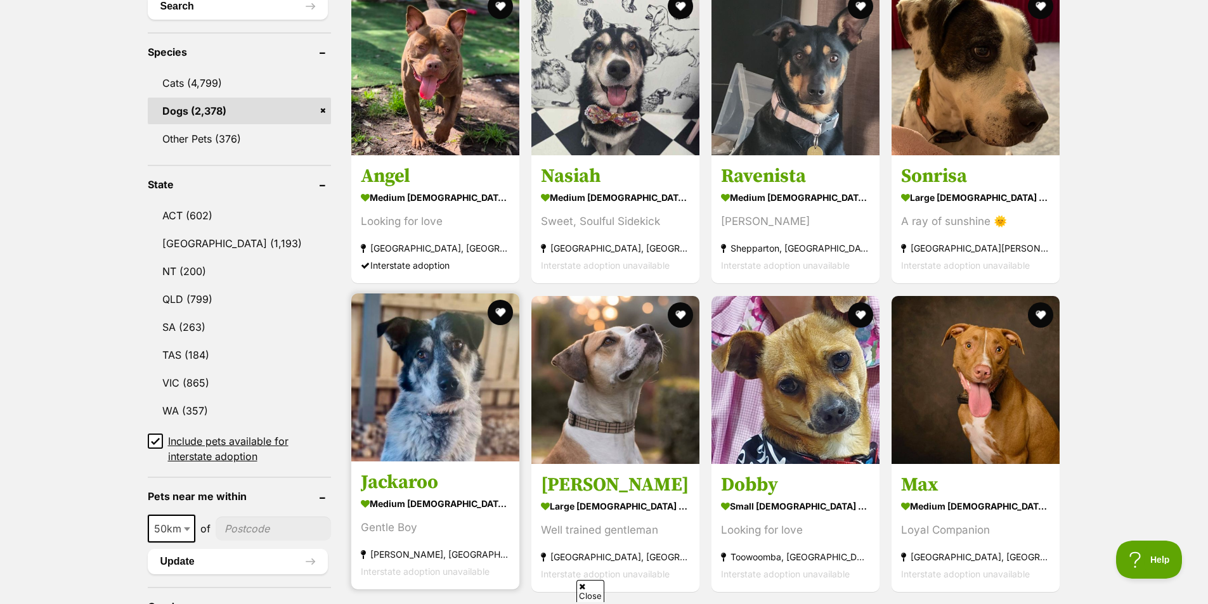
click at [440, 433] on img at bounding box center [435, 378] width 168 height 168
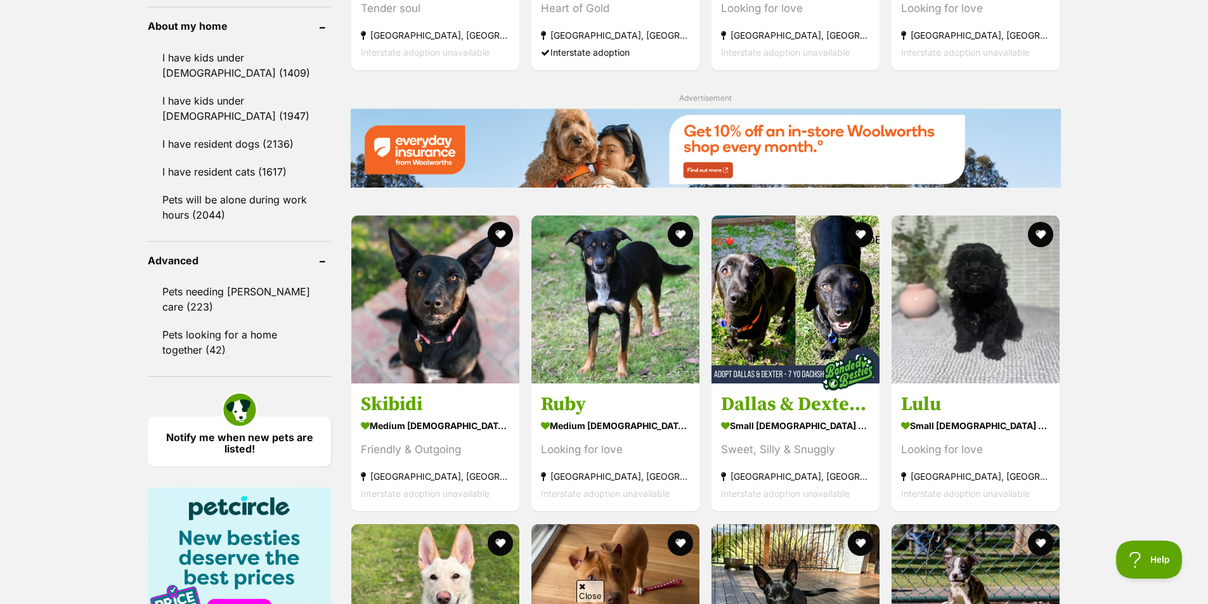
scroll to position [1522, 0]
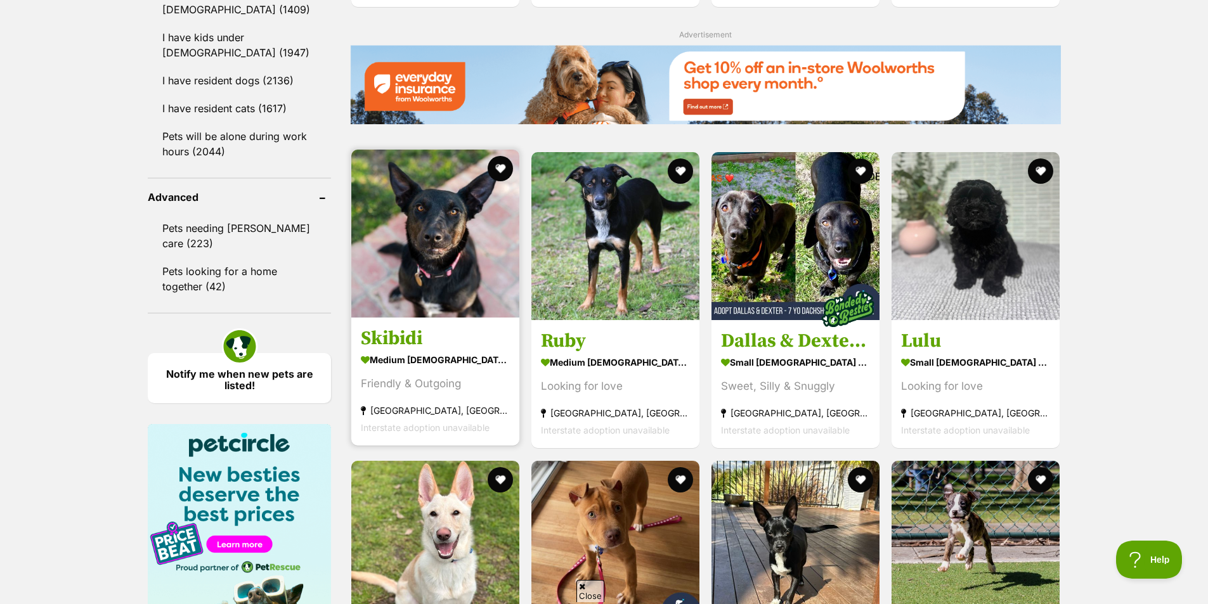
click at [472, 395] on section "medium female Dog Friendly & Outgoing Montrose, VIC Interstate adoption unavail…" at bounding box center [435, 394] width 149 height 86
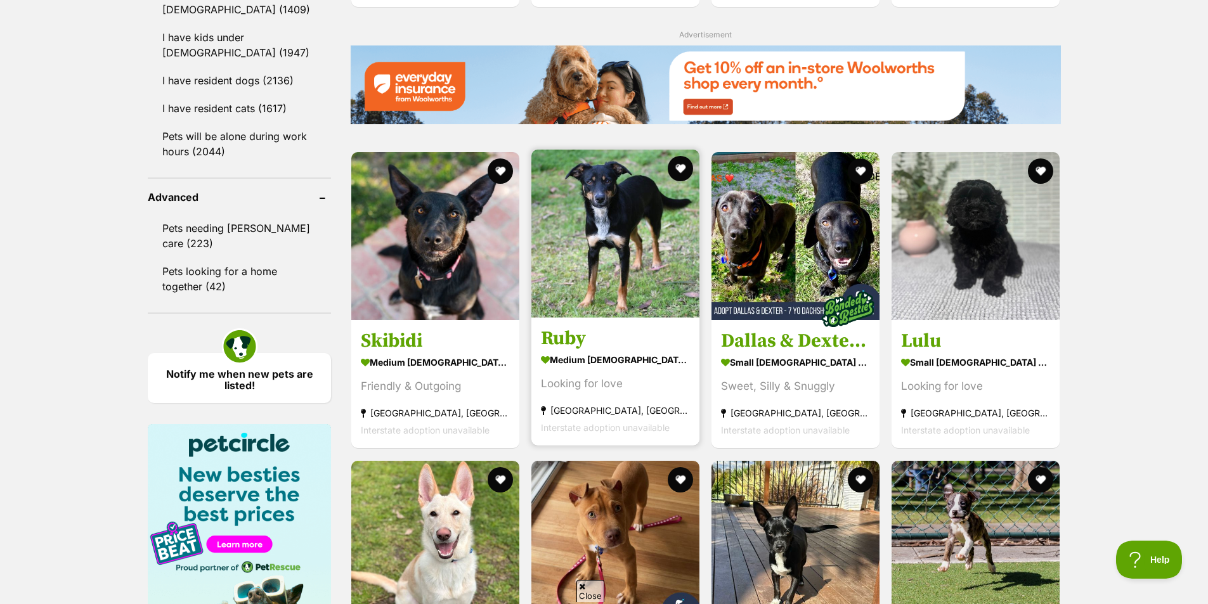
click at [621, 372] on section "medium female Dog Looking for love Bega, NSW Interstate adoption unavailable" at bounding box center [615, 394] width 149 height 86
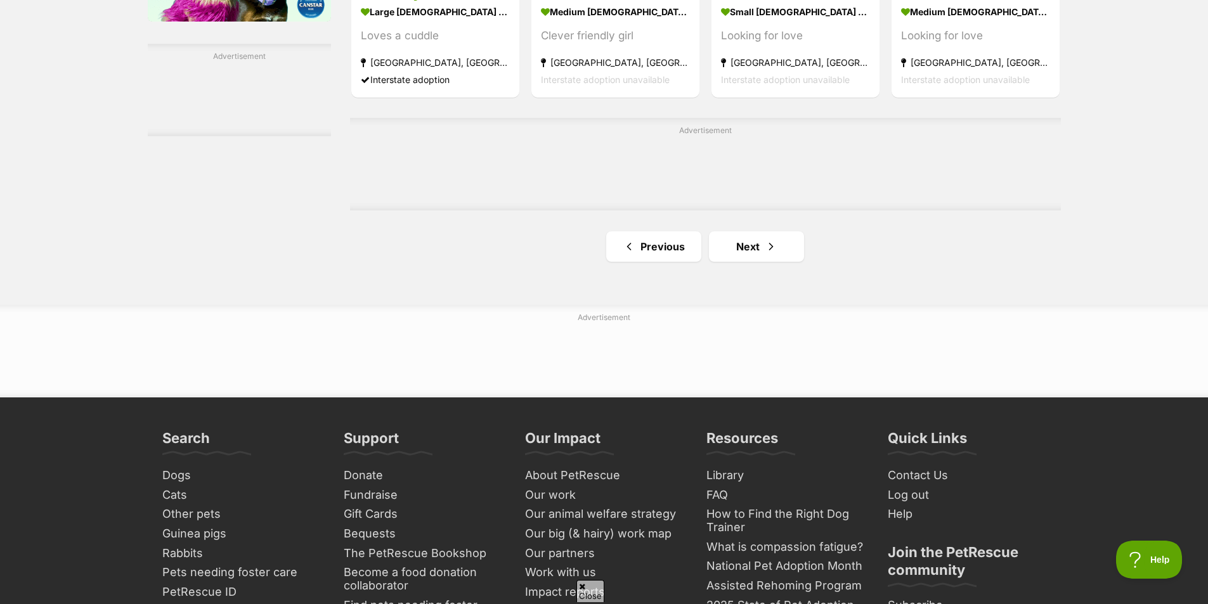
scroll to position [2219, 0]
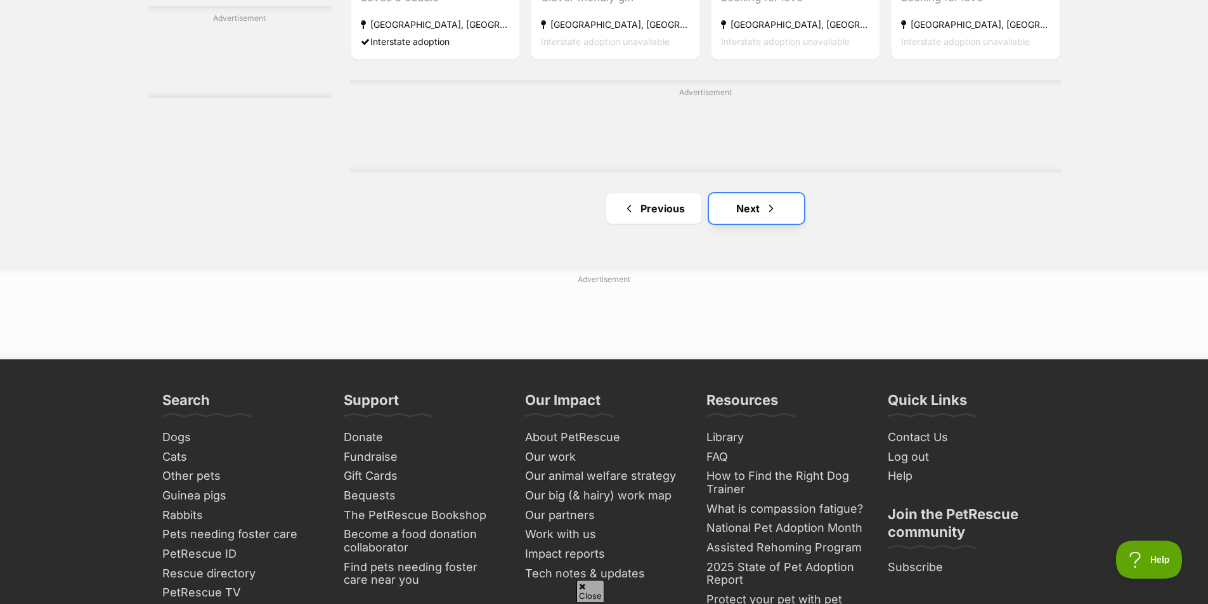
click at [761, 196] on link "Next" at bounding box center [756, 208] width 95 height 30
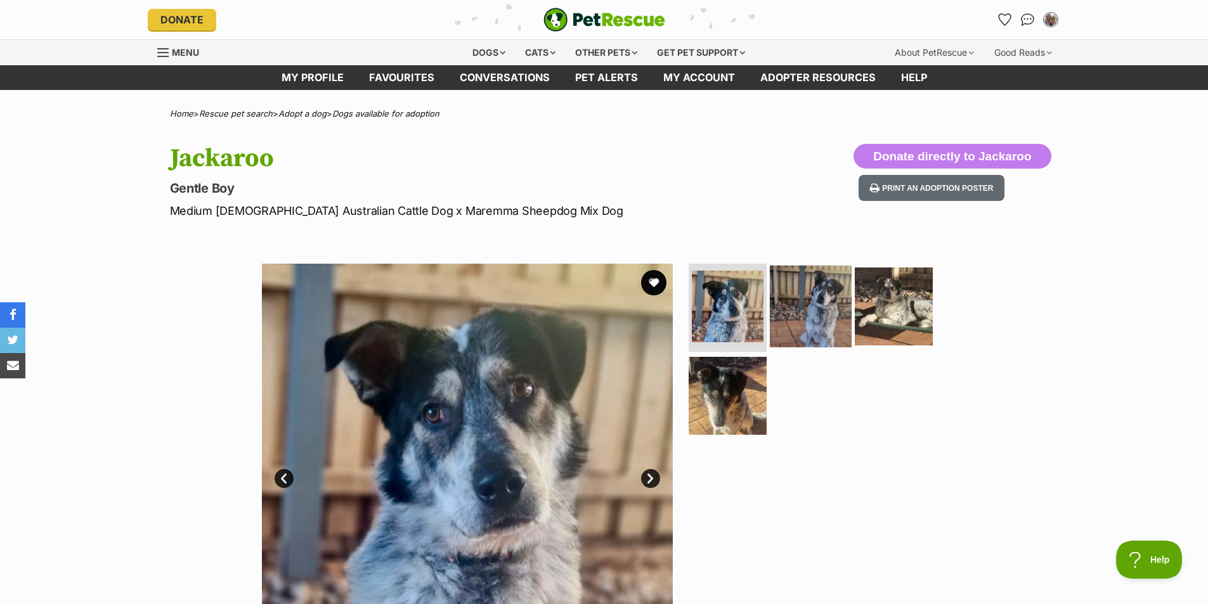
click at [827, 325] on img at bounding box center [811, 306] width 82 height 82
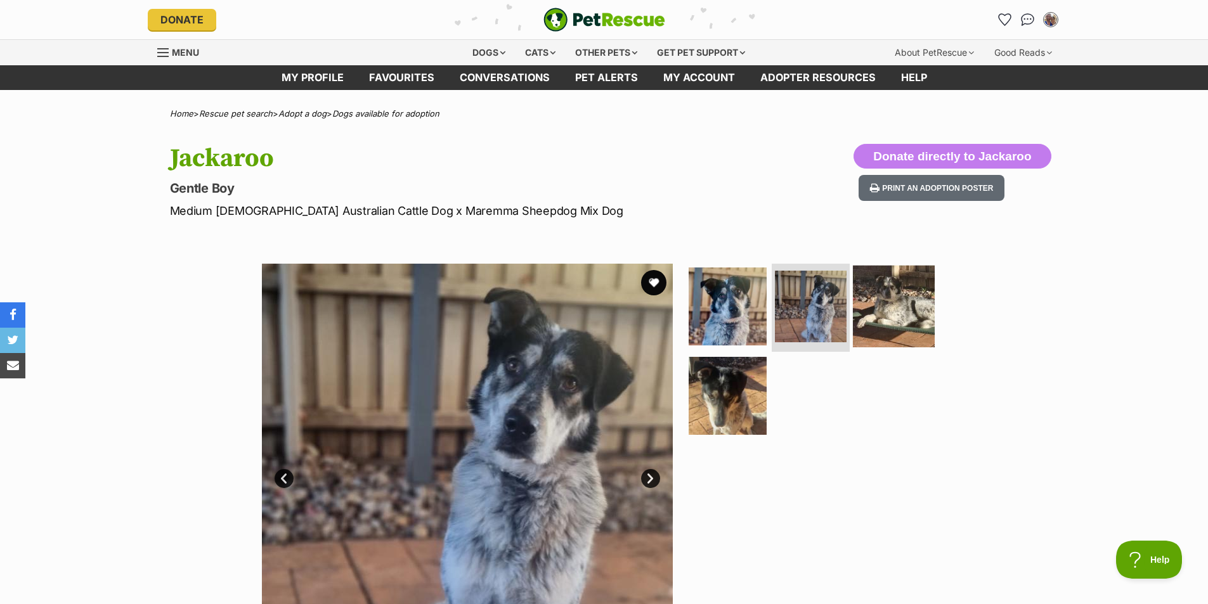
click at [898, 307] on img at bounding box center [894, 306] width 82 height 82
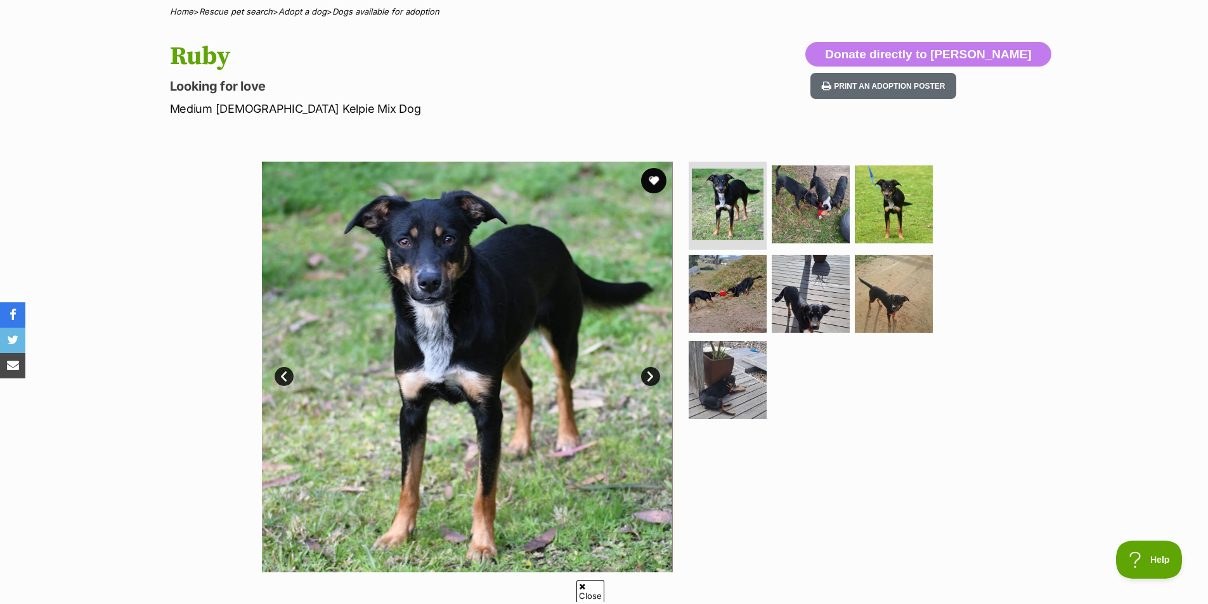
scroll to position [190, 0]
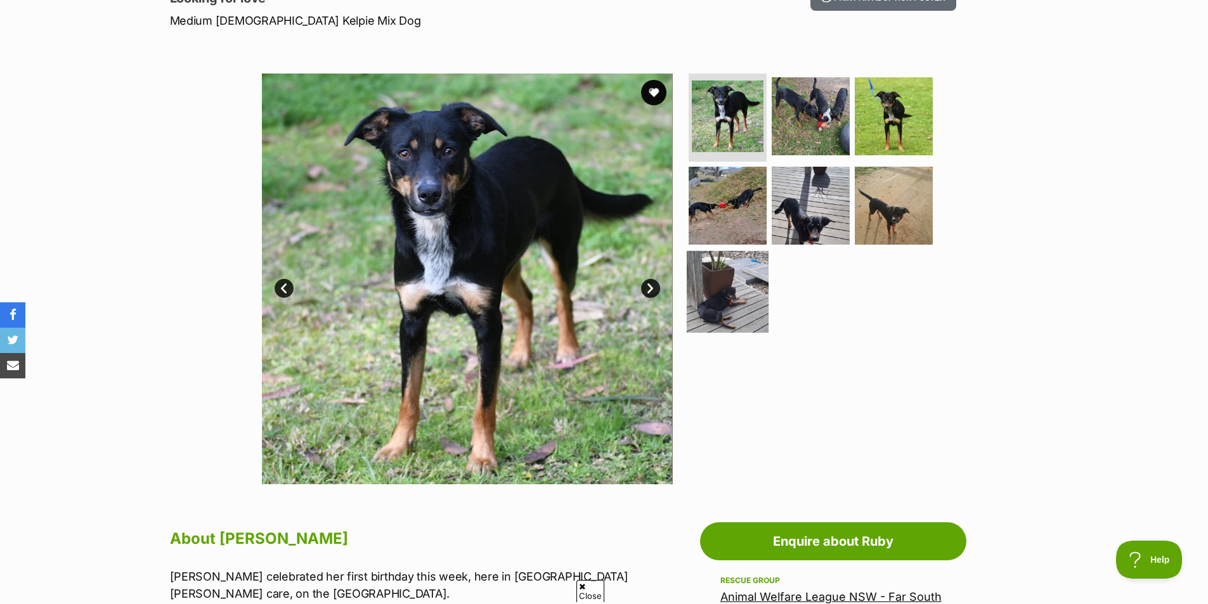
click at [701, 320] on img at bounding box center [728, 292] width 82 height 82
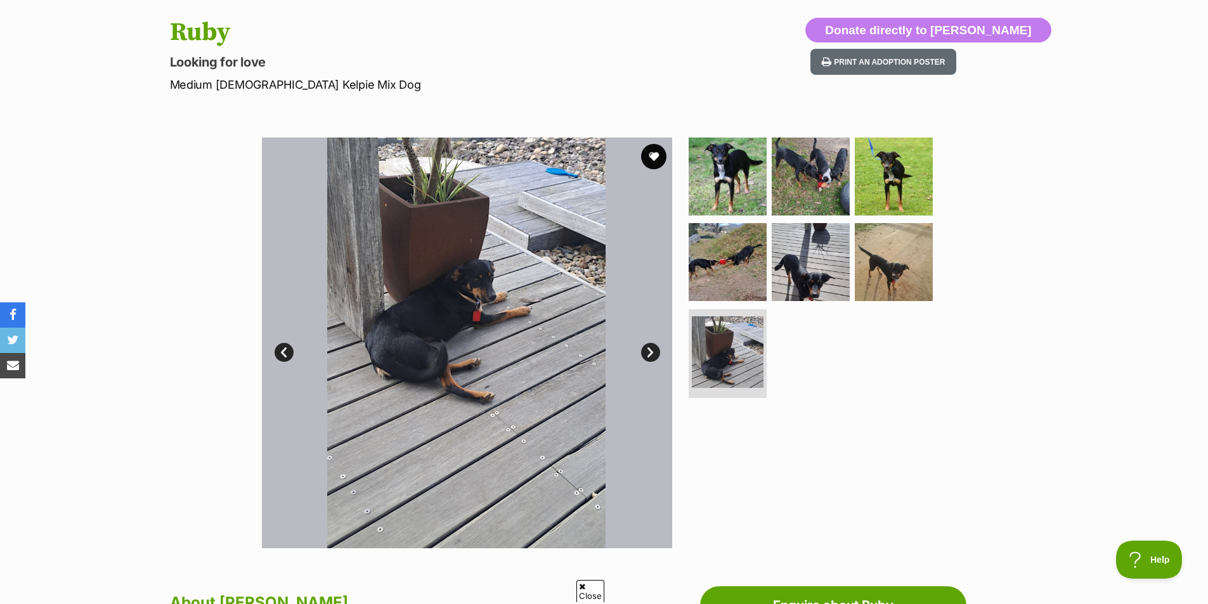
scroll to position [63, 0]
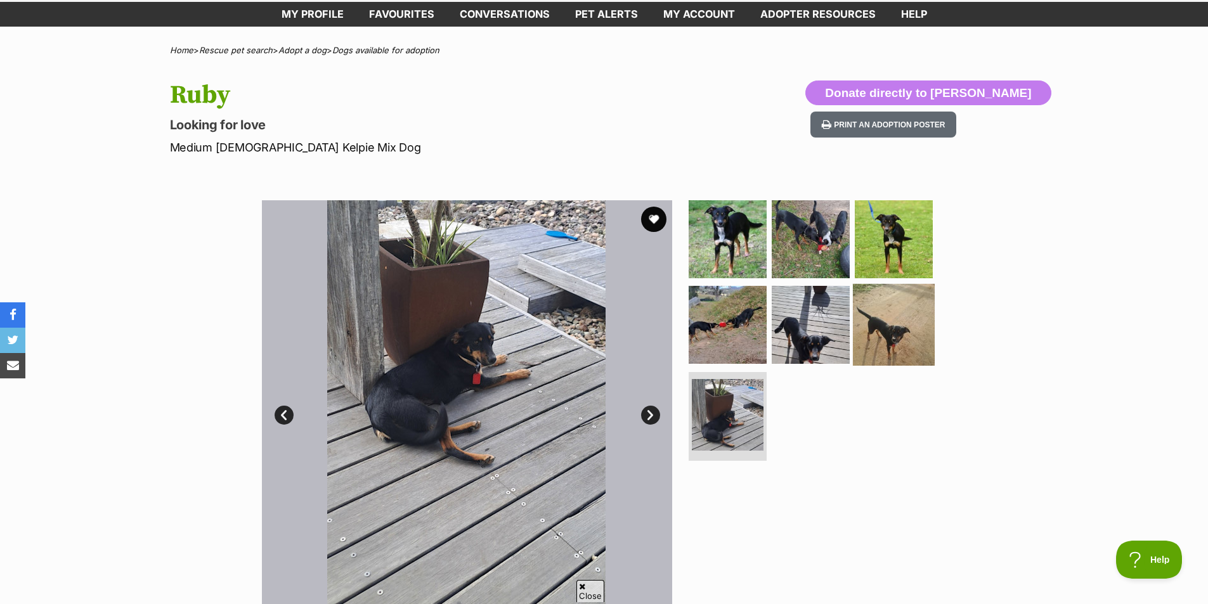
click at [858, 332] on img at bounding box center [894, 325] width 82 height 82
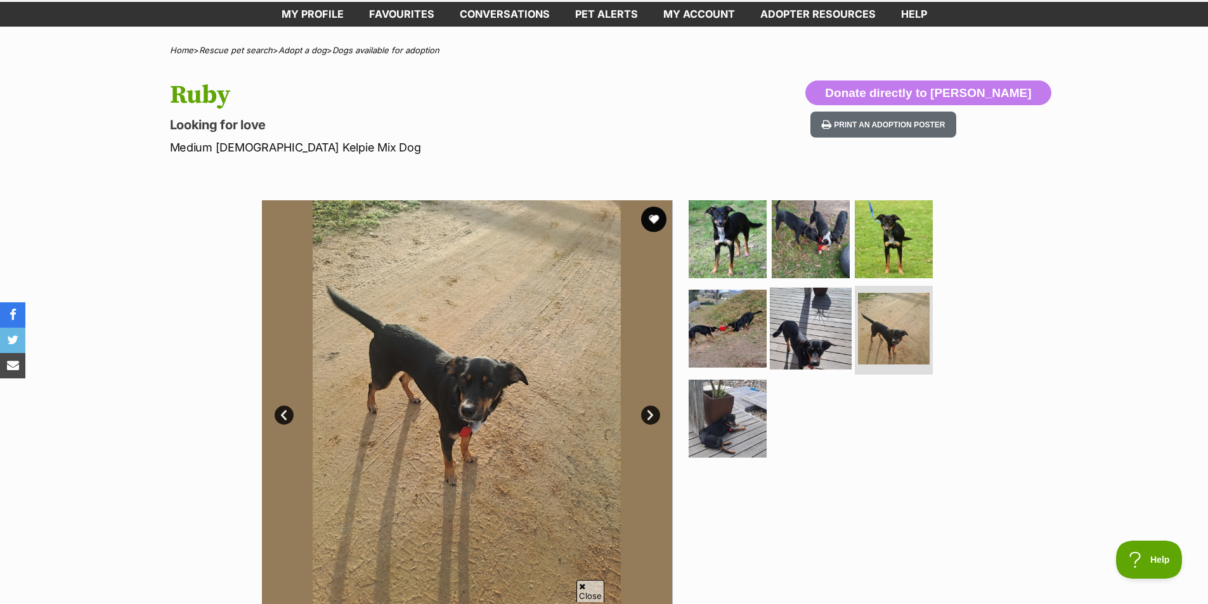
click at [837, 323] on img at bounding box center [811, 329] width 82 height 82
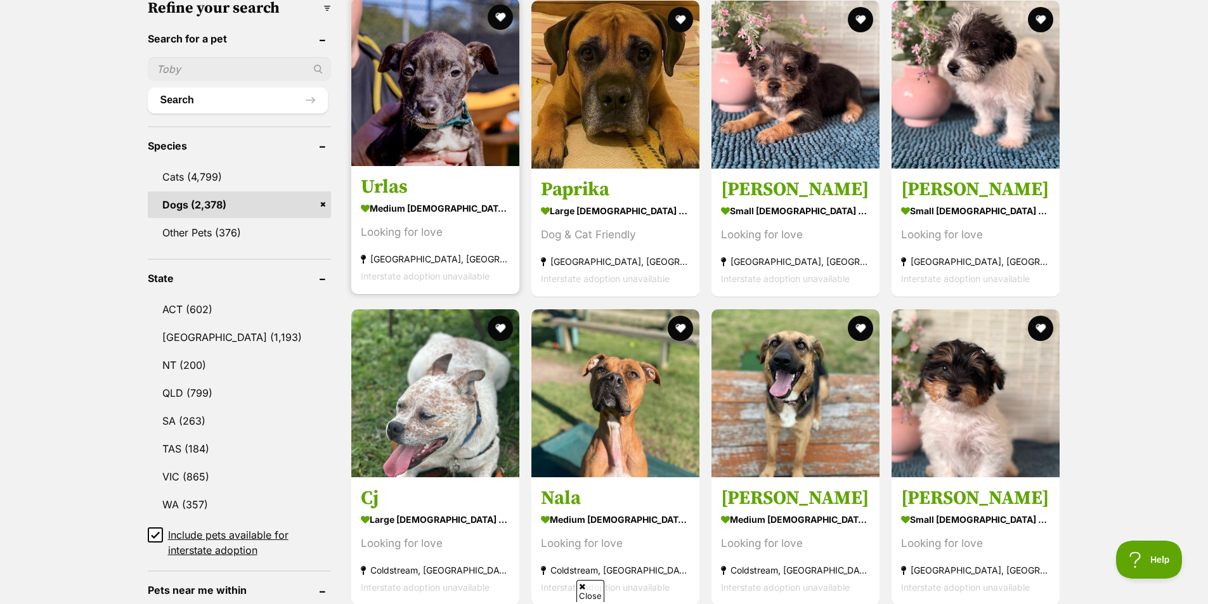
scroll to position [380, 0]
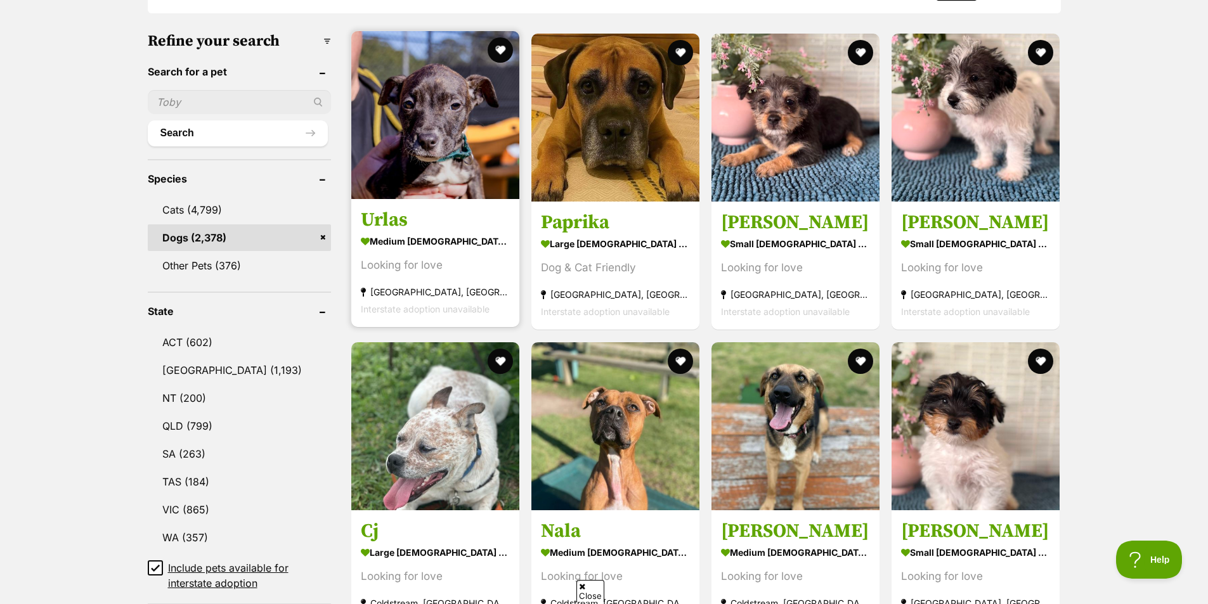
click at [418, 231] on link "Urlas medium female Dog Looking for love Kemps Creek, NSW Interstate adoption u…" at bounding box center [435, 263] width 168 height 129
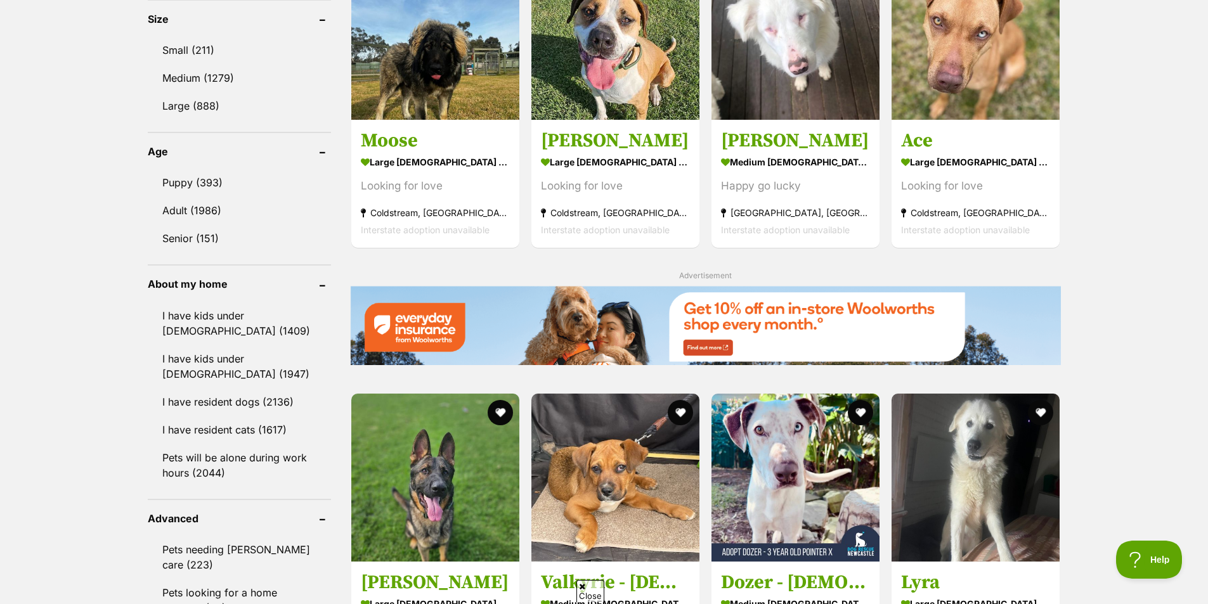
scroll to position [1205, 0]
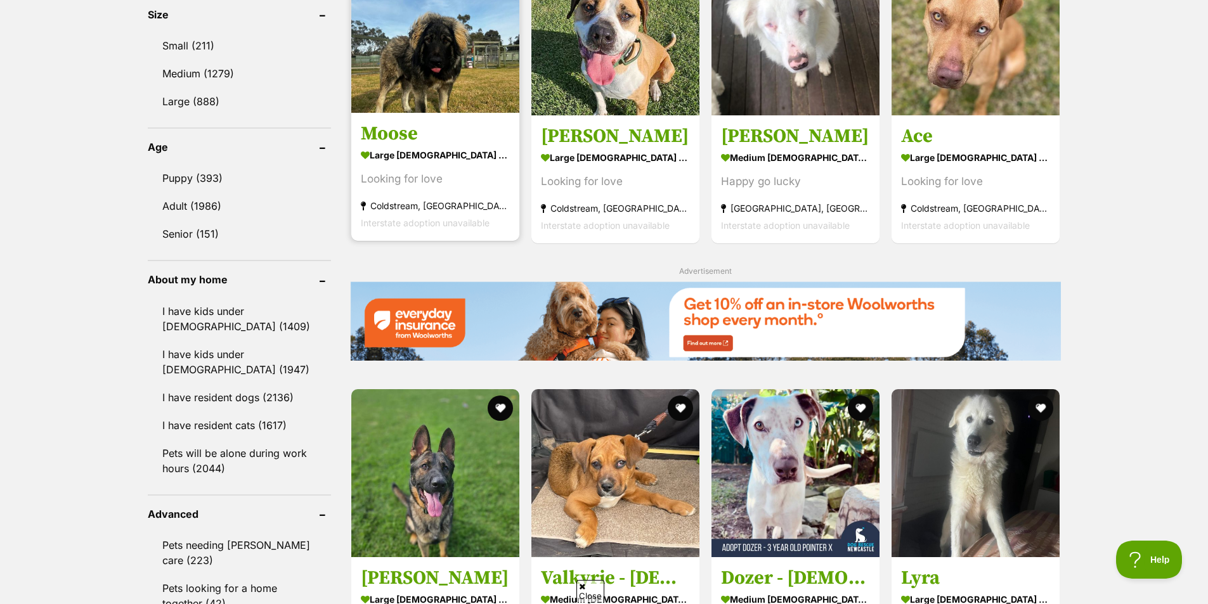
click at [425, 85] on img at bounding box center [435, 29] width 168 height 168
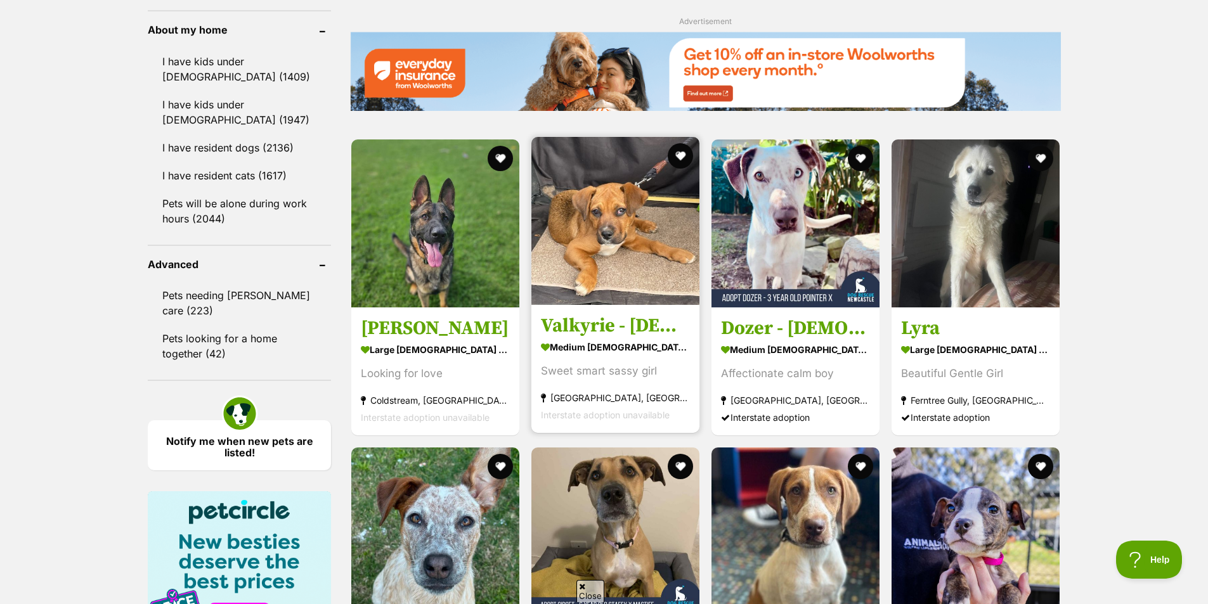
scroll to position [1458, 0]
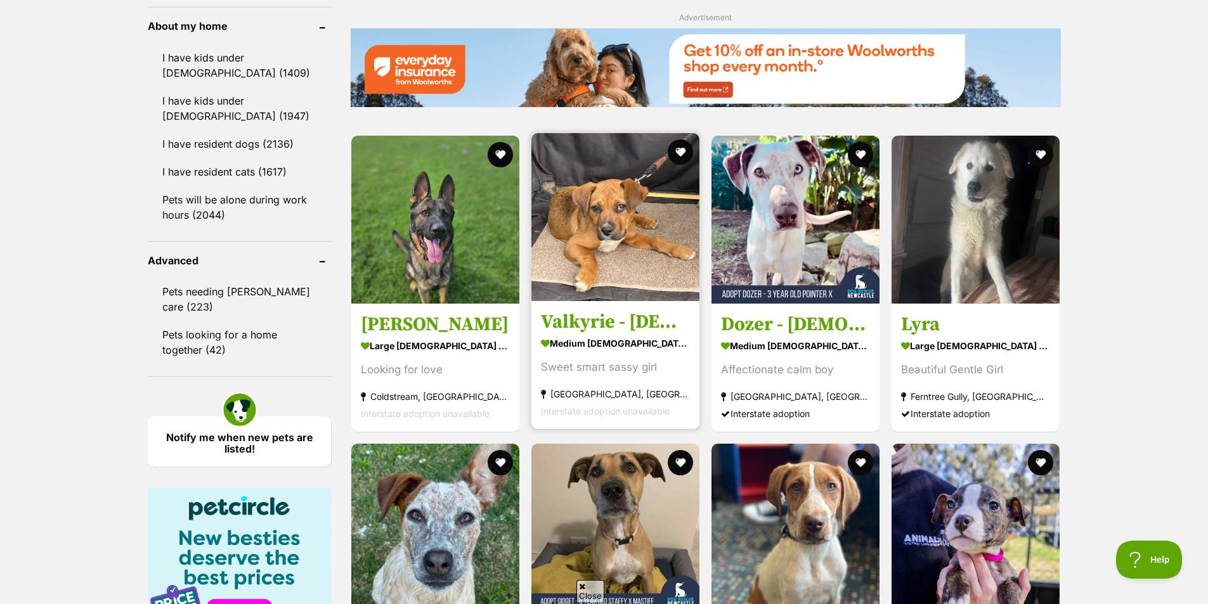
click at [648, 235] on img at bounding box center [615, 217] width 168 height 168
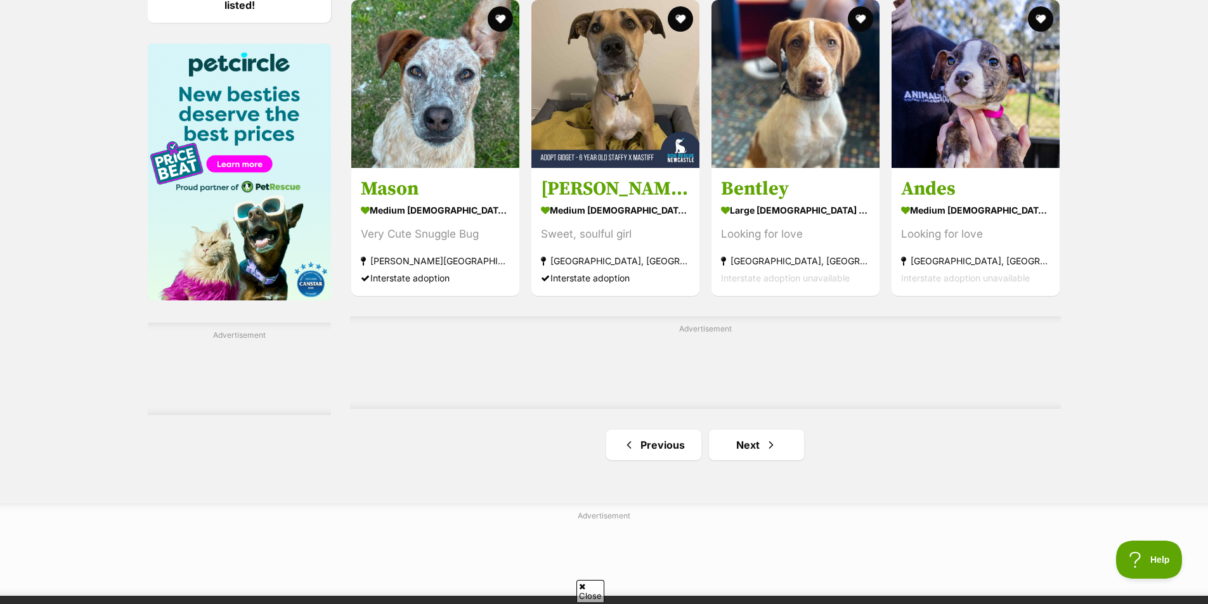
scroll to position [1838, 0]
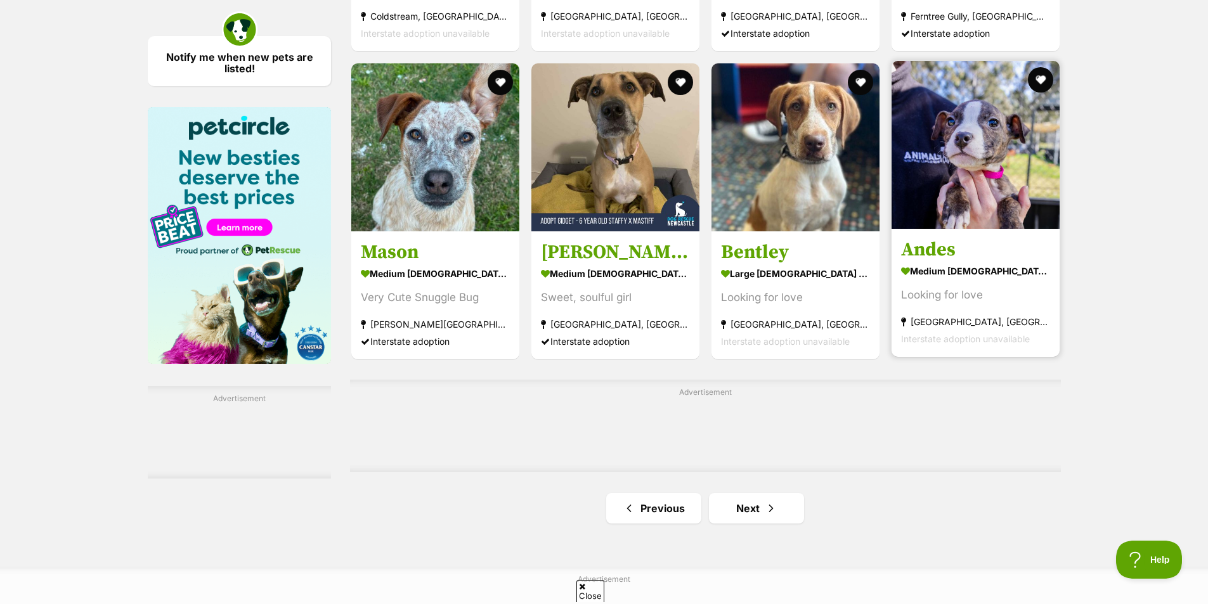
click at [970, 317] on section "medium male Dog Looking for love Kemps Creek, NSW Interstate adoption unavailab…" at bounding box center [975, 305] width 149 height 86
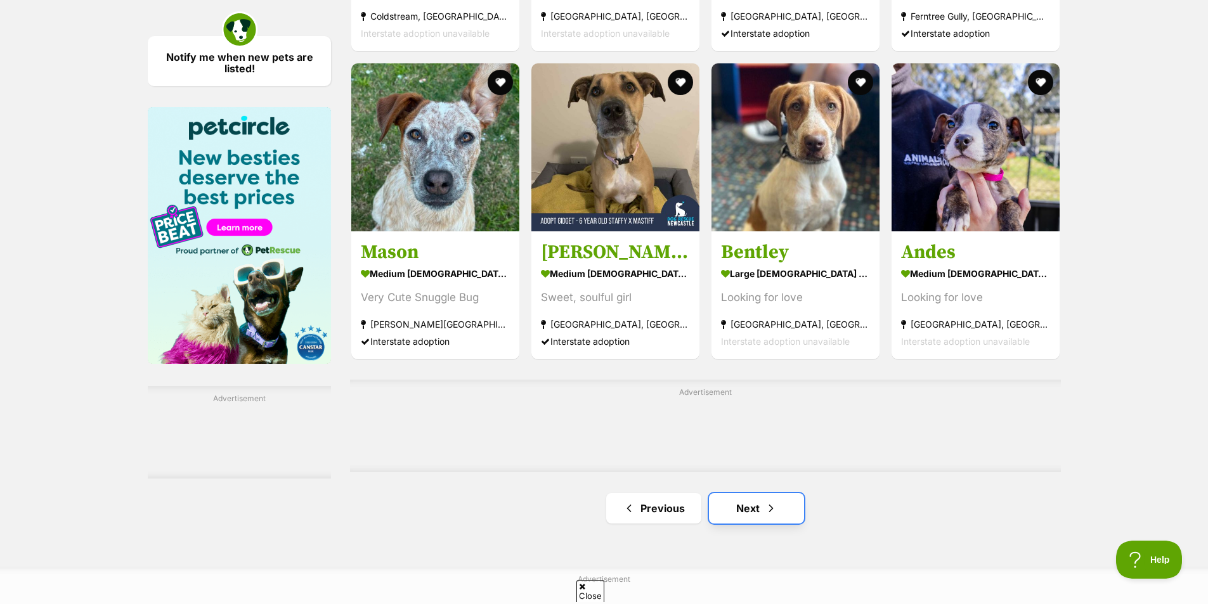
click at [756, 514] on link "Next" at bounding box center [756, 508] width 95 height 30
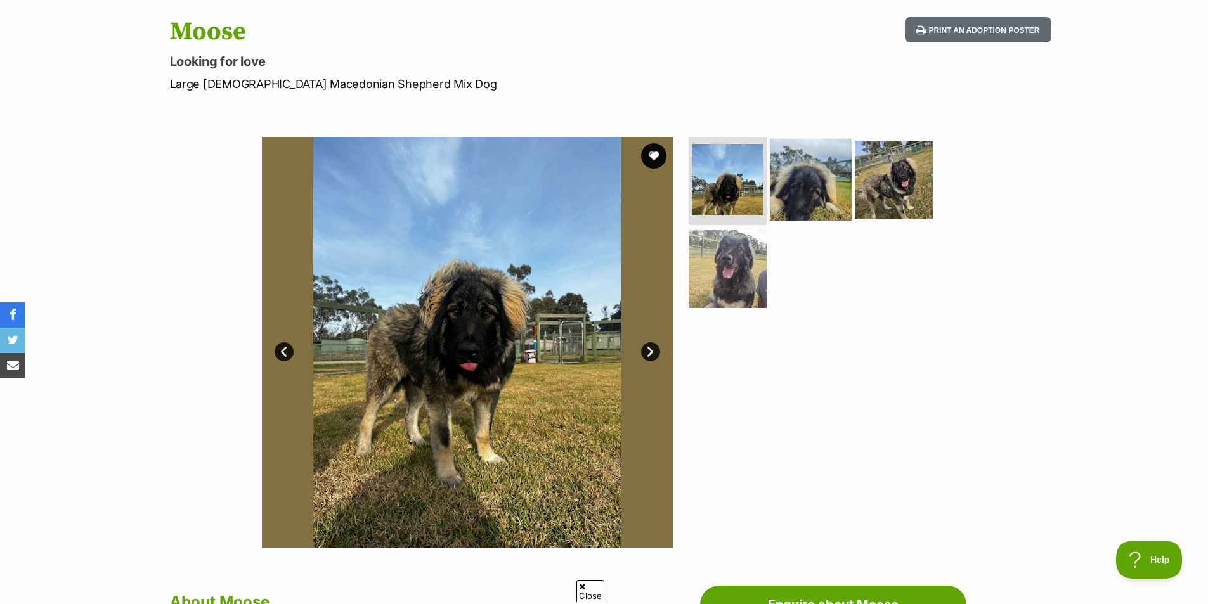
click at [778, 205] on img at bounding box center [811, 179] width 82 height 82
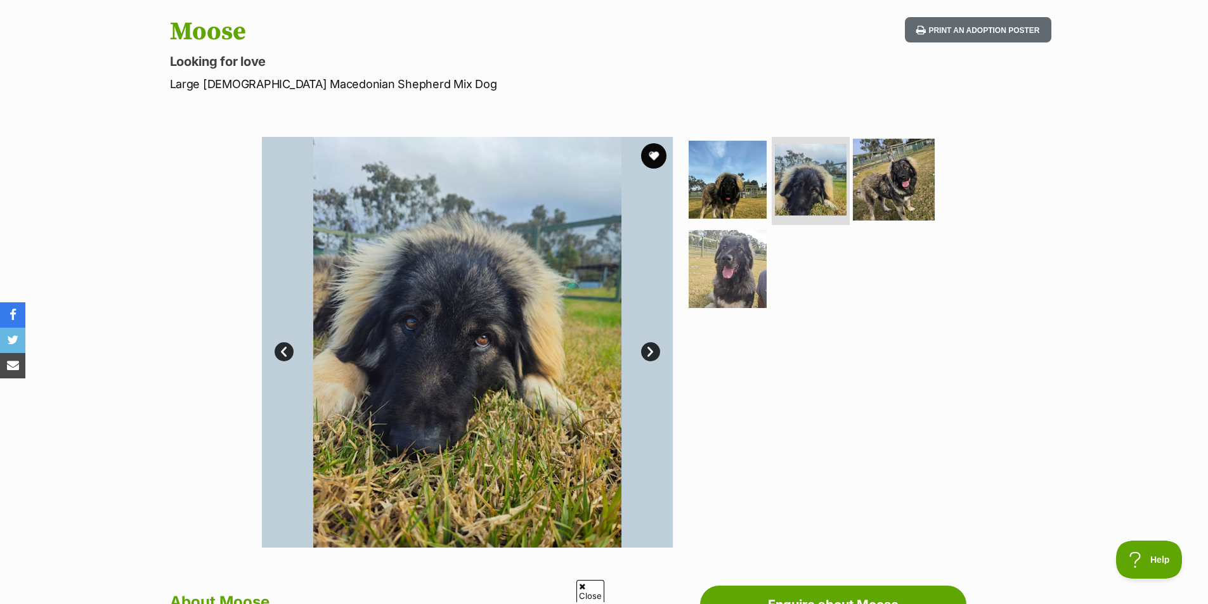
click at [877, 202] on img at bounding box center [894, 179] width 82 height 82
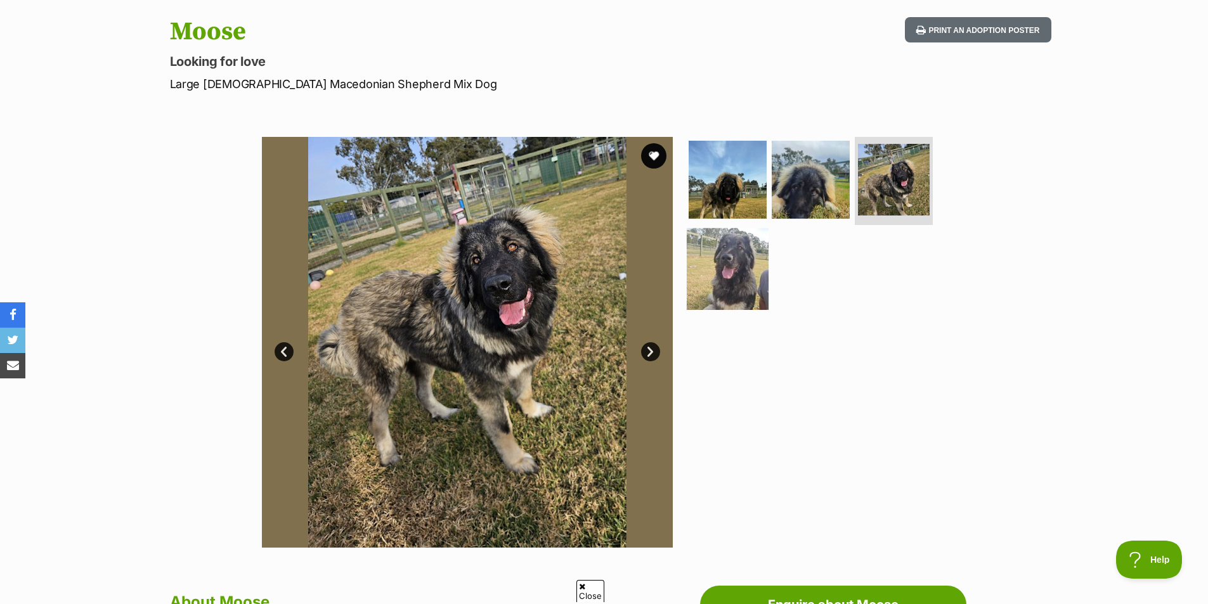
click at [730, 266] on img at bounding box center [728, 269] width 82 height 82
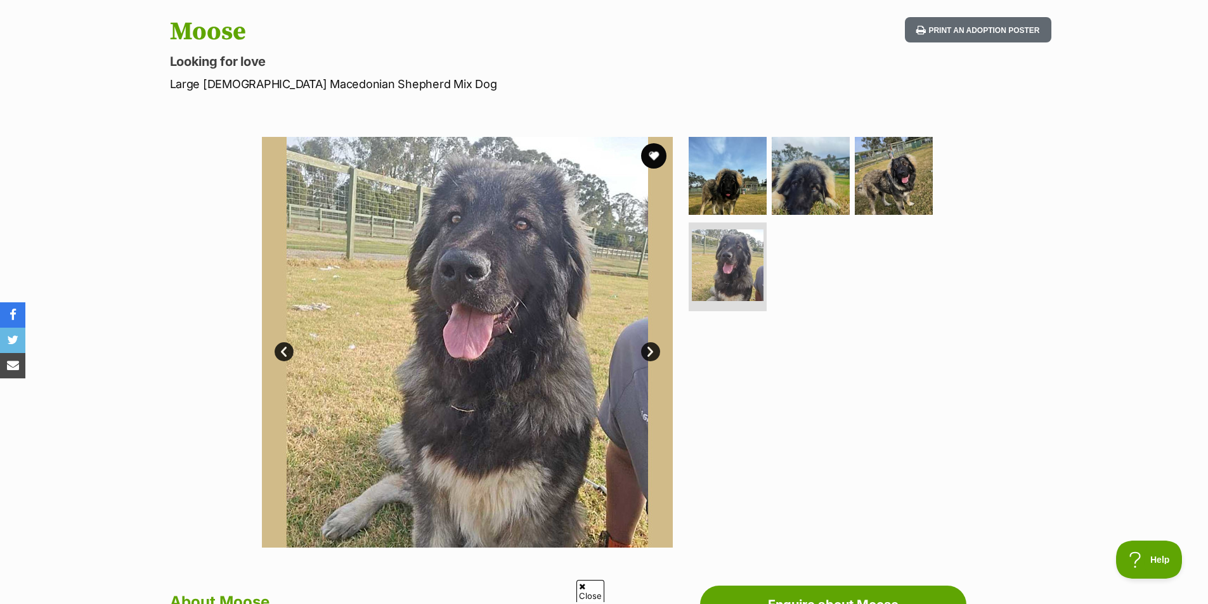
click at [650, 352] on link "Next" at bounding box center [650, 351] width 19 height 19
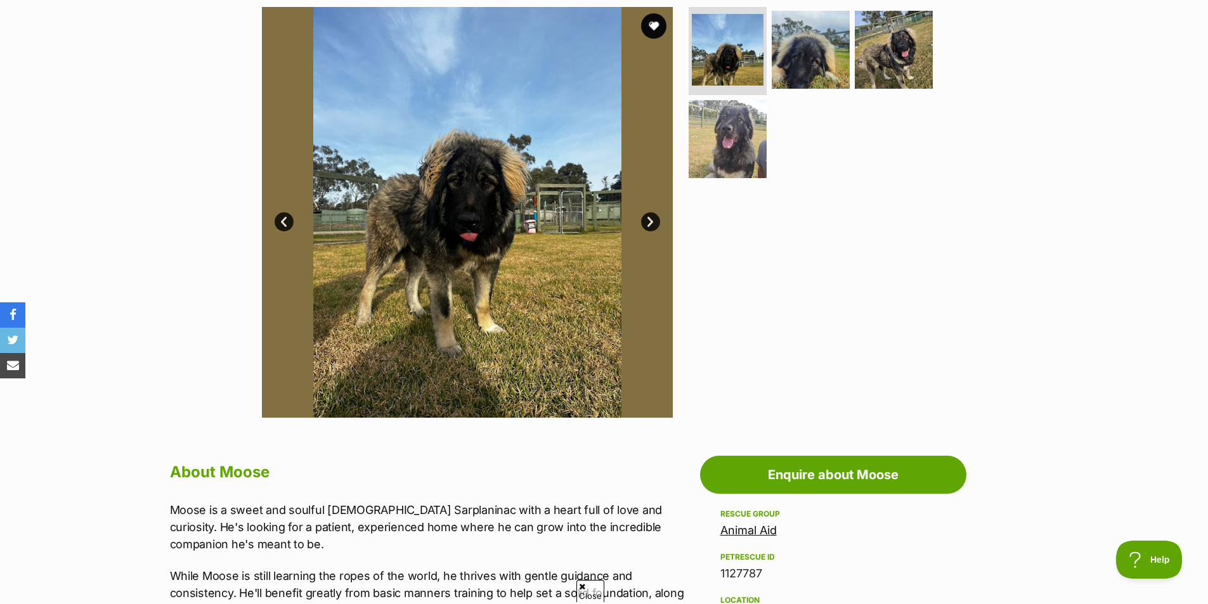
scroll to position [380, 0]
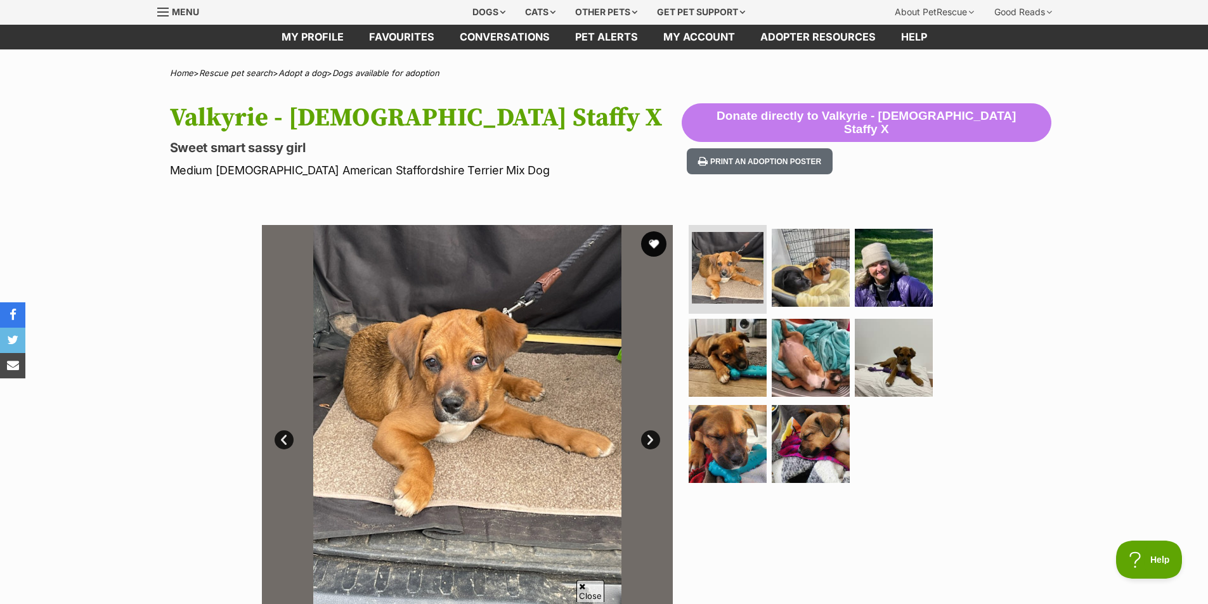
scroll to position [63, 0]
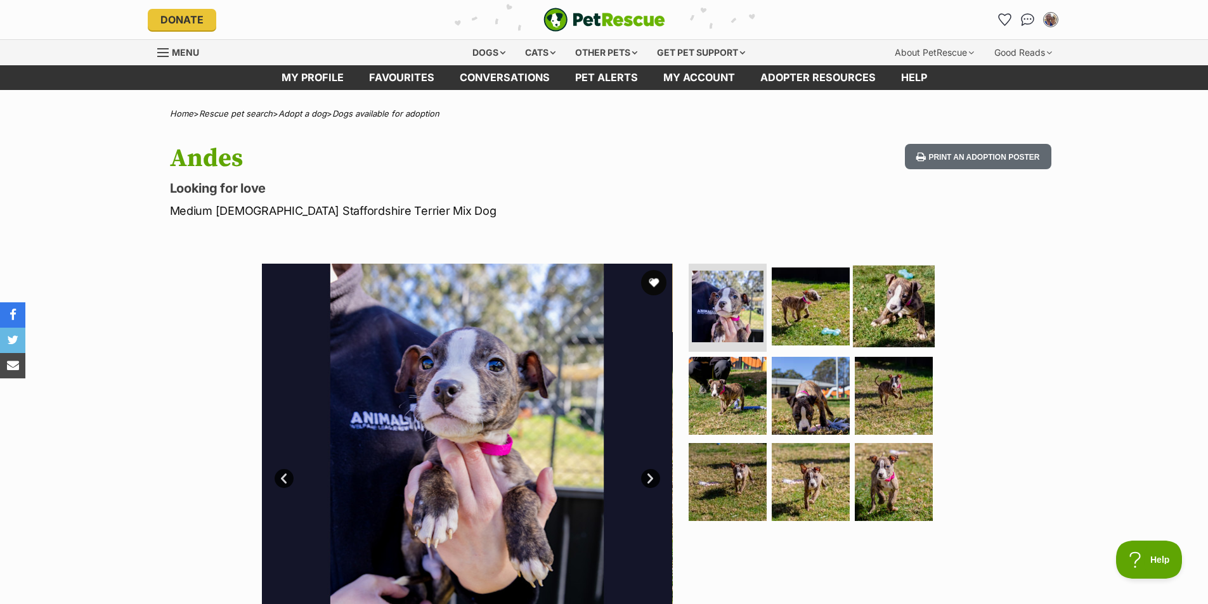
click at [890, 316] on img at bounding box center [894, 306] width 82 height 82
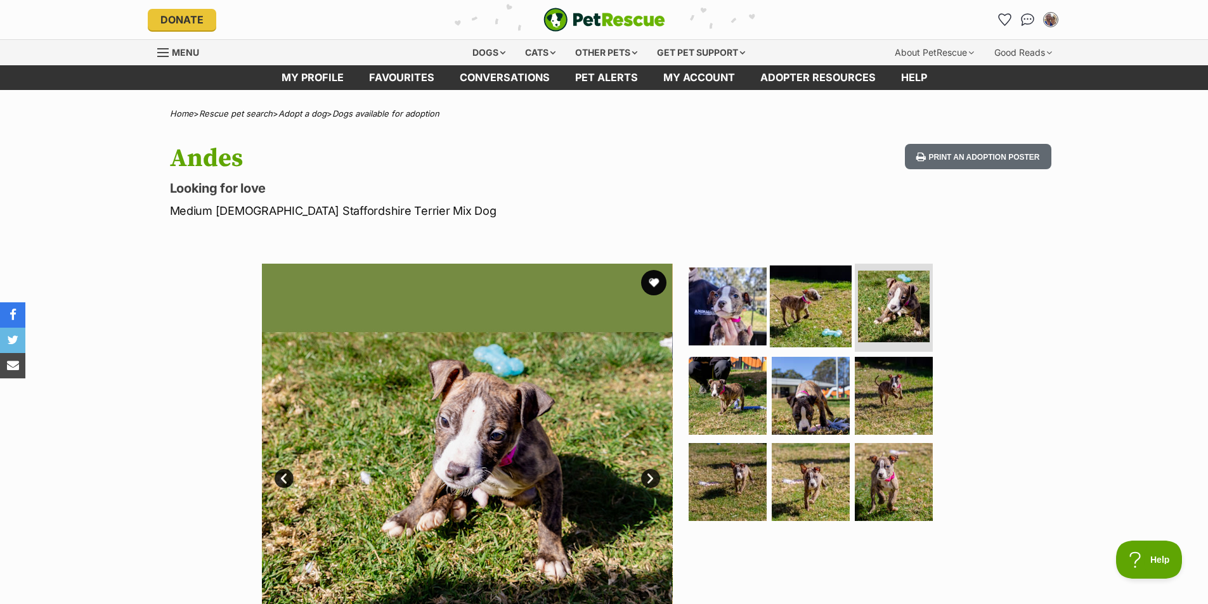
click at [817, 306] on img at bounding box center [811, 306] width 82 height 82
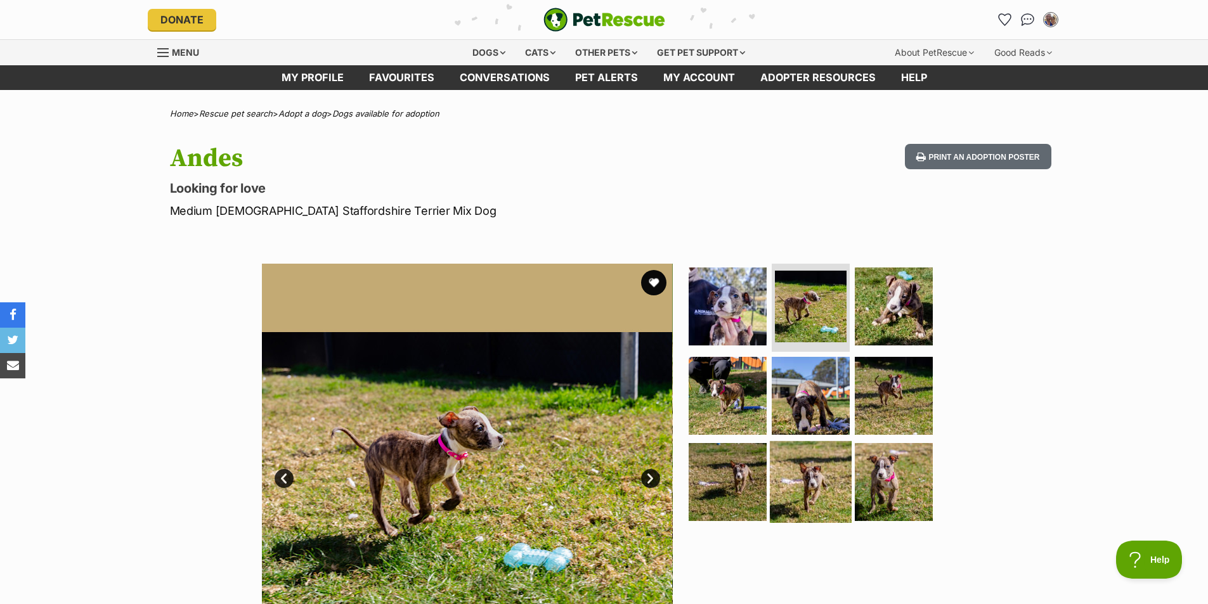
click at [800, 450] on img at bounding box center [811, 482] width 82 height 82
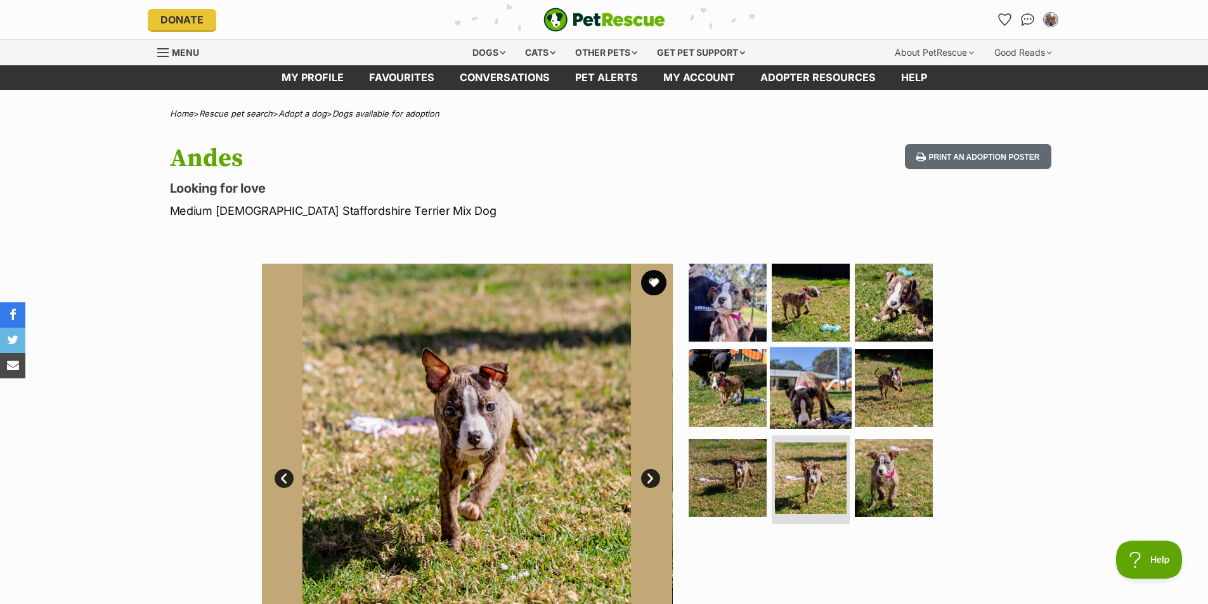
click at [799, 417] on img at bounding box center [811, 388] width 82 height 82
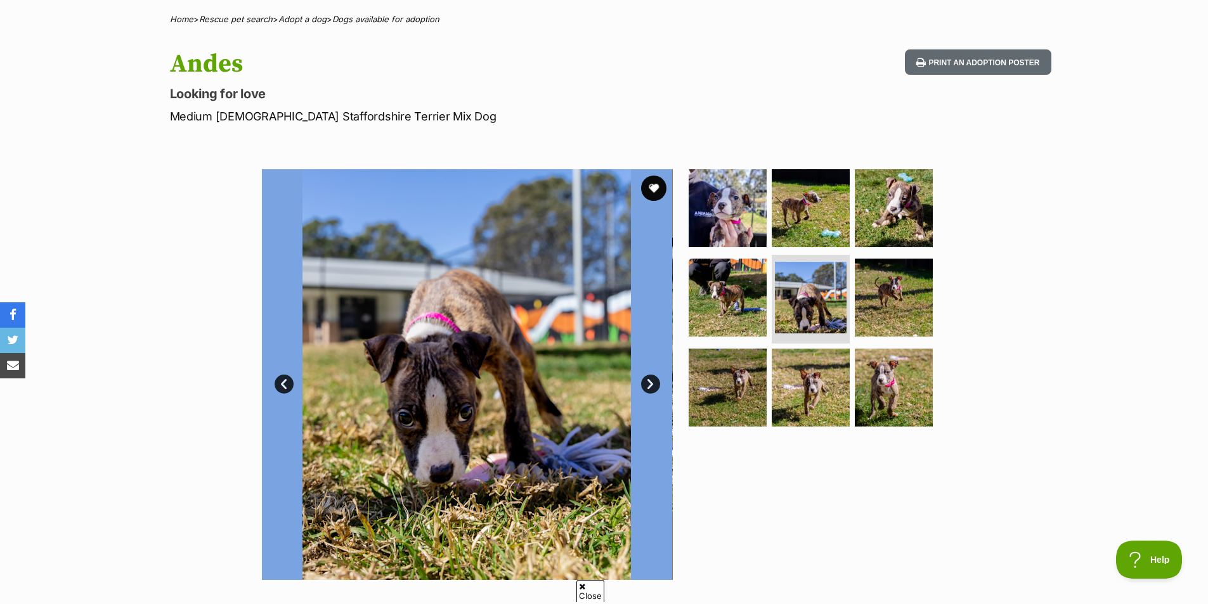
scroll to position [63, 0]
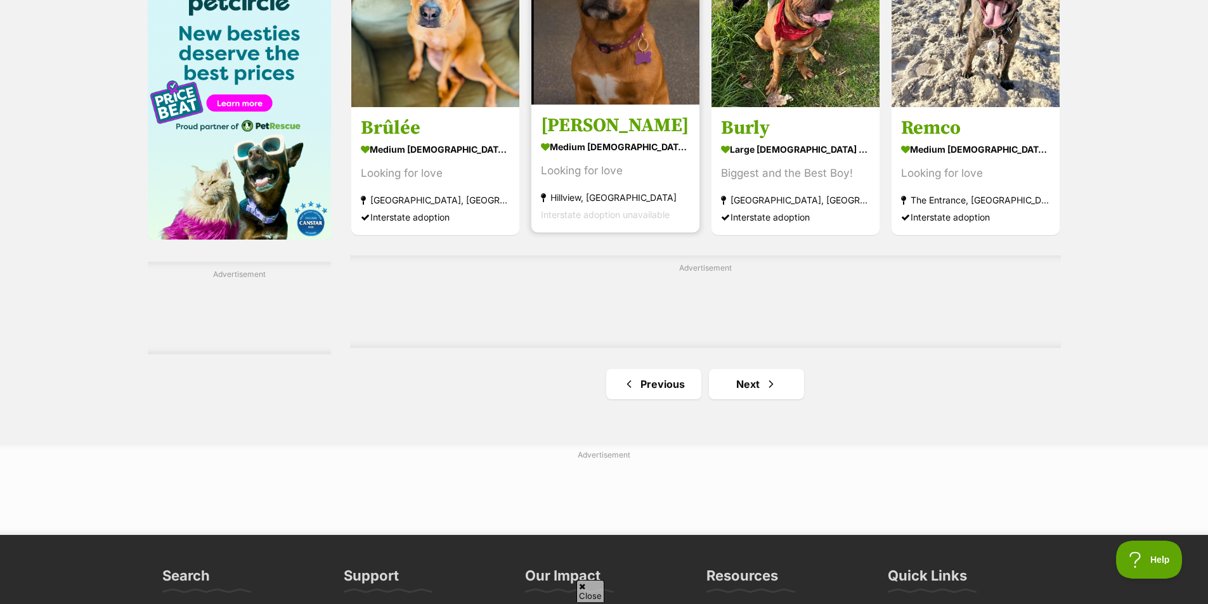
scroll to position [1965, 0]
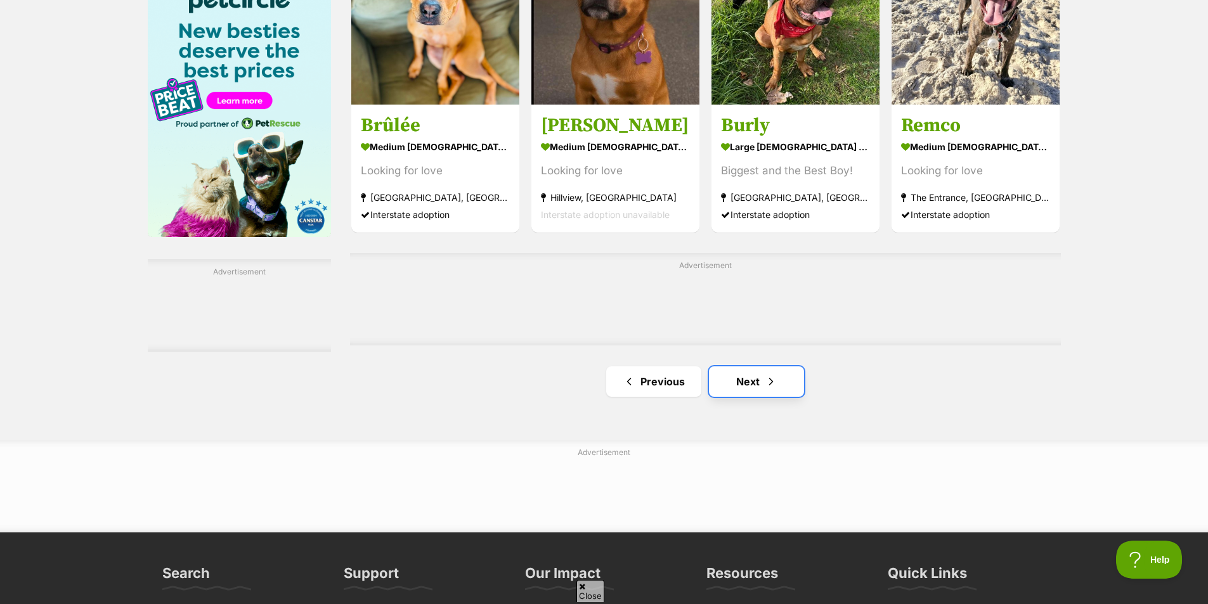
click at [742, 380] on link "Next" at bounding box center [756, 381] width 95 height 30
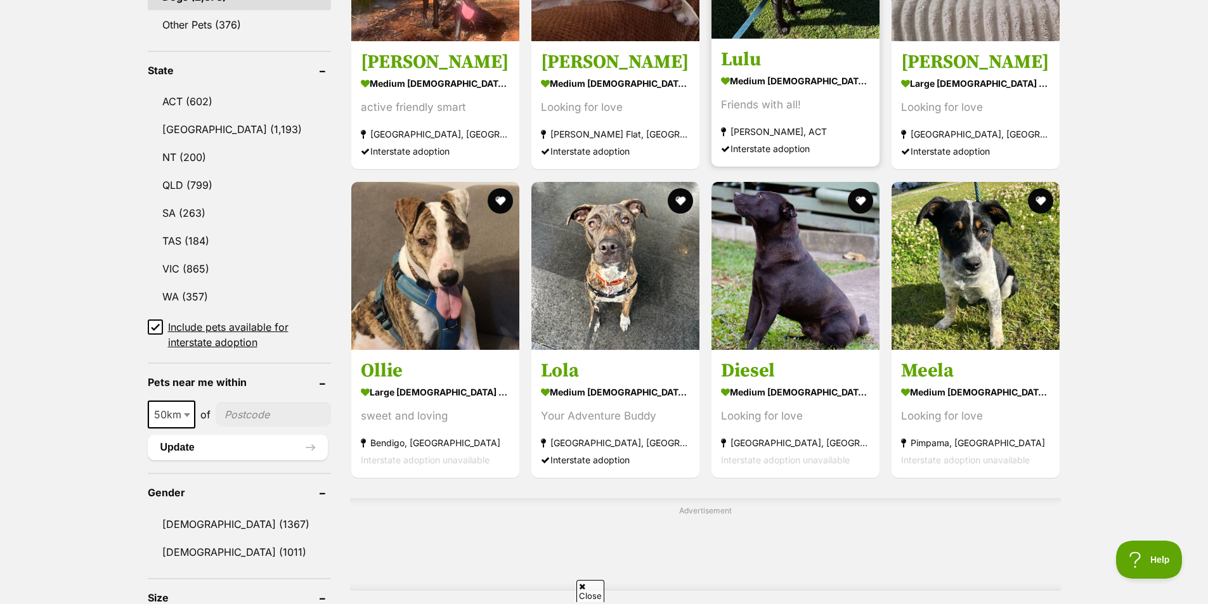
scroll to position [634, 0]
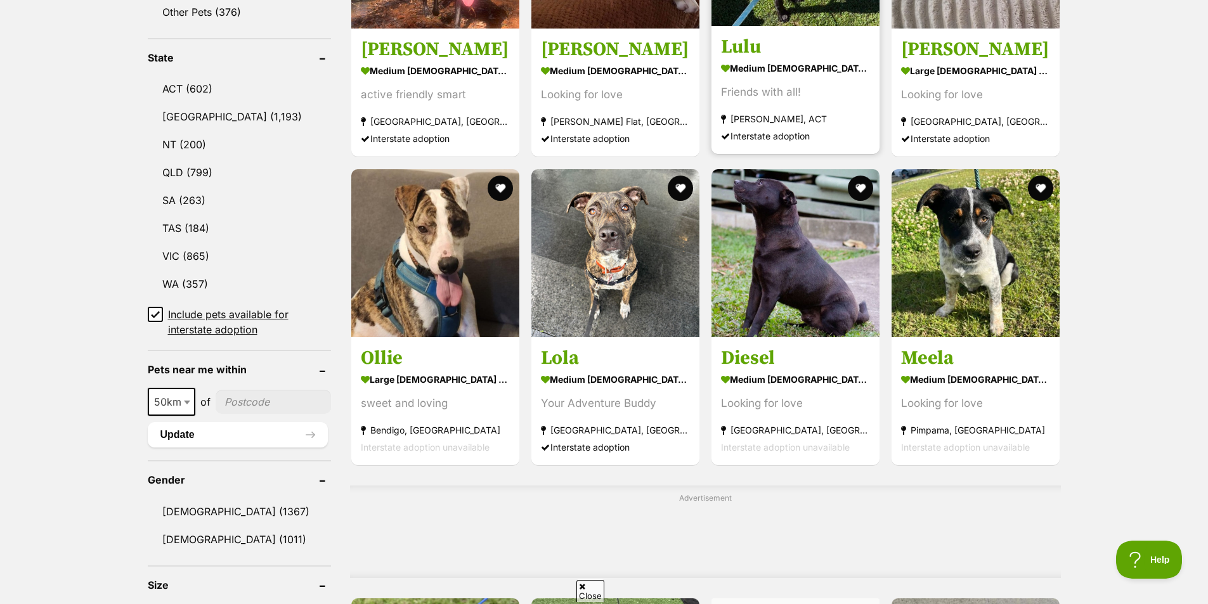
click at [804, 395] on div "Looking for love" at bounding box center [795, 403] width 149 height 17
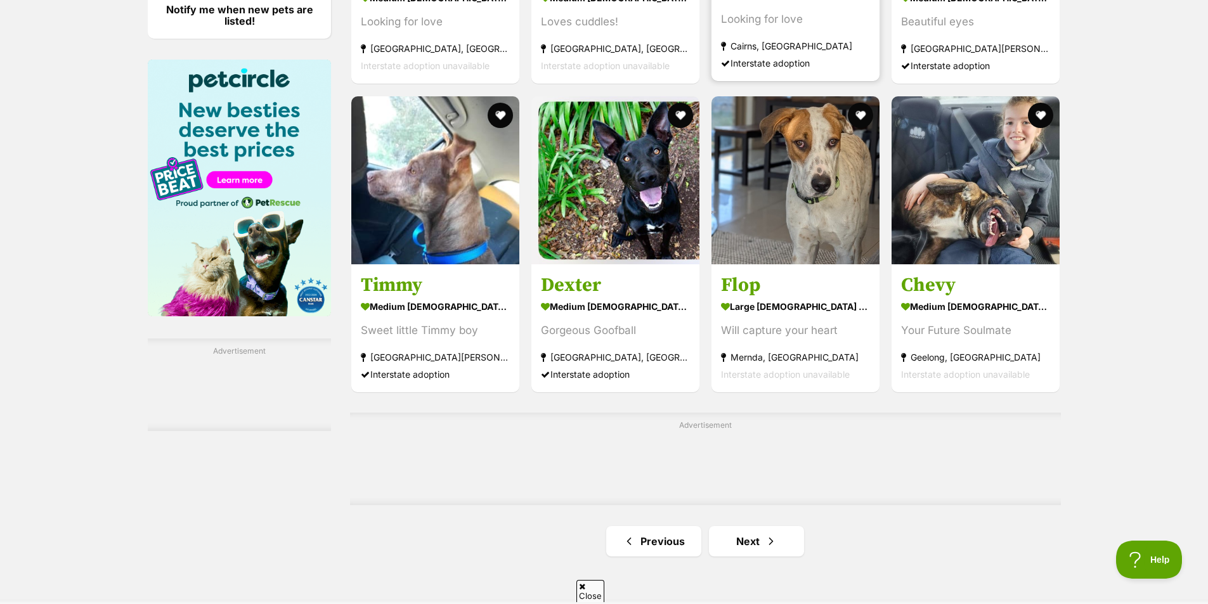
scroll to position [2092, 0]
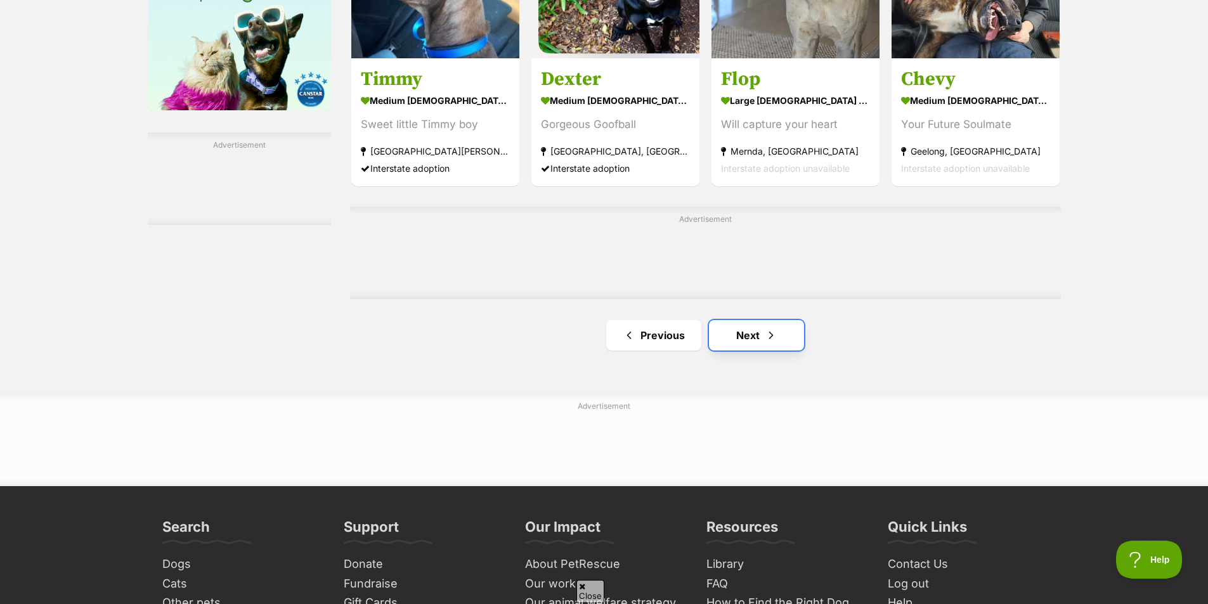
click at [733, 333] on link "Next" at bounding box center [756, 335] width 95 height 30
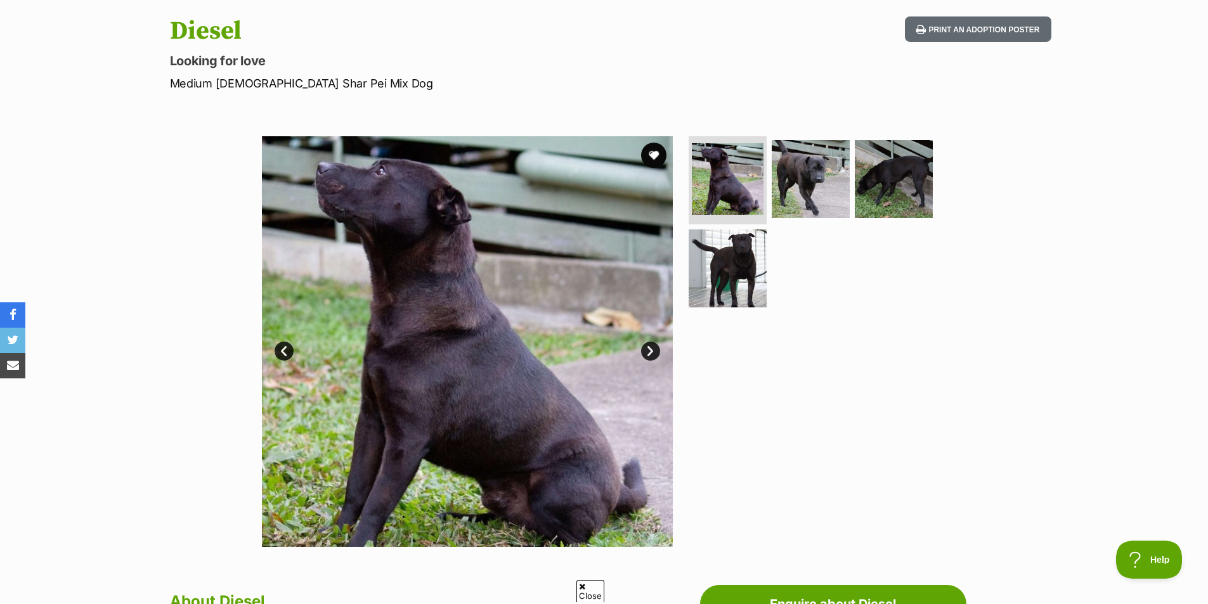
scroll to position [127, 0]
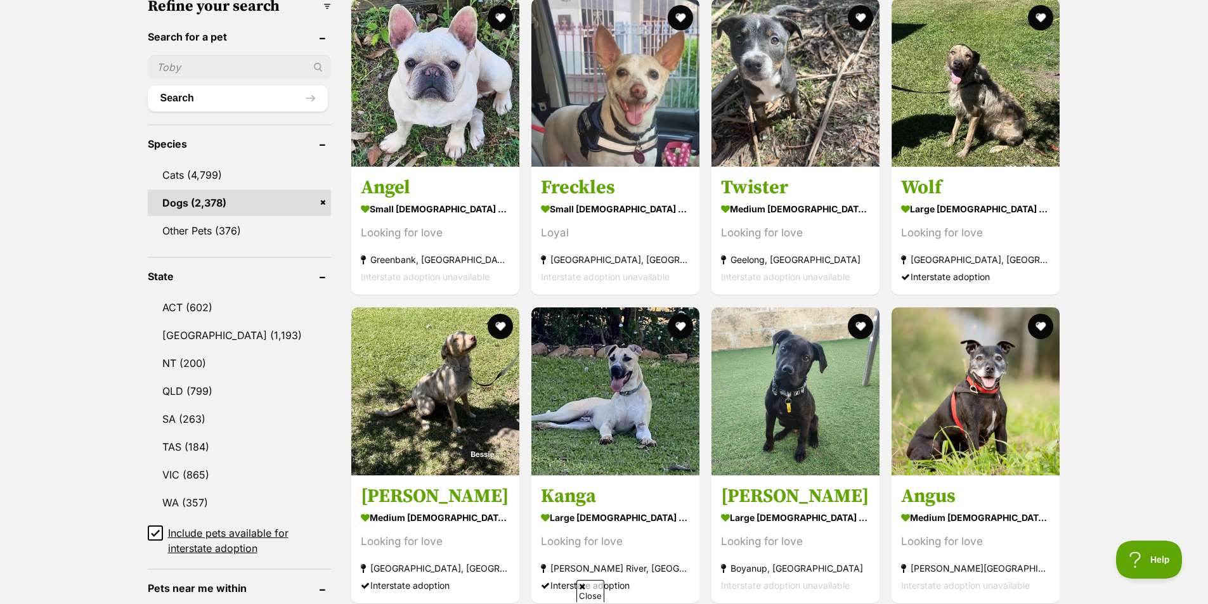
scroll to position [444, 0]
